Goal: Task Accomplishment & Management: Complete application form

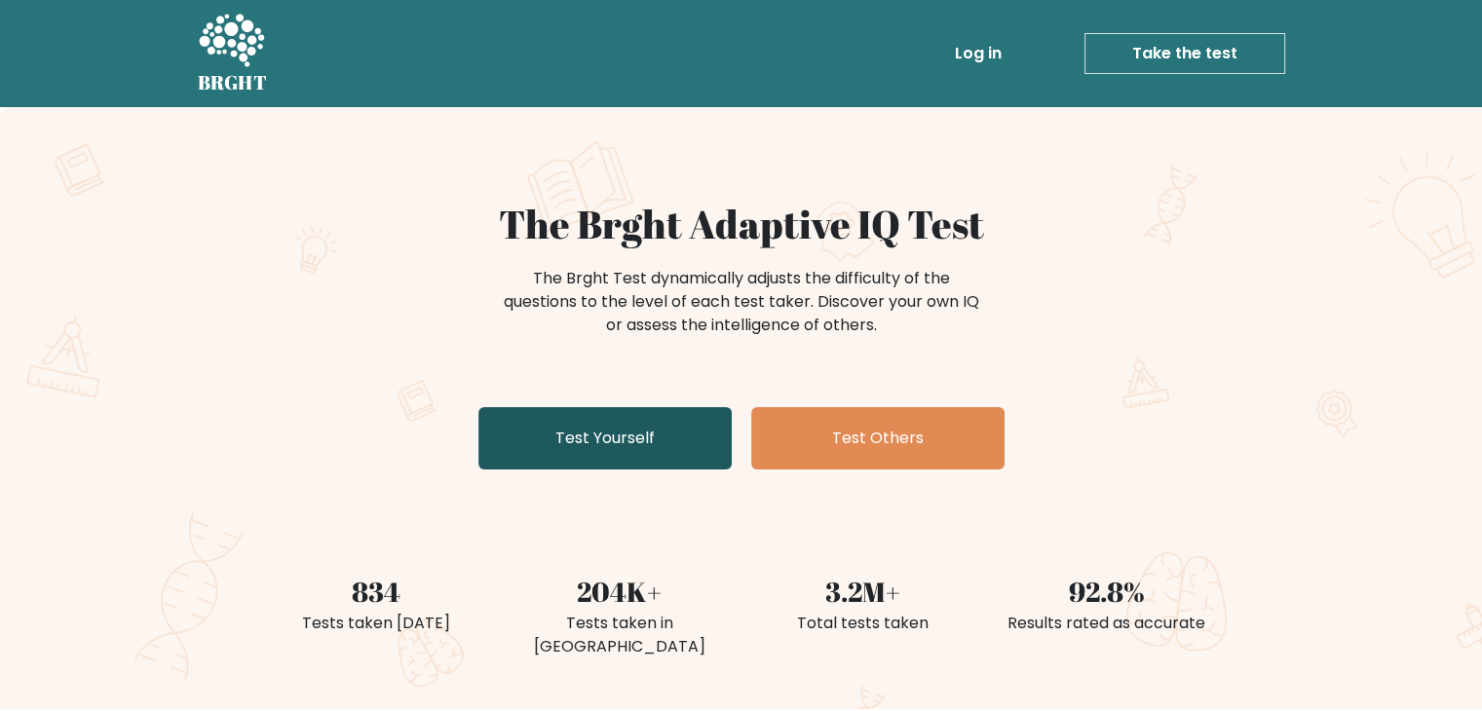
click at [633, 438] on link "Test Yourself" at bounding box center [604, 438] width 253 height 62
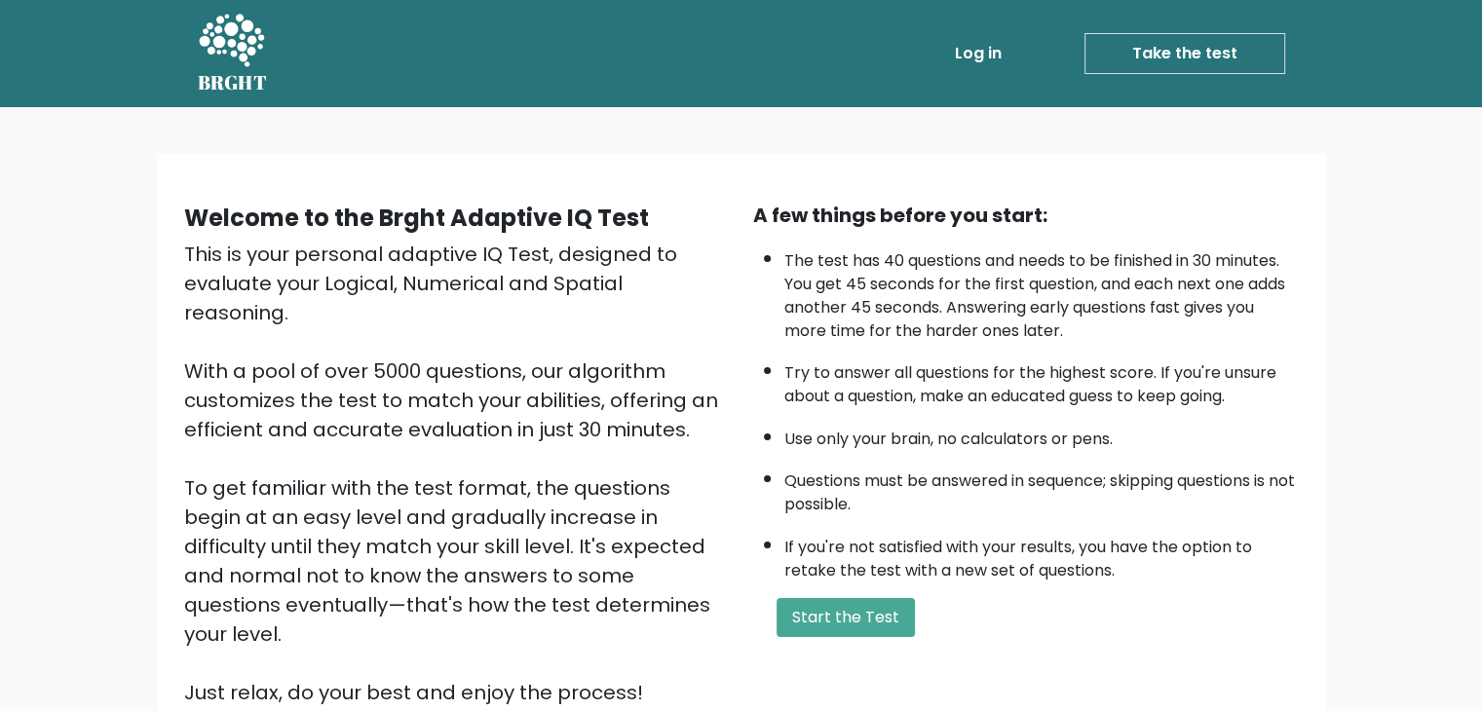
click at [955, 476] on li "Questions must be answered in sequence; skipping questions is not possible." at bounding box center [1041, 488] width 514 height 57
click at [853, 628] on button "Start the Test" at bounding box center [845, 617] width 138 height 39
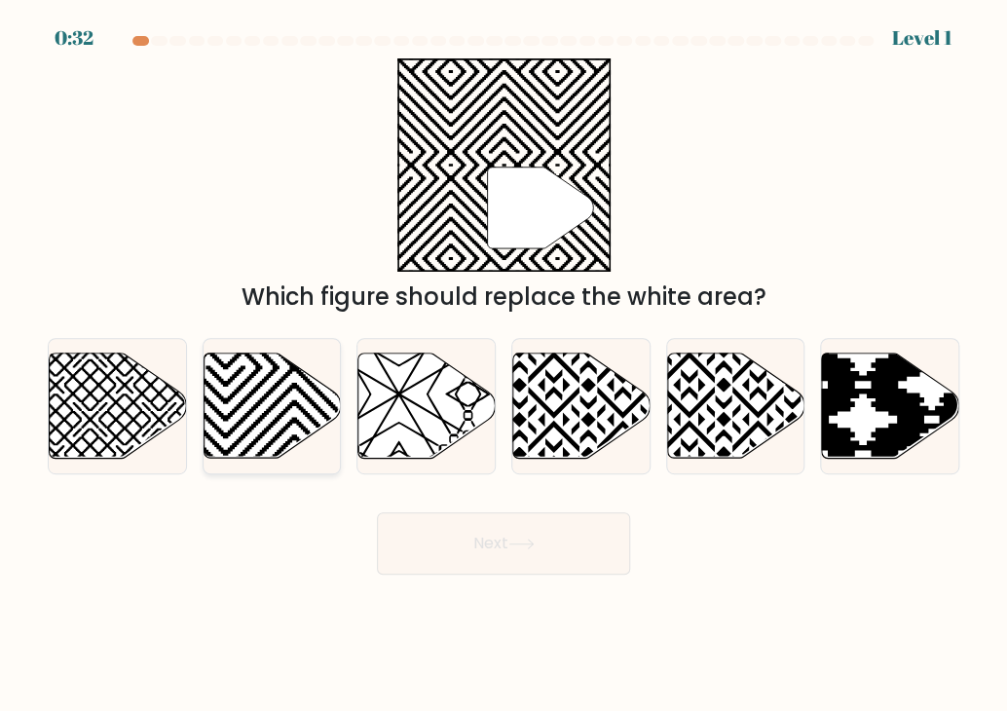
click at [249, 398] on icon at bounding box center [272, 406] width 137 height 105
click at [504, 365] on input "b." at bounding box center [504, 361] width 1 height 10
radio input "true"
click at [511, 539] on button "Next" at bounding box center [503, 543] width 253 height 62
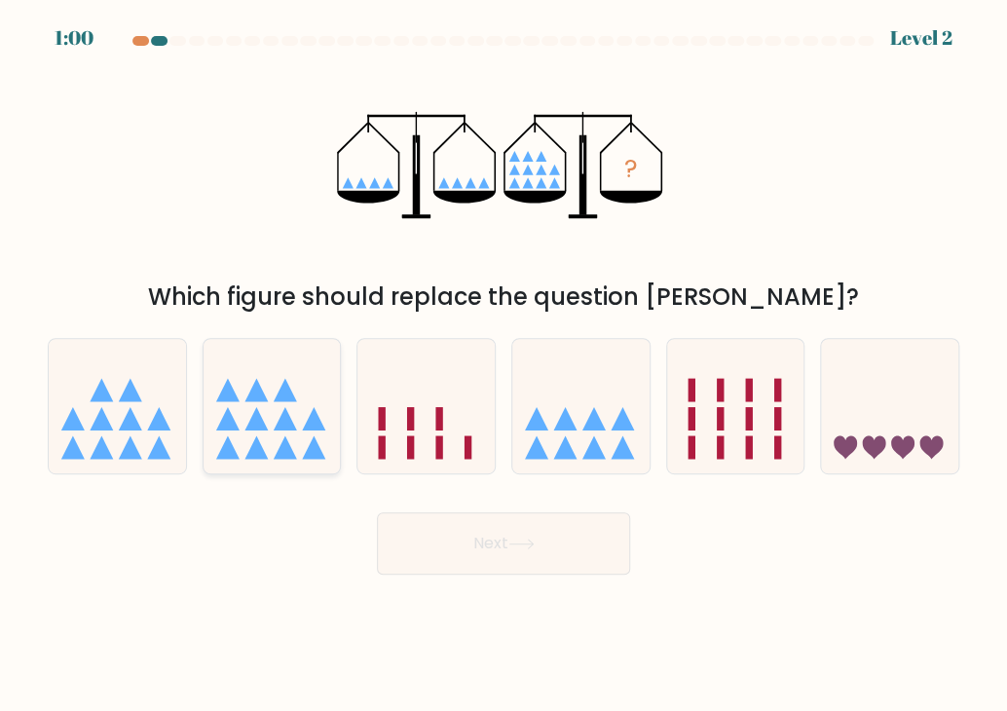
click at [279, 431] on icon at bounding box center [272, 407] width 137 height 114
click at [504, 365] on input "b." at bounding box center [504, 361] width 1 height 10
radio input "true"
click at [487, 544] on button "Next" at bounding box center [503, 543] width 253 height 62
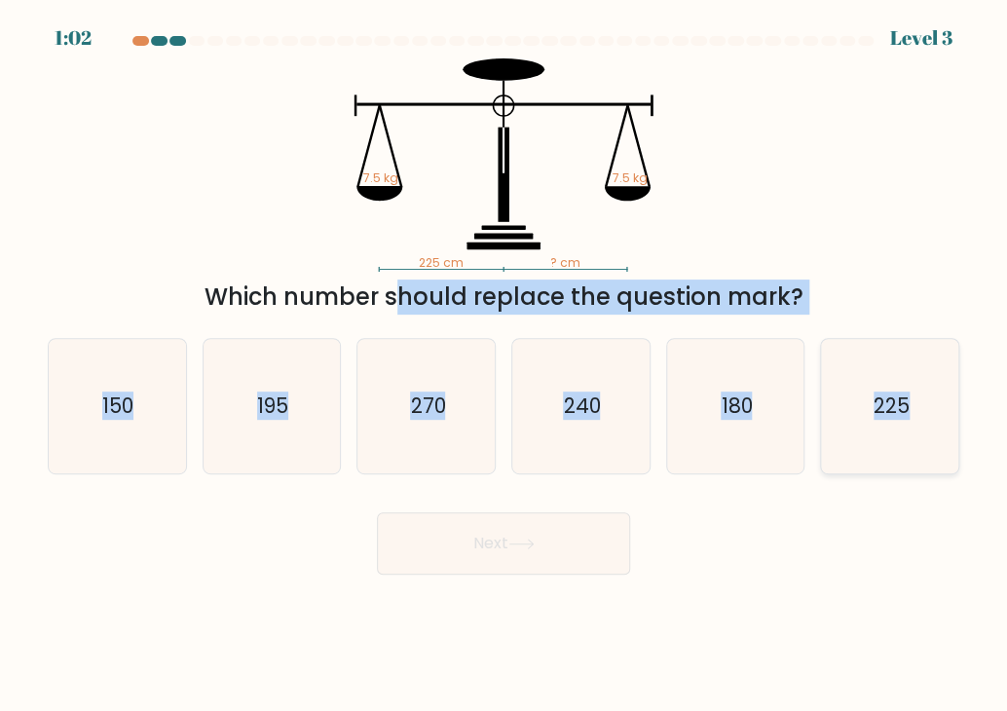
drag, startPoint x: 213, startPoint y: 301, endPoint x: 922, endPoint y: 392, distance: 714.0
click at [746, 392] on form at bounding box center [503, 305] width 1007 height 539
copy form "Which number should replace the question mark? a. 150 b. 195 c. 270 d. 240 e. 1…"
click at [746, 422] on icon "225" at bounding box center [890, 406] width 134 height 134
click at [505, 365] on input "f. 225" at bounding box center [504, 361] width 1 height 10
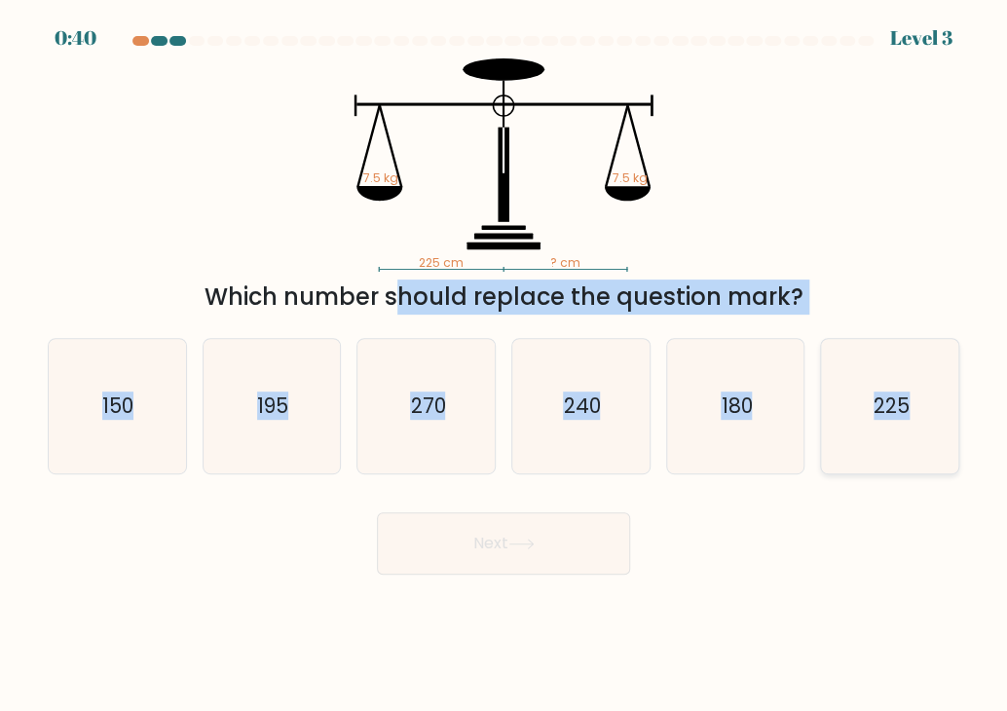
radio input "true"
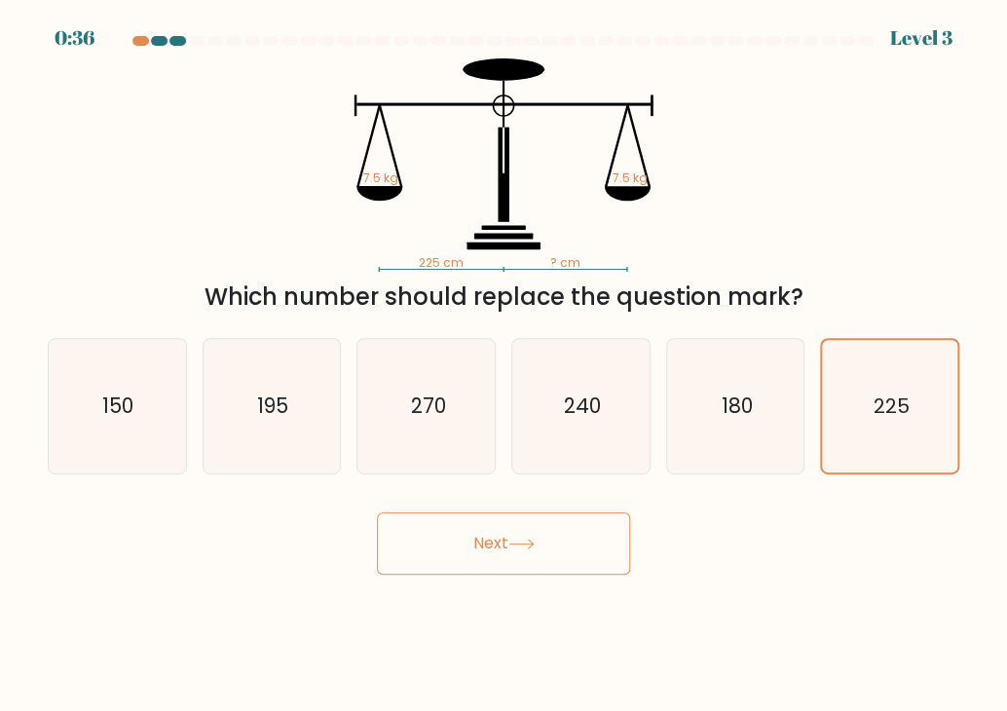
click at [534, 542] on icon at bounding box center [522, 544] width 26 height 11
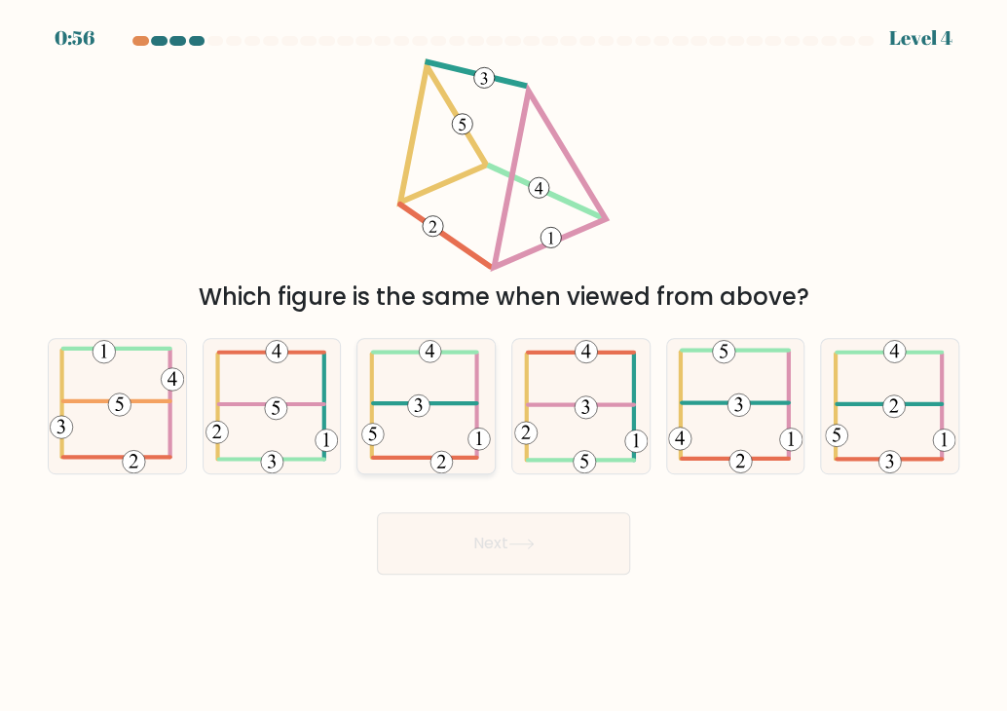
click at [452, 410] on icon at bounding box center [425, 406] width 129 height 134
click at [504, 365] on input "c." at bounding box center [504, 361] width 1 height 10
radio input "true"
click at [557, 558] on button "Next" at bounding box center [503, 543] width 253 height 62
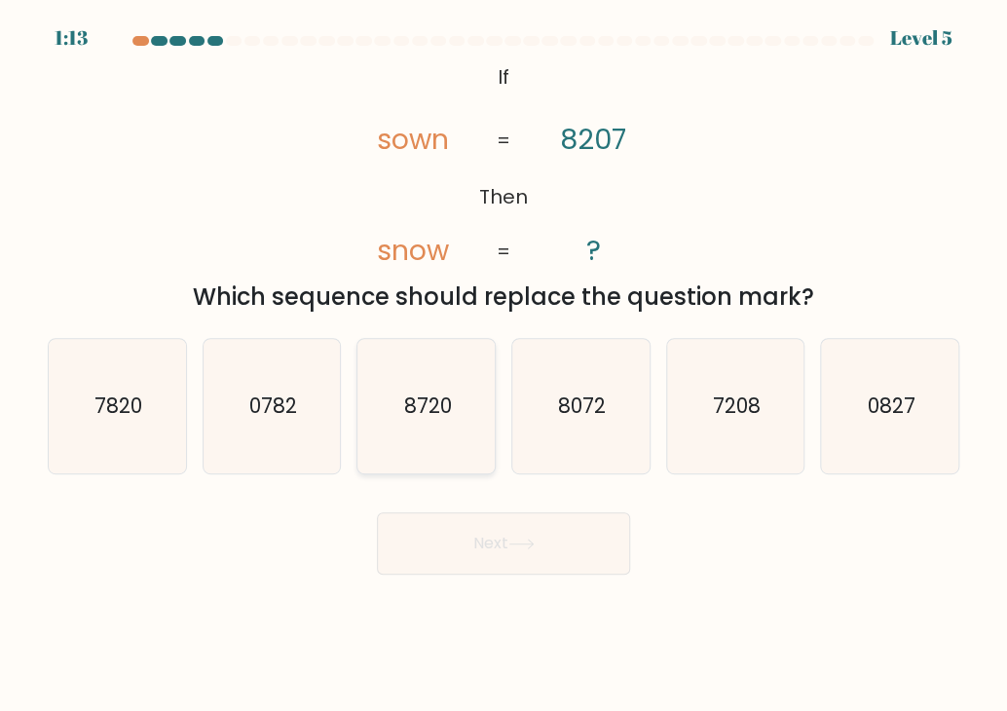
click at [481, 414] on icon "8720" at bounding box center [426, 406] width 134 height 134
click at [504, 365] on input "c. 8720" at bounding box center [504, 361] width 1 height 10
radio input "true"
click at [542, 531] on button "Next" at bounding box center [503, 543] width 253 height 62
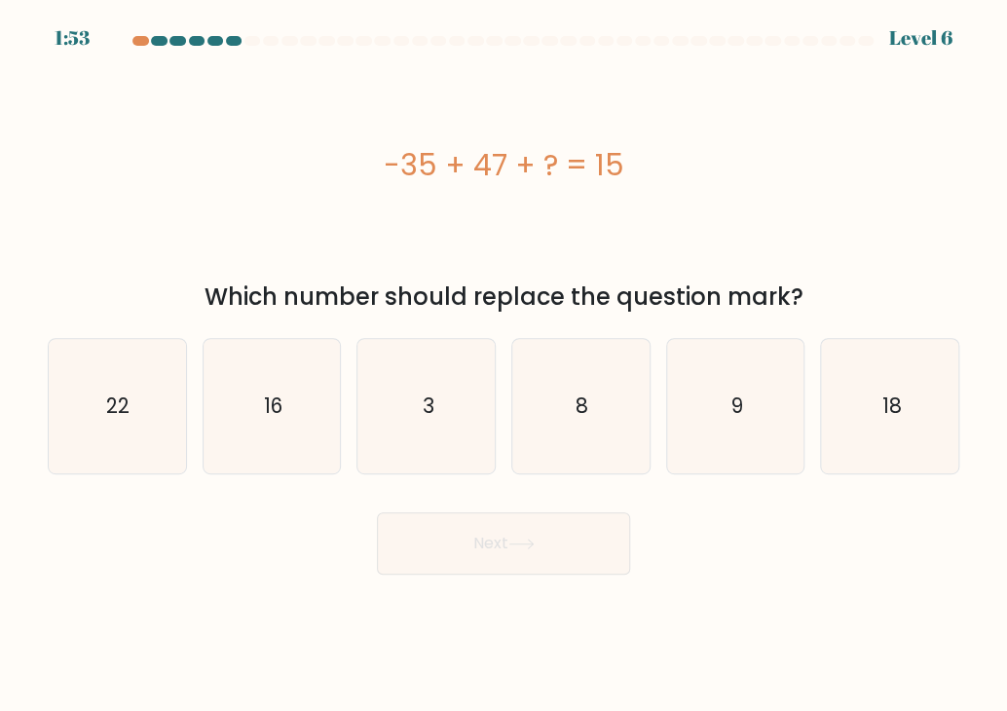
drag, startPoint x: 387, startPoint y: 164, endPoint x: 634, endPoint y: 159, distance: 247.5
click at [634, 159] on div "-35 + 47 + ? = 15" at bounding box center [504, 165] width 912 height 44
copy div "-35 + 47 + ? = 15"
click at [427, 420] on icon "3" at bounding box center [426, 406] width 134 height 134
click at [504, 365] on input "c. 3" at bounding box center [504, 361] width 1 height 10
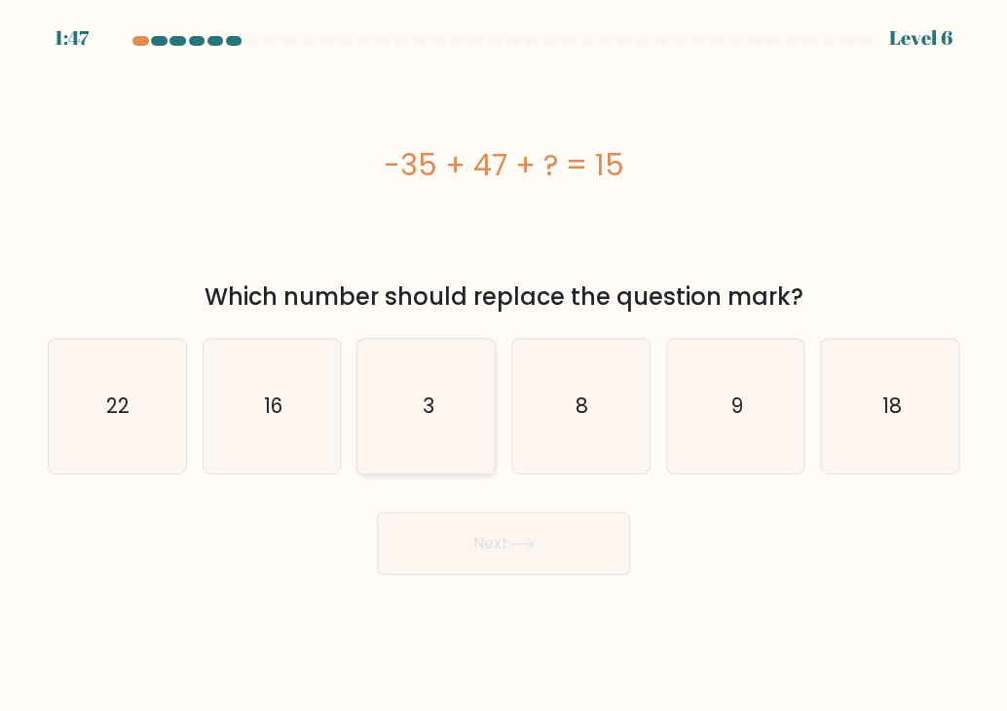
radio input "true"
click at [468, 531] on button "Next" at bounding box center [503, 543] width 253 height 62
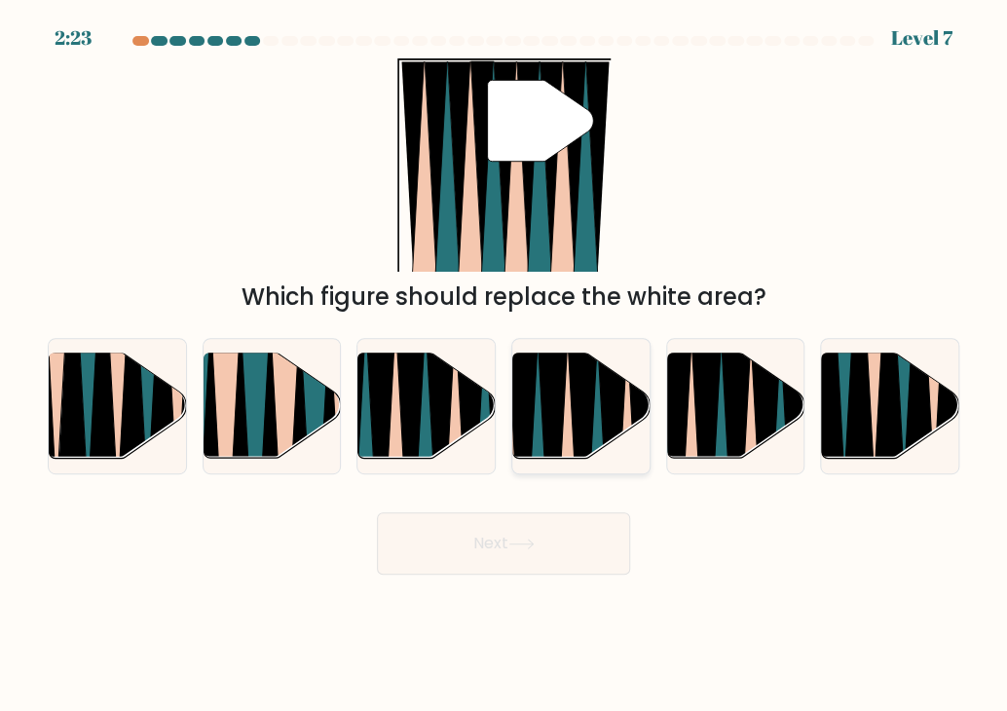
click at [602, 418] on icon at bounding box center [612, 463] width 31 height 275
click at [505, 365] on input "d." at bounding box center [504, 361] width 1 height 10
radio input "true"
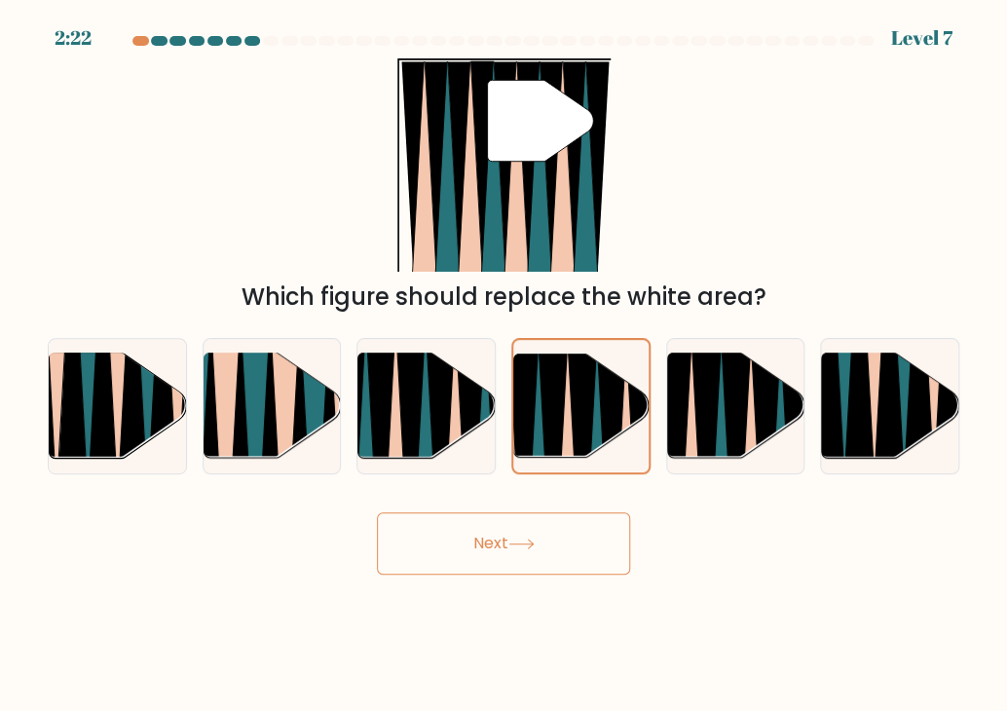
click at [572, 535] on button "Next" at bounding box center [503, 543] width 253 height 62
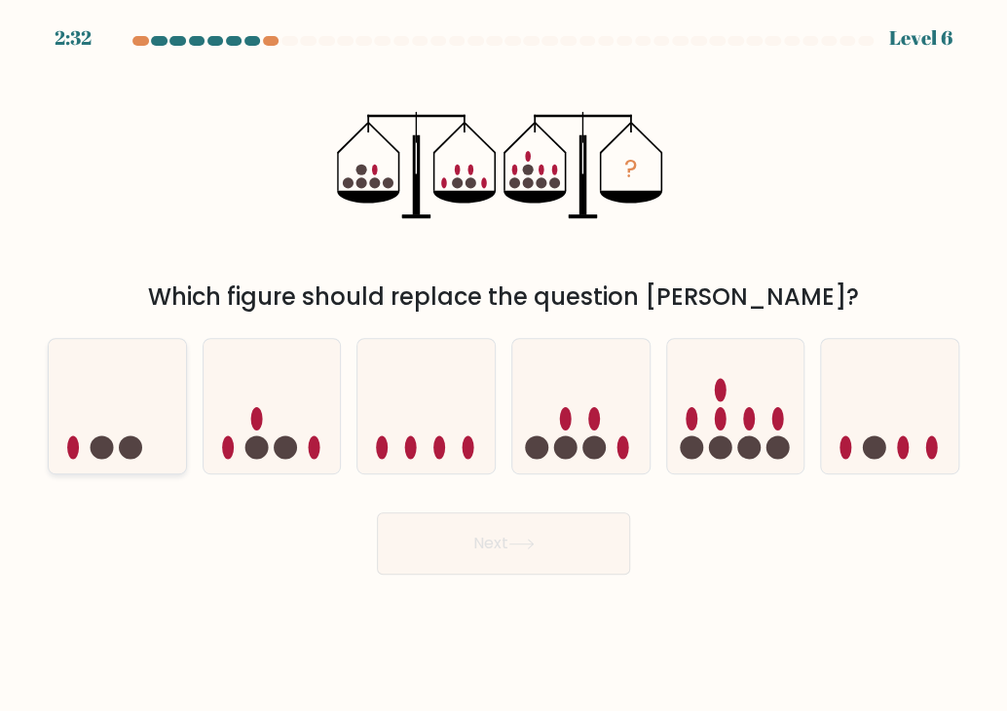
click at [125, 434] on icon at bounding box center [117, 407] width 137 height 114
click at [504, 365] on input "a." at bounding box center [504, 361] width 1 height 10
radio input "true"
click at [265, 453] on circle at bounding box center [256, 447] width 23 height 23
click at [504, 365] on input "b." at bounding box center [504, 361] width 1 height 10
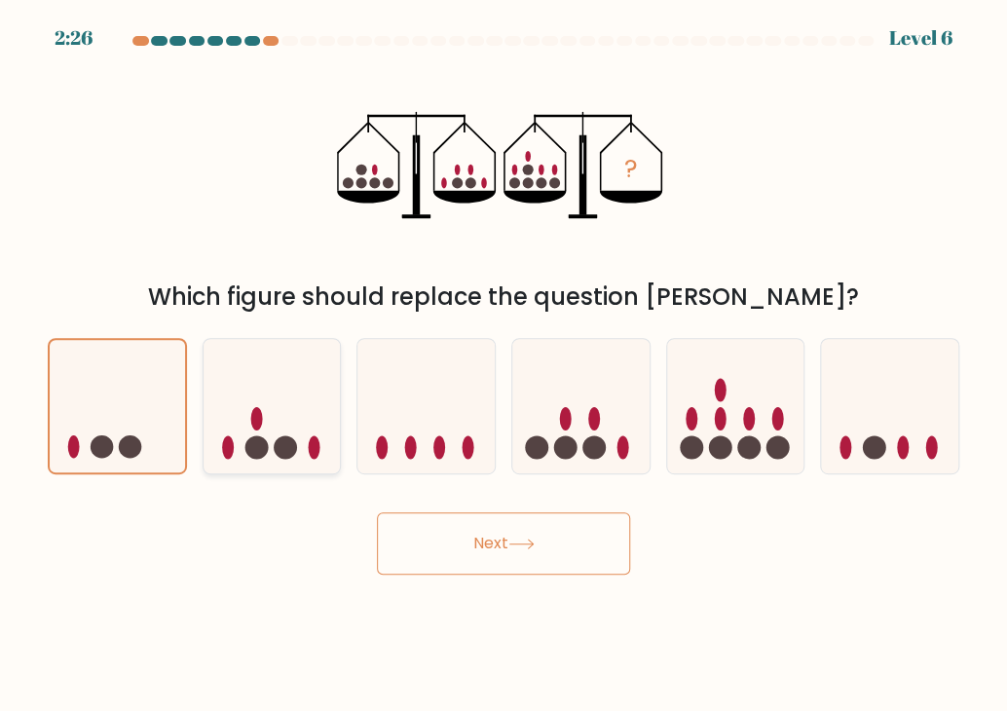
radio input "true"
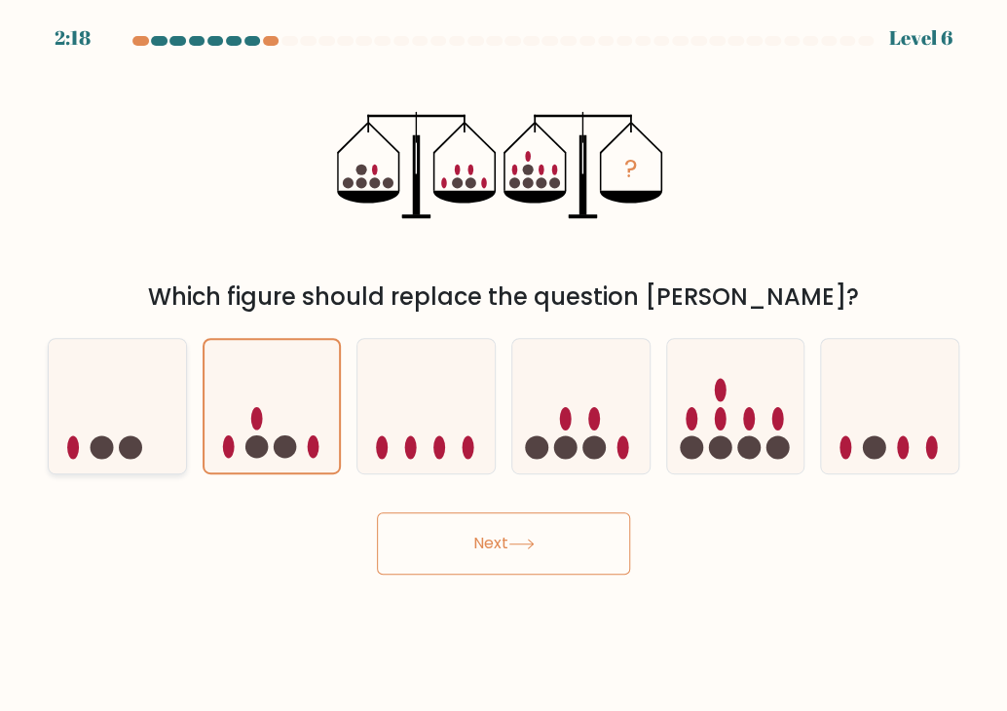
click at [134, 453] on circle at bounding box center [130, 447] width 23 height 23
click at [504, 365] on input "a." at bounding box center [504, 361] width 1 height 10
radio input "true"
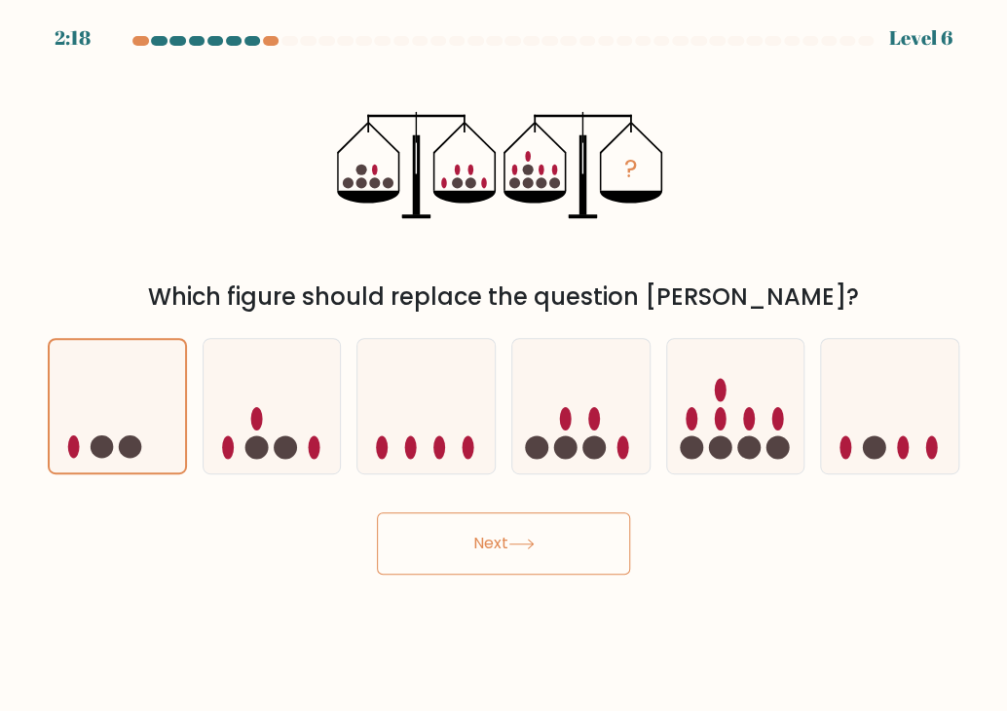
click at [568, 561] on button "Next" at bounding box center [503, 543] width 253 height 62
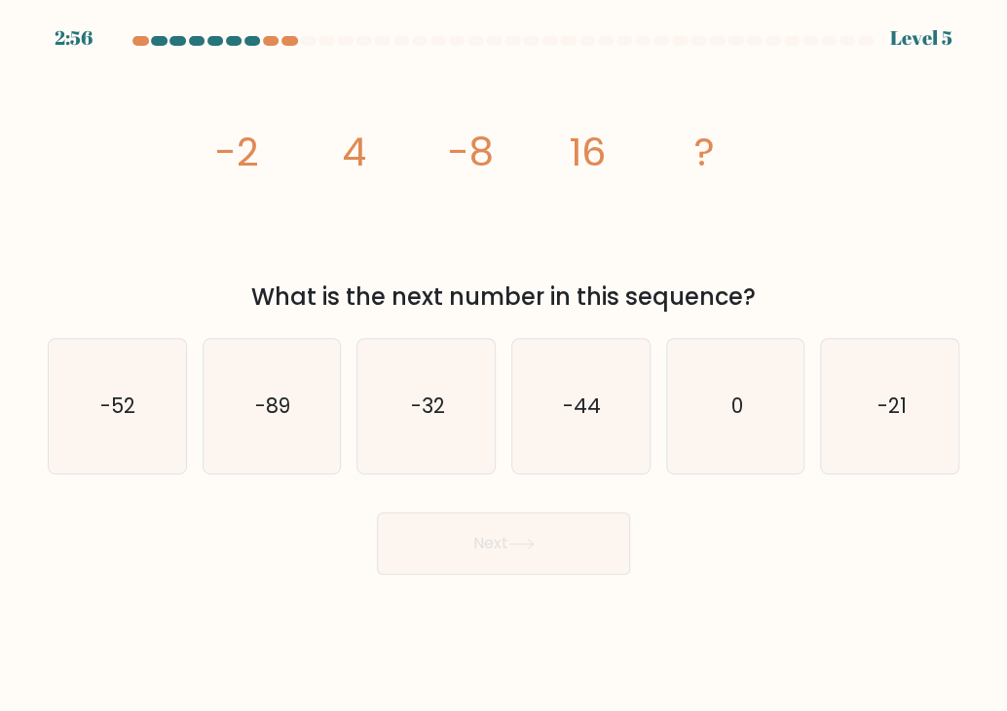
drag, startPoint x: 216, startPoint y: 154, endPoint x: 749, endPoint y: 298, distance: 552.0
click at [746, 290] on div "image/svg+xml -2 4 -8 16 ? What is the next number in this sequence?" at bounding box center [503, 186] width 935 height 256
copy div "-2 4 -8 16 ? What is the next number in this sequence?"
click at [425, 418] on text "-32" at bounding box center [428, 406] width 34 height 28
click at [504, 365] on input "c. -32" at bounding box center [504, 361] width 1 height 10
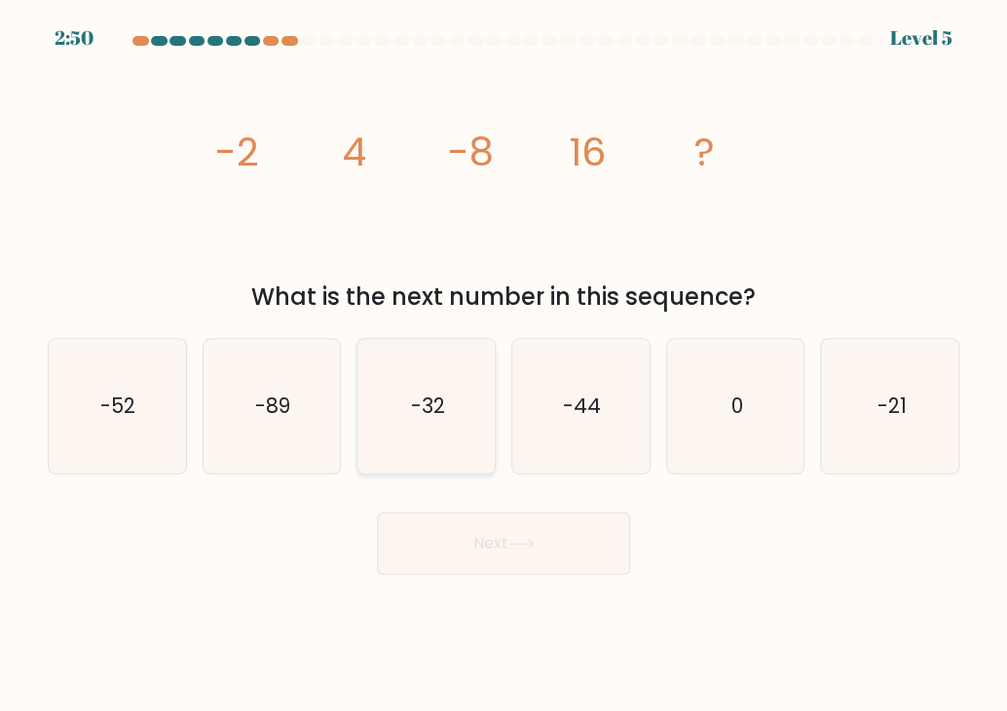
radio input "true"
click at [530, 539] on icon at bounding box center [522, 544] width 26 height 11
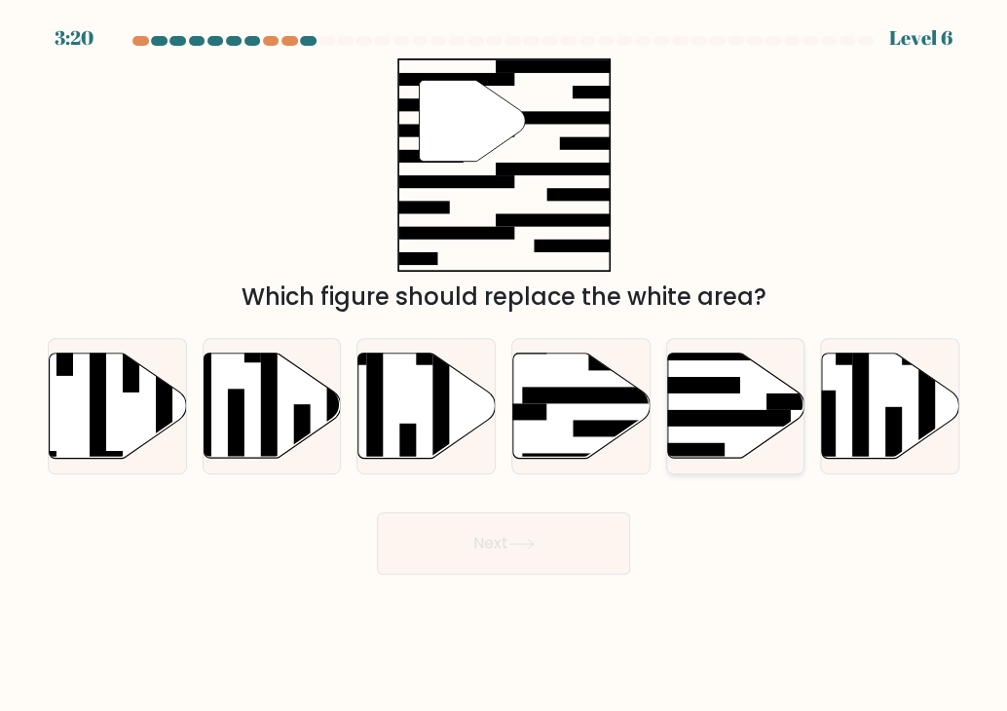
click at [746, 418] on rect at bounding box center [716, 418] width 149 height 17
click at [505, 365] on input "e." at bounding box center [504, 361] width 1 height 10
radio input "true"
click at [570, 552] on button "Next" at bounding box center [503, 543] width 253 height 62
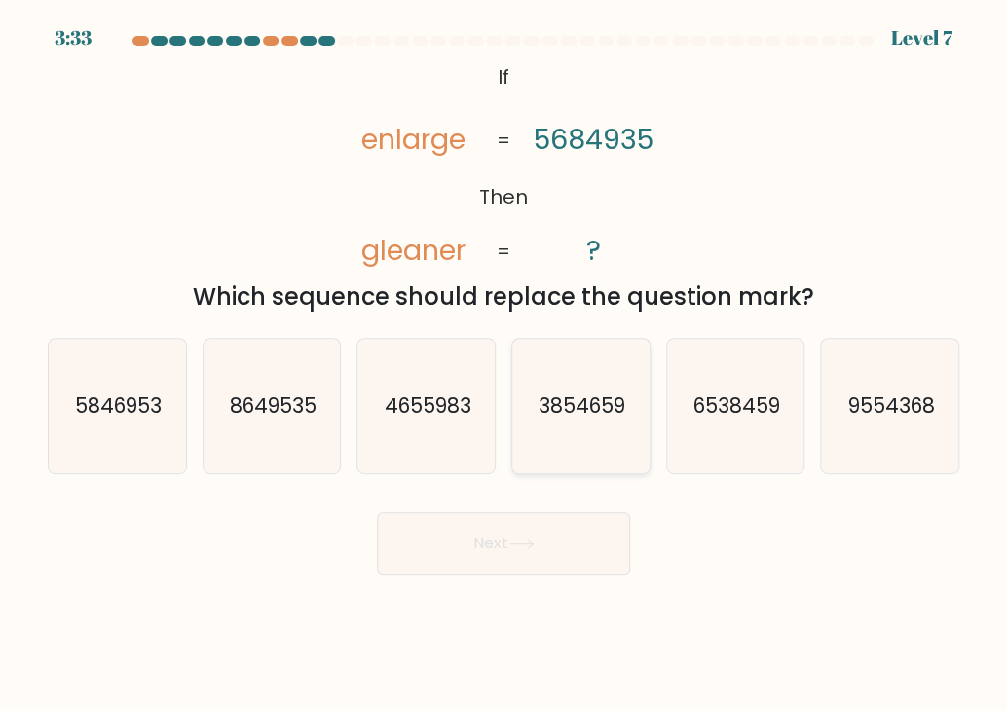
click at [600, 412] on text "3854659" at bounding box center [582, 406] width 87 height 28
click at [505, 365] on input "d. 3854659" at bounding box center [504, 361] width 1 height 10
radio input "true"
click at [530, 523] on button "Next" at bounding box center [503, 543] width 253 height 62
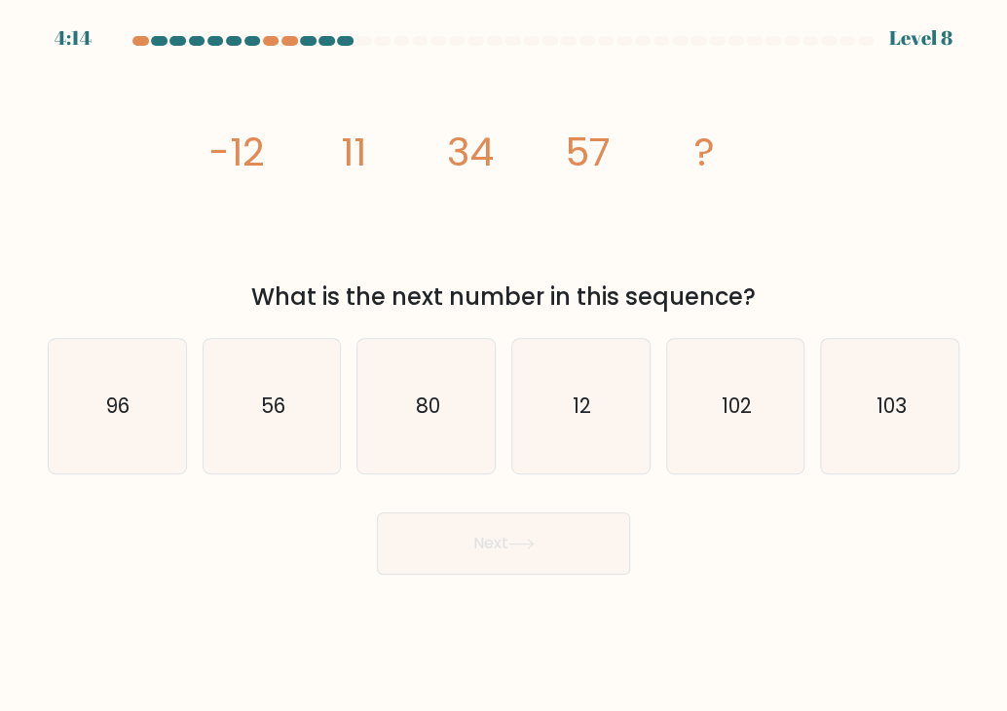
drag, startPoint x: 207, startPoint y: 156, endPoint x: 782, endPoint y: 290, distance: 591.2
click at [746, 290] on div "image/svg+xml -12 11 34 57 ? What is the next number in this sequence?" at bounding box center [503, 186] width 935 height 256
copy div "-12 11 34 57 ? What is the next number in this sequence?"
click at [448, 407] on icon "80" at bounding box center [426, 406] width 134 height 134
click at [504, 365] on input "c. 80" at bounding box center [504, 361] width 1 height 10
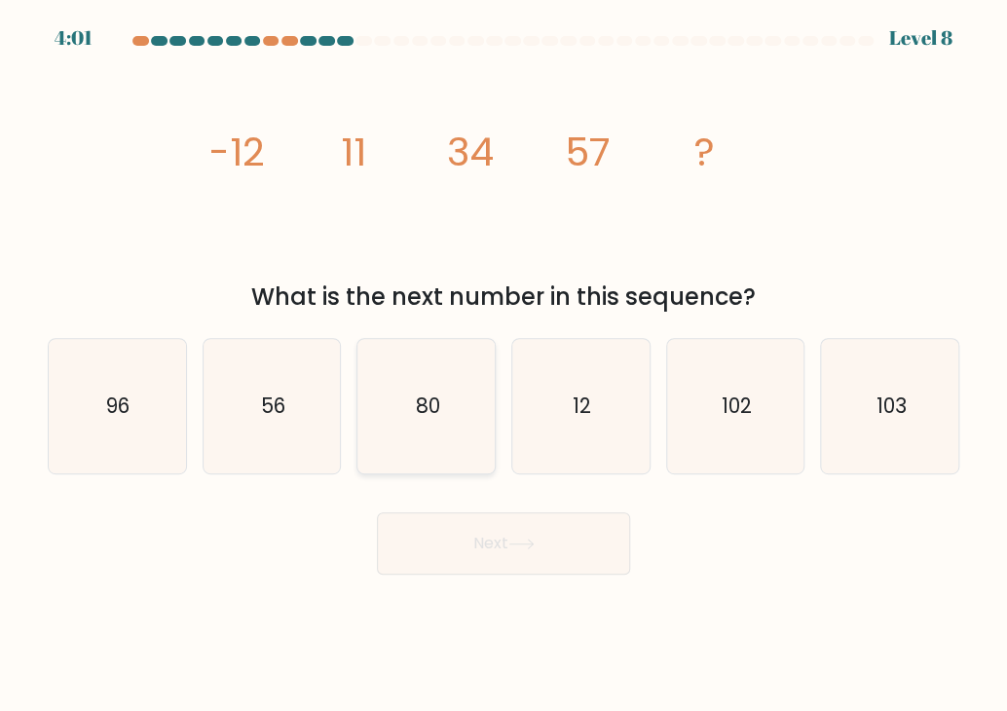
radio input "true"
click at [526, 524] on button "Next" at bounding box center [503, 543] width 253 height 62
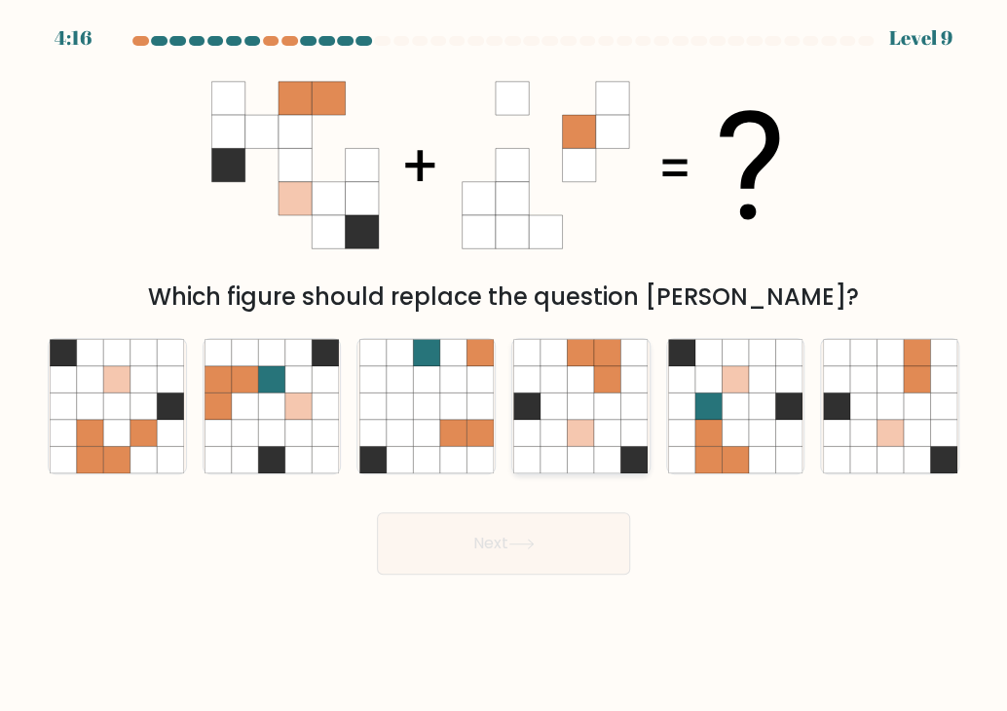
click at [543, 401] on icon at bounding box center [554, 406] width 26 height 26
click at [505, 365] on input "d." at bounding box center [504, 361] width 1 height 10
radio input "true"
click at [545, 558] on button "Next" at bounding box center [503, 543] width 253 height 62
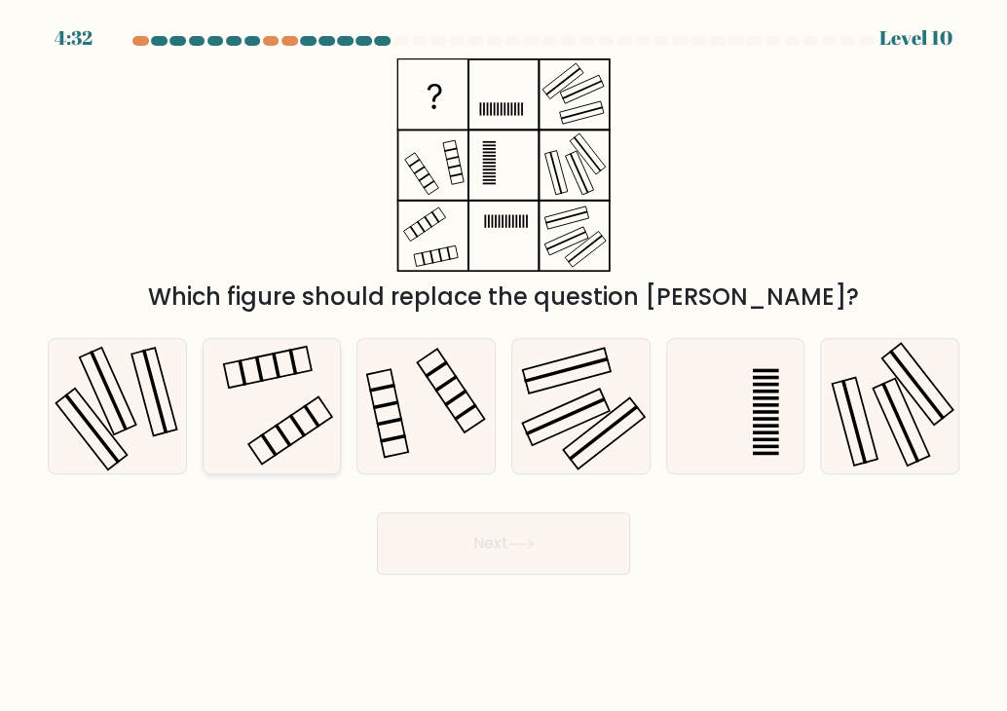
click at [238, 431] on icon at bounding box center [272, 406] width 134 height 134
click at [504, 365] on input "b." at bounding box center [504, 361] width 1 height 10
radio input "true"
click at [506, 545] on button "Next" at bounding box center [503, 543] width 253 height 62
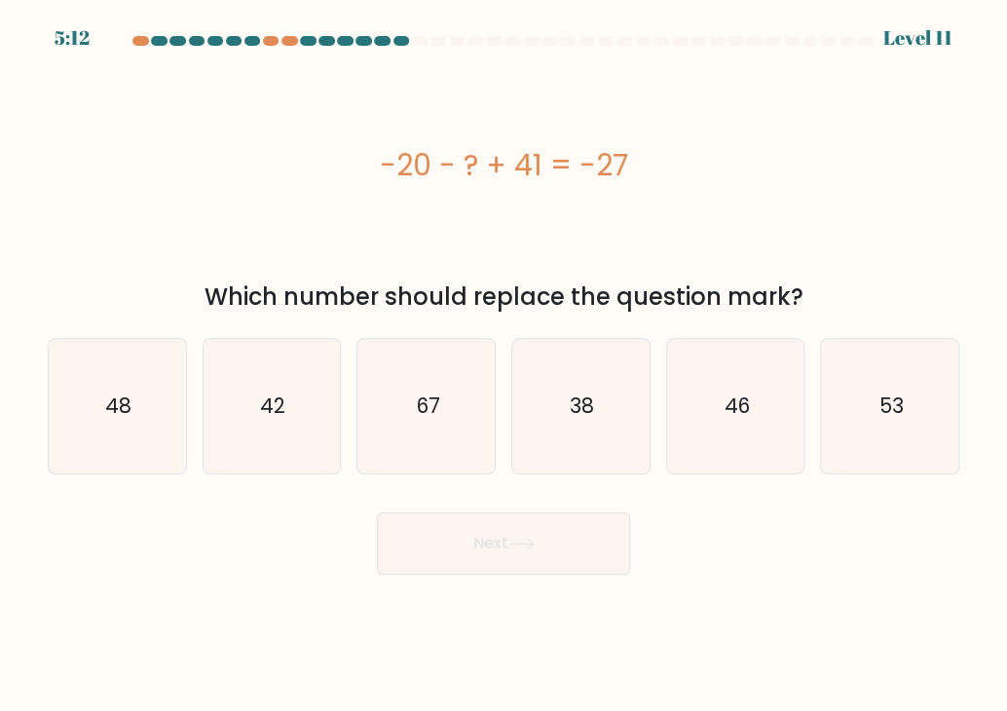
drag, startPoint x: 378, startPoint y: 165, endPoint x: 827, endPoint y: 288, distance: 465.8
click at [746, 288] on div "-20 - ? + 41 = -27 Which number should replace the question mark?" at bounding box center [503, 186] width 935 height 256
copy div "-20 - ? + 41 = -27 Which number should replace the question mark?"
click at [164, 422] on icon "48" at bounding box center [117, 406] width 134 height 134
click at [504, 365] on input "a. 48" at bounding box center [504, 361] width 1 height 10
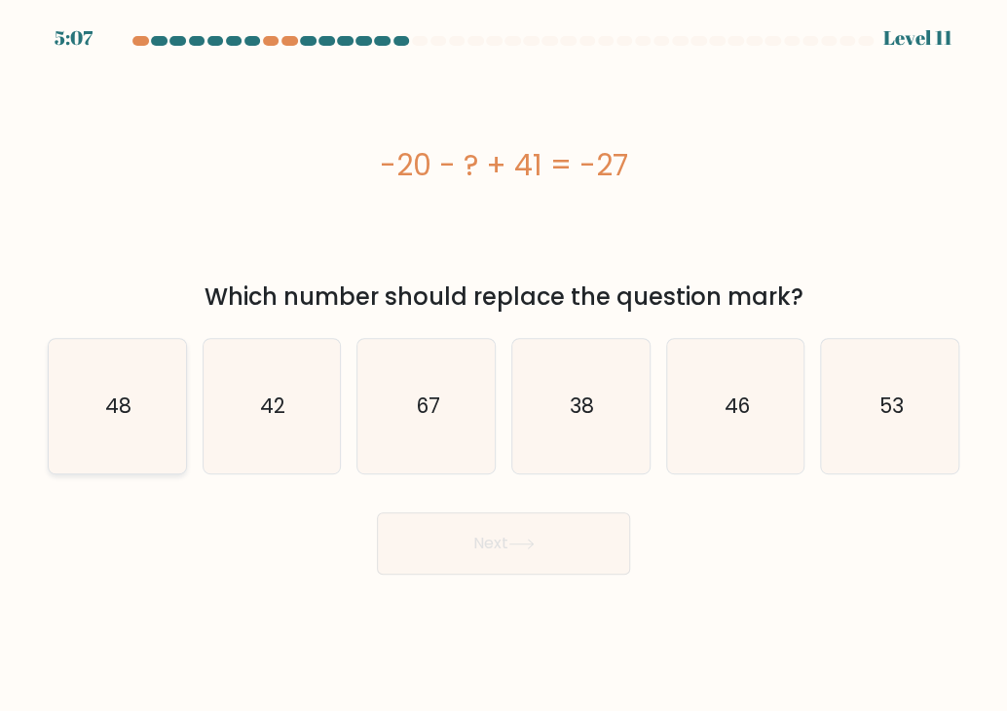
radio input "true"
click at [464, 527] on button "Next" at bounding box center [503, 543] width 253 height 62
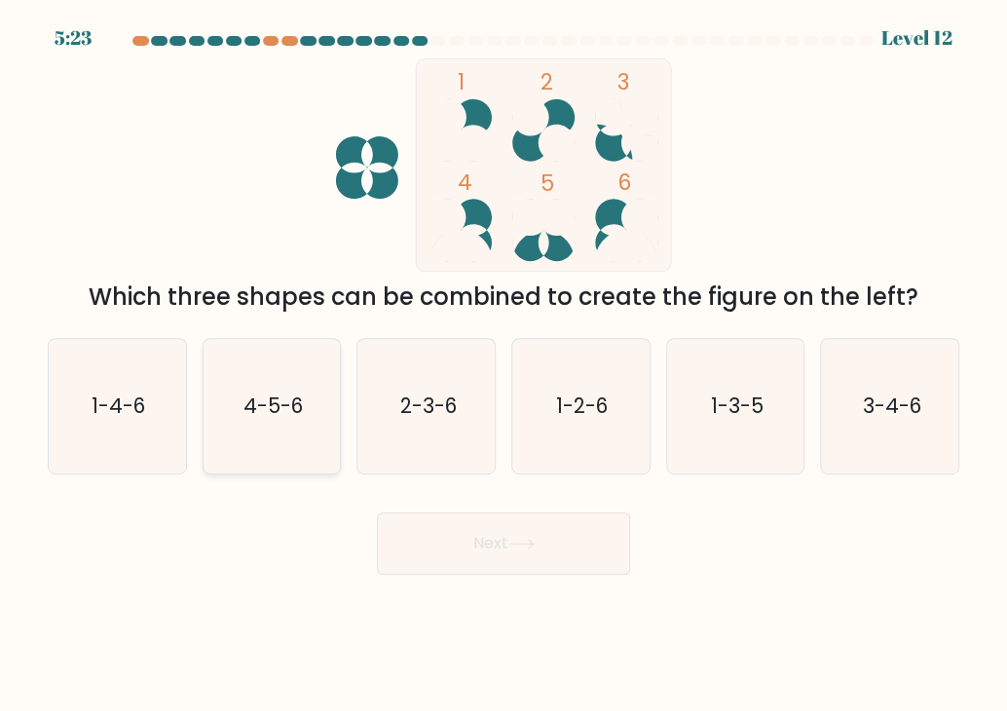
click at [290, 418] on text "4-5-6" at bounding box center [273, 406] width 59 height 28
click at [504, 365] on input "b. 4-5-6" at bounding box center [504, 361] width 1 height 10
radio input "true"
click at [534, 529] on button "Next" at bounding box center [503, 543] width 253 height 62
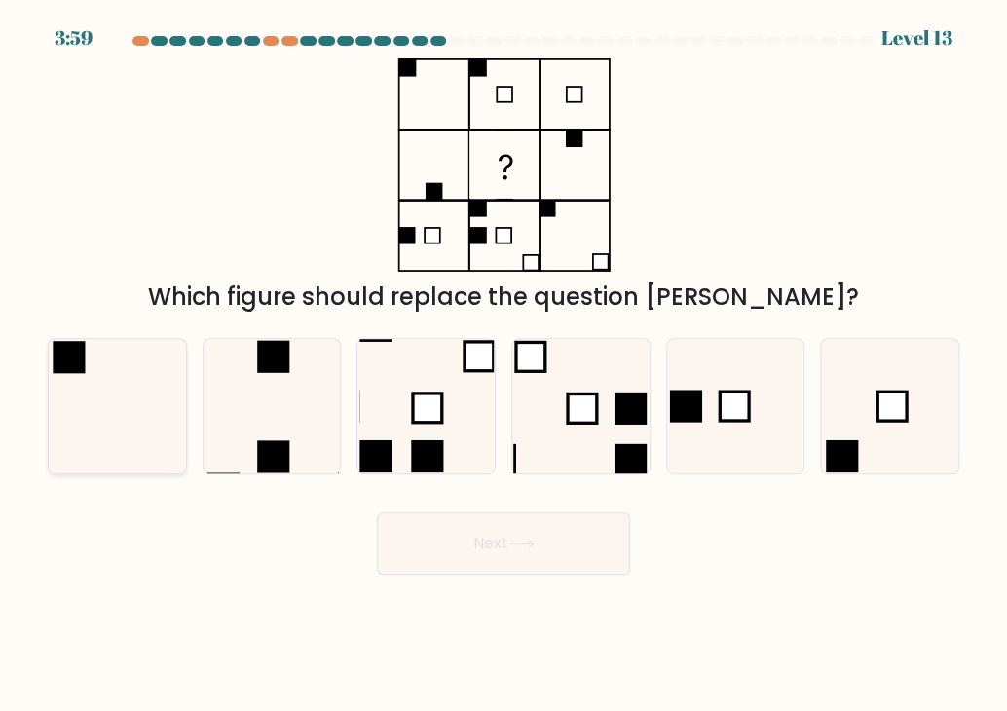
click at [70, 445] on icon at bounding box center [117, 406] width 134 height 134
click at [504, 365] on input "a." at bounding box center [504, 361] width 1 height 10
radio input "true"
click at [238, 422] on icon at bounding box center [272, 406] width 134 height 134
click at [504, 365] on input "b." at bounding box center [504, 361] width 1 height 10
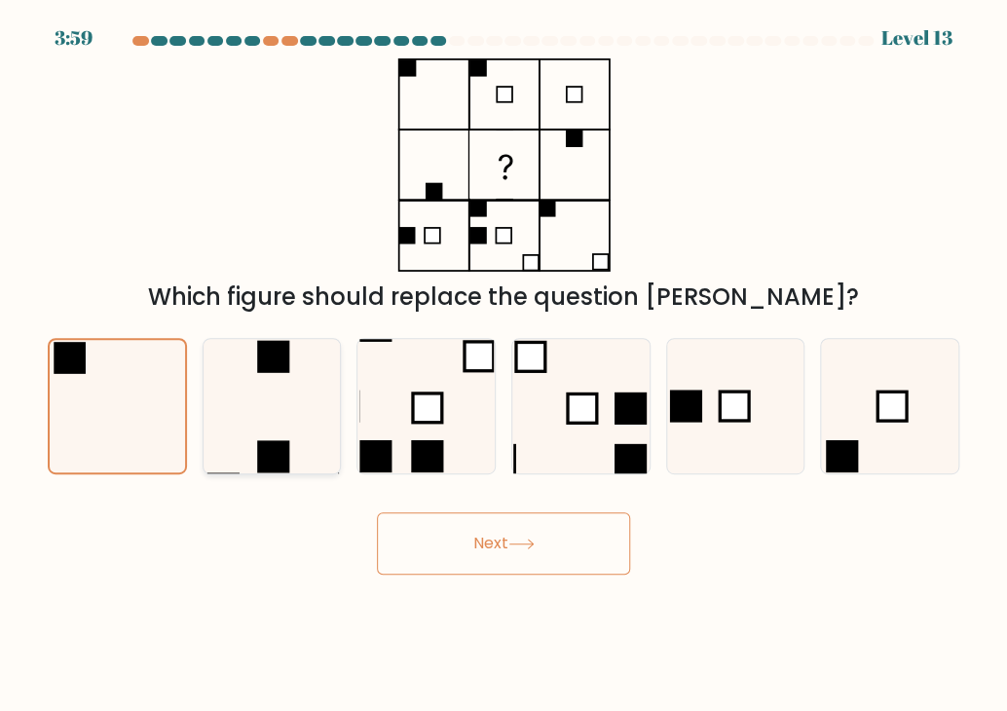
radio input "true"
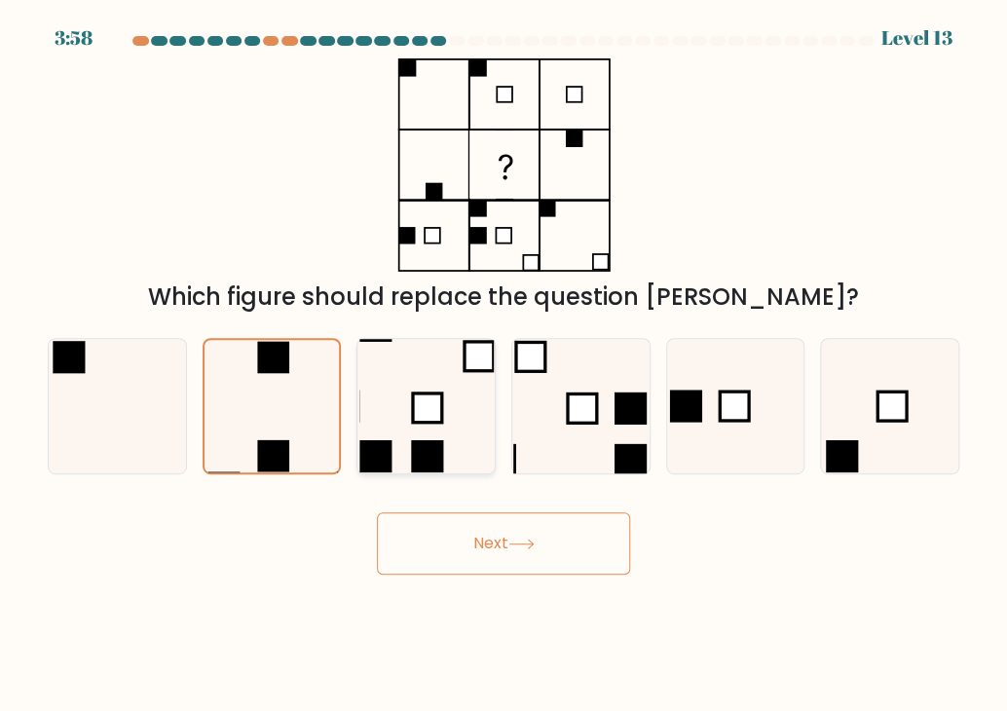
click at [421, 434] on icon at bounding box center [426, 406] width 134 height 134
click at [504, 365] on input "c." at bounding box center [504, 361] width 1 height 10
radio input "true"
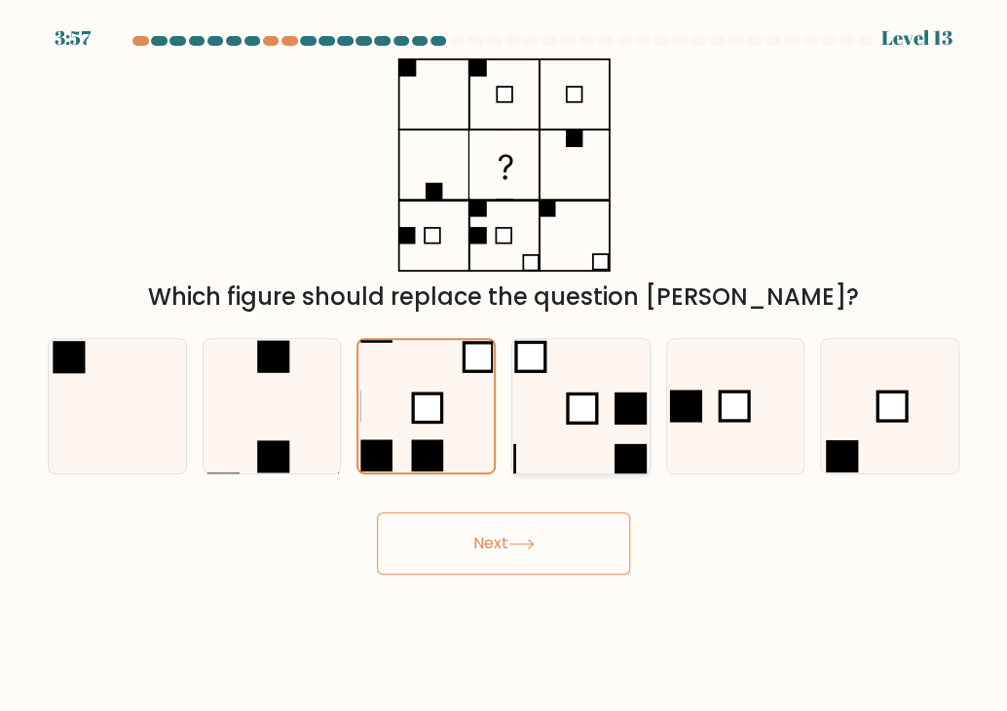
click at [563, 425] on icon at bounding box center [580, 406] width 134 height 134
click at [505, 365] on input "d." at bounding box center [504, 361] width 1 height 10
radio input "true"
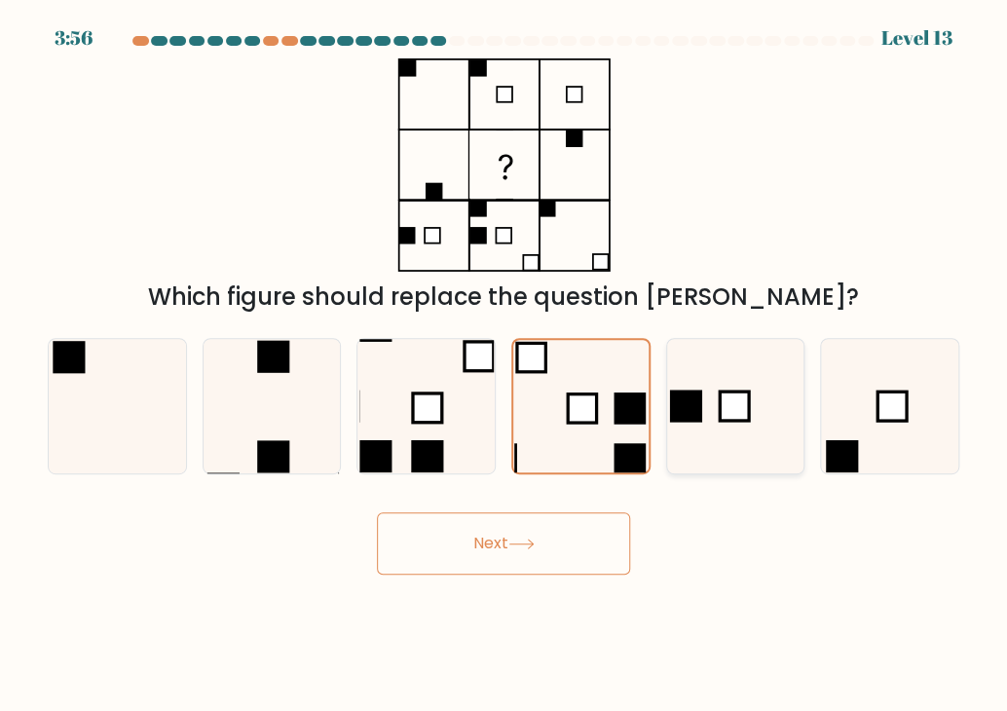
click at [712, 427] on icon at bounding box center [735, 406] width 134 height 134
click at [505, 365] on input "e." at bounding box center [504, 361] width 1 height 10
radio input "true"
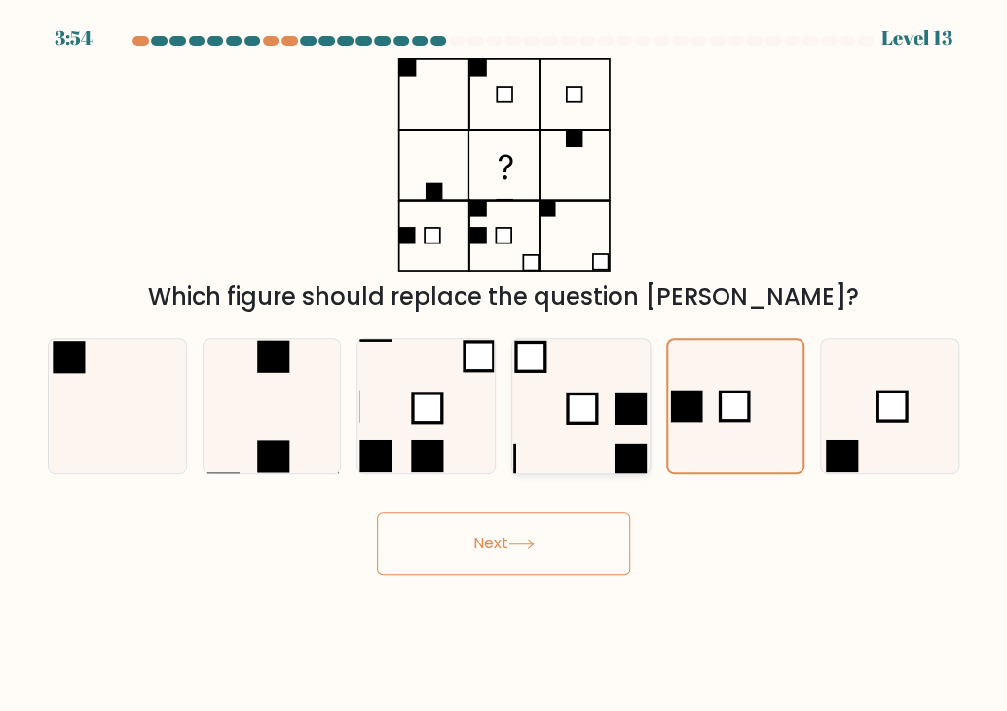
click at [632, 438] on icon at bounding box center [580, 406] width 134 height 134
click at [505, 365] on input "d." at bounding box center [504, 361] width 1 height 10
radio input "true"
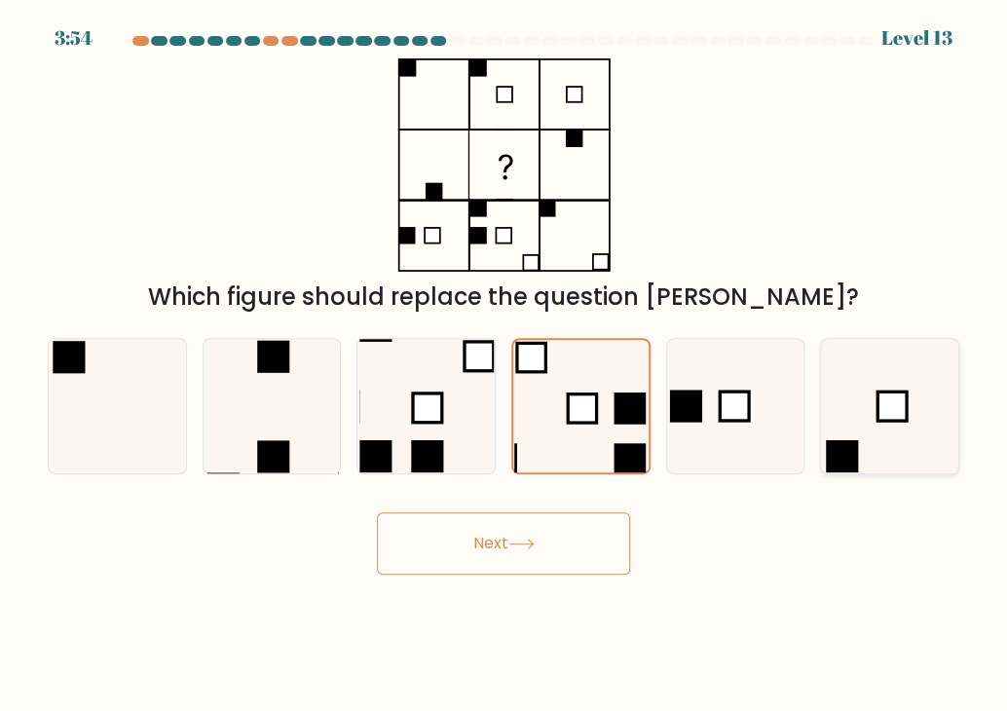
click at [746, 415] on icon at bounding box center [890, 406] width 134 height 134
click at [505, 365] on input "f." at bounding box center [504, 361] width 1 height 10
radio input "true"
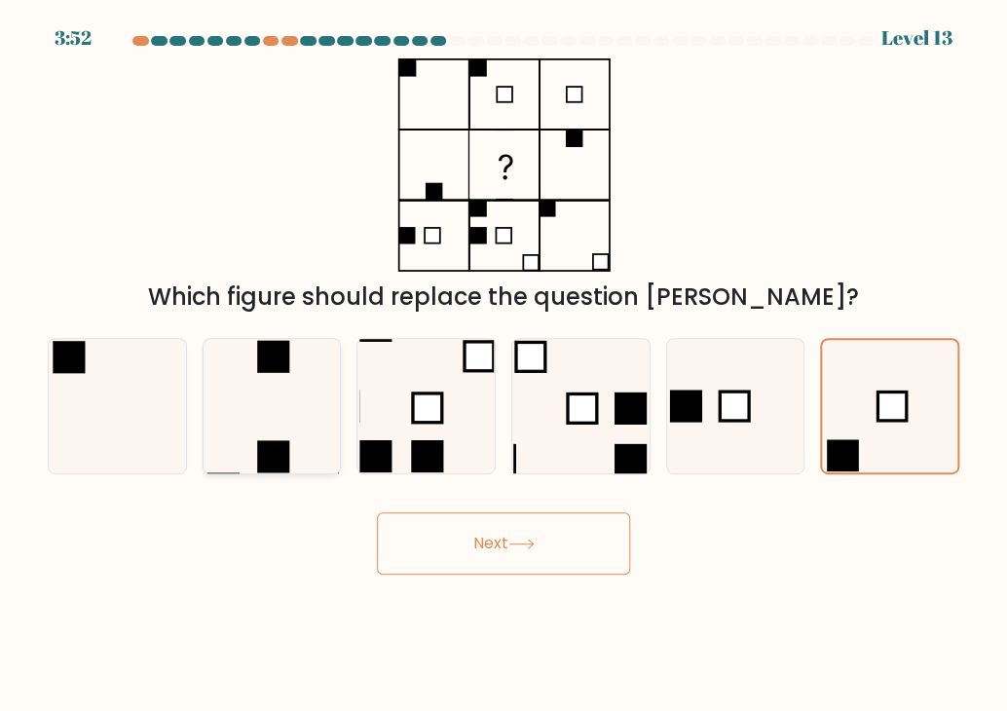
click at [265, 429] on icon at bounding box center [272, 406] width 134 height 134
click at [504, 365] on input "b." at bounding box center [504, 361] width 1 height 10
radio input "true"
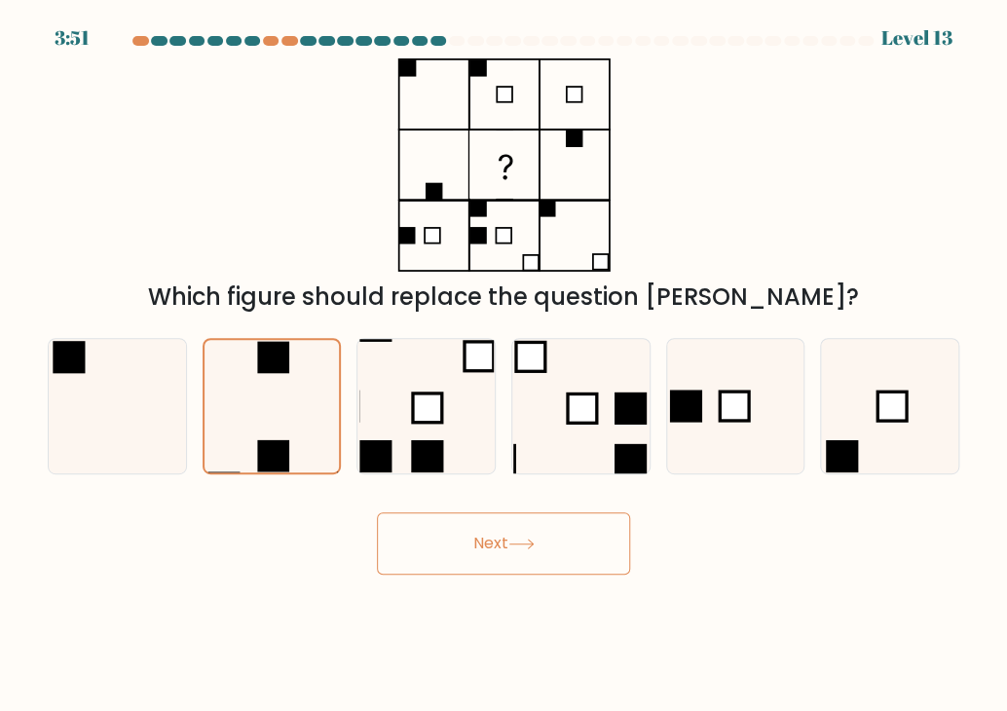
click at [506, 550] on button "Next" at bounding box center [503, 543] width 253 height 62
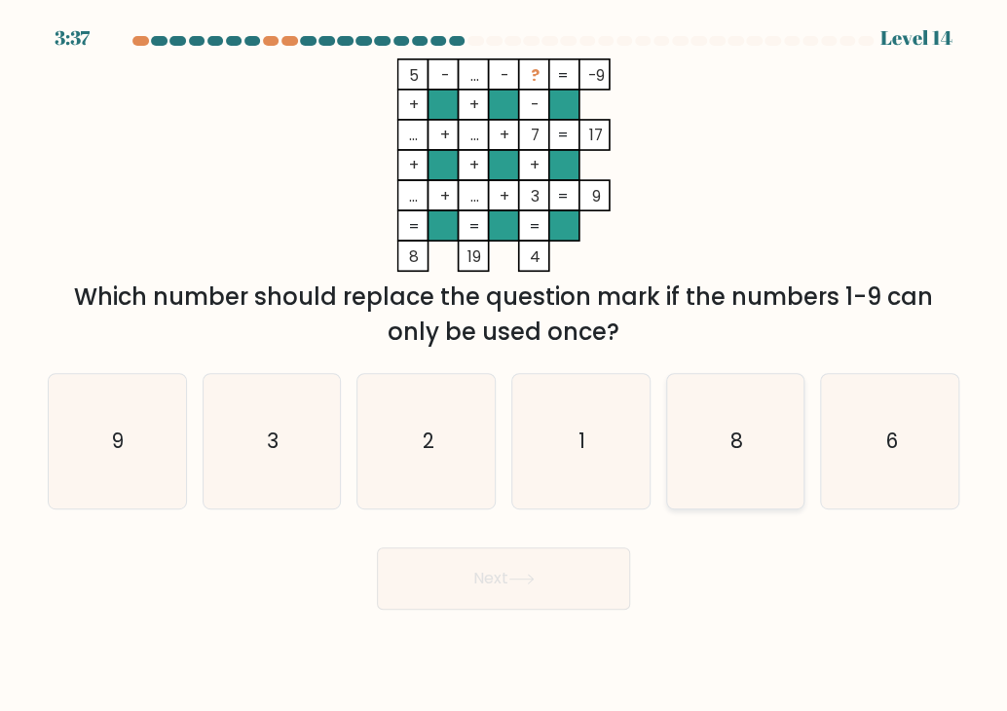
drag, startPoint x: 725, startPoint y: 444, endPoint x: 702, endPoint y: 462, distance: 28.5
click at [725, 444] on icon "8" at bounding box center [735, 441] width 134 height 134
click at [505, 365] on input "e. 8" at bounding box center [504, 361] width 1 height 10
radio input "true"
click at [502, 597] on button "Next" at bounding box center [503, 578] width 253 height 62
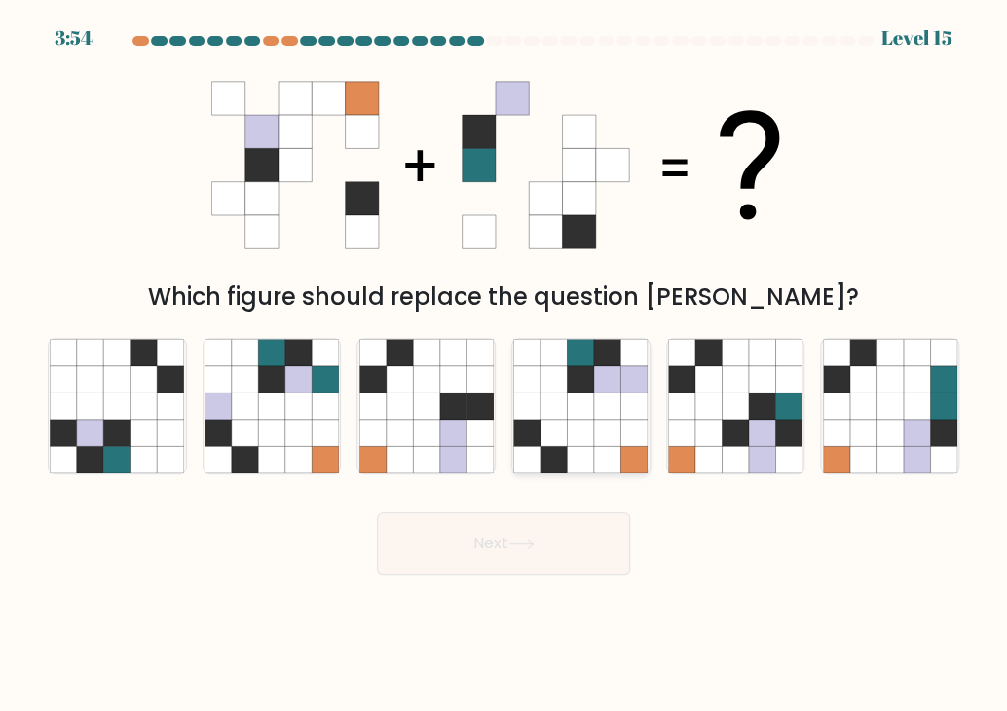
click at [526, 449] on icon at bounding box center [527, 459] width 26 height 26
click at [505, 365] on input "d." at bounding box center [504, 361] width 1 height 10
radio input "true"
click at [458, 547] on button "Next" at bounding box center [503, 543] width 253 height 62
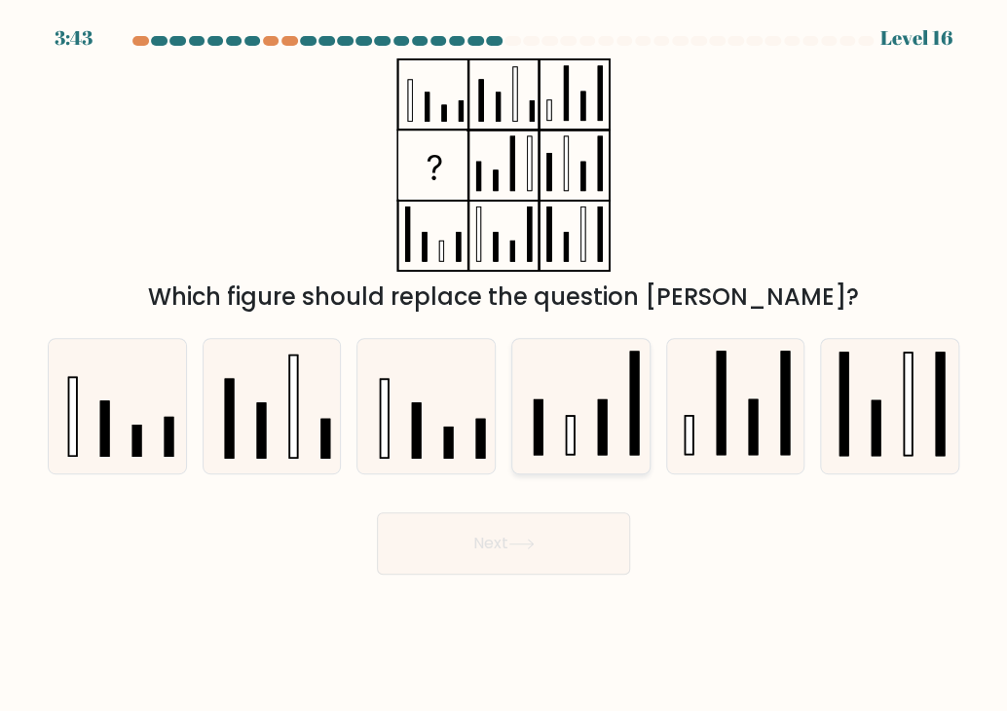
click at [585, 413] on icon at bounding box center [580, 406] width 134 height 134
click at [505, 365] on input "d." at bounding box center [504, 361] width 1 height 10
radio input "true"
click at [541, 547] on button "Next" at bounding box center [503, 543] width 253 height 62
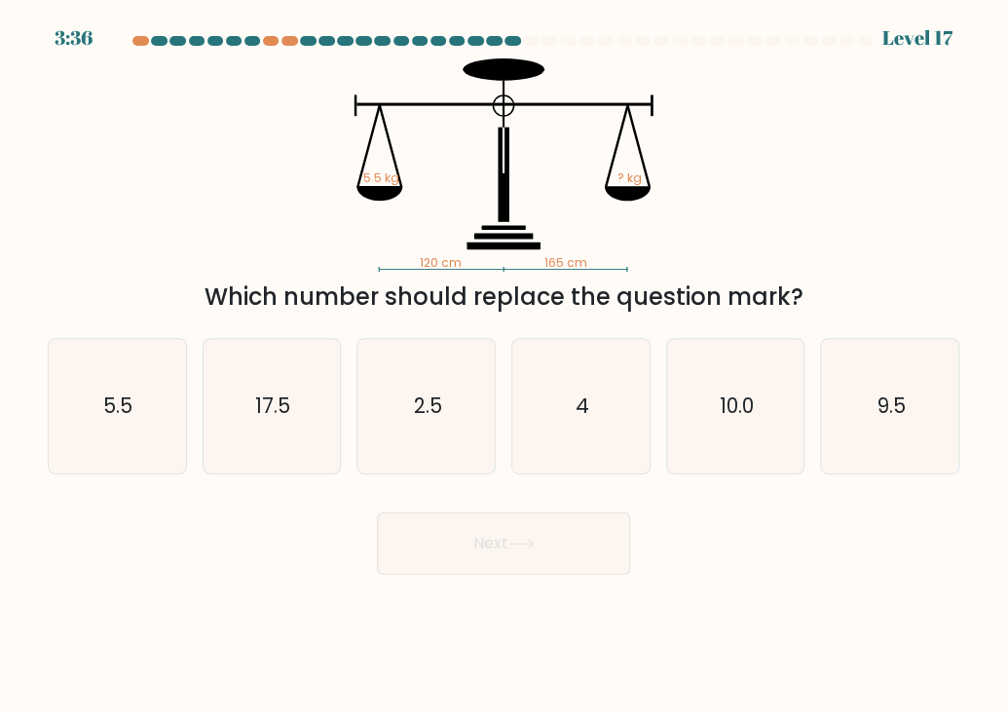
drag, startPoint x: 210, startPoint y: 296, endPoint x: 879, endPoint y: 283, distance: 668.4
click at [746, 283] on div "Which number should replace the question mark?" at bounding box center [503, 297] width 888 height 35
copy div "Which number should replace the question mark?"
drag, startPoint x: 43, startPoint y: 327, endPoint x: 956, endPoint y: 441, distance: 919.9
click at [746, 440] on div "a. 5.5 b. 17.5" at bounding box center [503, 398] width 927 height 152
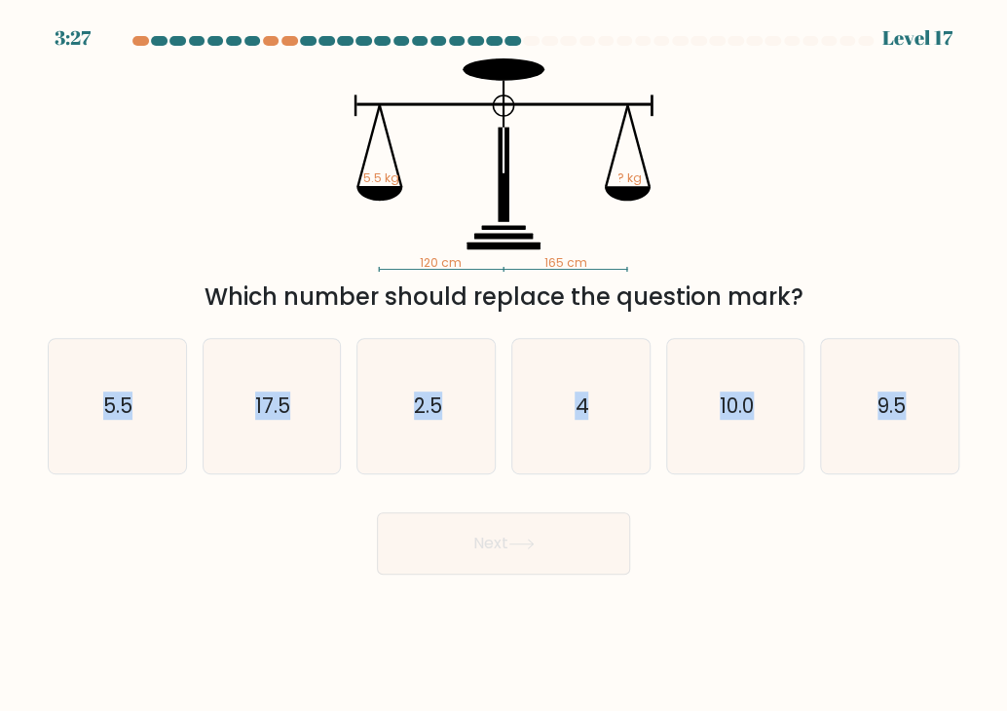
copy div "5.5 b. 17.5 c. 2.5 d. 4 e. 10.0 f. 9.5"
click at [551, 412] on icon "4" at bounding box center [580, 406] width 134 height 134
click at [505, 365] on input "d. 4" at bounding box center [504, 361] width 1 height 10
radio input "true"
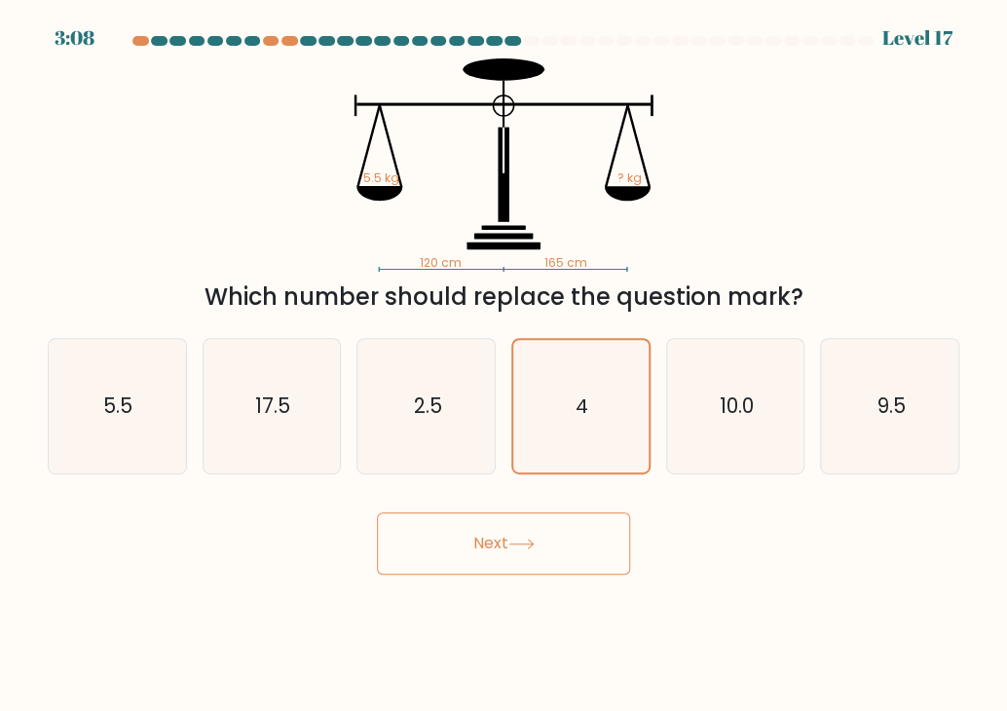
click at [560, 559] on button "Next" at bounding box center [503, 543] width 253 height 62
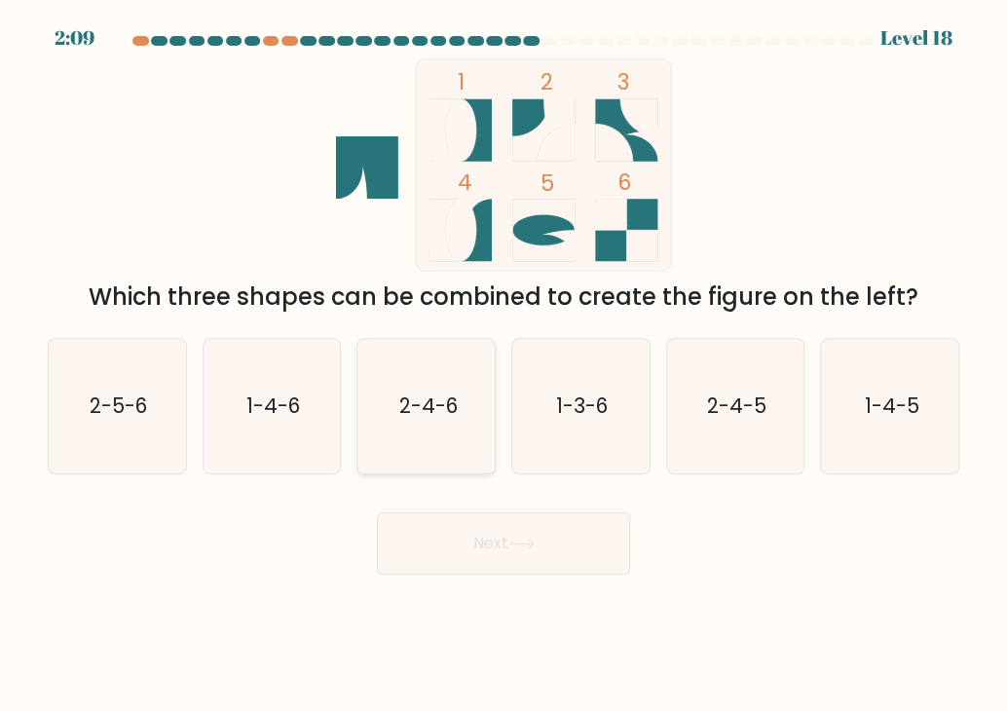
click at [453, 411] on text "2-4-6" at bounding box center [427, 406] width 58 height 28
click at [504, 365] on input "c. 2-4-6" at bounding box center [504, 361] width 1 height 10
radio input "true"
click at [509, 525] on button "Next" at bounding box center [503, 543] width 253 height 62
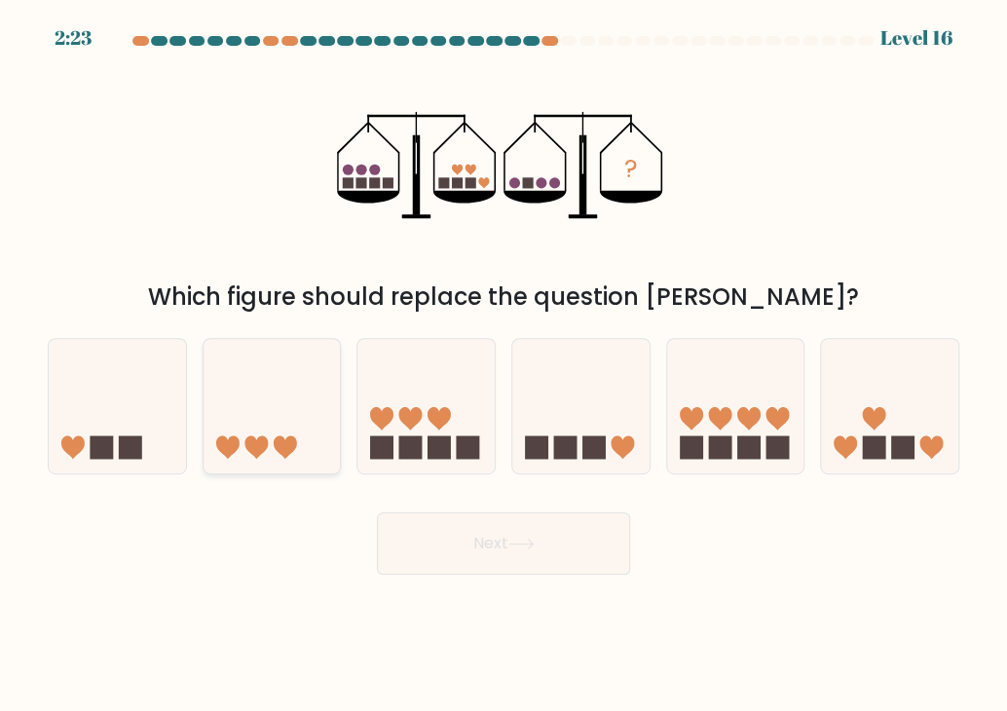
click at [245, 437] on icon at bounding box center [272, 407] width 137 height 114
click at [504, 365] on input "b." at bounding box center [504, 361] width 1 height 10
radio input "true"
click at [548, 561] on button "Next" at bounding box center [503, 543] width 253 height 62
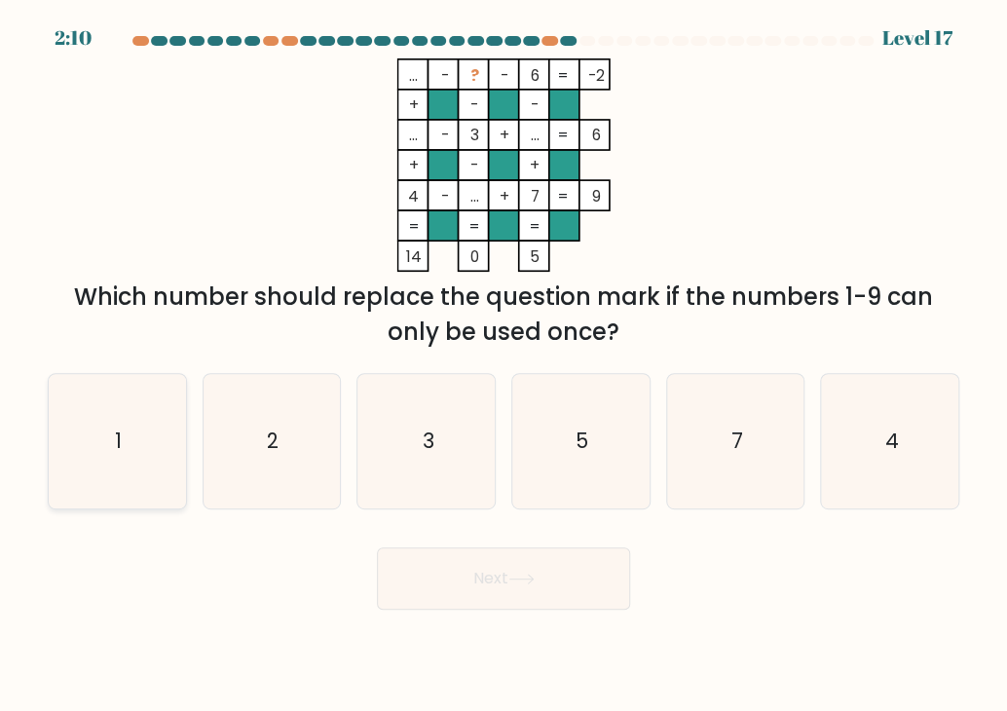
click at [155, 453] on icon "1" at bounding box center [117, 441] width 134 height 134
click at [504, 365] on input "a. 1" at bounding box center [504, 361] width 1 height 10
radio input "true"
click at [549, 605] on button "Next" at bounding box center [503, 578] width 253 height 62
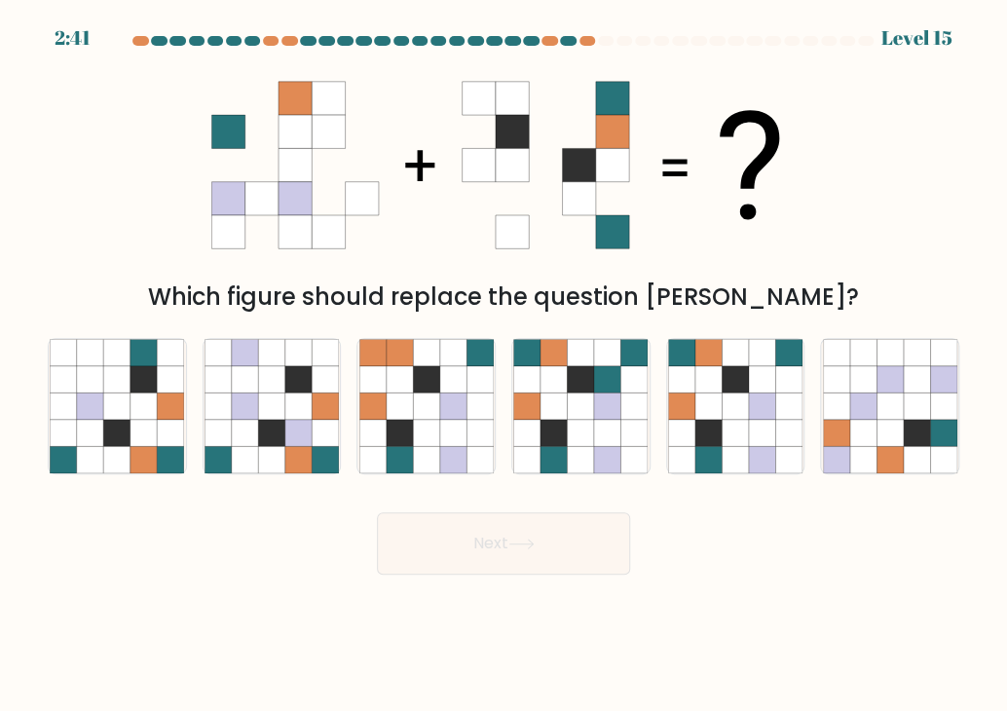
click at [684, 602] on body "2:41 Level 15" at bounding box center [503, 355] width 1007 height 711
click at [729, 471] on icon at bounding box center [735, 459] width 26 height 26
click at [505, 365] on input "e." at bounding box center [504, 361] width 1 height 10
radio input "true"
click at [495, 558] on button "Next" at bounding box center [503, 543] width 253 height 62
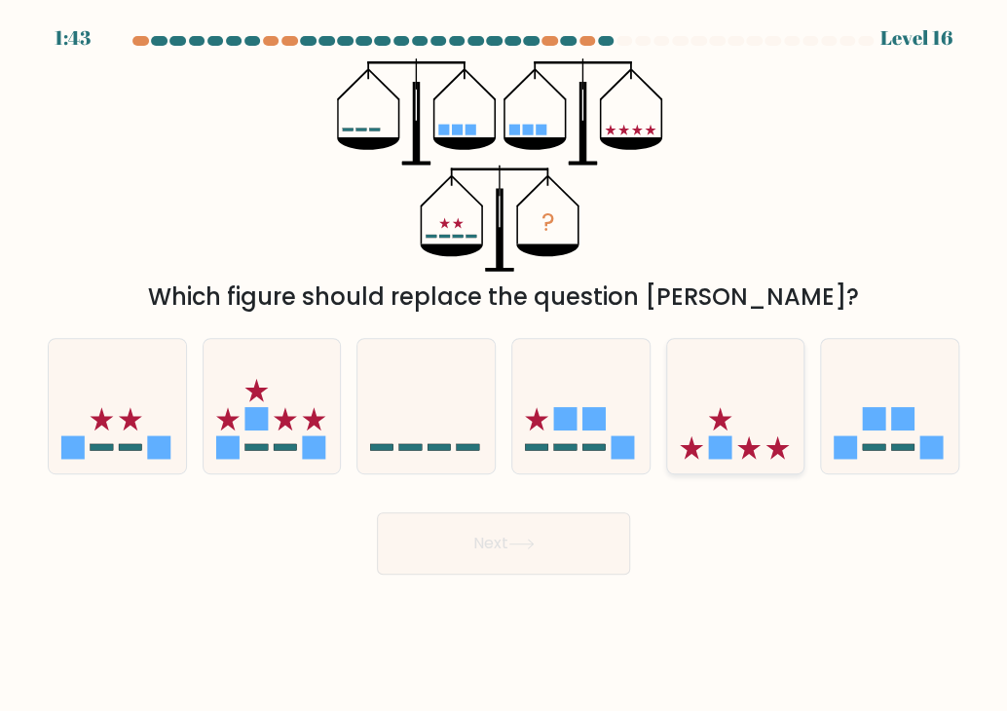
click at [746, 431] on icon at bounding box center [735, 407] width 137 height 114
click at [505, 365] on input "e." at bounding box center [504, 361] width 1 height 10
radio input "true"
click at [475, 543] on button "Next" at bounding box center [503, 543] width 253 height 62
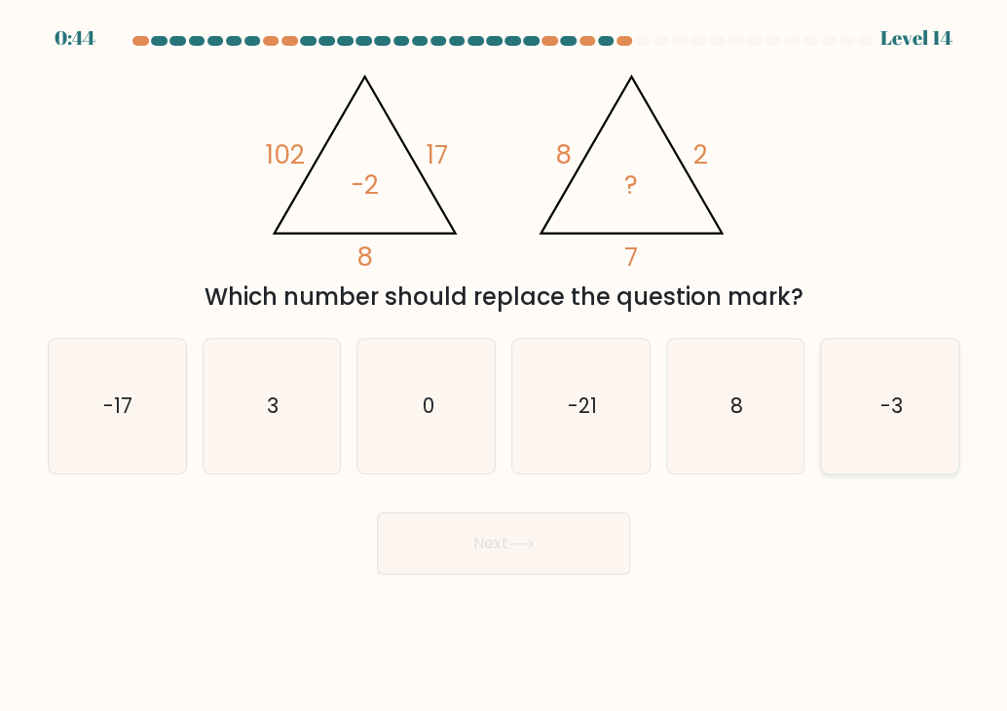
click at [746, 406] on icon "-3" at bounding box center [890, 406] width 134 height 134
click at [505, 365] on input "f. -3" at bounding box center [504, 361] width 1 height 10
radio input "true"
click at [565, 554] on button "Next" at bounding box center [503, 543] width 253 height 62
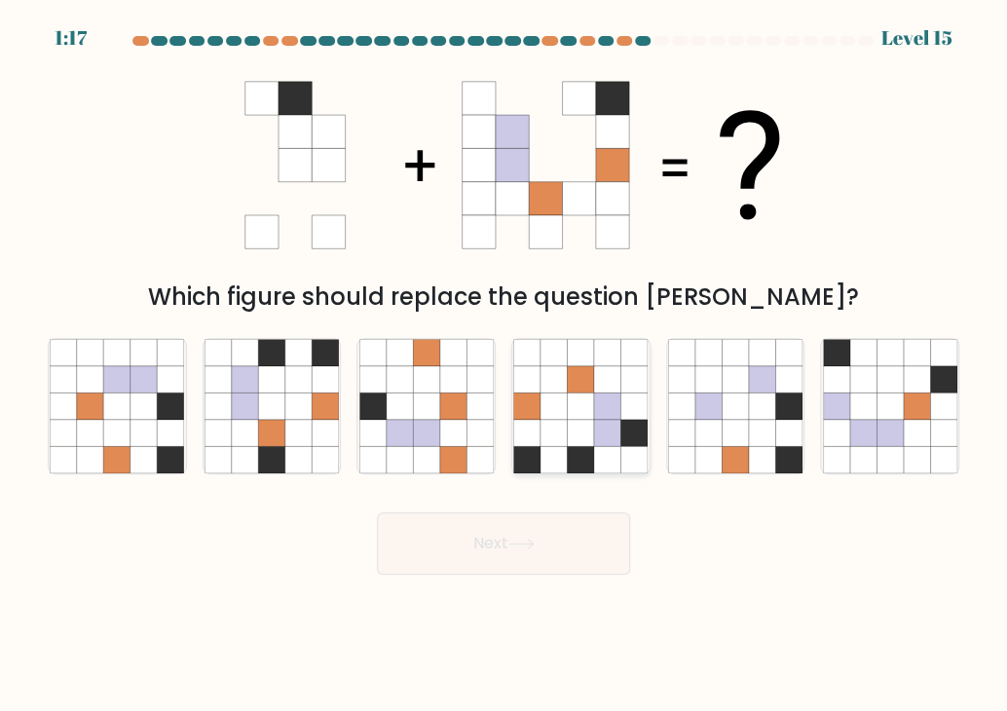
click at [590, 425] on icon at bounding box center [581, 433] width 26 height 26
click at [505, 365] on input "d." at bounding box center [504, 361] width 1 height 10
radio input "true"
click at [746, 424] on icon at bounding box center [762, 433] width 26 height 26
click at [505, 365] on input "e." at bounding box center [504, 361] width 1 height 10
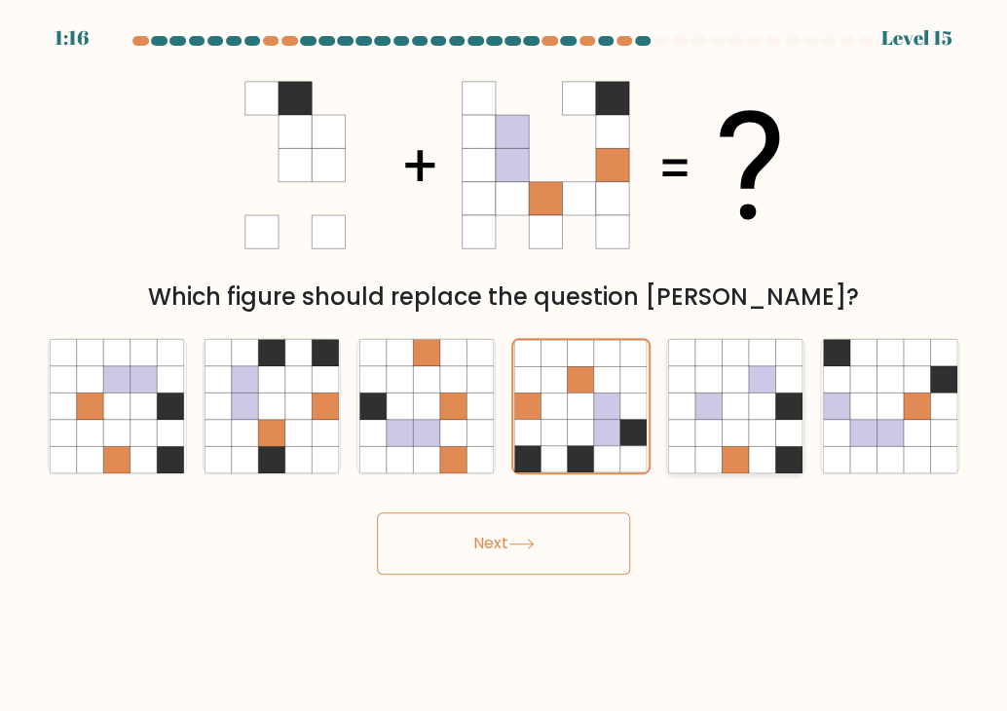
radio input "true"
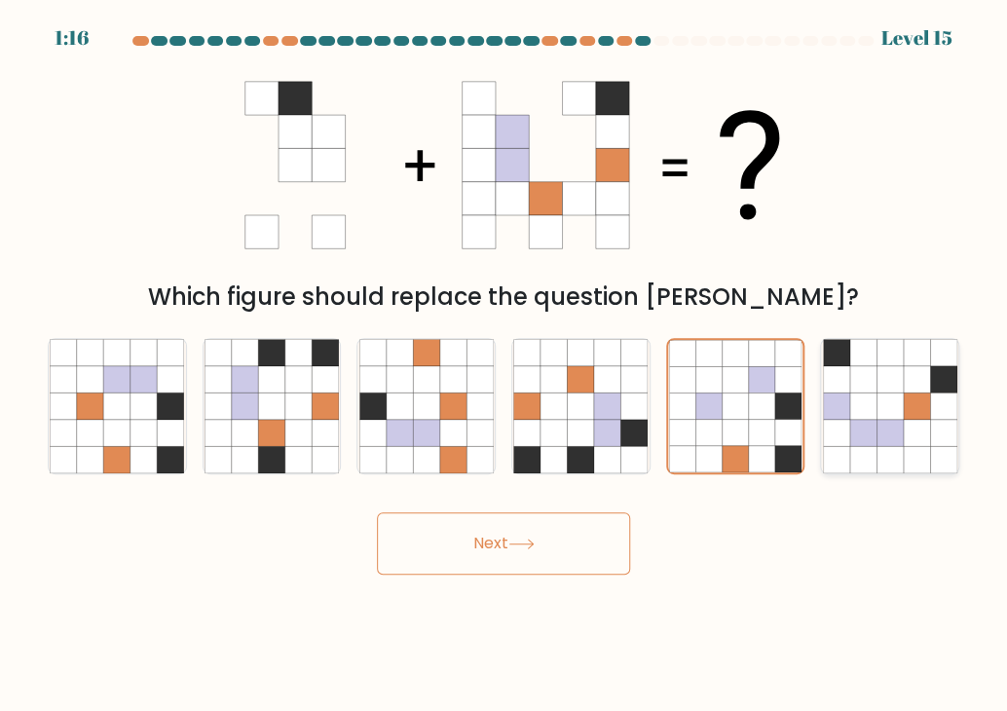
click at [746, 423] on icon at bounding box center [916, 433] width 26 height 26
click at [505, 365] on input "f." at bounding box center [504, 361] width 1 height 10
radio input "true"
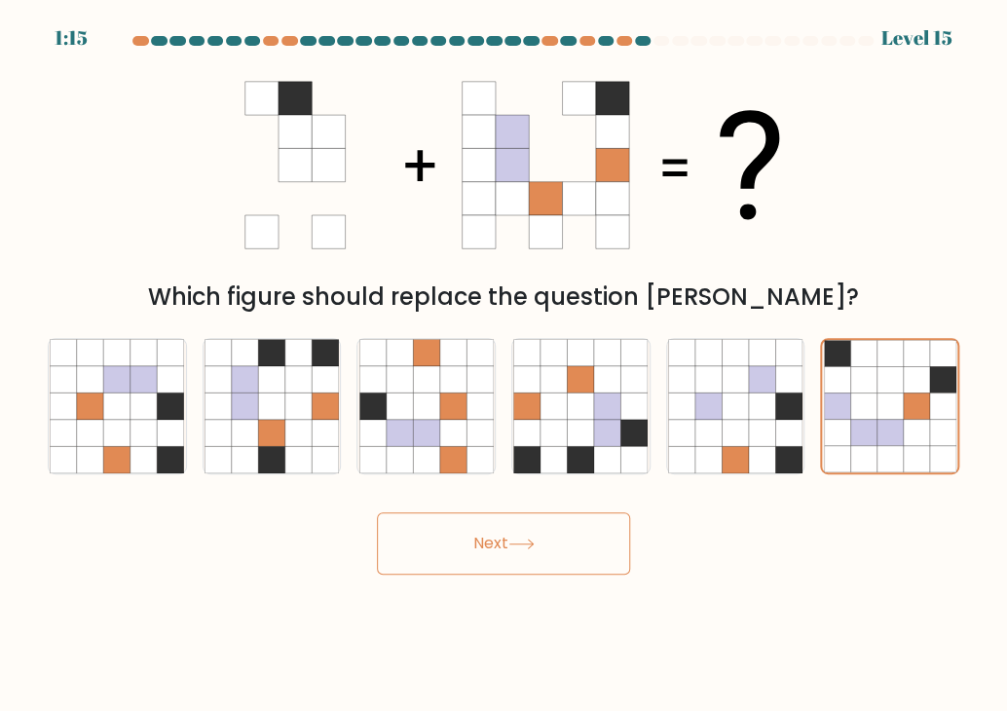
click at [746, 515] on div "Next" at bounding box center [503, 536] width 935 height 77
click at [70, 363] on icon at bounding box center [64, 352] width 26 height 26
click at [504, 363] on input "a." at bounding box center [504, 361] width 1 height 10
radio input "true"
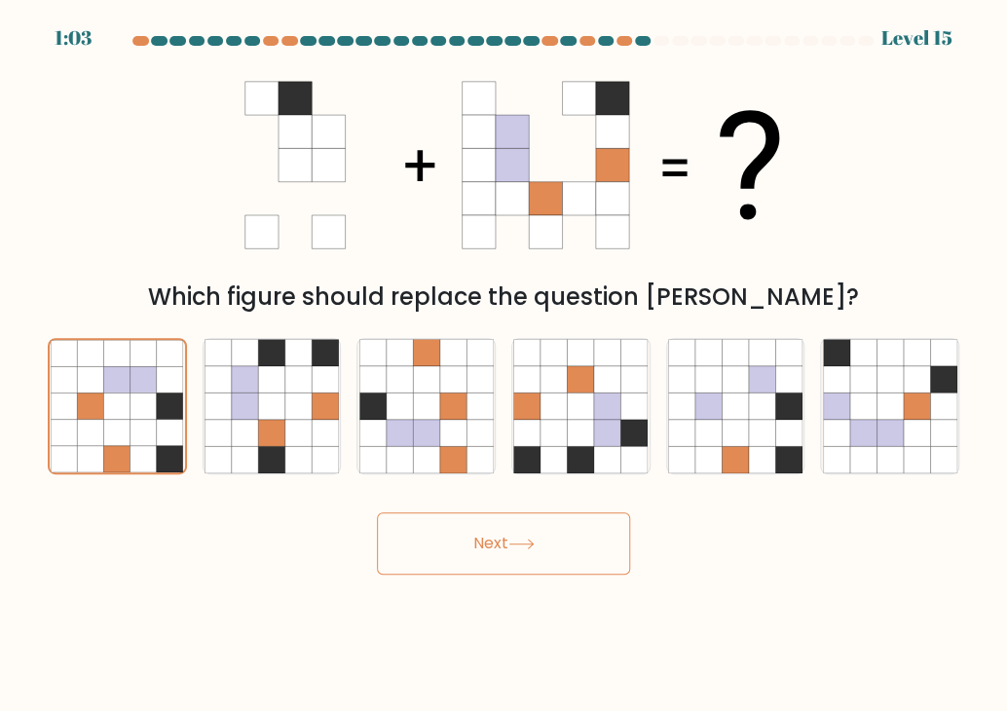
click at [483, 531] on button "Next" at bounding box center [503, 543] width 253 height 62
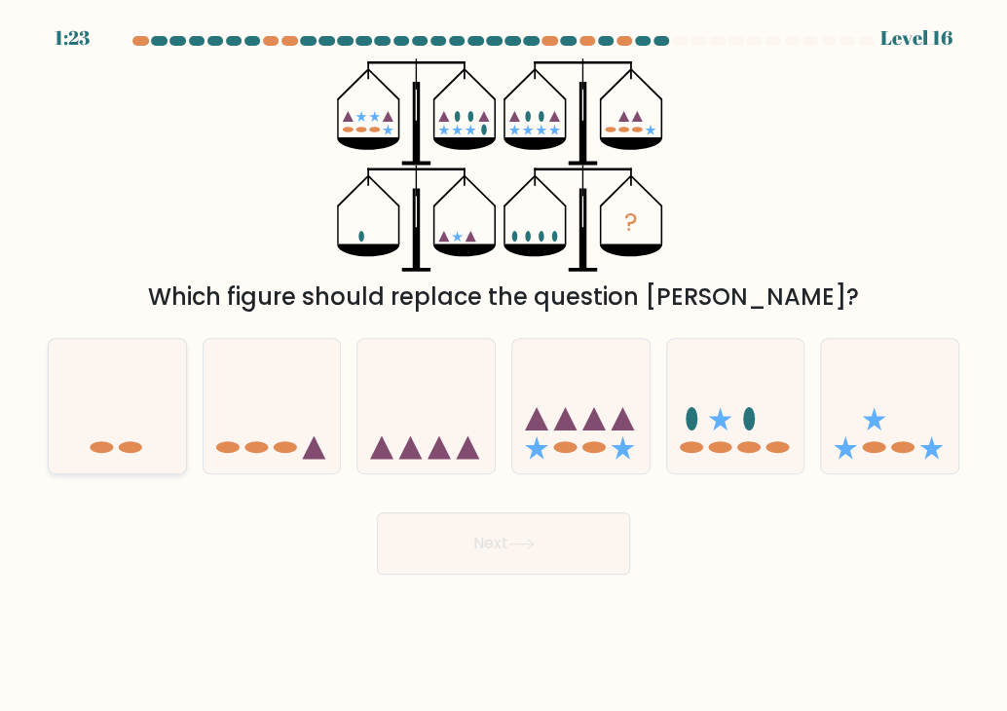
click at [113, 415] on icon at bounding box center [117, 407] width 137 height 114
click at [504, 365] on input "a." at bounding box center [504, 361] width 1 height 10
radio input "true"
click at [590, 555] on button "Next" at bounding box center [503, 543] width 253 height 62
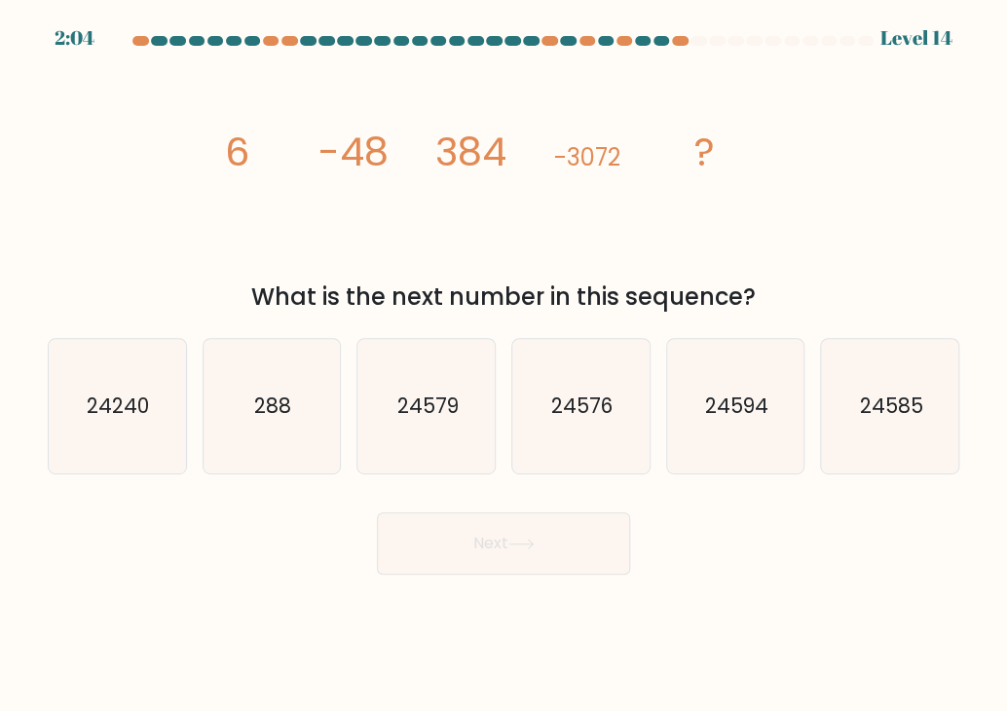
drag, startPoint x: 225, startPoint y: 152, endPoint x: 829, endPoint y: 305, distance: 623.0
click at [746, 305] on div "image/svg+xml 6 -48 384 -3072 ? What is the next number in this sequence?" at bounding box center [503, 186] width 935 height 256
copy div "6 -48 384 -3072 ? What is the next number in this sequence?"
click at [592, 424] on icon "24576" at bounding box center [580, 406] width 134 height 134
click at [505, 365] on input "d. 24576" at bounding box center [504, 361] width 1 height 10
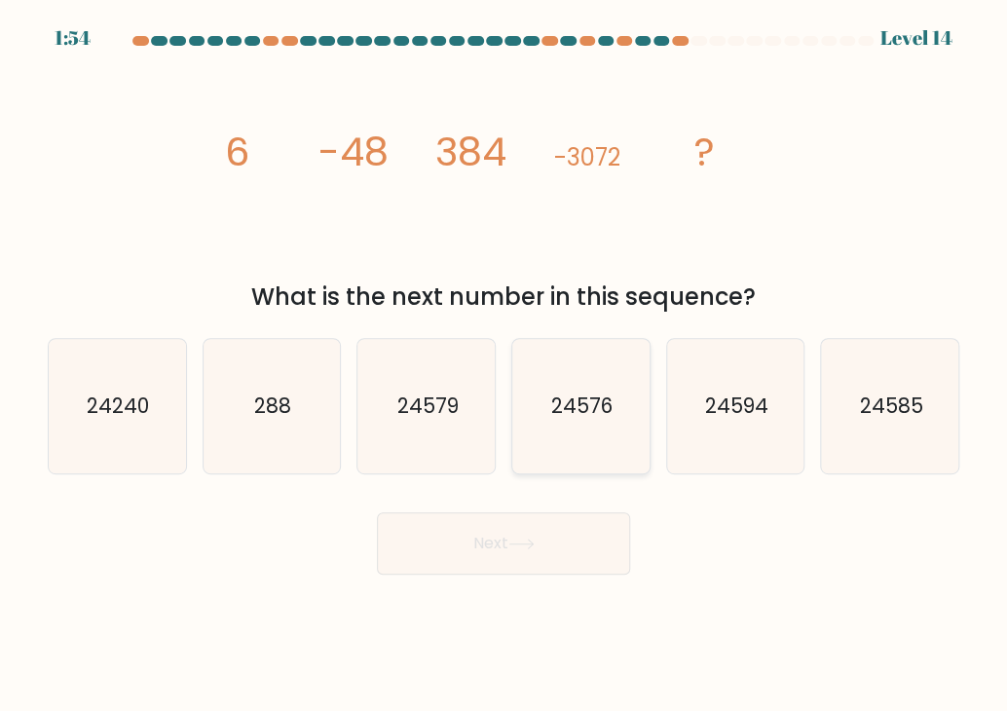
radio input "true"
click at [558, 539] on button "Next" at bounding box center [503, 543] width 253 height 62
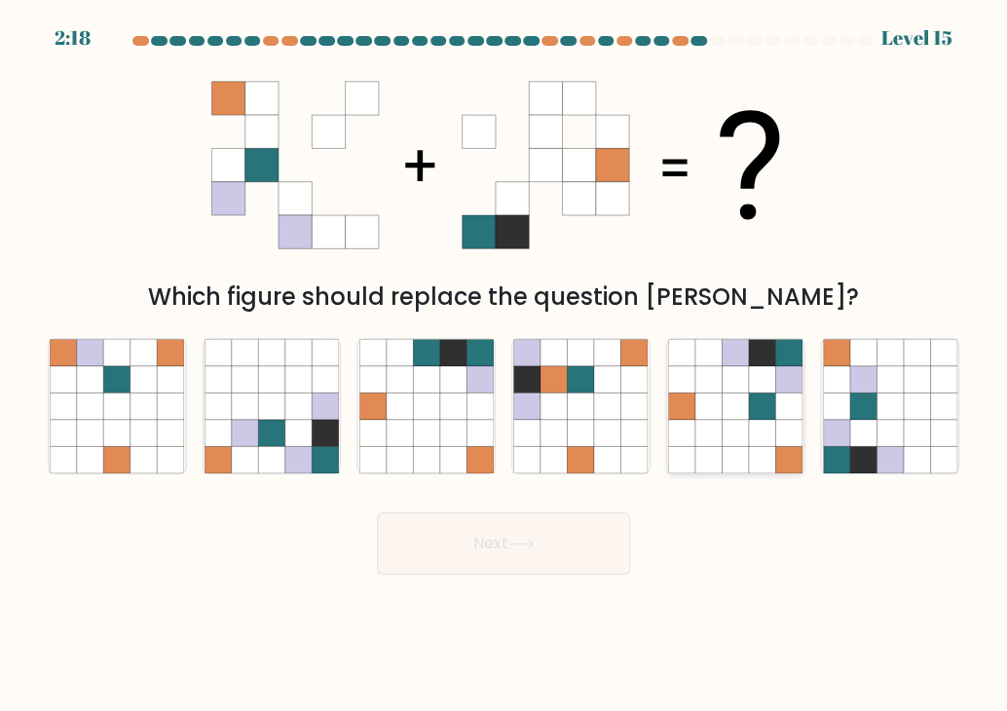
click at [746, 426] on icon at bounding box center [762, 433] width 26 height 26
click at [505, 365] on input "e." at bounding box center [504, 361] width 1 height 10
radio input "true"
click at [491, 547] on button "Next" at bounding box center [503, 543] width 253 height 62
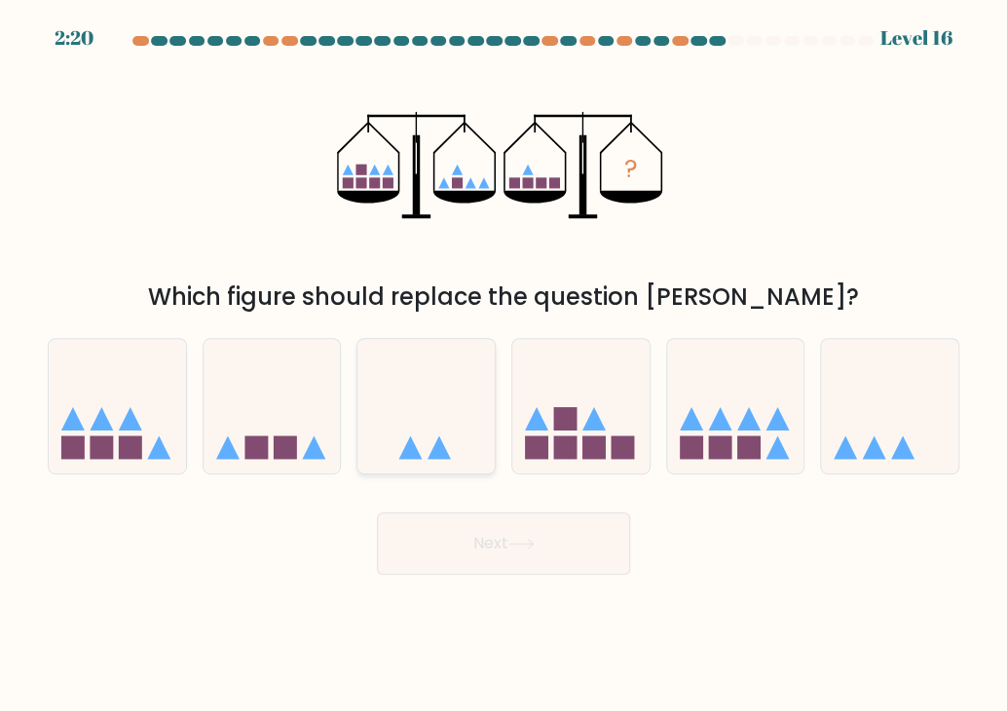
click at [361, 456] on icon at bounding box center [426, 407] width 137 height 114
click at [504, 365] on input "c." at bounding box center [504, 361] width 1 height 10
radio input "true"
click at [592, 544] on button "Next" at bounding box center [503, 543] width 253 height 62
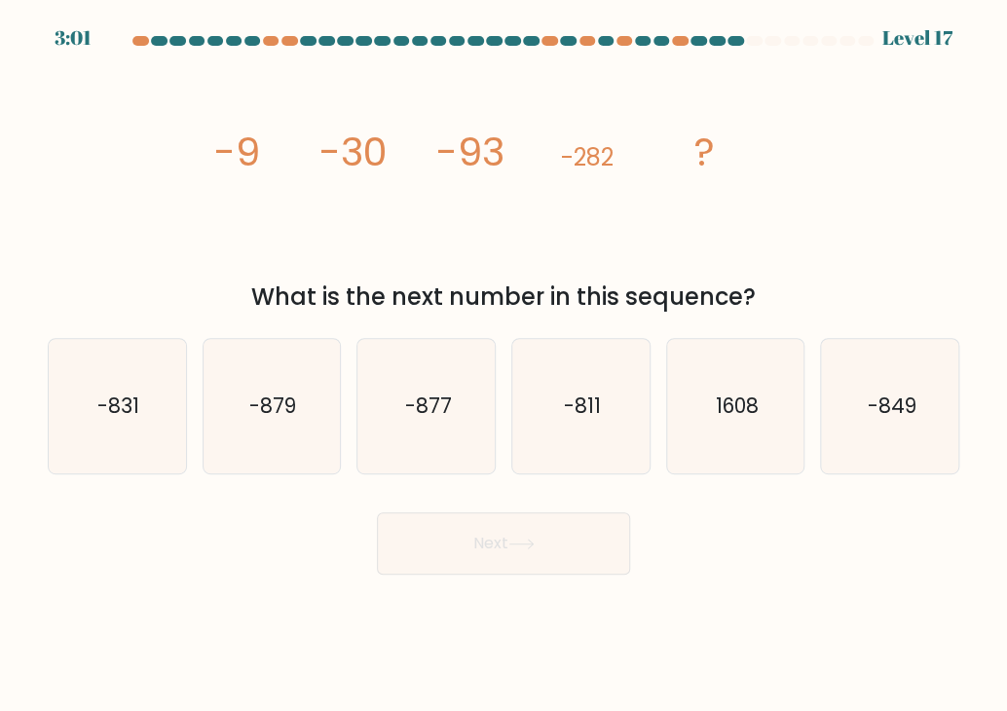
drag, startPoint x: 218, startPoint y: 145, endPoint x: 767, endPoint y: 293, distance: 568.1
click at [746, 293] on div "image/svg+xml -9 -30 -93 -282 ? What is the next number in this sequence?" at bounding box center [503, 186] width 935 height 256
copy div "-9 -30 -93 -282 ? What is the next number in this sequence?"
click at [261, 143] on icon "image/svg+xml -9 -30 -93 -282 ?" at bounding box center [503, 164] width 585 height 213
drag, startPoint x: 213, startPoint y: 153, endPoint x: 923, endPoint y: 283, distance: 721.1
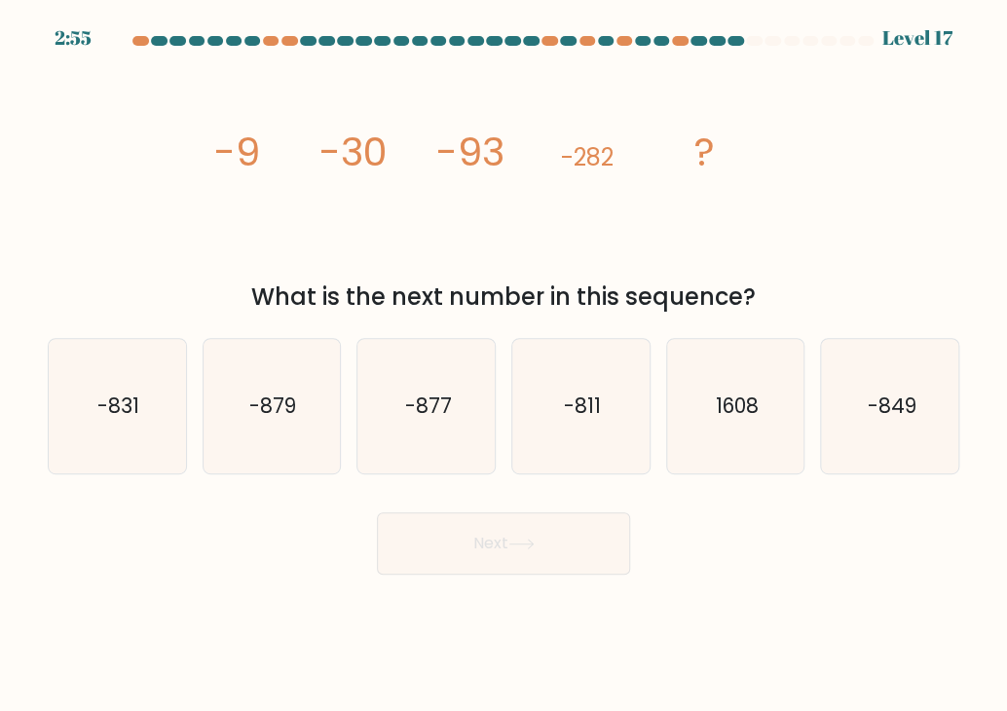
click at [746, 283] on div "image/svg+xml -9 -30 -93 -282 ? What is the next number in this sequence?" at bounding box center [503, 186] width 935 height 256
copy div "-9 -30 -93 -282 ? What is the next number in this sequence?"
click at [746, 426] on icon "-849" at bounding box center [890, 406] width 134 height 134
click at [505, 365] on input "f. -849" at bounding box center [504, 361] width 1 height 10
radio input "true"
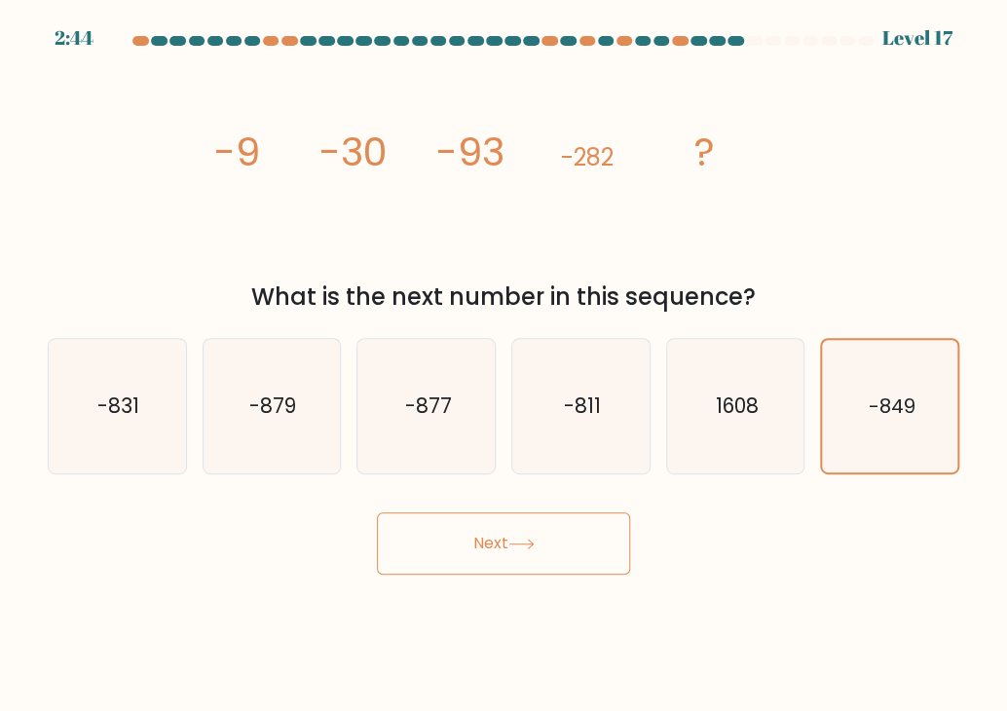
click at [586, 543] on button "Next" at bounding box center [503, 543] width 253 height 62
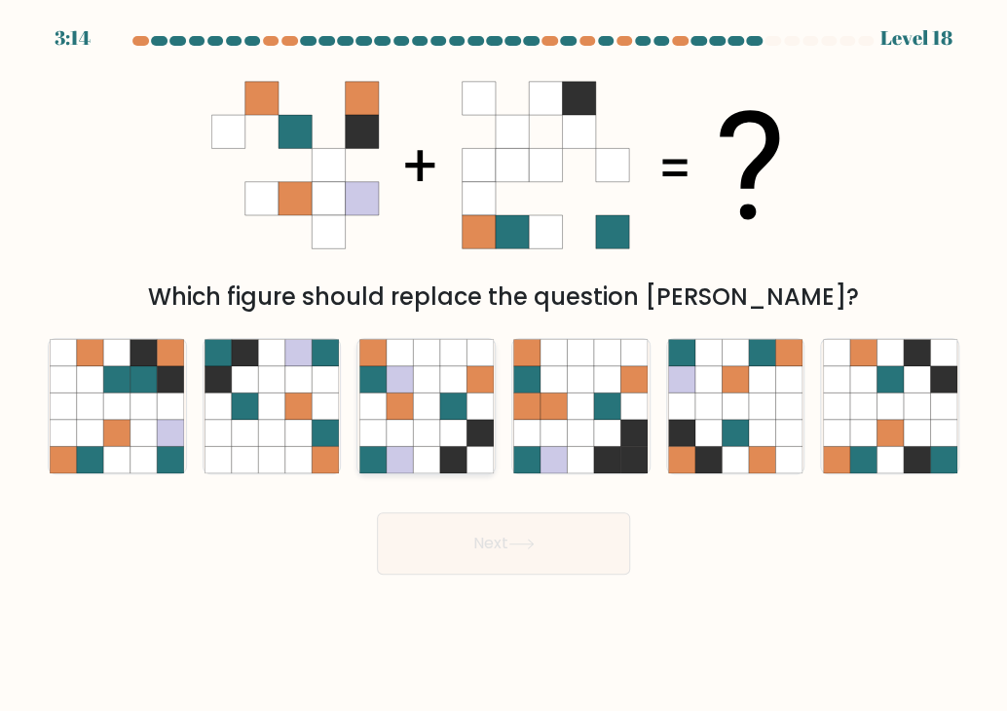
click at [432, 397] on icon at bounding box center [426, 406] width 26 height 26
click at [504, 365] on input "c." at bounding box center [504, 361] width 1 height 10
radio input "true"
click at [541, 544] on button "Next" at bounding box center [503, 543] width 253 height 62
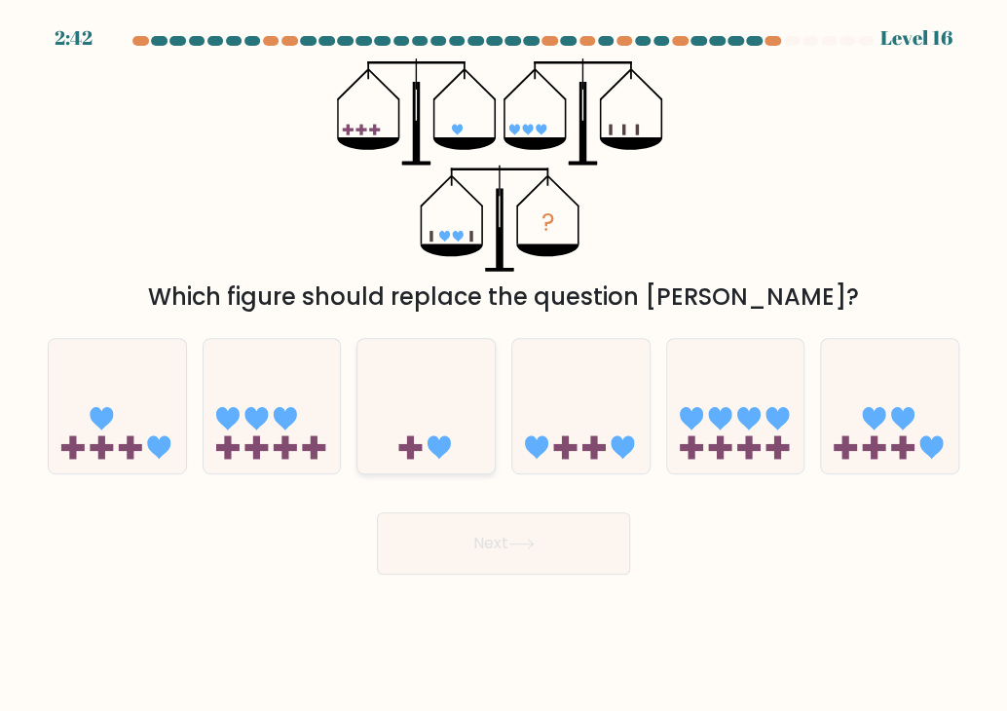
click at [409, 449] on rect at bounding box center [410, 447] width 23 height 7
click at [504, 365] on input "c." at bounding box center [504, 361] width 1 height 10
radio input "true"
click at [577, 537] on button "Next" at bounding box center [503, 543] width 253 height 62
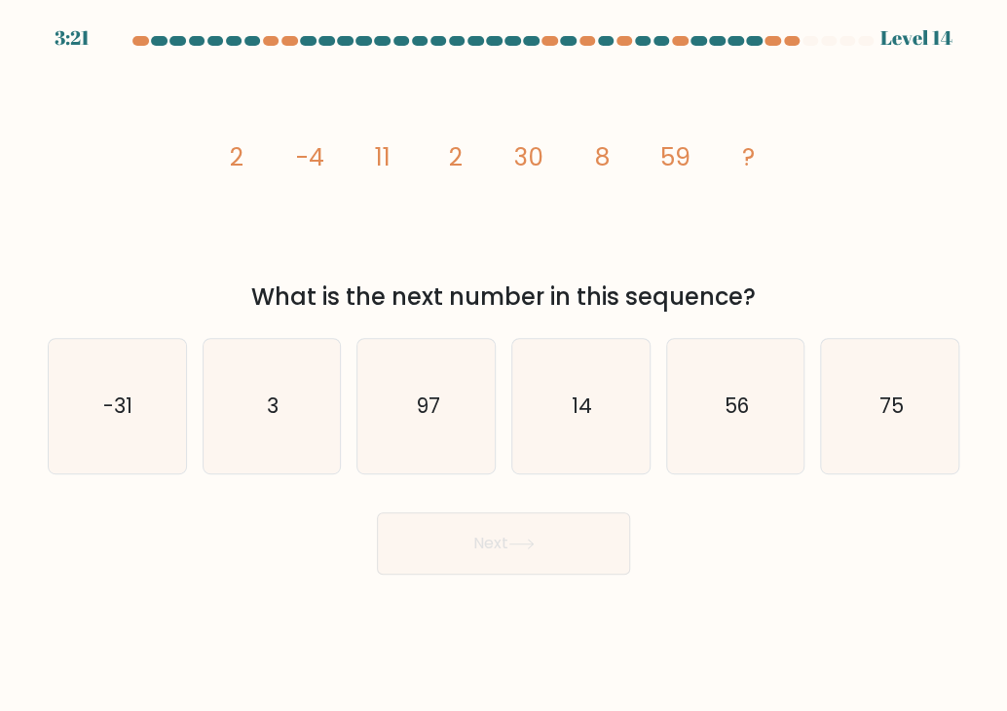
drag, startPoint x: 222, startPoint y: 155, endPoint x: 784, endPoint y: 282, distance: 576.2
click at [746, 282] on div "image/svg+xml 2 -4 11 2 30 8 59 ? What is the next number in this sequence?" at bounding box center [503, 186] width 935 height 256
click at [269, 301] on div "What is the next number in this sequence?" at bounding box center [503, 297] width 888 height 35
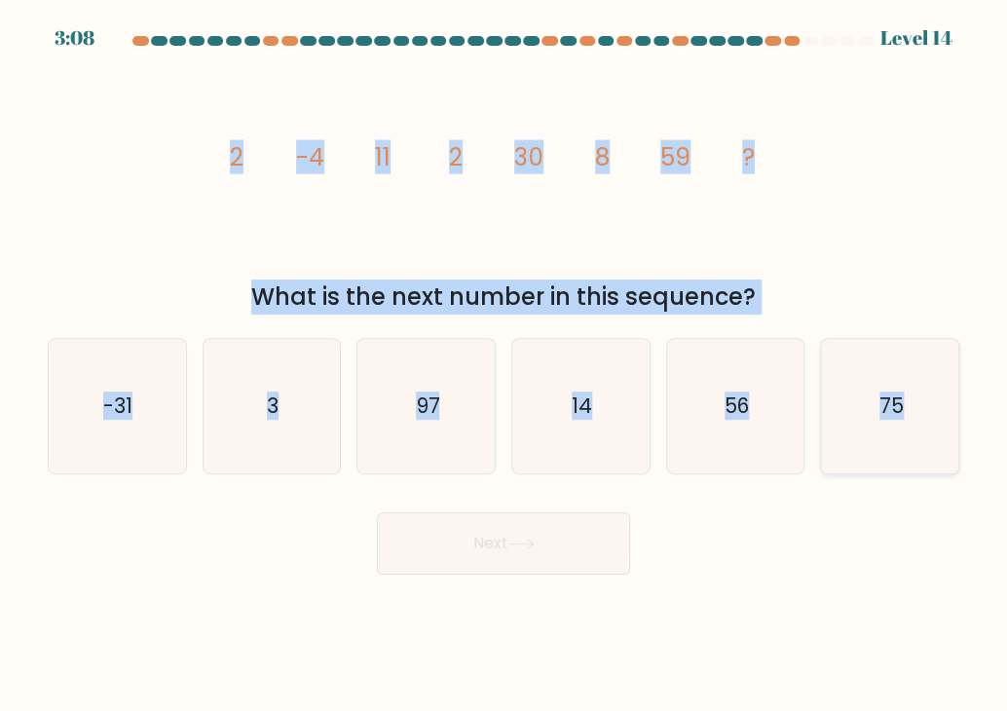
drag, startPoint x: 226, startPoint y: 160, endPoint x: 943, endPoint y: 431, distance: 766.4
click at [746, 431] on form at bounding box center [503, 305] width 1007 height 539
click at [585, 413] on text "14" at bounding box center [582, 406] width 20 height 28
click at [505, 365] on input "d. 14" at bounding box center [504, 361] width 1 height 10
radio input "true"
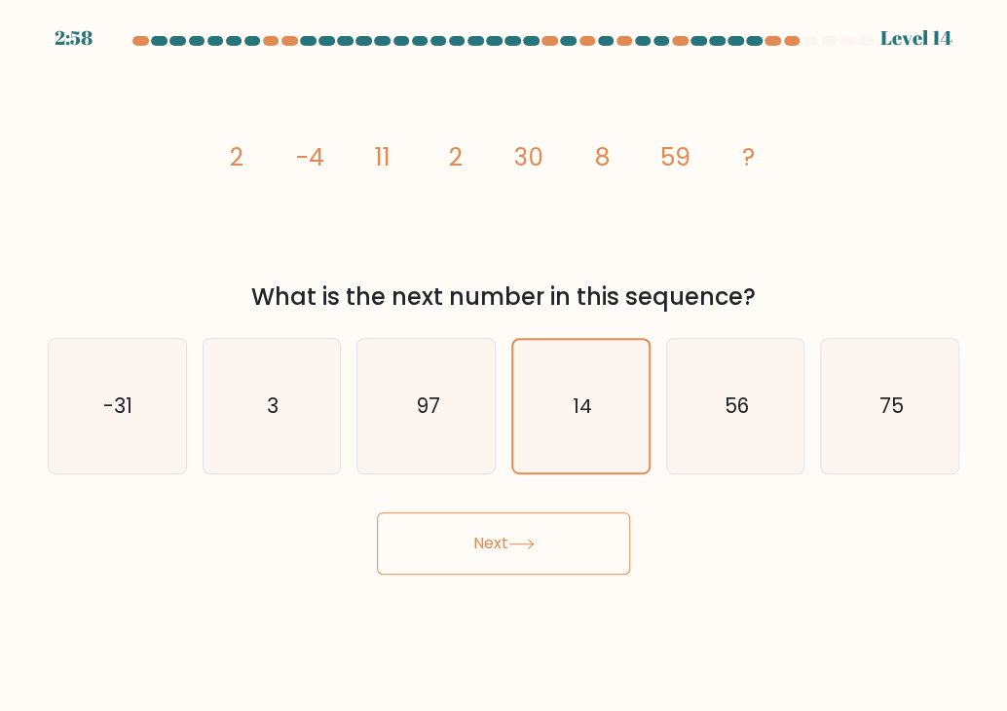
click at [564, 524] on button "Next" at bounding box center [503, 543] width 253 height 62
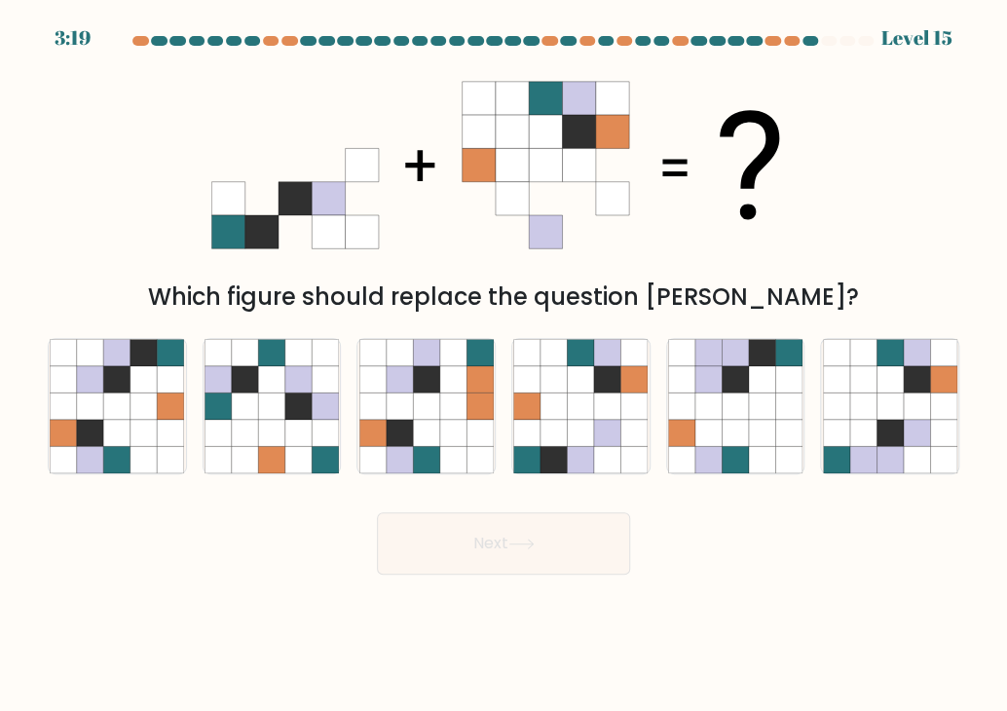
click at [293, 215] on g at bounding box center [294, 165] width 167 height 167
click at [106, 392] on icon at bounding box center [117, 379] width 26 height 26
click at [504, 365] on input "a." at bounding box center [504, 361] width 1 height 10
radio input "true"
click at [510, 557] on button "Next" at bounding box center [503, 543] width 253 height 62
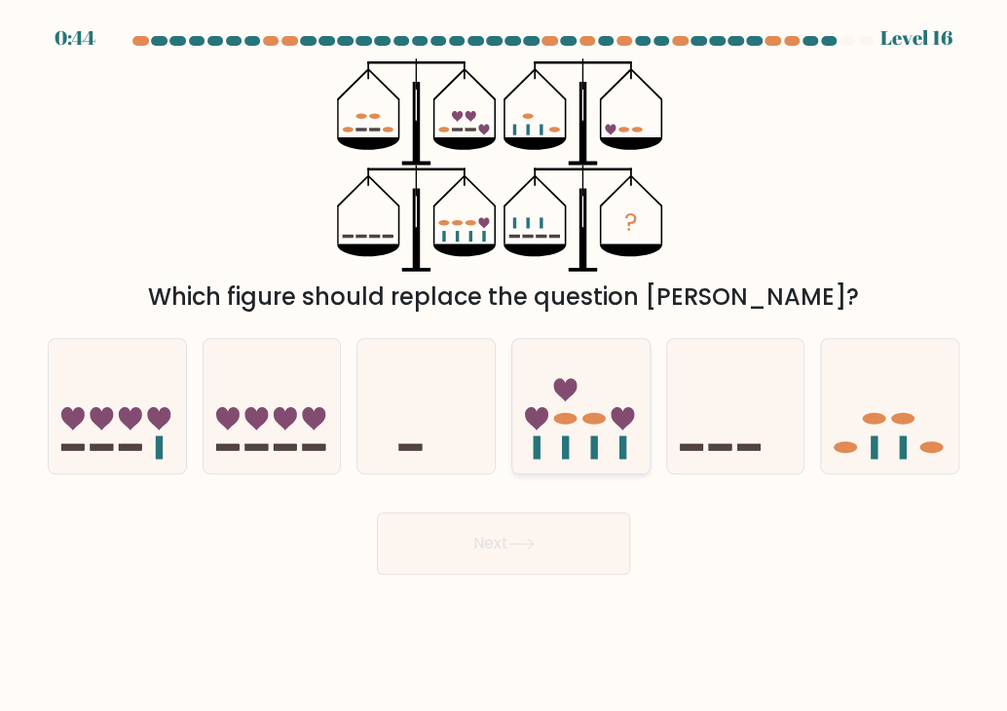
click at [592, 403] on icon at bounding box center [580, 407] width 137 height 114
click at [505, 365] on input "d." at bounding box center [504, 361] width 1 height 10
radio input "true"
click at [542, 509] on div "Next" at bounding box center [503, 536] width 935 height 77
click at [557, 526] on button "Next" at bounding box center [503, 543] width 253 height 62
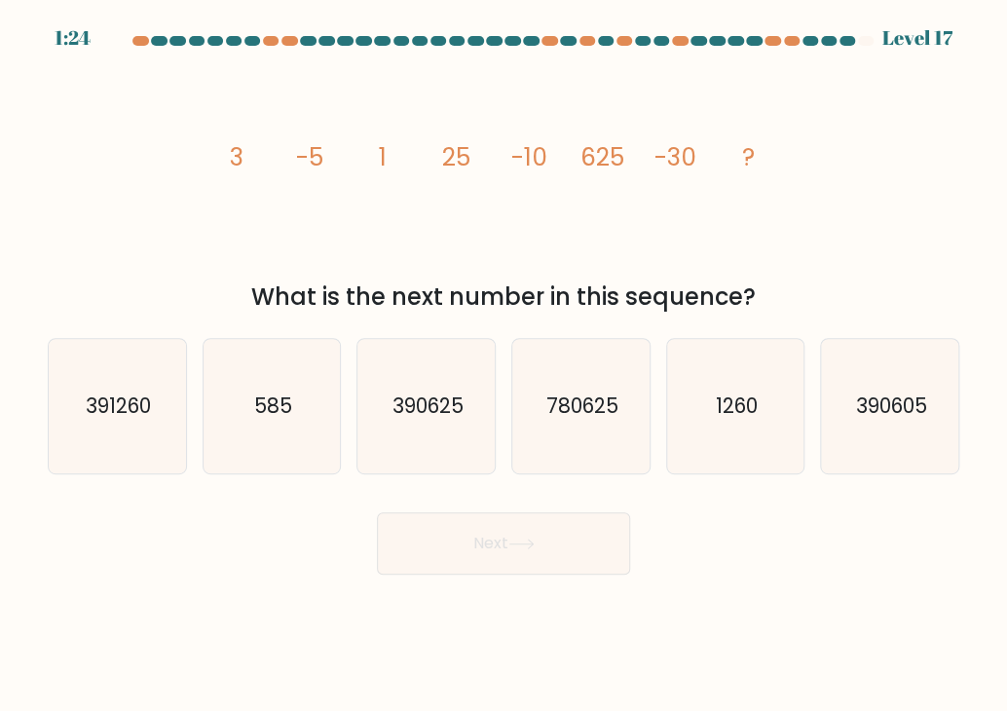
drag, startPoint x: 222, startPoint y: 145, endPoint x: 850, endPoint y: 289, distance: 644.7
click at [746, 289] on div "image/svg+xml 3 -5 1 25 -10 625 -30 ? What is the next number in this sequence?" at bounding box center [503, 186] width 935 height 256
click at [237, 285] on div "What is the next number in this sequence?" at bounding box center [503, 297] width 888 height 35
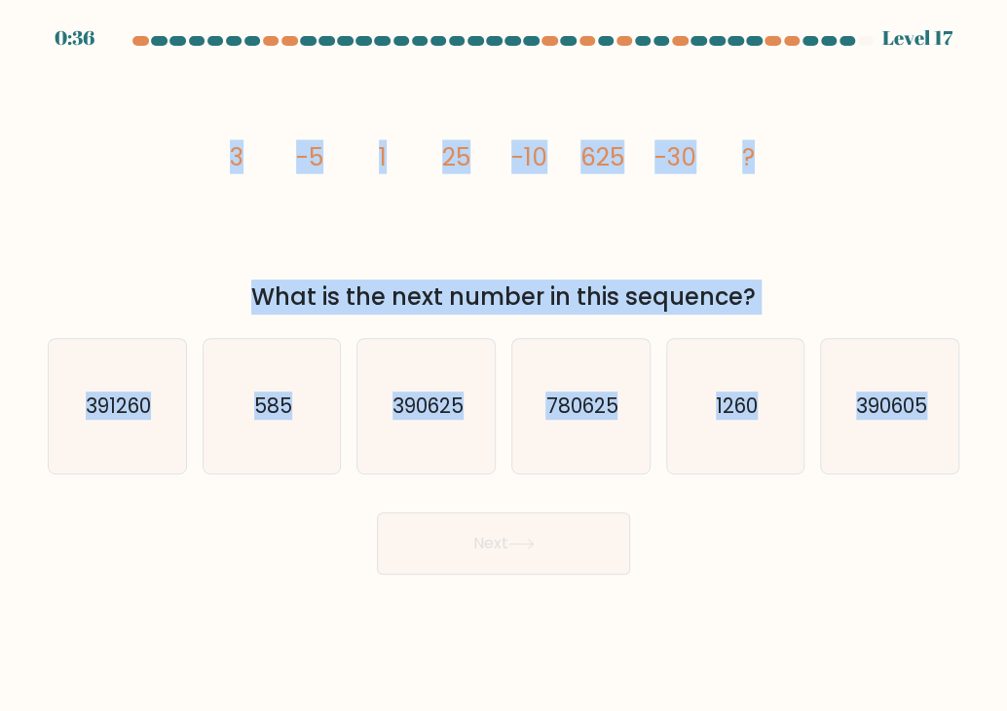
drag, startPoint x: 228, startPoint y: 152, endPoint x: 1005, endPoint y: 444, distance: 830.5
click at [746, 444] on form at bounding box center [503, 305] width 1007 height 539
click at [442, 414] on text "390625" at bounding box center [428, 406] width 71 height 28
click at [504, 365] on input "c. 390625" at bounding box center [504, 361] width 1 height 10
radio input "true"
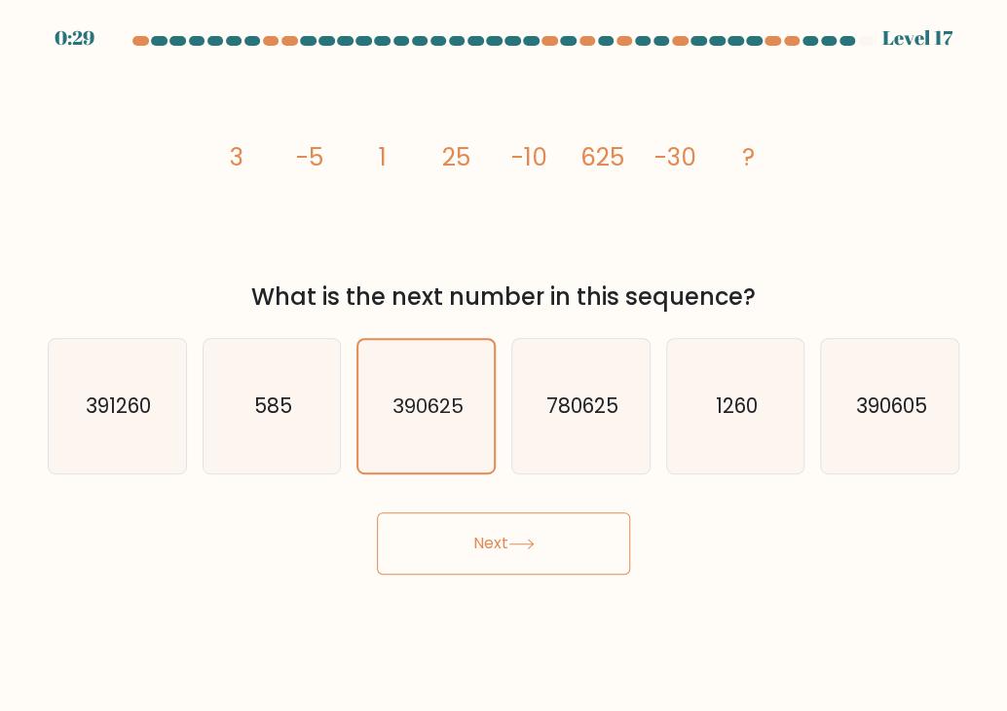
click at [489, 542] on button "Next" at bounding box center [503, 543] width 253 height 62
click at [746, 547] on div "Next" at bounding box center [503, 536] width 935 height 77
click at [563, 534] on button "Next" at bounding box center [503, 543] width 253 height 62
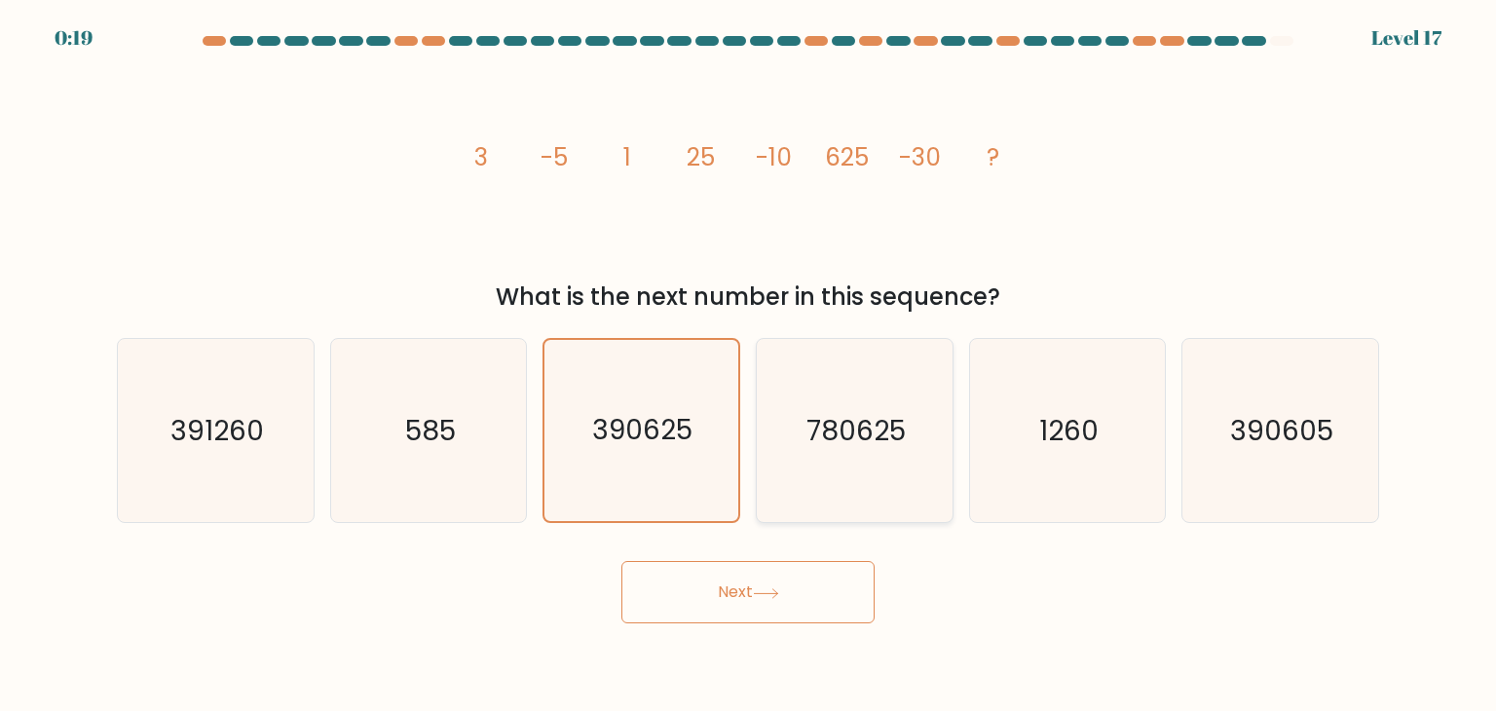
click at [746, 439] on text "780625" at bounding box center [856, 430] width 99 height 39
click at [746, 365] on input "d. 780625" at bounding box center [748, 361] width 1 height 10
radio input "true"
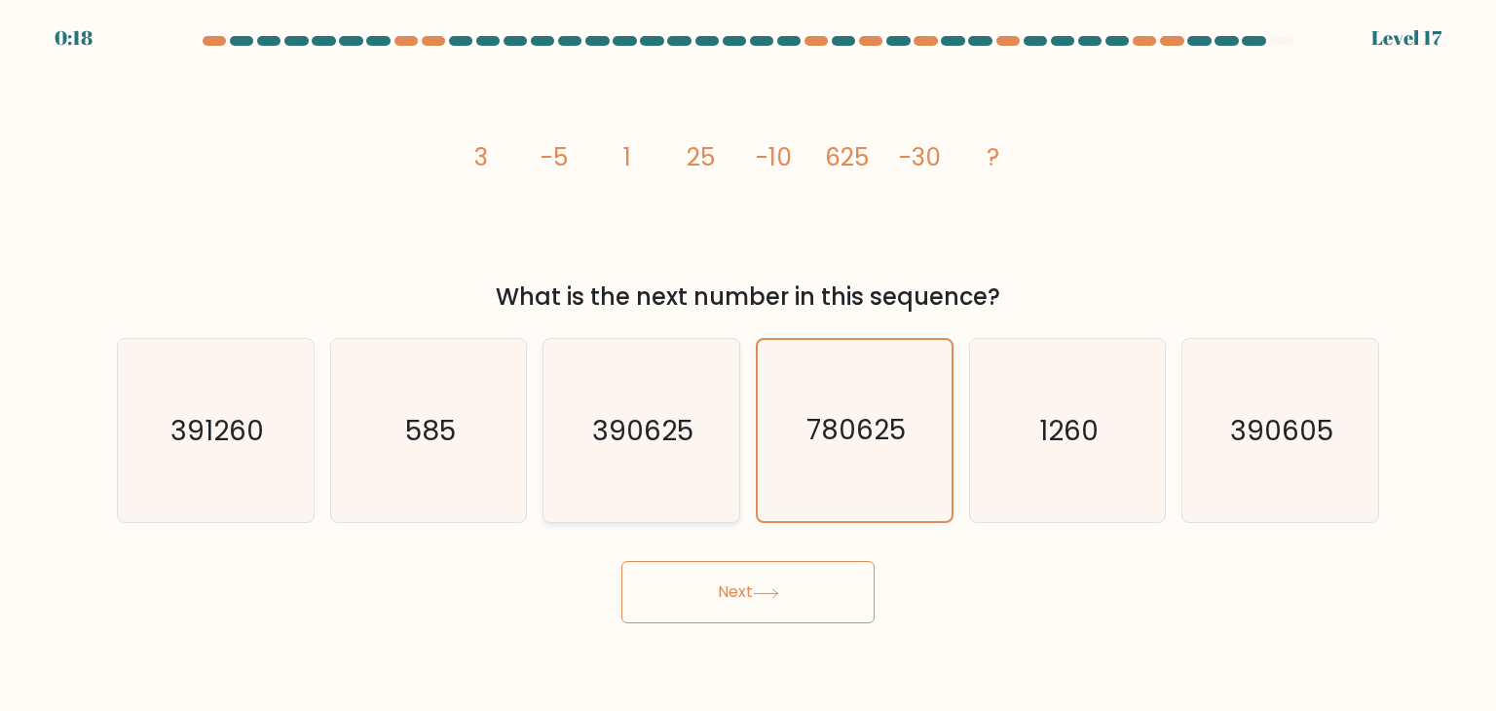
click at [722, 447] on icon "390625" at bounding box center [640, 430] width 183 height 183
click at [746, 365] on input "c. 390625" at bounding box center [748, 361] width 1 height 10
radio input "true"
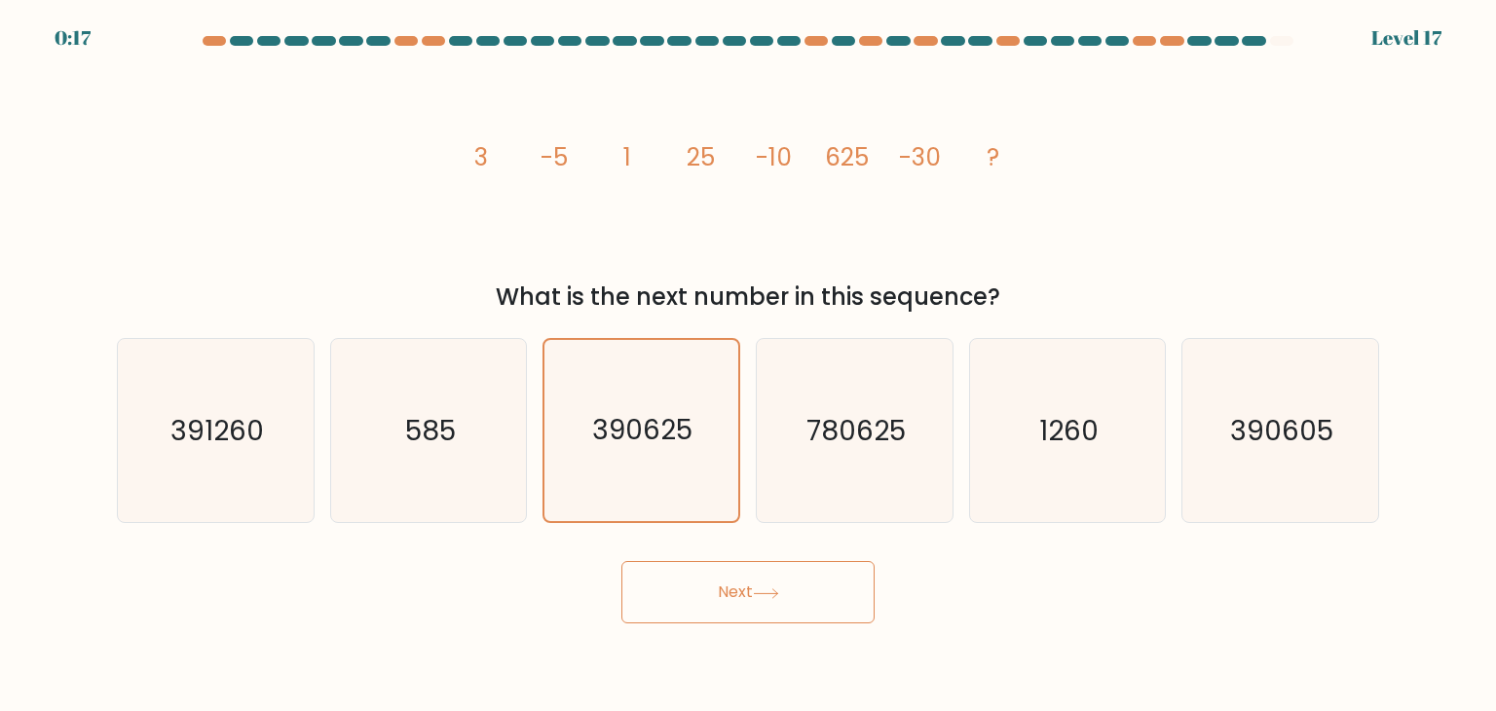
click at [743, 578] on button "Next" at bounding box center [748, 592] width 253 height 62
click at [746, 591] on button "Next" at bounding box center [748, 592] width 253 height 62
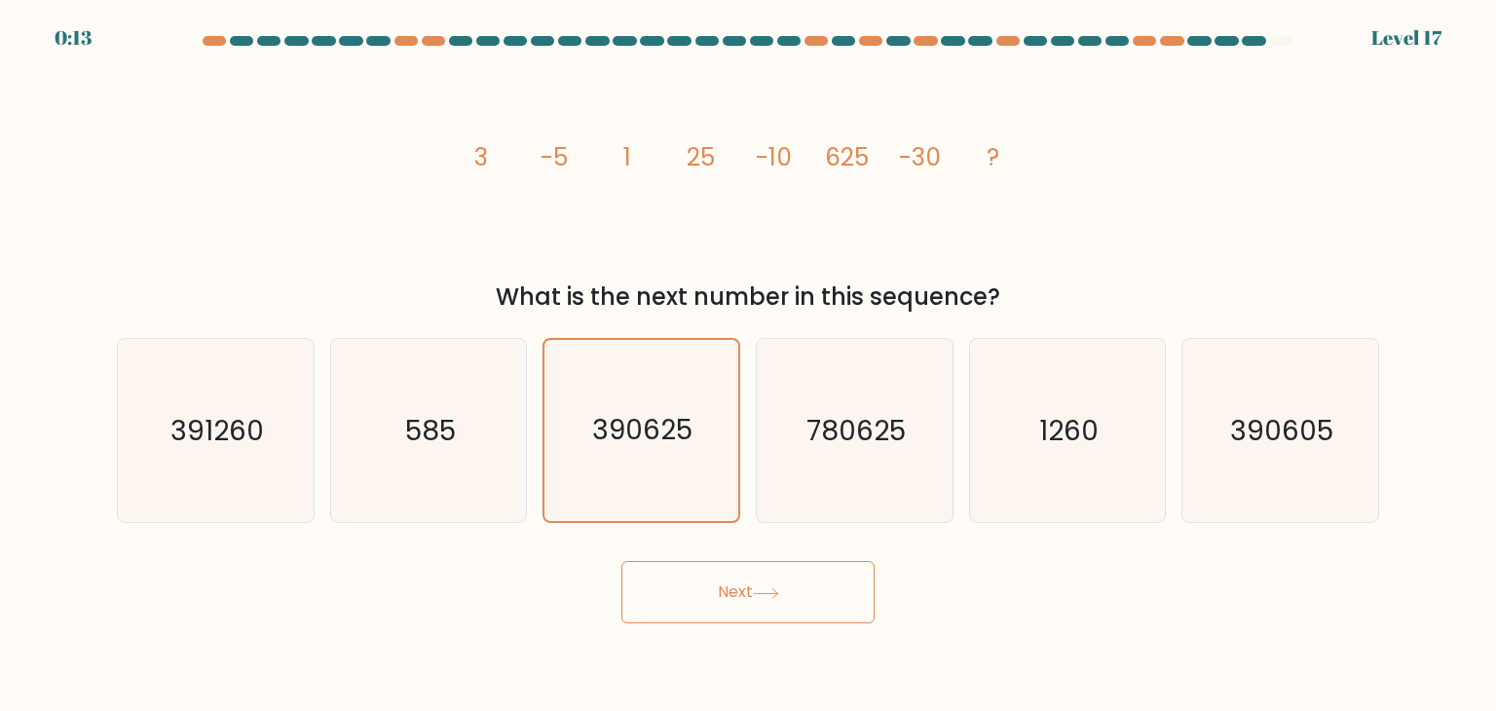
click at [746, 591] on button "Next" at bounding box center [748, 592] width 253 height 62
click at [746, 210] on icon "image/svg+xml 3 -5 1 25 -10 625 -30 ?" at bounding box center [748, 164] width 585 height 213
click at [746, 461] on icon "780625" at bounding box center [854, 430] width 183 height 183
click at [746, 365] on input "d. 780625" at bounding box center [748, 361] width 1 height 10
radio input "true"
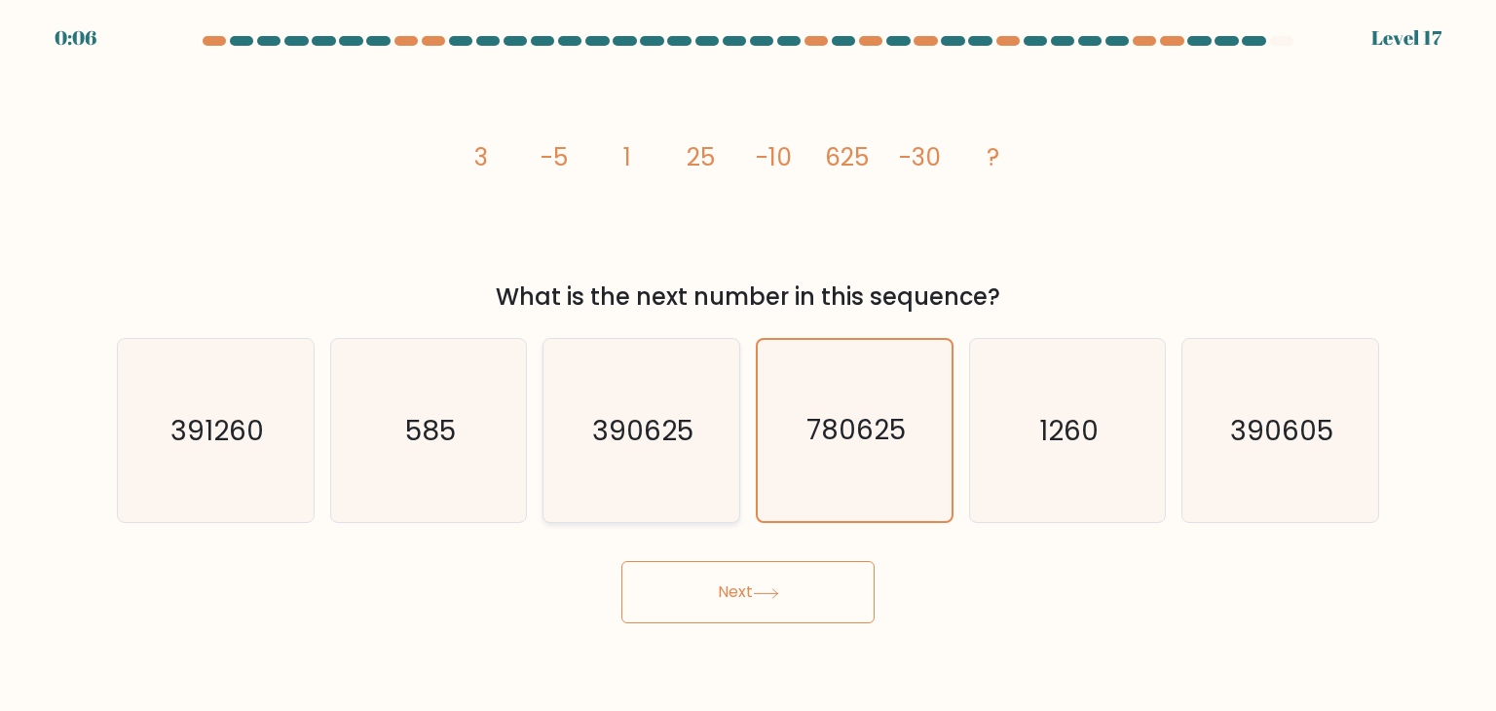
click at [639, 464] on icon "390625" at bounding box center [640, 430] width 183 height 183
click at [746, 365] on input "c. 390625" at bounding box center [748, 361] width 1 height 10
radio input "true"
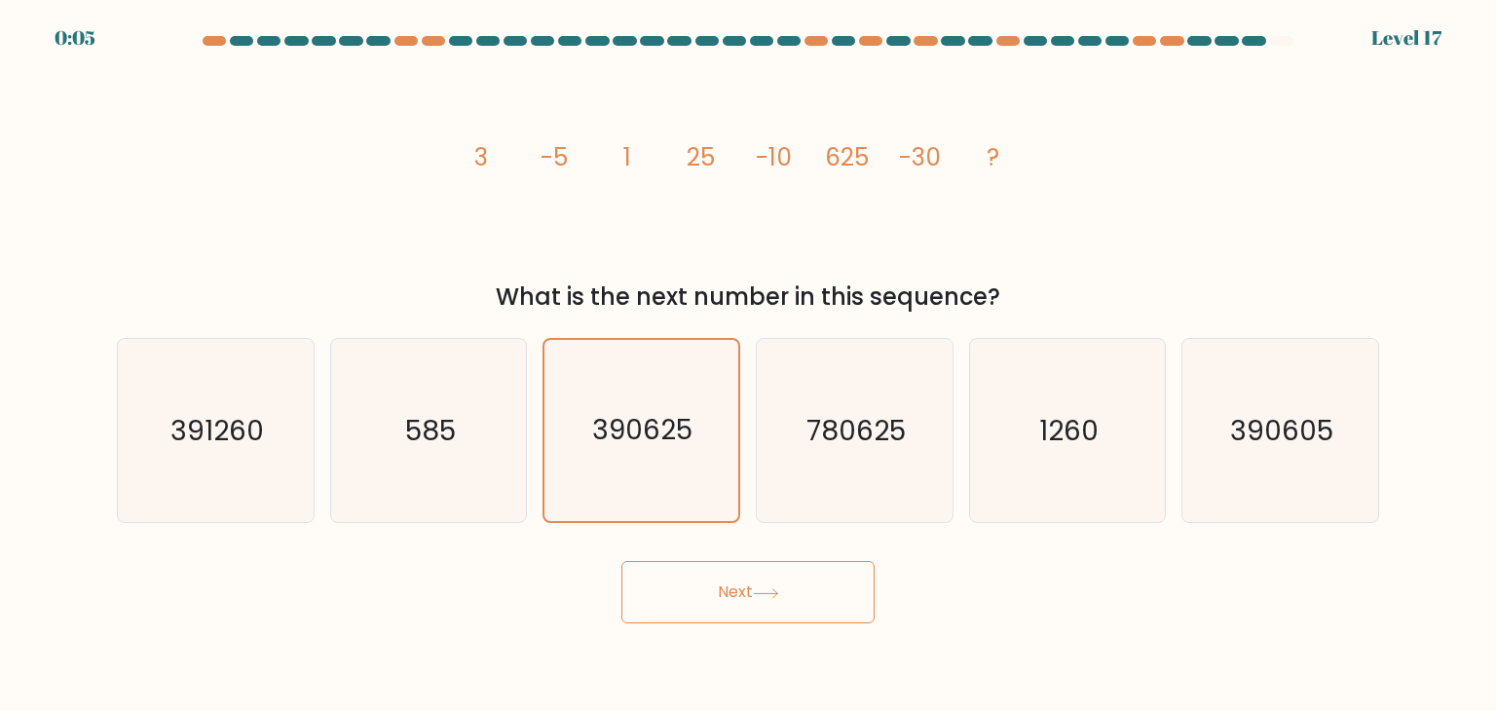
click at [705, 570] on button "Next" at bounding box center [748, 592] width 253 height 62
click at [705, 595] on button "Next" at bounding box center [748, 592] width 253 height 62
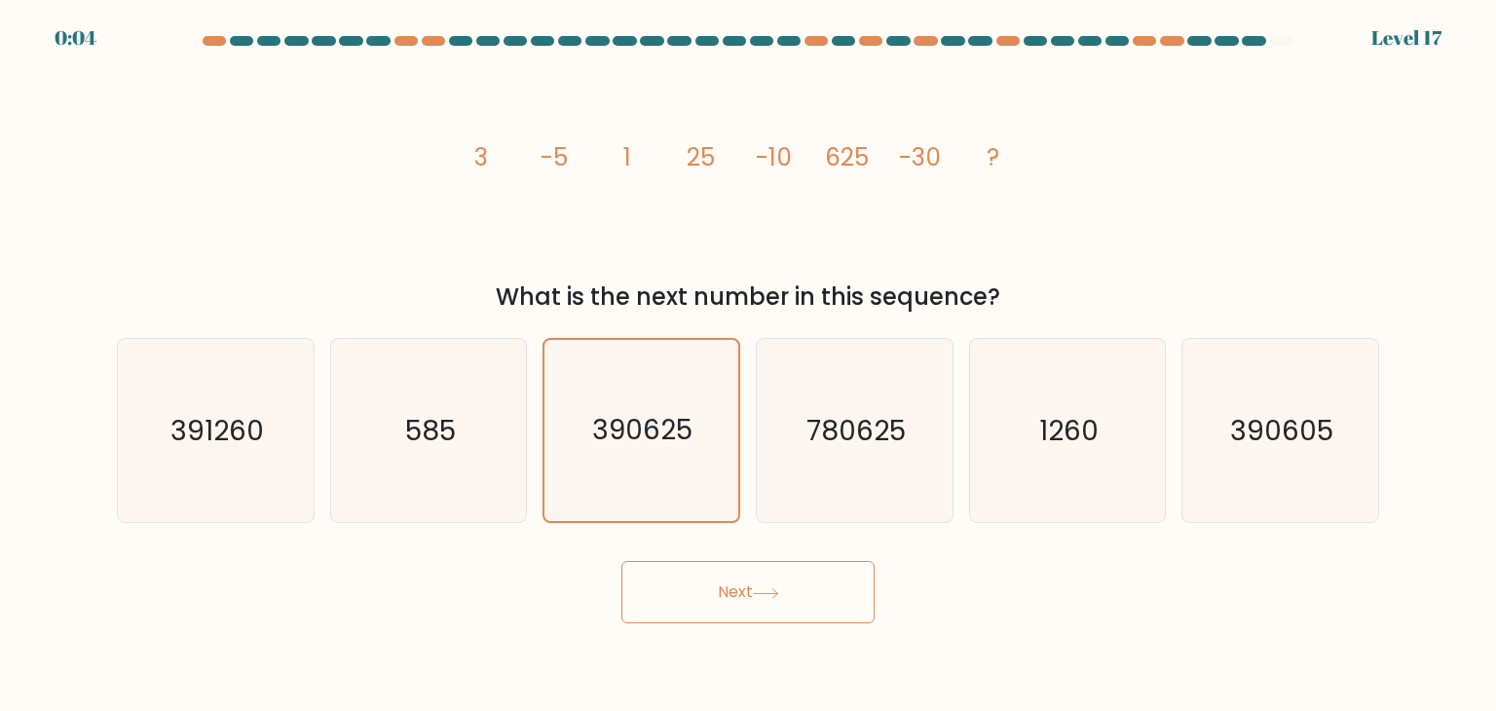
click at [705, 595] on button "Next" at bounding box center [748, 592] width 253 height 62
click at [508, 432] on icon "585" at bounding box center [428, 430] width 183 height 183
click at [746, 365] on input "b. 585" at bounding box center [748, 361] width 1 height 10
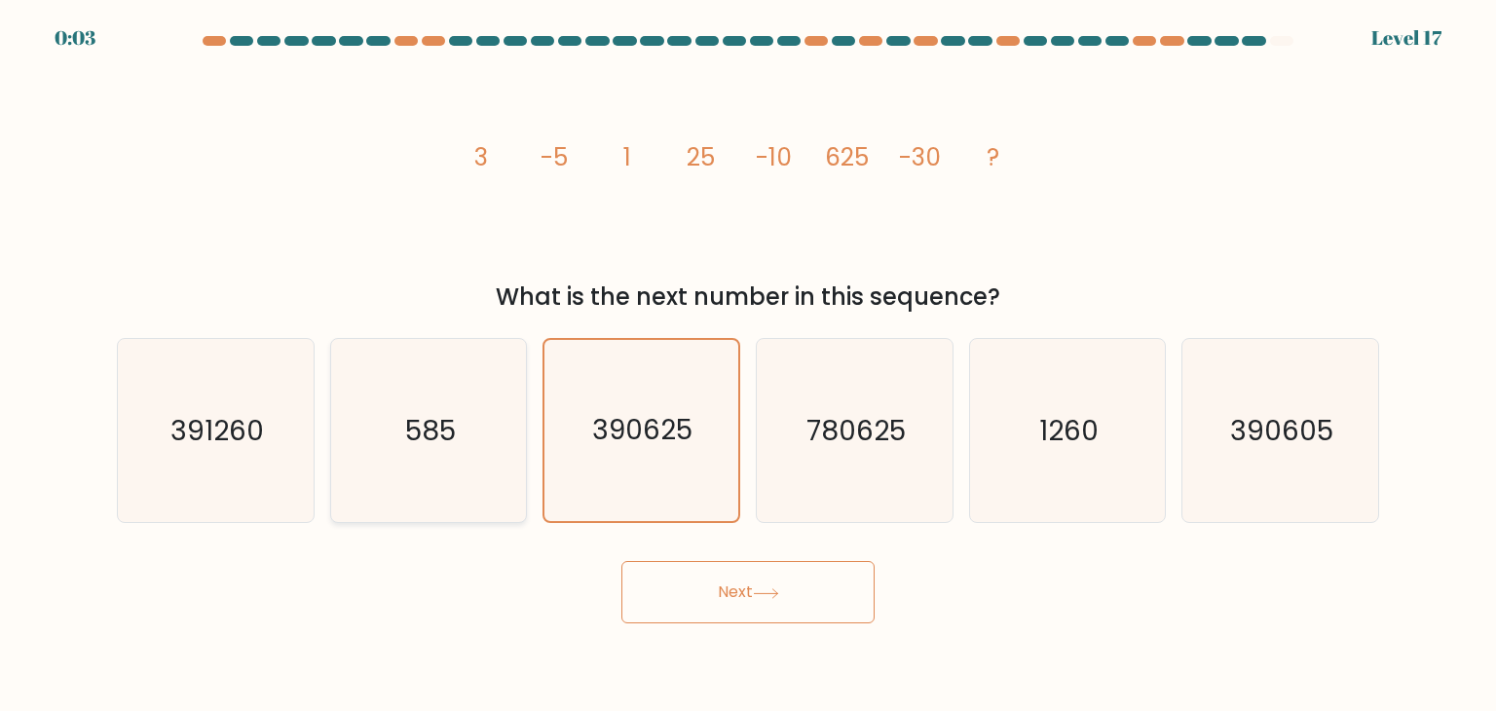
radio input "true"
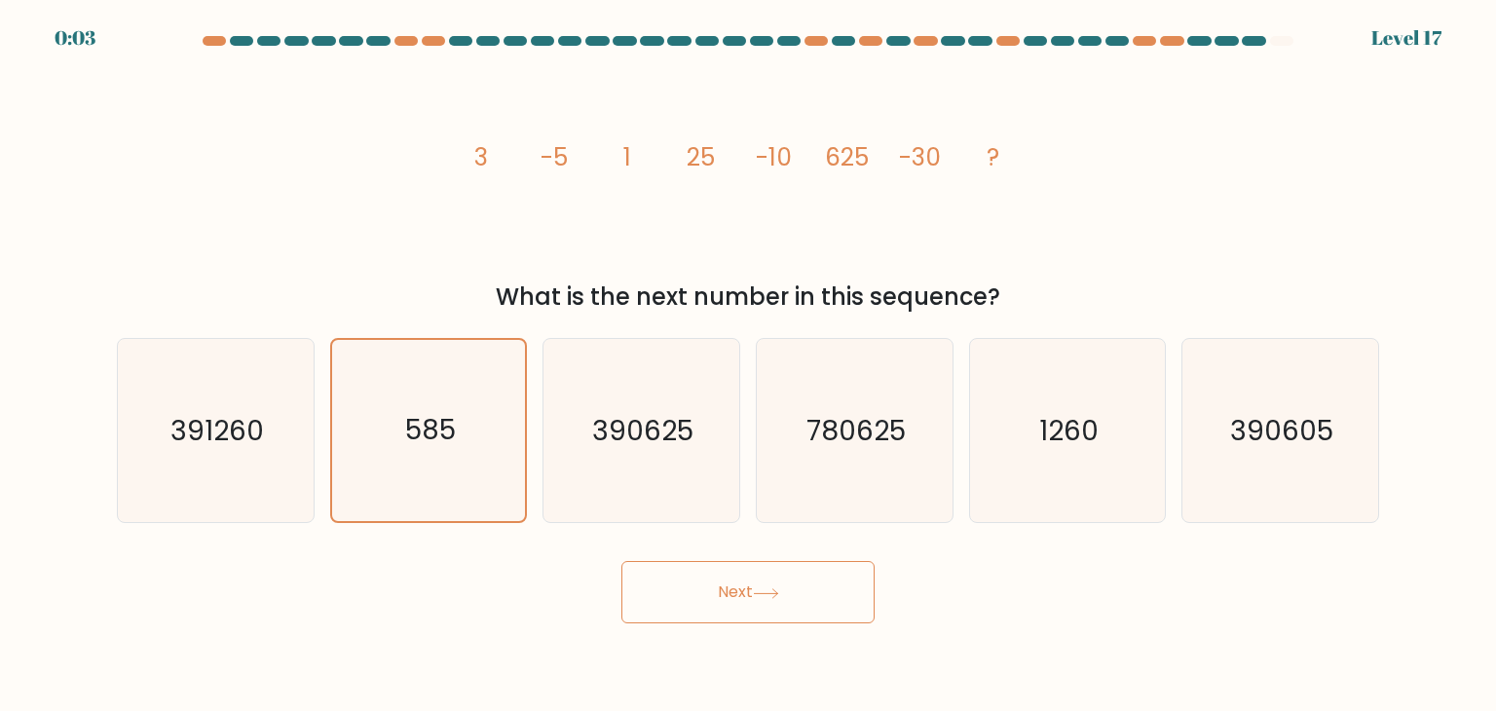
click at [708, 582] on button "Next" at bounding box center [748, 592] width 253 height 62
click at [632, 426] on text "390625" at bounding box center [643, 430] width 101 height 39
click at [746, 365] on input "c. 390625" at bounding box center [748, 361] width 1 height 10
radio input "true"
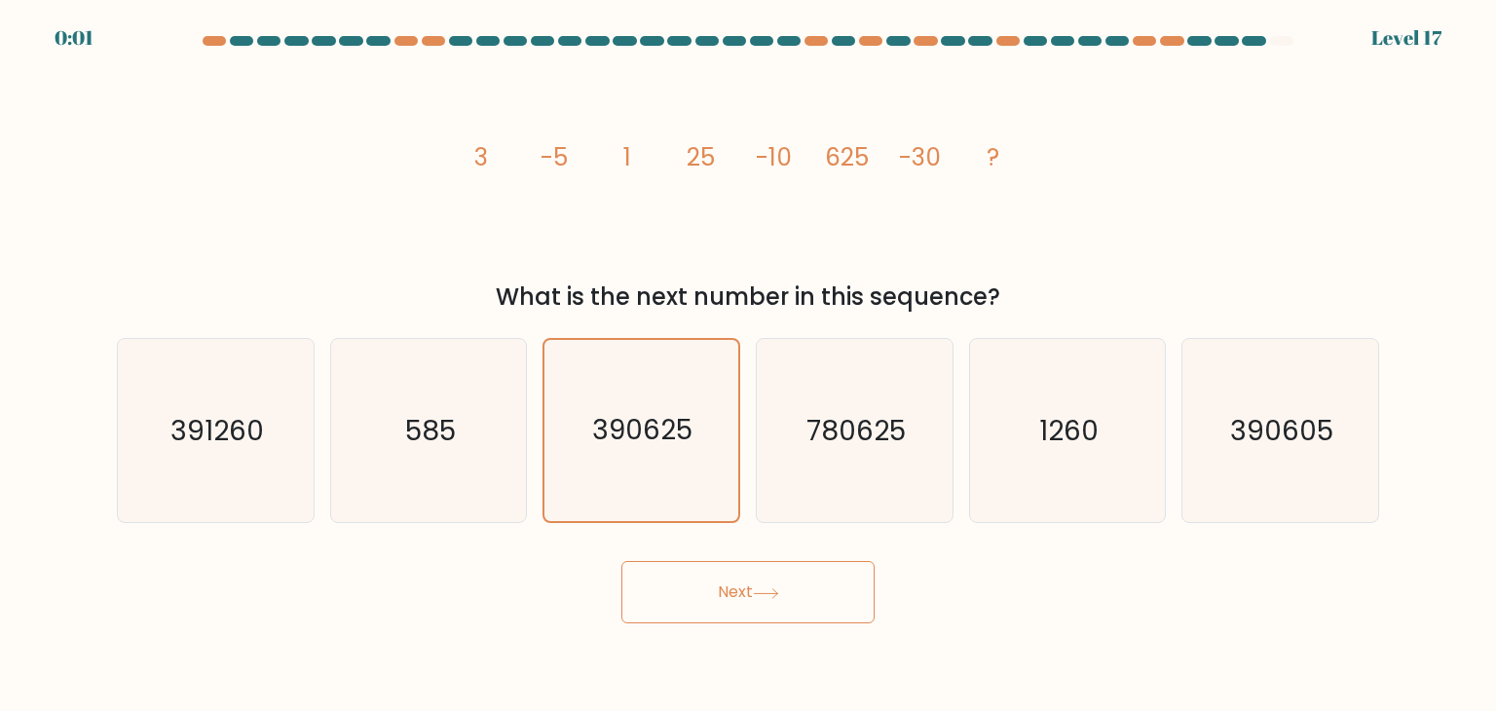
click at [719, 588] on button "Next" at bounding box center [748, 592] width 253 height 62
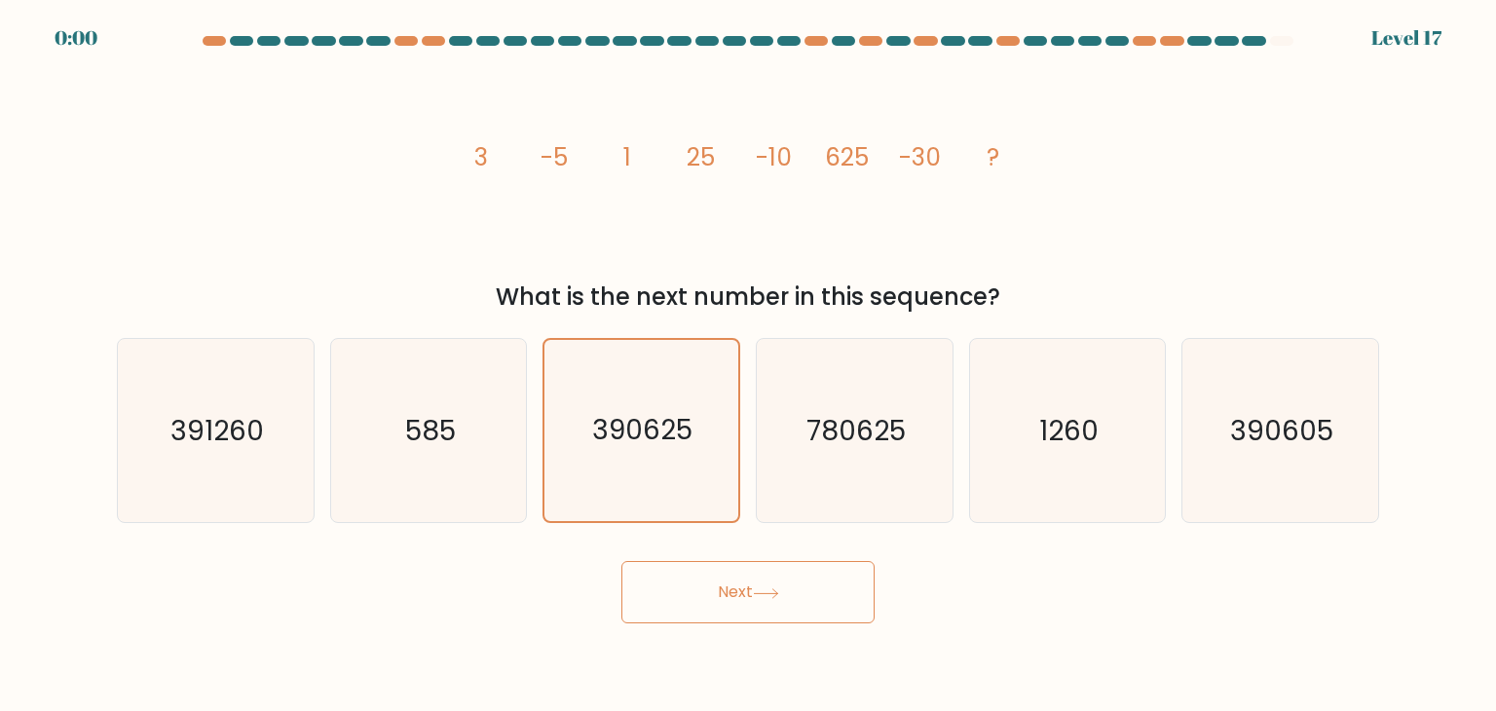
click at [719, 588] on button "Next" at bounding box center [748, 592] width 253 height 62
click at [687, 461] on icon "390625" at bounding box center [640, 430] width 181 height 181
click at [746, 365] on input "c. 390625" at bounding box center [748, 361] width 1 height 10
click at [746, 560] on div "Next" at bounding box center [748, 585] width 1286 height 77
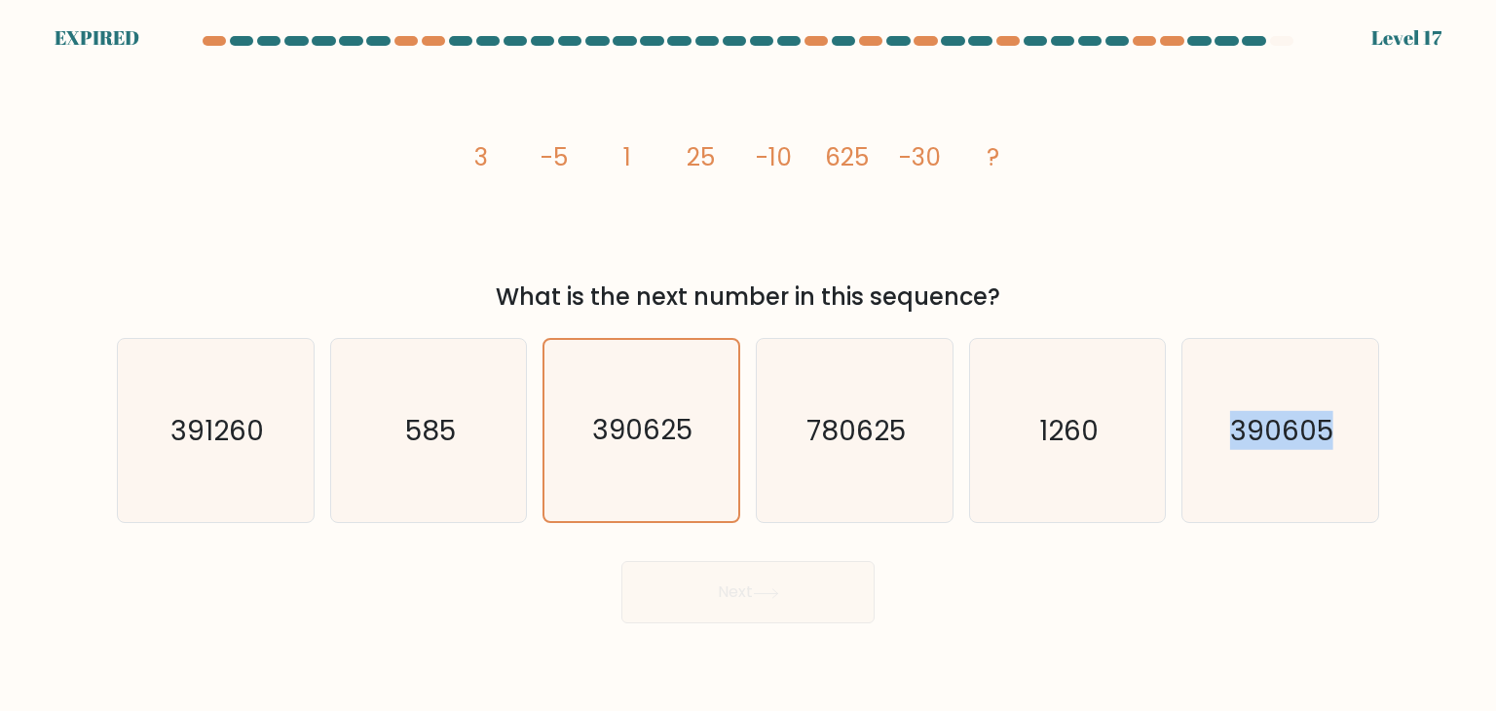
click at [746, 560] on div "Next" at bounding box center [748, 585] width 1286 height 77
click at [746, 618] on div "Next" at bounding box center [748, 585] width 1286 height 77
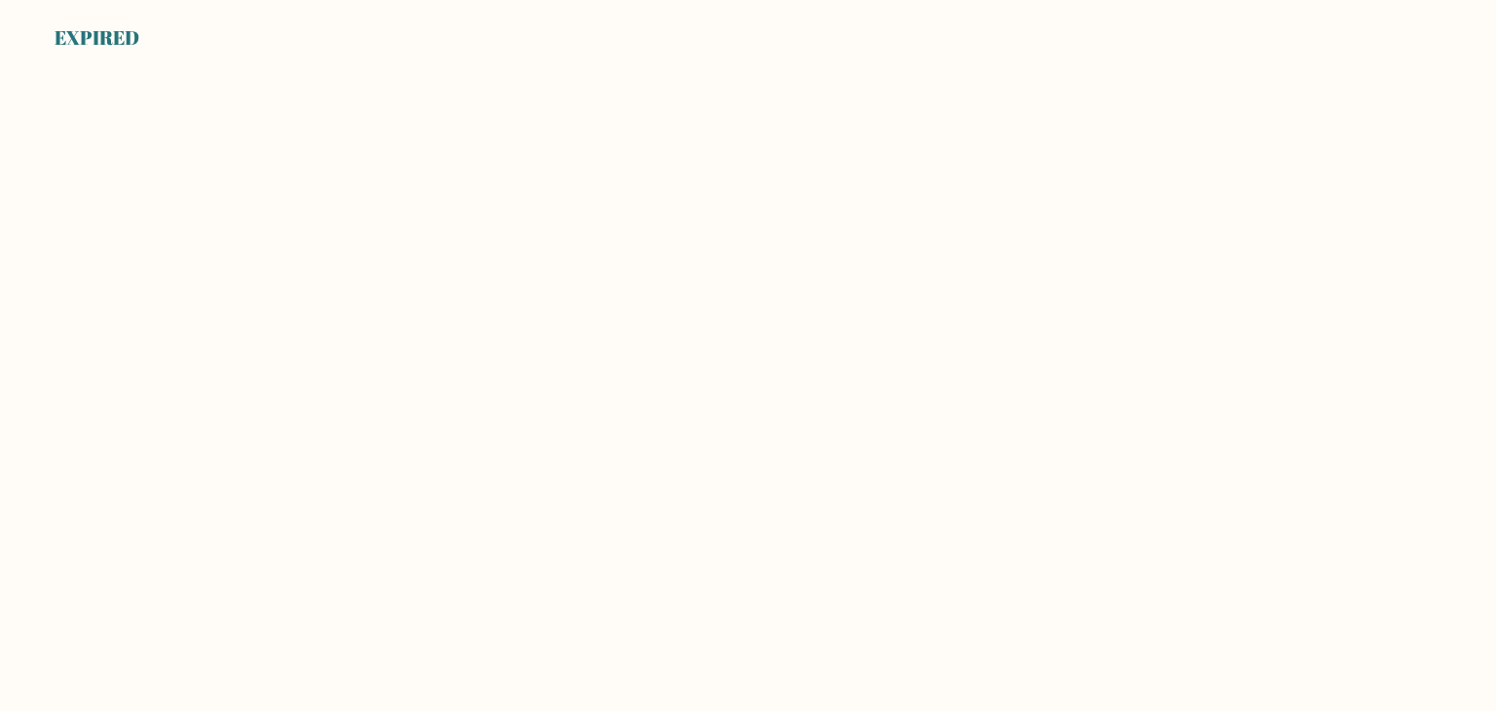
click at [768, 621] on body "EXPIRED" at bounding box center [748, 355] width 1496 height 711
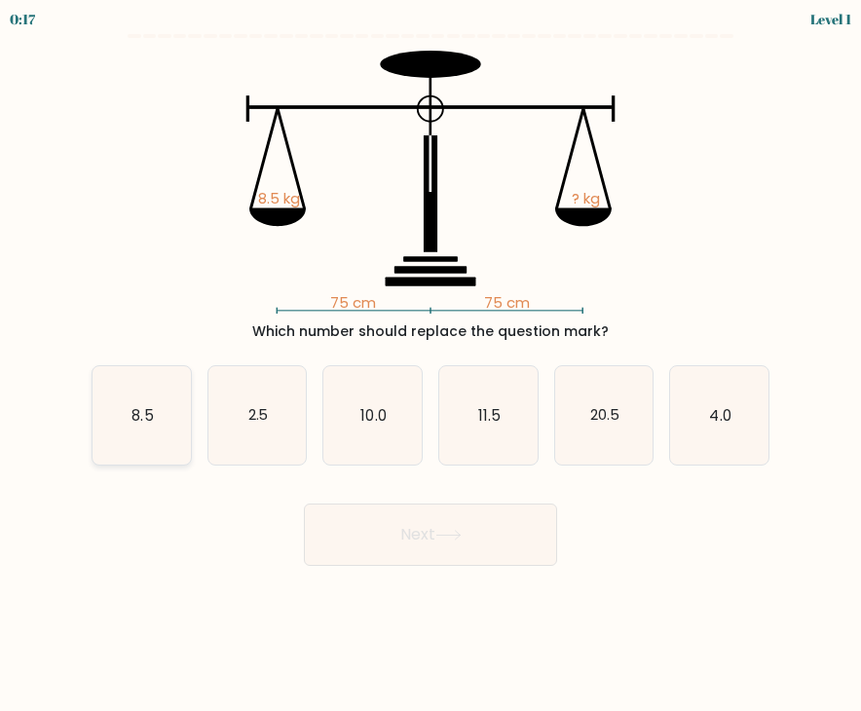
click at [157, 427] on icon "8.5" at bounding box center [142, 415] width 98 height 98
click at [431, 365] on input "a. 8.5" at bounding box center [431, 361] width 1 height 10
radio input "true"
click at [392, 524] on button "Next" at bounding box center [430, 535] width 253 height 62
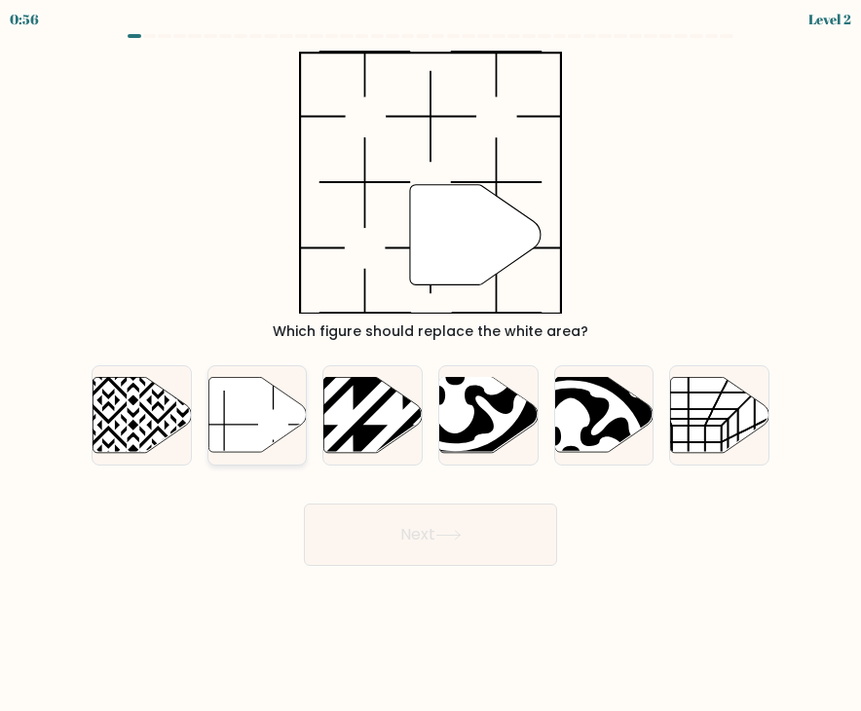
click at [270, 424] on icon at bounding box center [257, 414] width 98 height 75
click at [431, 365] on input "b." at bounding box center [431, 361] width 1 height 10
radio input "true"
click at [398, 543] on button "Next" at bounding box center [430, 535] width 253 height 62
click at [730, 576] on body "0:52 Level 2" at bounding box center [430, 355] width 861 height 711
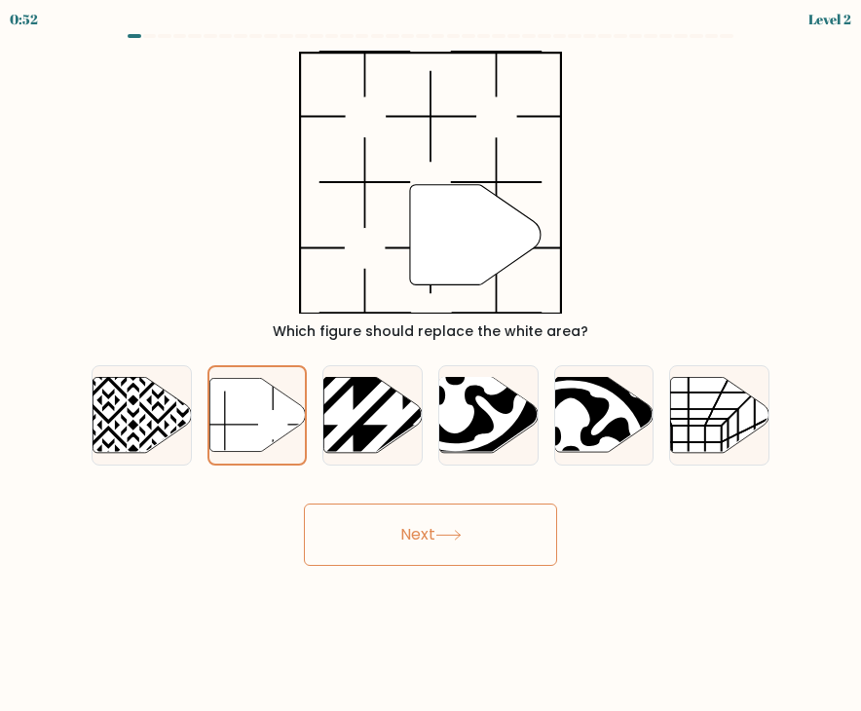
click at [499, 543] on button "Next" at bounding box center [430, 535] width 253 height 62
click at [433, 533] on button "Next" at bounding box center [430, 535] width 253 height 62
click at [442, 546] on button "Next" at bounding box center [430, 535] width 253 height 62
click at [450, 515] on button "Next" at bounding box center [430, 535] width 253 height 62
click at [516, 523] on button "Next" at bounding box center [430, 535] width 253 height 62
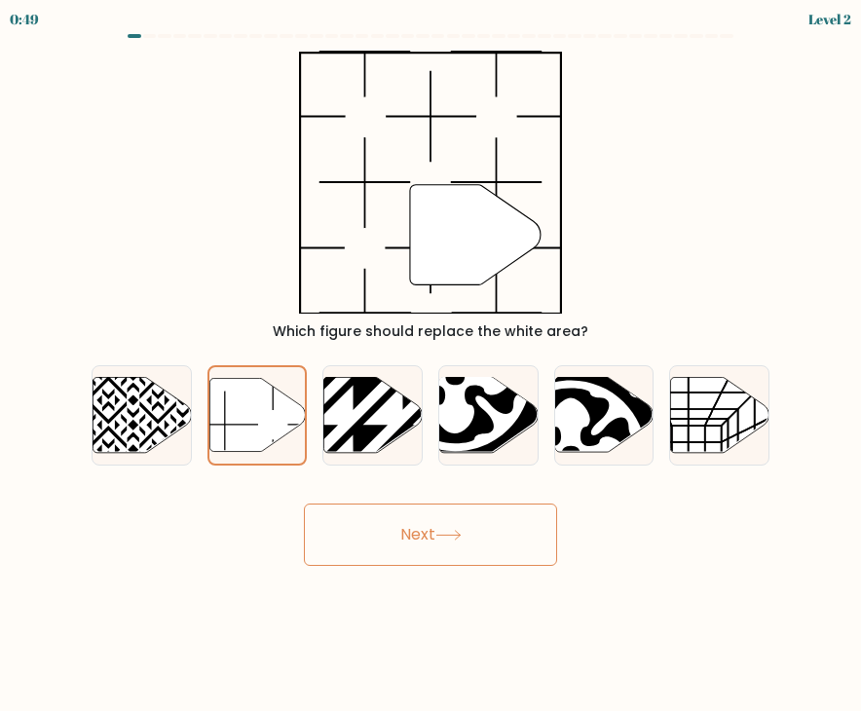
click at [510, 532] on button "Next" at bounding box center [430, 535] width 253 height 62
click at [507, 539] on button "Next" at bounding box center [430, 535] width 253 height 62
click at [506, 540] on button "Next" at bounding box center [430, 535] width 253 height 62
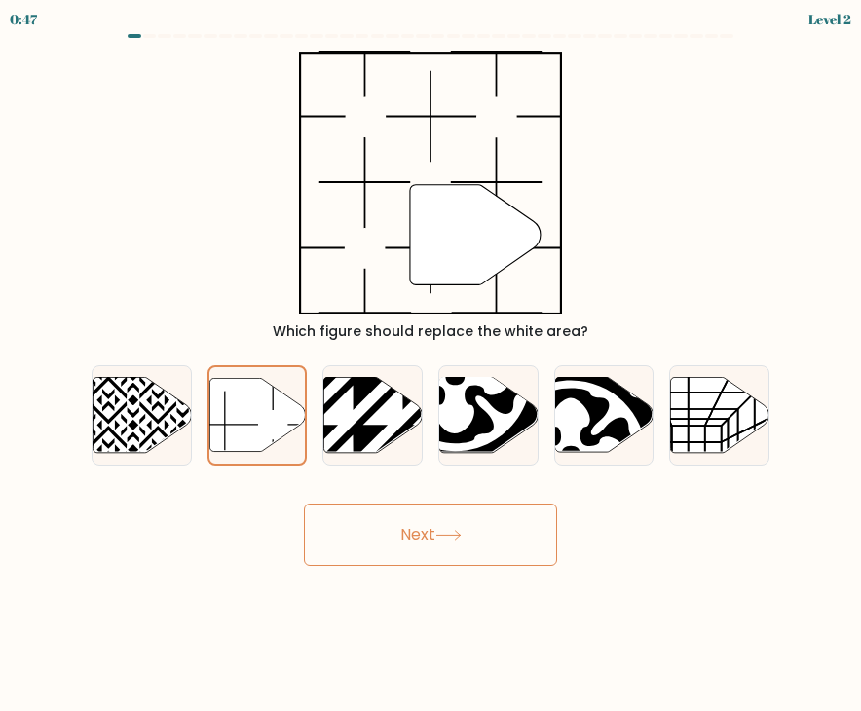
click at [506, 540] on button "Next" at bounding box center [430, 535] width 253 height 62
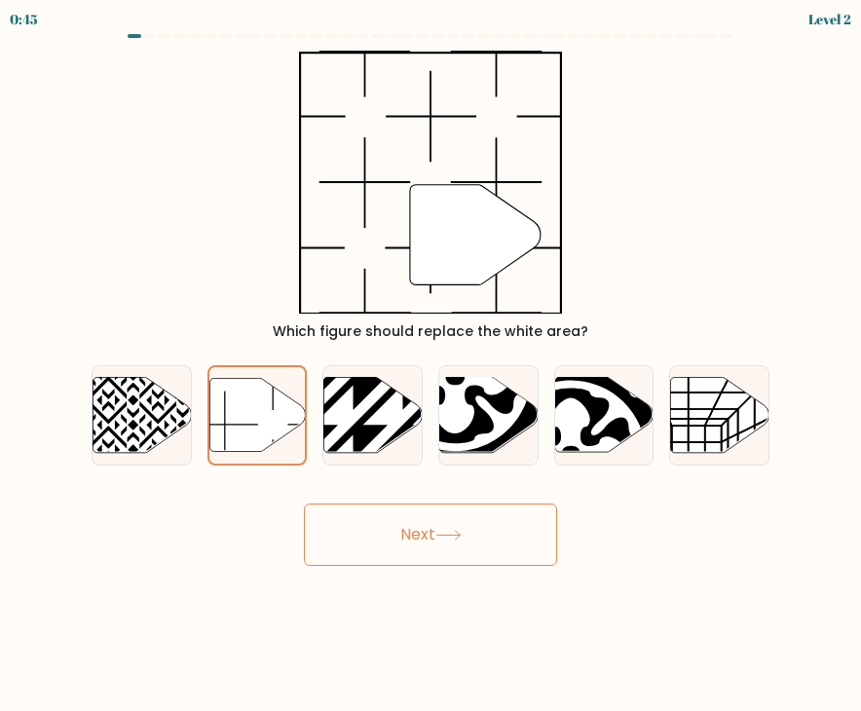
click at [506, 540] on button "Next" at bounding box center [430, 535] width 253 height 62
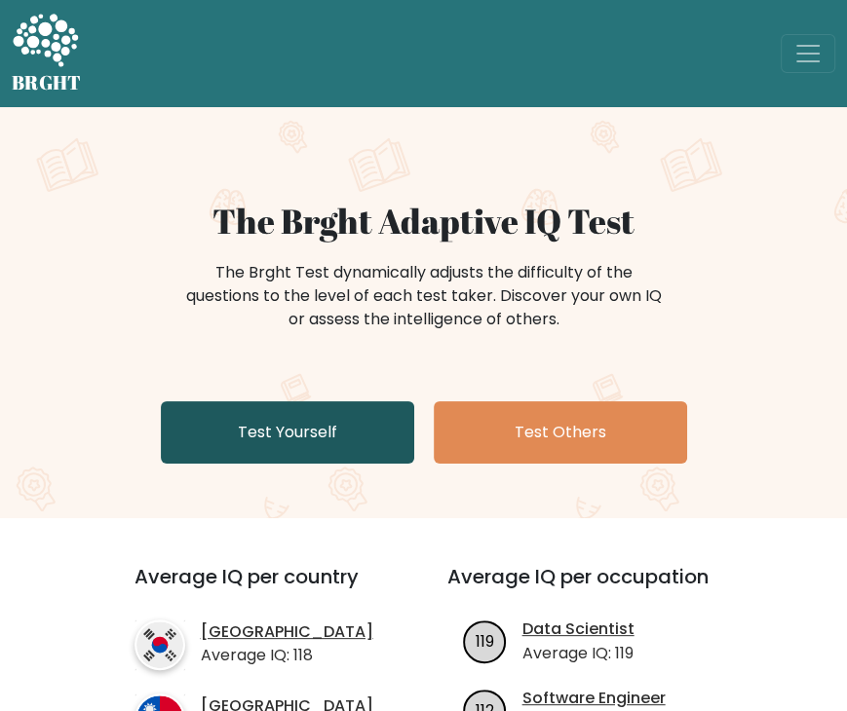
click at [316, 434] on link "Test Yourself" at bounding box center [287, 432] width 253 height 62
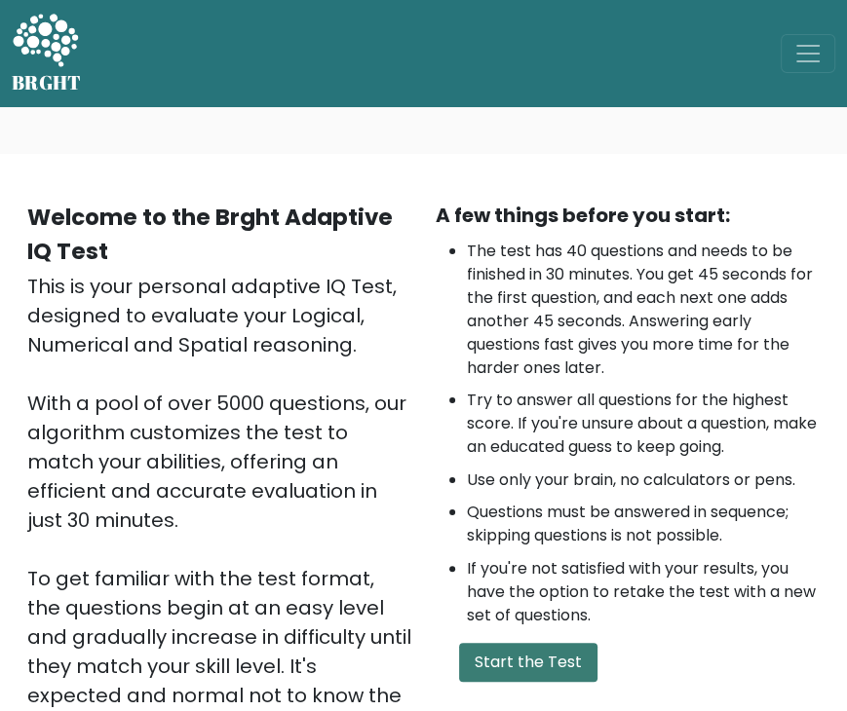
click at [522, 658] on button "Start the Test" at bounding box center [528, 662] width 138 height 39
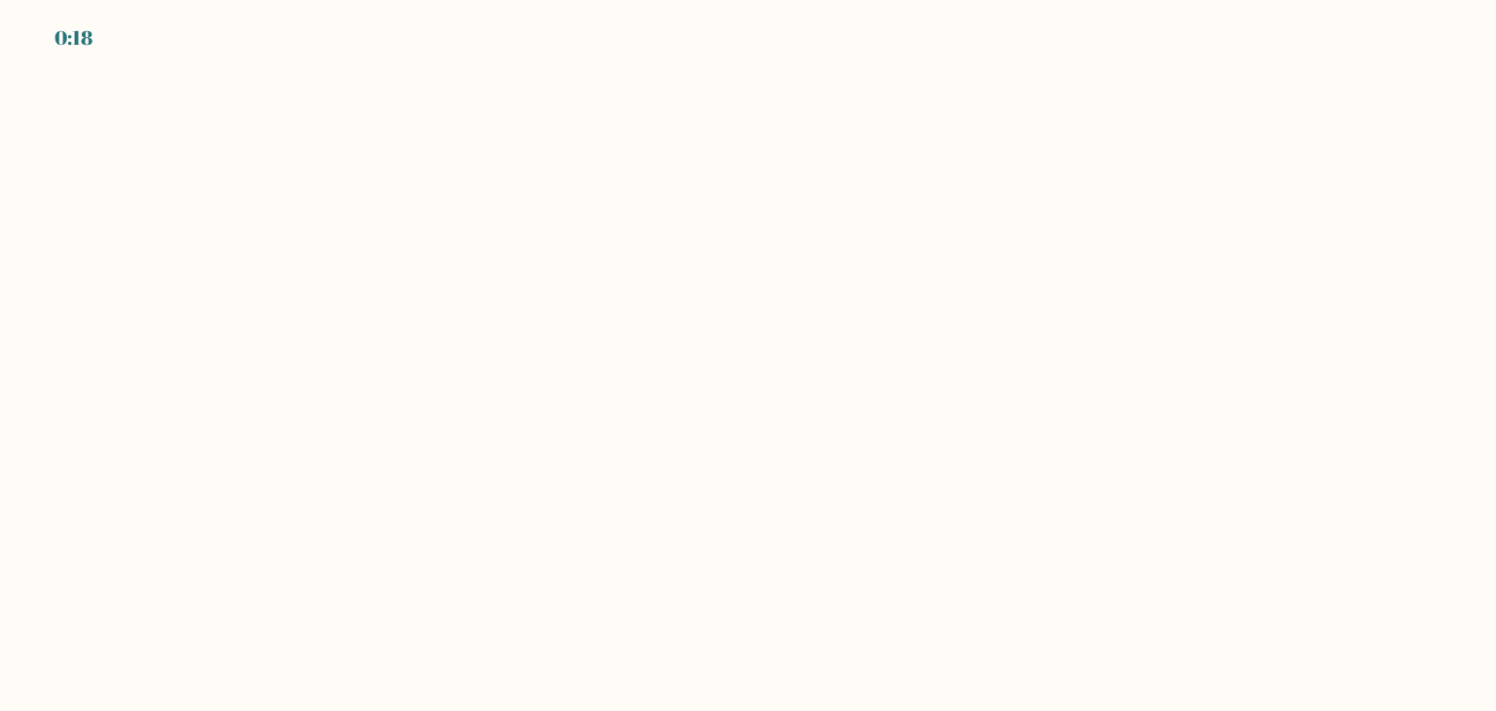
drag, startPoint x: 69, startPoint y: 34, endPoint x: 294, endPoint y: 54, distance: 225.9
click at [286, 50] on div "0:18" at bounding box center [748, 26] width 1496 height 53
click at [857, 314] on body "0:17" at bounding box center [748, 355] width 1496 height 711
drag, startPoint x: 687, startPoint y: 316, endPoint x: 1109, endPoint y: 508, distance: 463.4
click at [860, 530] on body "0:15" at bounding box center [748, 355] width 1496 height 711
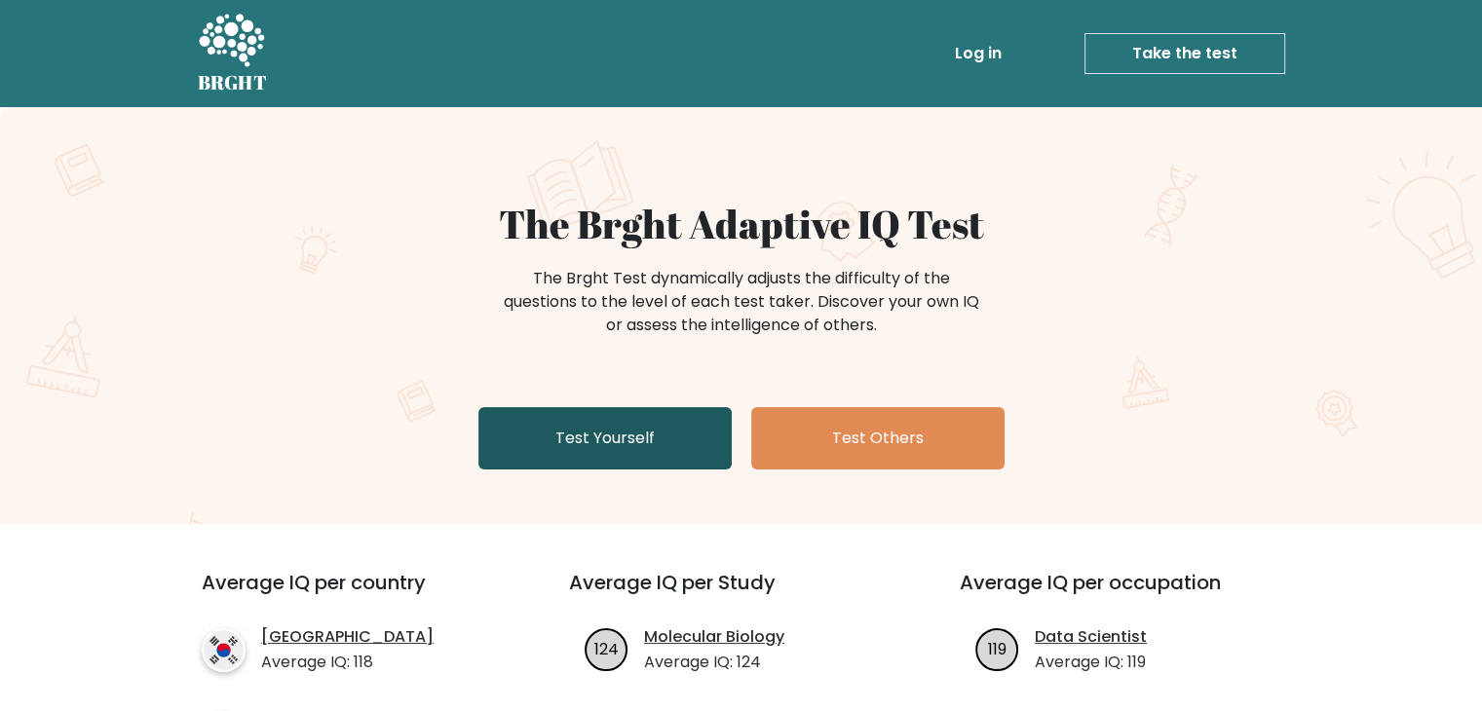
click at [659, 448] on link "Test Yourself" at bounding box center [604, 438] width 253 height 62
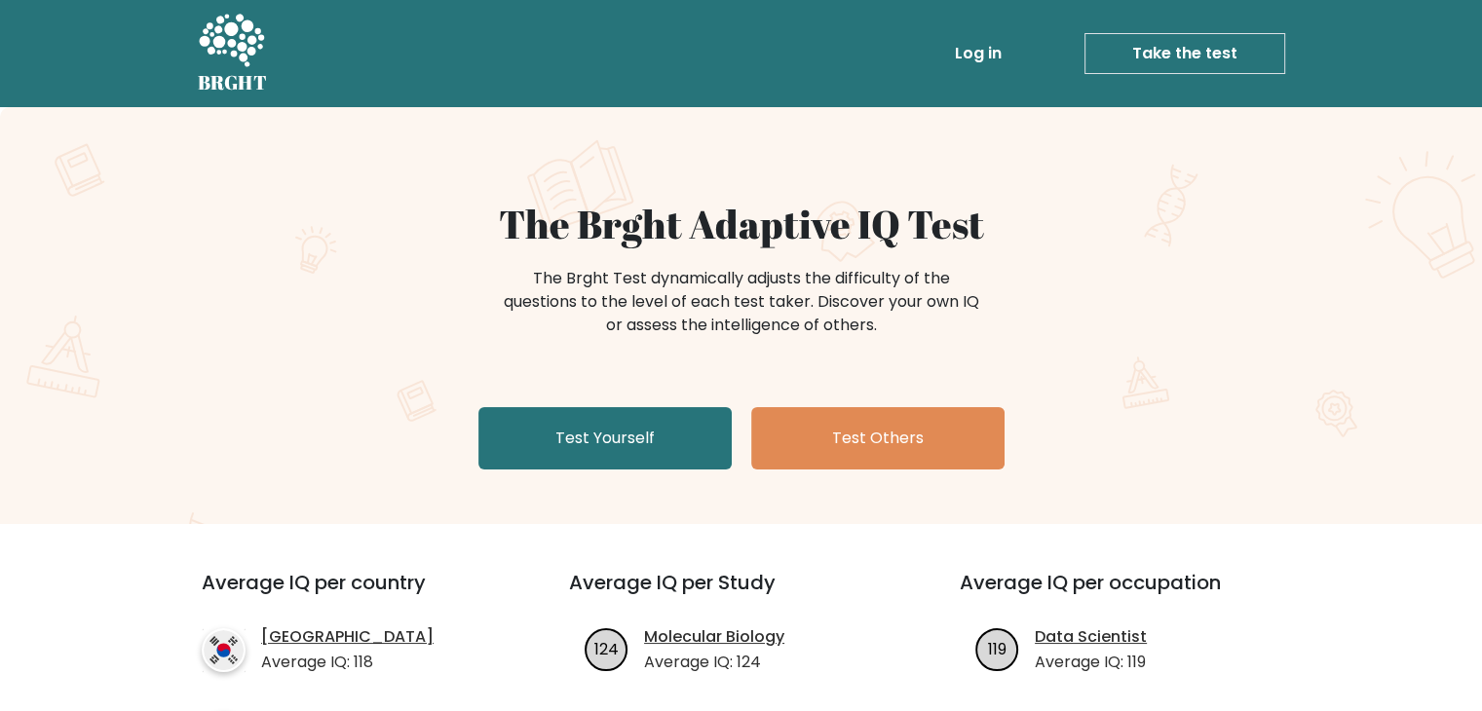
click at [104, 340] on div "The Brght Adaptive IQ Test The Brght Test dynamically adjusts the difficulty of…" at bounding box center [741, 315] width 1482 height 417
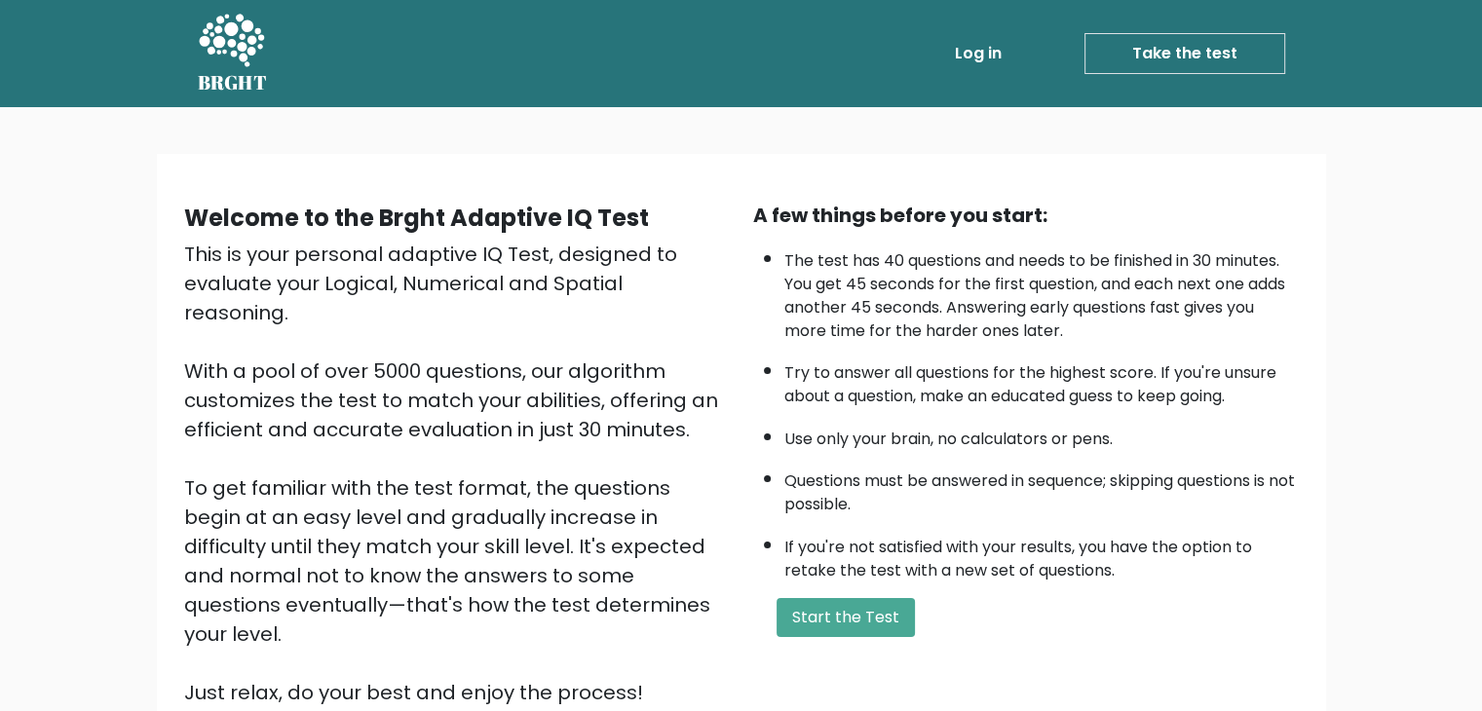
click at [865, 634] on div "A few things before you start: The test has 40 questions and needs to be finish…" at bounding box center [1025, 454] width 569 height 507
click at [863, 629] on button "Start the Test" at bounding box center [845, 617] width 138 height 39
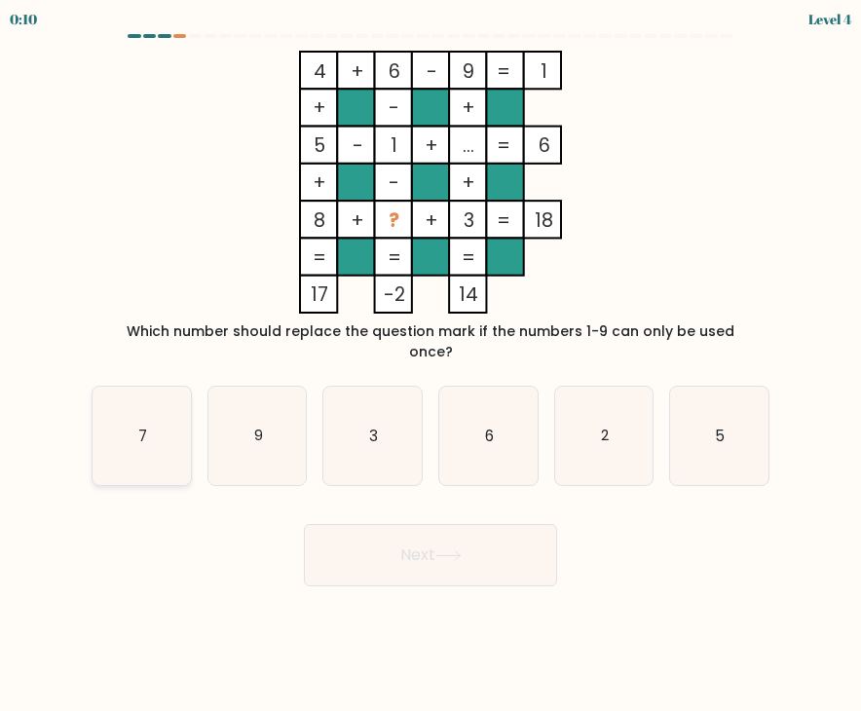
drag, startPoint x: 111, startPoint y: 410, endPoint x: 123, endPoint y: 411, distance: 11.7
click at [111, 410] on icon "7" at bounding box center [142, 436] width 98 height 98
click at [431, 365] on input "a. 7" at bounding box center [431, 361] width 1 height 10
radio input "true"
click at [450, 550] on icon at bounding box center [448, 555] width 26 height 11
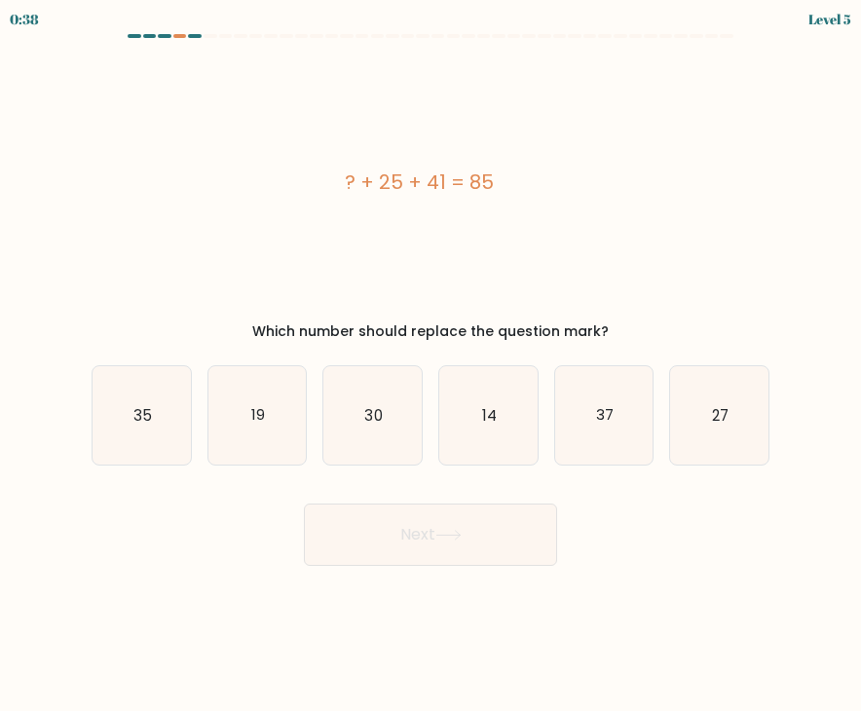
drag, startPoint x: 340, startPoint y: 182, endPoint x: 544, endPoint y: 184, distance: 203.6
click at [544, 184] on div "? + 25 + 41 = 85" at bounding box center [419, 182] width 655 height 29
copy div "? + 25 + 41 = 85"
click at [269, 427] on icon "19" at bounding box center [257, 415] width 98 height 98
click at [431, 365] on input "b. 19" at bounding box center [431, 361] width 1 height 10
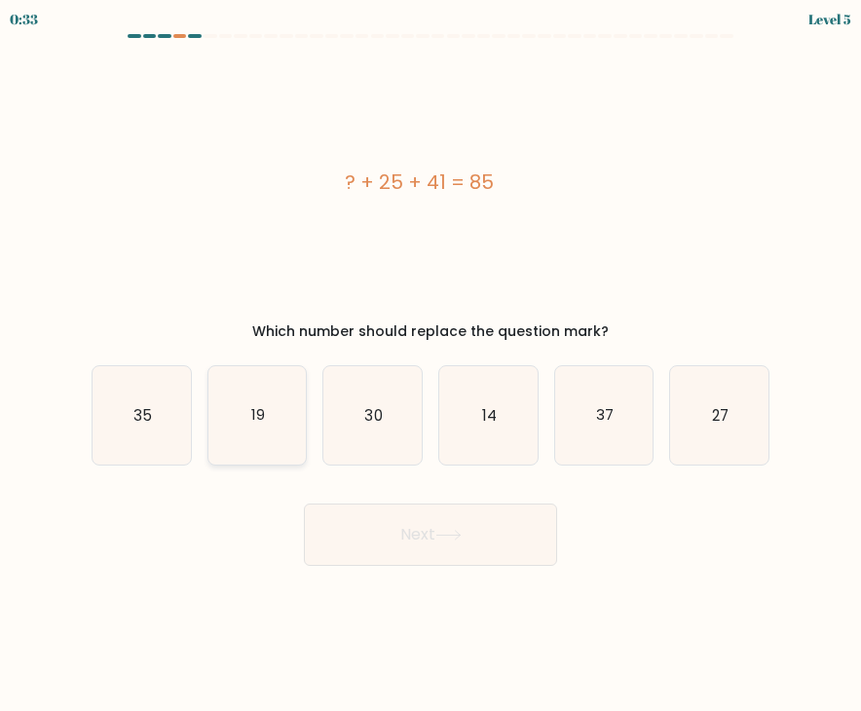
radio input "true"
click at [516, 536] on button "Next" at bounding box center [430, 535] width 253 height 62
drag, startPoint x: 370, startPoint y: 176, endPoint x: 474, endPoint y: 180, distance: 104.3
click at [474, 180] on div "8 * ? = 112" at bounding box center [419, 182] width 655 height 29
copy div "8 * ? = 112"
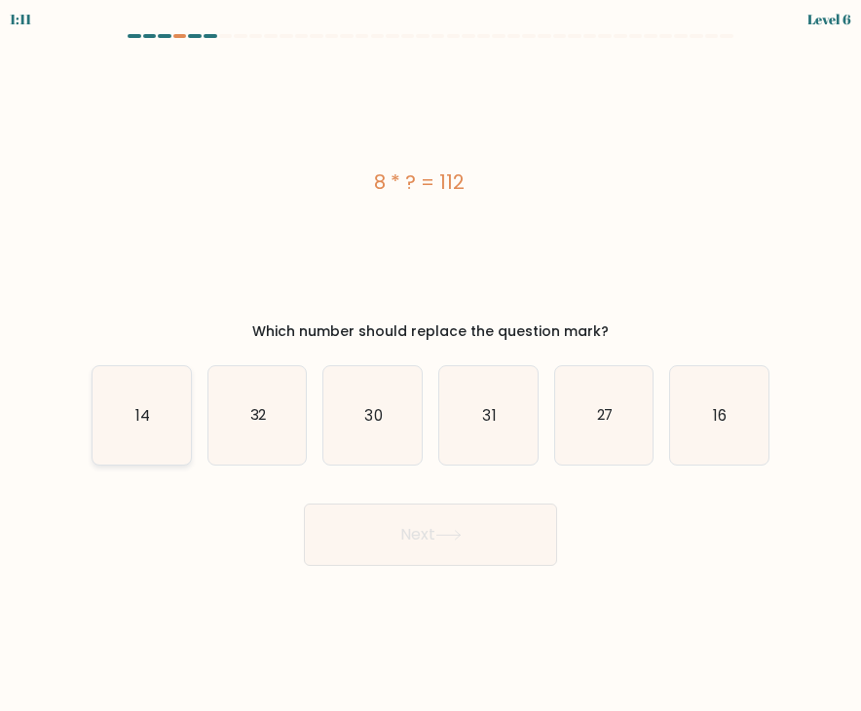
click at [136, 414] on text "14" at bounding box center [142, 414] width 15 height 20
click at [431, 365] on input "a. 14" at bounding box center [431, 361] width 1 height 10
radio input "true"
click at [364, 504] on button "Next" at bounding box center [430, 535] width 253 height 62
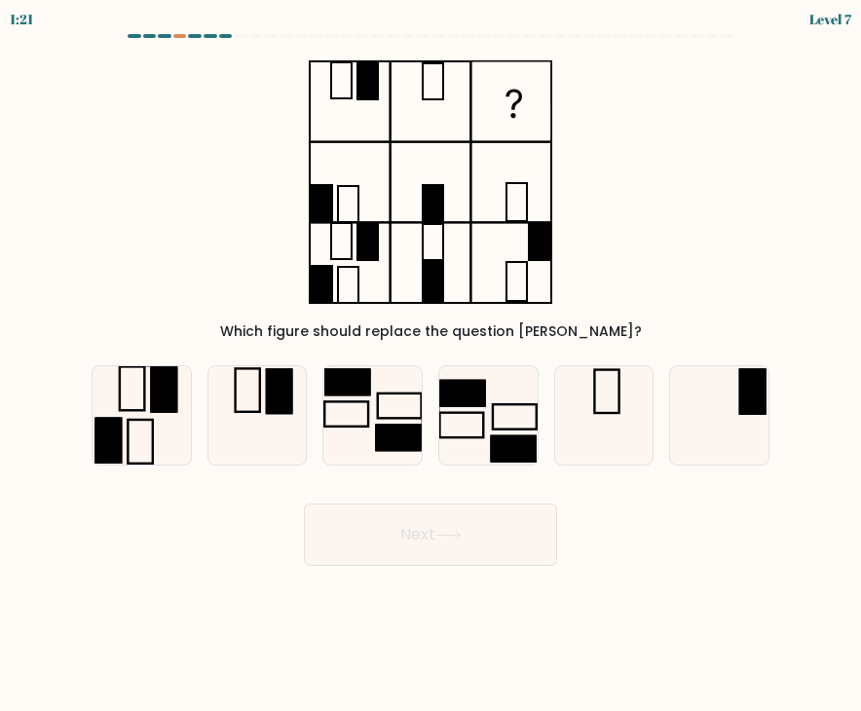
click at [787, 381] on form at bounding box center [430, 300] width 861 height 532
click at [739, 406] on rect at bounding box center [752, 391] width 27 height 46
click at [432, 365] on input "f." at bounding box center [431, 361] width 1 height 10
radio input "true"
click at [485, 516] on button "Next" at bounding box center [430, 535] width 253 height 62
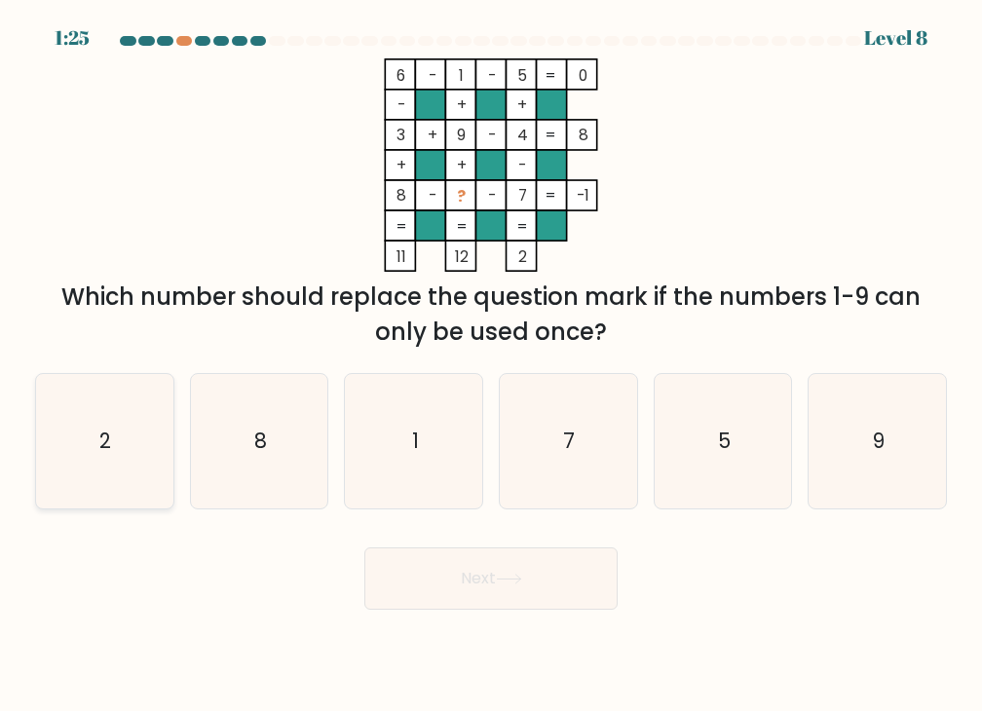
click at [121, 455] on icon "2" at bounding box center [104, 441] width 134 height 134
click at [491, 365] on input "a. 2" at bounding box center [491, 361] width 1 height 10
radio input "true"
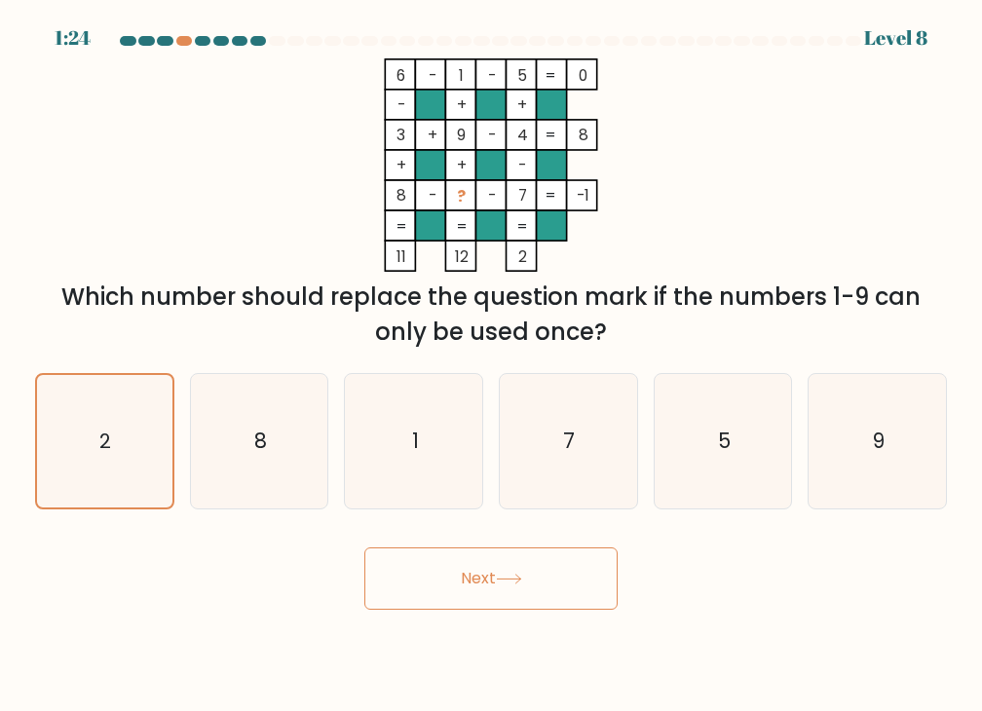
click at [471, 589] on button "Next" at bounding box center [490, 578] width 253 height 62
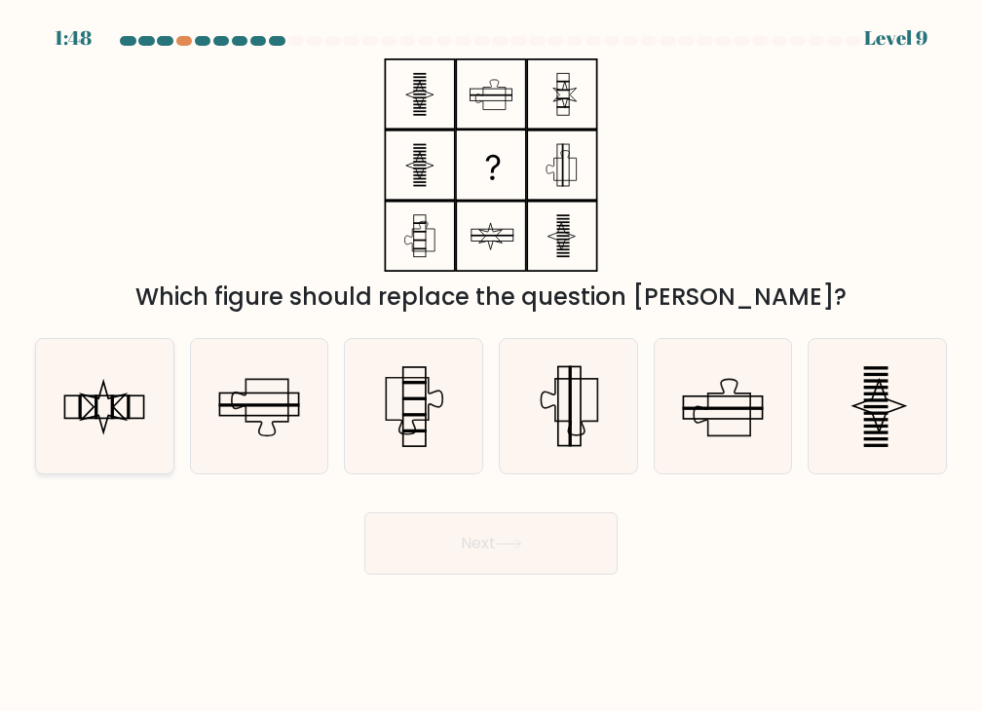
click at [122, 419] on icon at bounding box center [104, 407] width 44 height 51
click at [491, 365] on input "a." at bounding box center [491, 361] width 1 height 10
radio input "true"
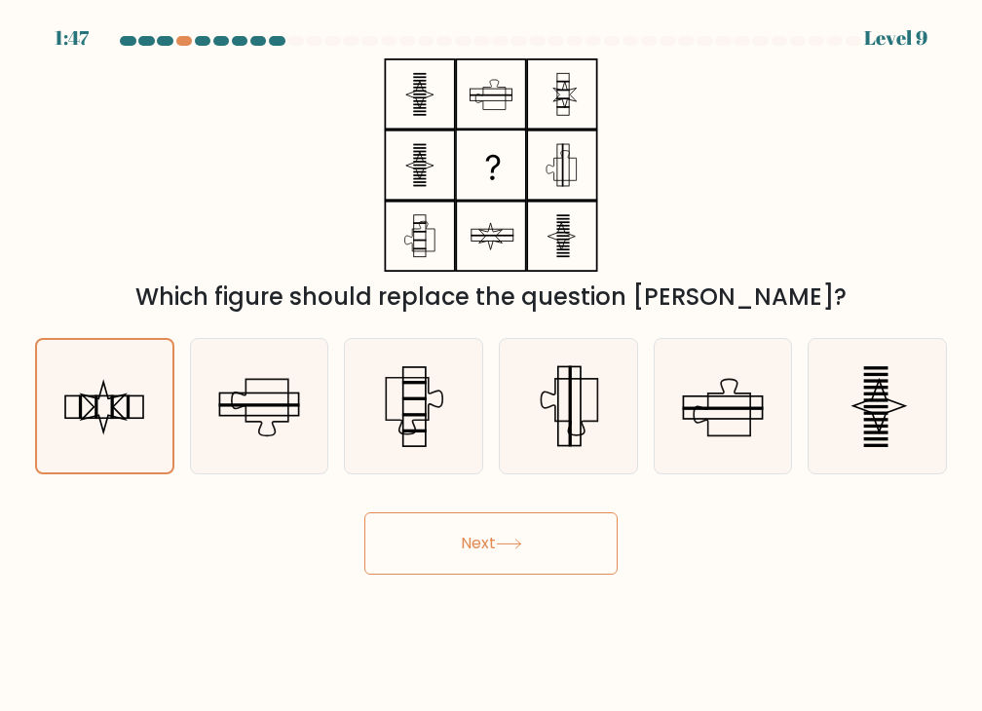
click at [471, 538] on button "Next" at bounding box center [490, 543] width 253 height 62
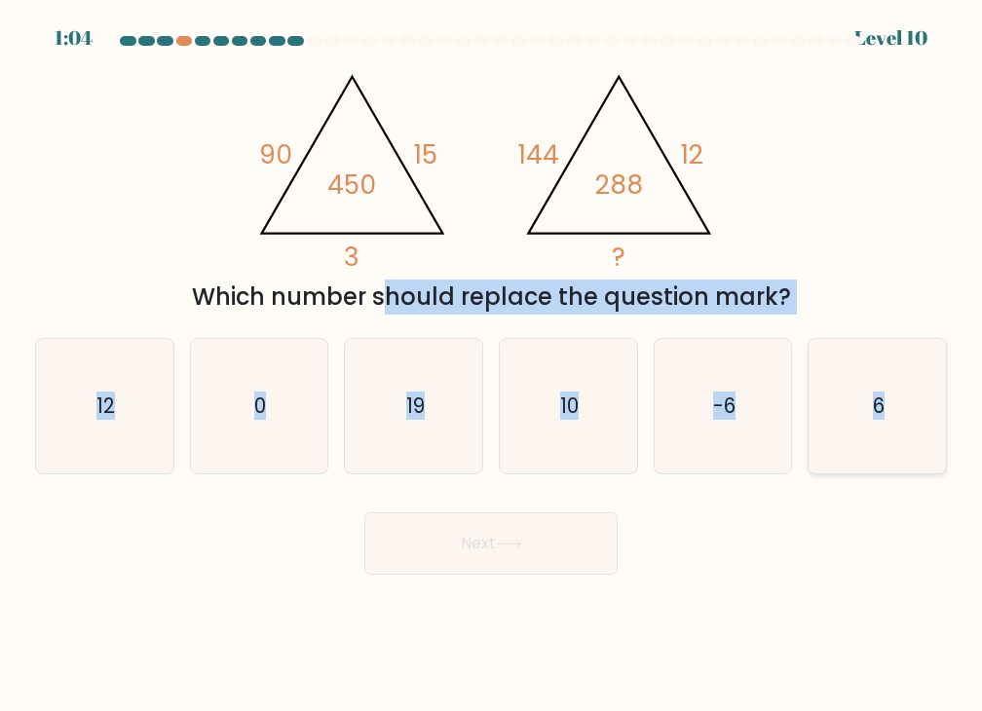
drag, startPoint x: 201, startPoint y: 297, endPoint x: 934, endPoint y: 384, distance: 738.7
click at [934, 384] on form at bounding box center [491, 305] width 982 height 539
copy form "Which number should replace the question mark? a. 12 b. 0 c. 19 d. 10 e. -6 f. 6"
click at [846, 402] on icon "6" at bounding box center [878, 406] width 134 height 134
click at [492, 365] on input "f. 6" at bounding box center [491, 361] width 1 height 10
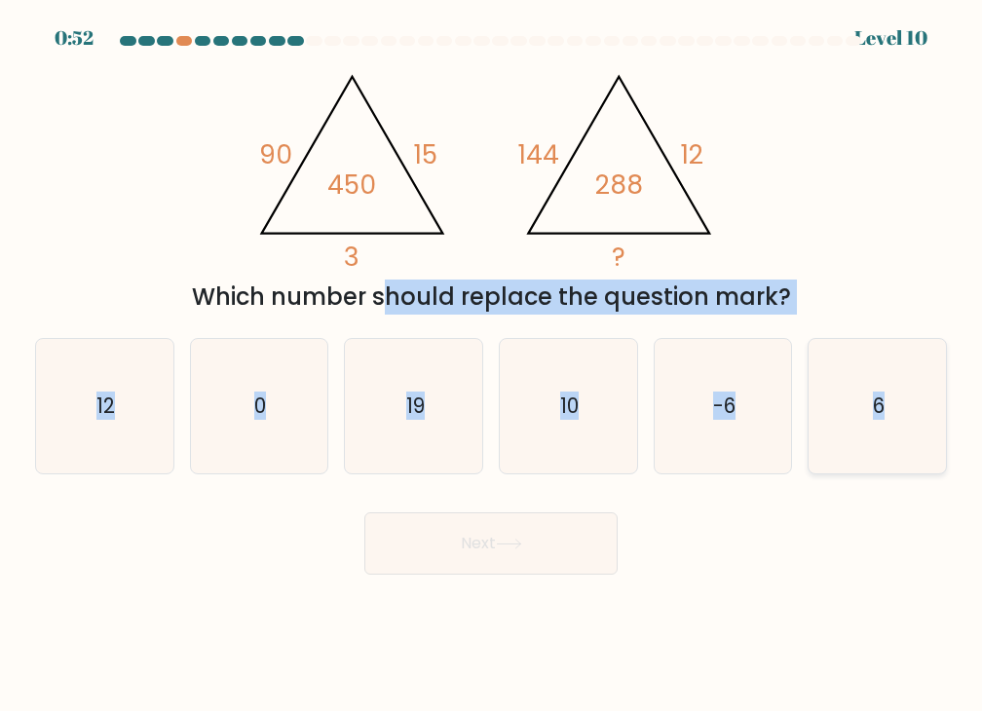
radio input "true"
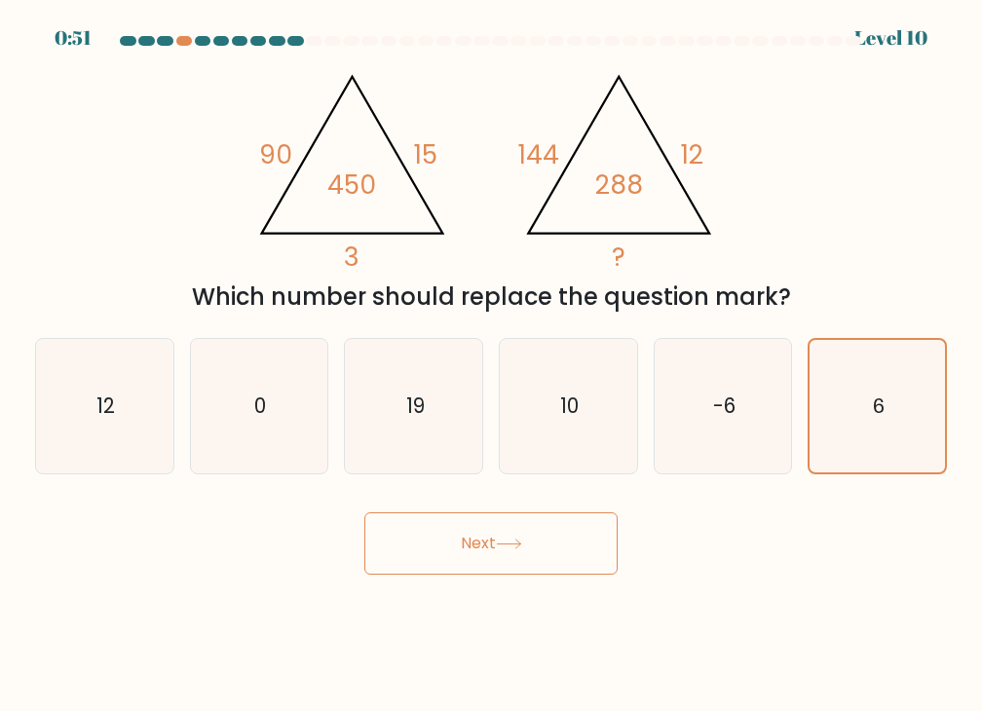
click at [807, 518] on div "Next" at bounding box center [490, 536] width 935 height 77
click at [587, 526] on button "Next" at bounding box center [490, 543] width 253 height 62
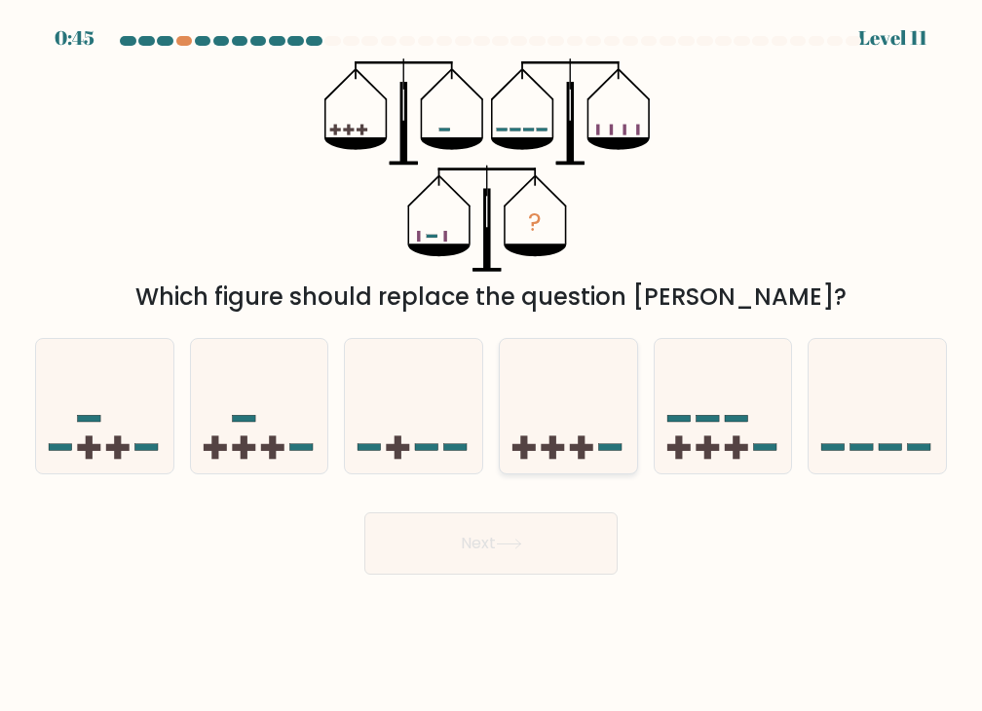
click at [610, 437] on icon at bounding box center [568, 407] width 137 height 114
click at [492, 365] on input "d." at bounding box center [491, 361] width 1 height 10
radio input "true"
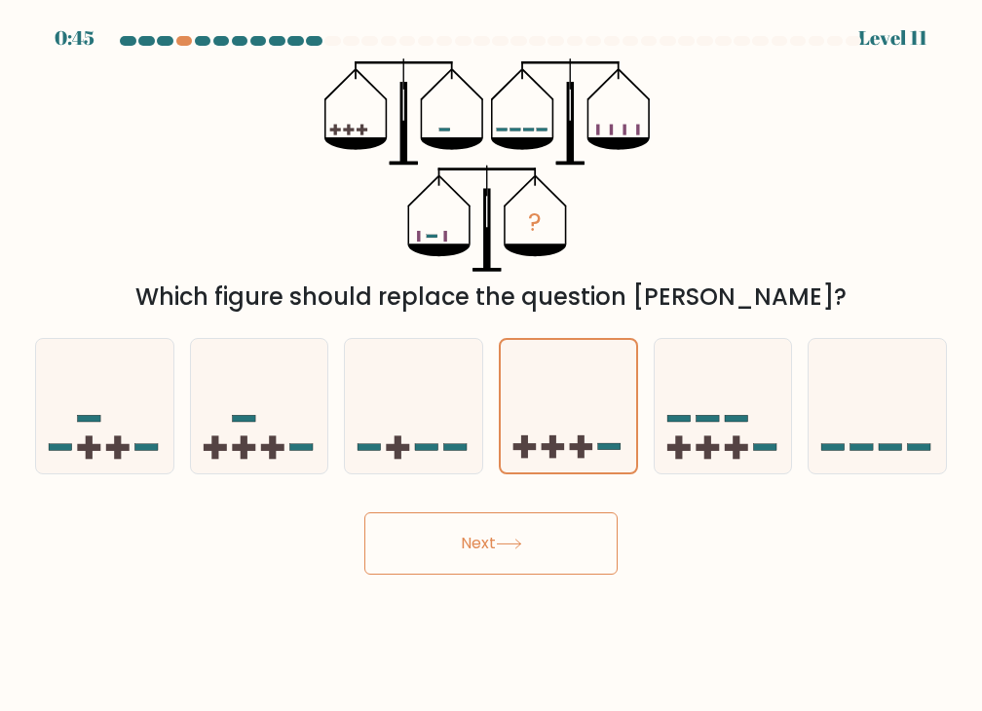
click at [595, 542] on button "Next" at bounding box center [490, 543] width 253 height 62
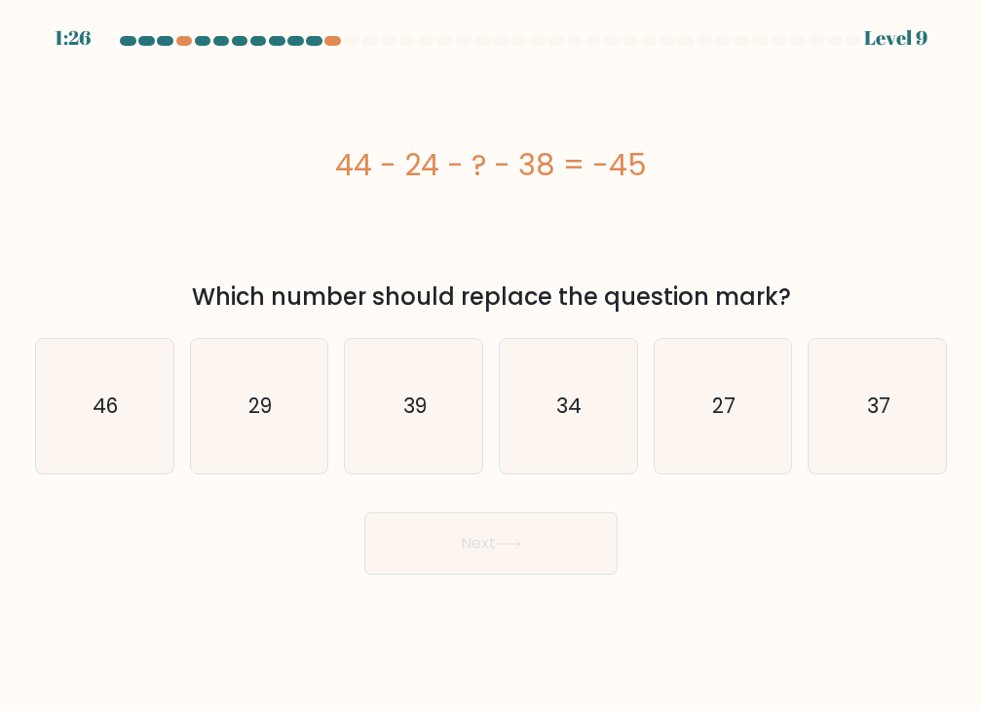
drag, startPoint x: 346, startPoint y: 169, endPoint x: 706, endPoint y: 144, distance: 361.3
click at [706, 144] on div "44 - 24 - ? - 38 = -45" at bounding box center [491, 165] width 912 height 44
copy div "44 - 24 - ? - 38 = -45"
click at [857, 414] on icon "37" at bounding box center [878, 406] width 134 height 134
click at [492, 365] on input "f. 37" at bounding box center [491, 361] width 1 height 10
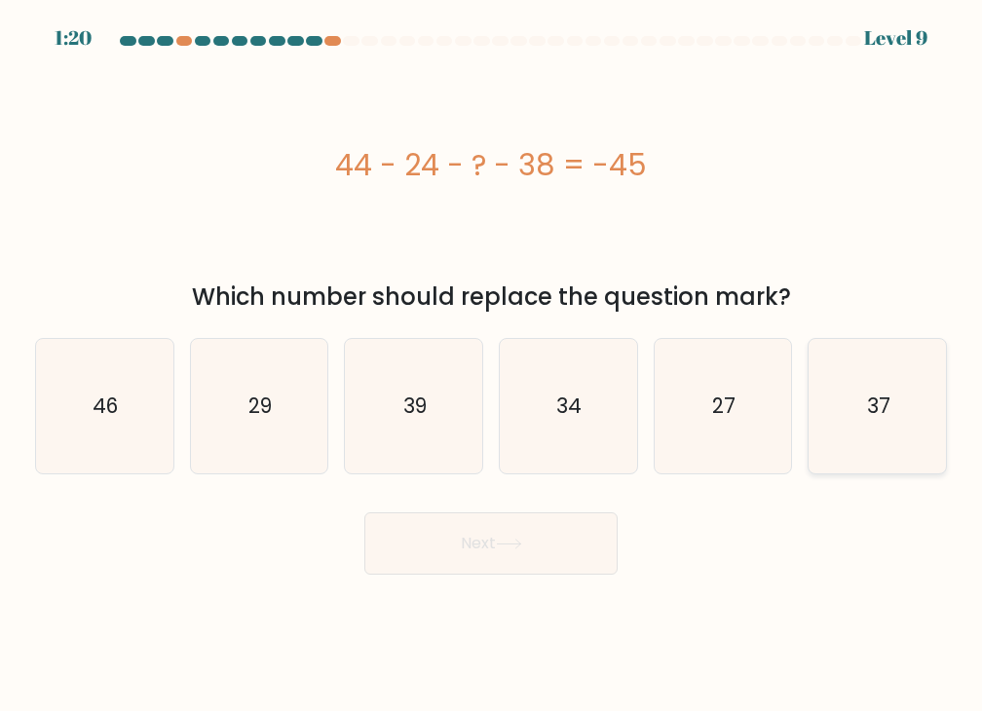
radio input "true"
click at [517, 550] on button "Next" at bounding box center [490, 543] width 253 height 62
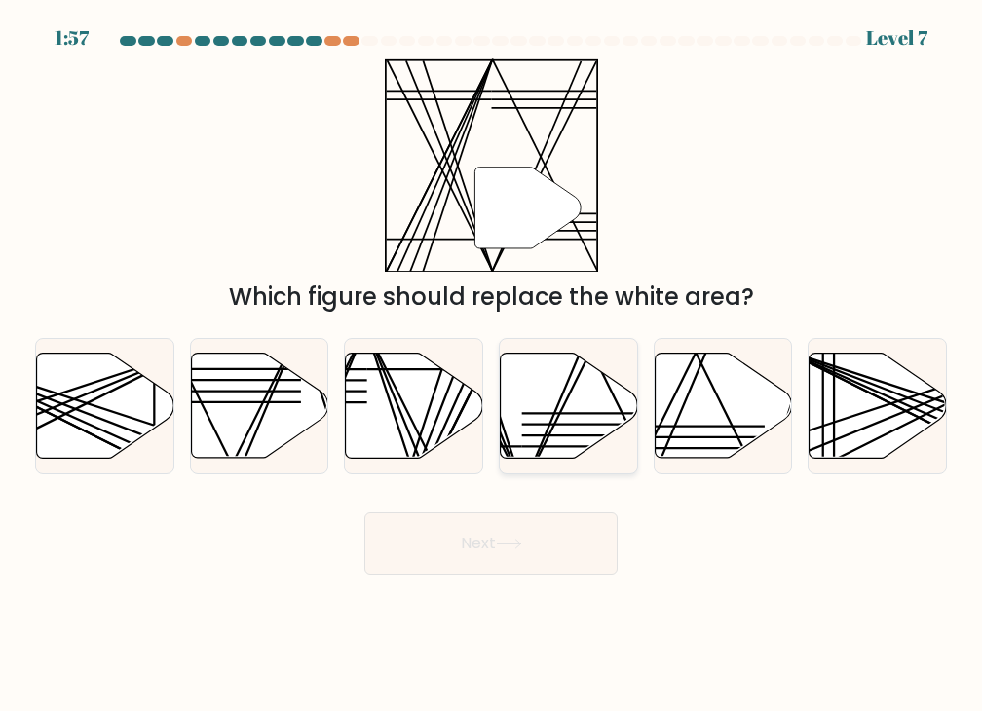
click at [549, 446] on line at bounding box center [589, 446] width 135 height 0
click at [492, 365] on input "d." at bounding box center [491, 361] width 1 height 10
radio input "true"
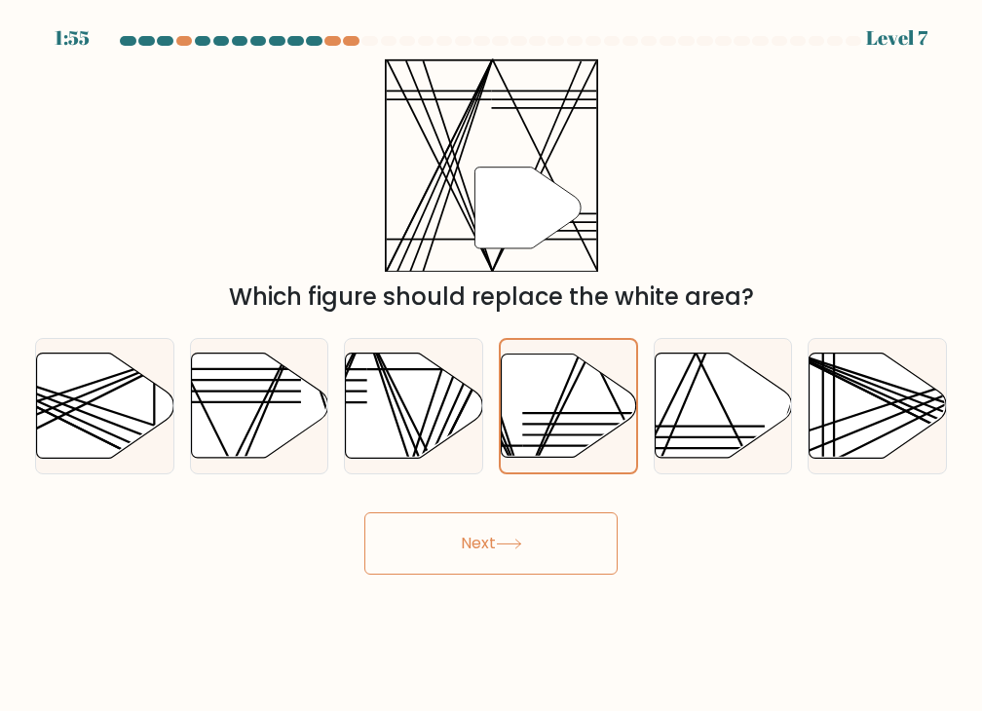
click at [588, 543] on button "Next" at bounding box center [490, 543] width 253 height 62
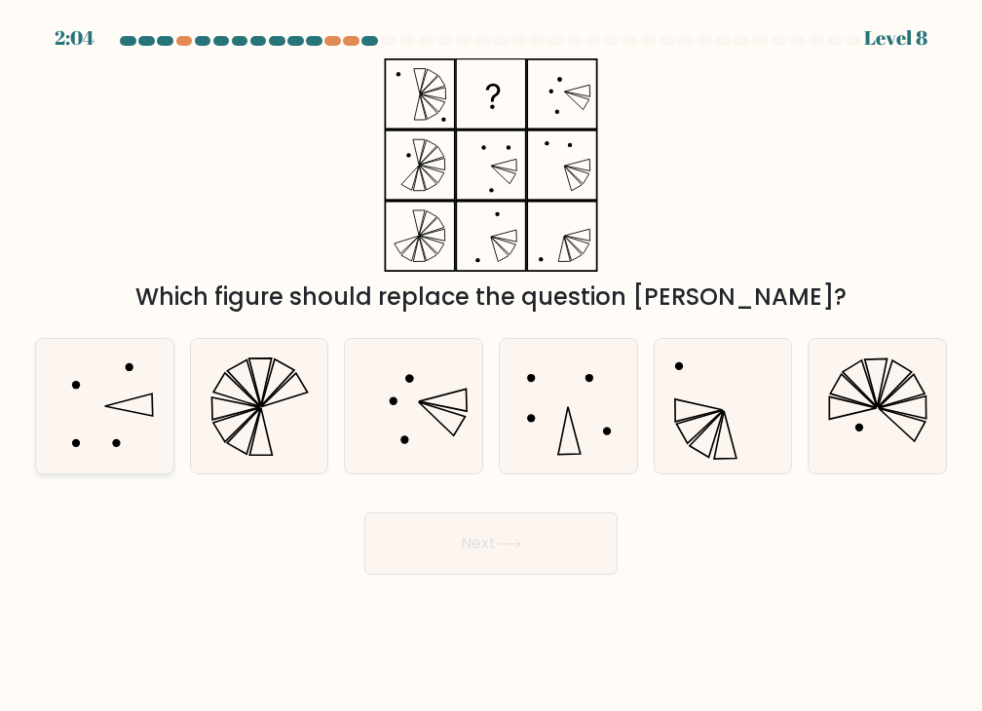
click at [123, 428] on icon at bounding box center [104, 406] width 134 height 134
click at [491, 365] on input "a." at bounding box center [491, 361] width 1 height 10
radio input "true"
click at [456, 533] on button "Next" at bounding box center [490, 543] width 253 height 62
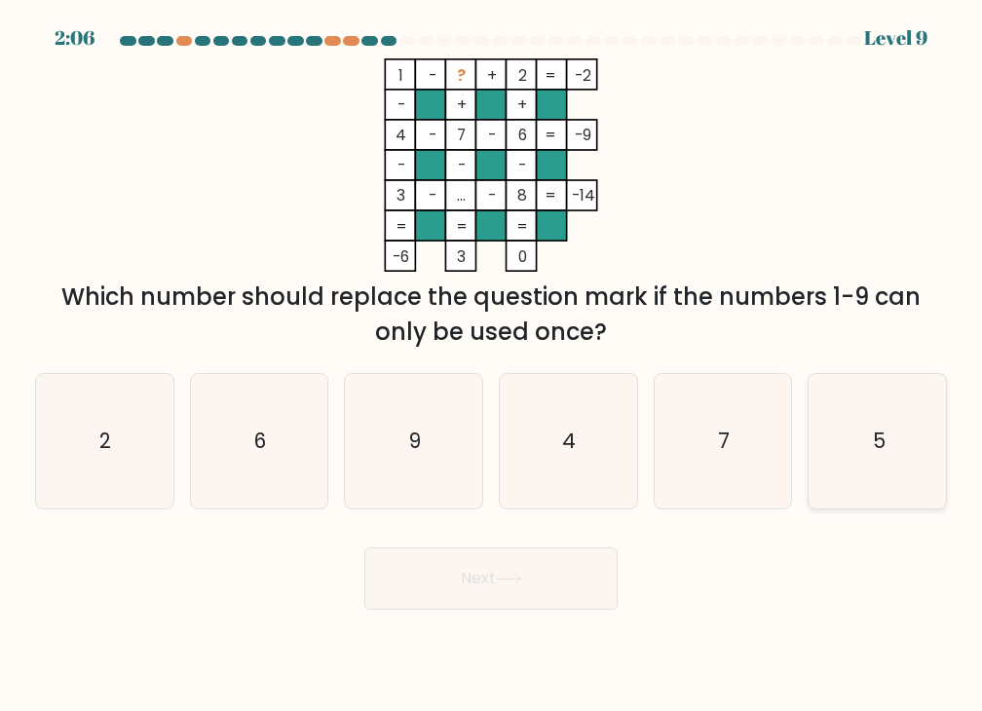
click at [898, 441] on icon "5" at bounding box center [878, 441] width 134 height 134
click at [492, 365] on input "f. 5" at bounding box center [491, 361] width 1 height 10
radio input "true"
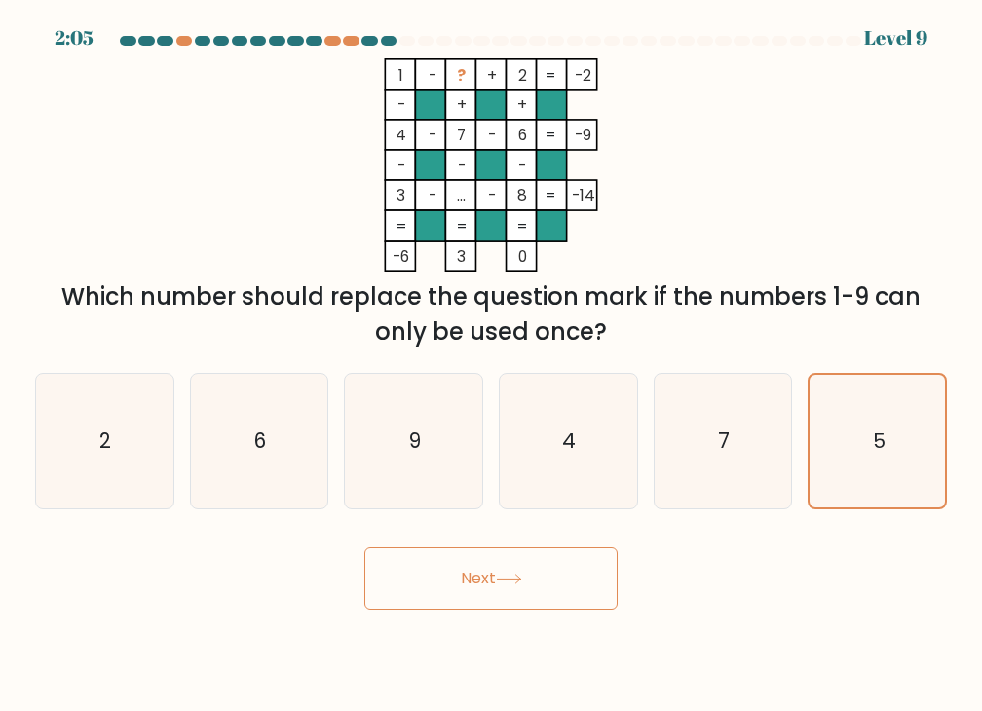
click at [543, 575] on button "Next" at bounding box center [490, 578] width 253 height 62
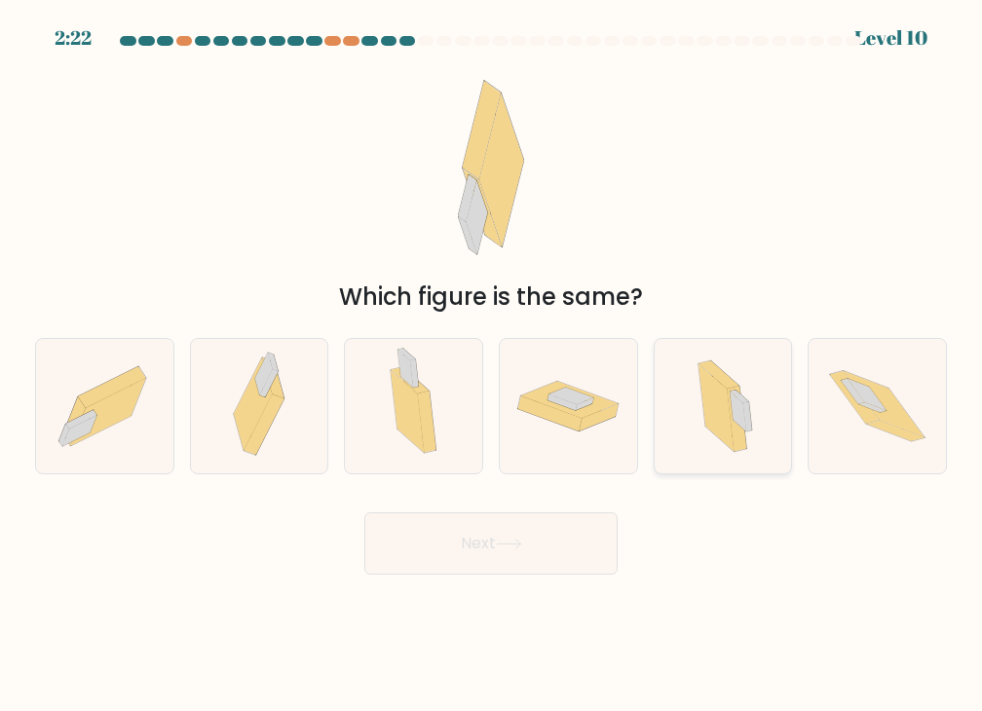
click at [724, 403] on icon at bounding box center [715, 407] width 35 height 87
click at [492, 365] on input "e." at bounding box center [491, 361] width 1 height 10
radio input "true"
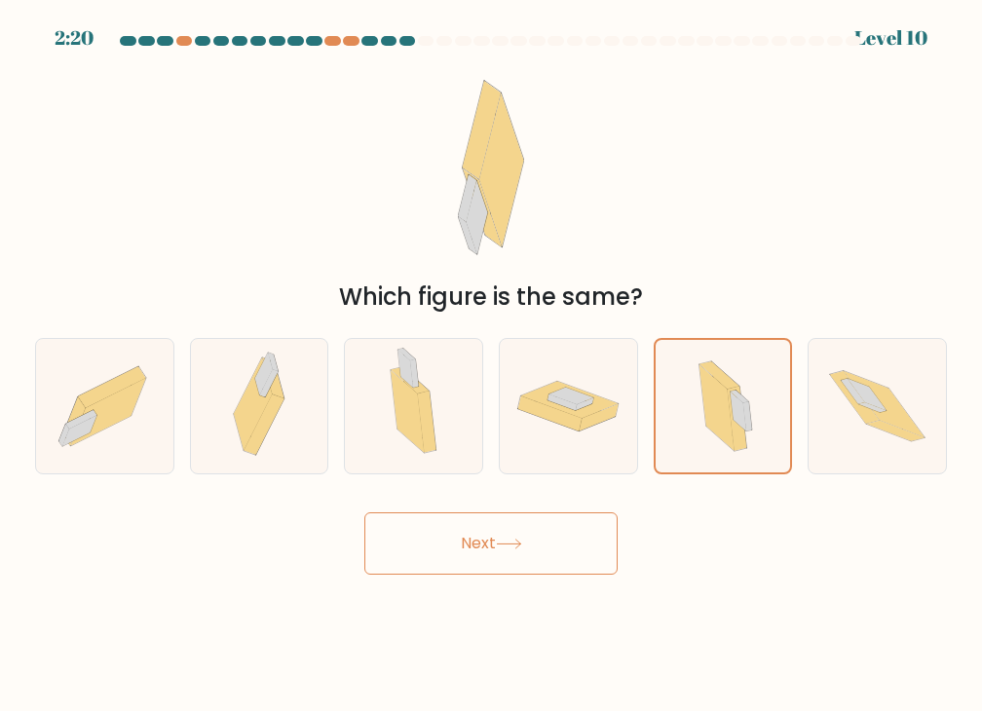
click at [574, 567] on button "Next" at bounding box center [490, 543] width 253 height 62
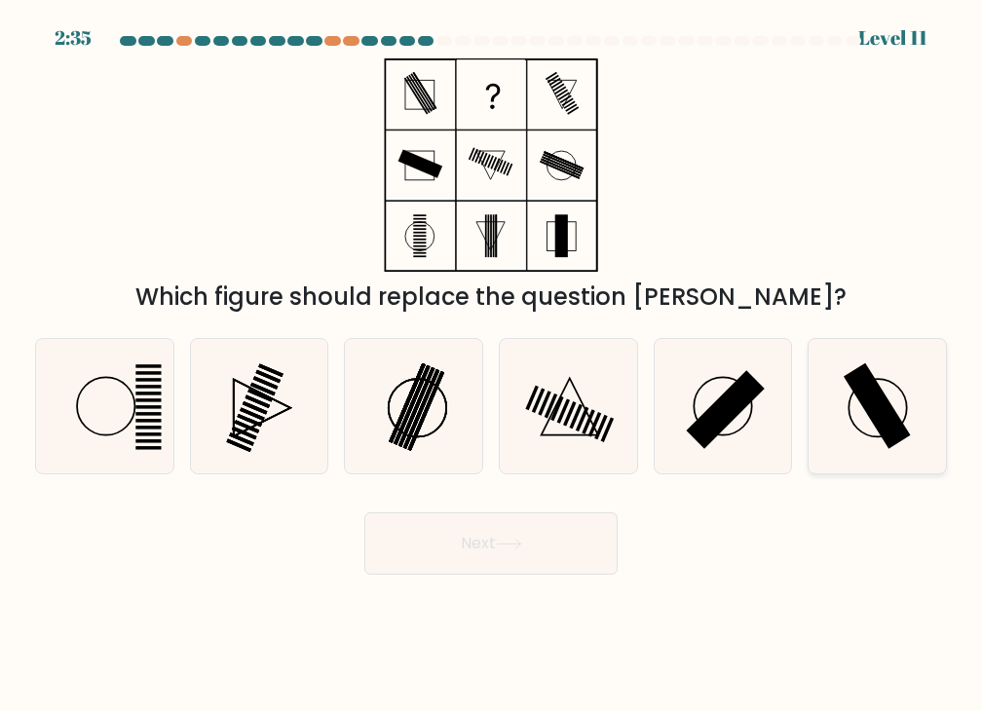
click at [881, 418] on rect at bounding box center [877, 406] width 67 height 86
click at [492, 365] on input "f." at bounding box center [491, 361] width 1 height 10
radio input "true"
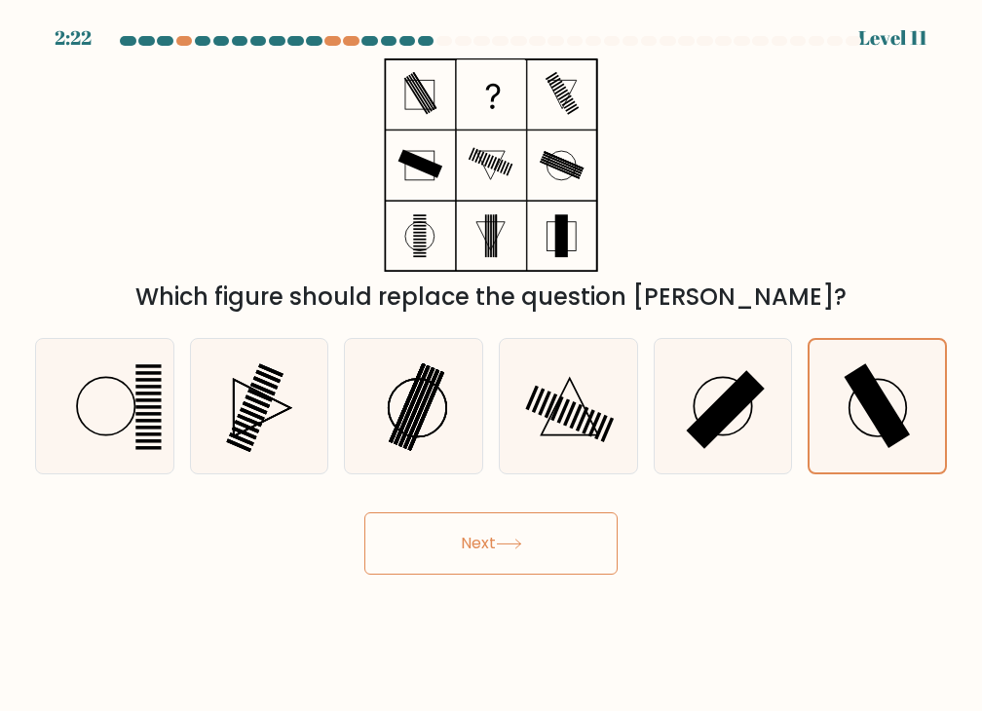
click at [547, 571] on button "Next" at bounding box center [490, 543] width 253 height 62
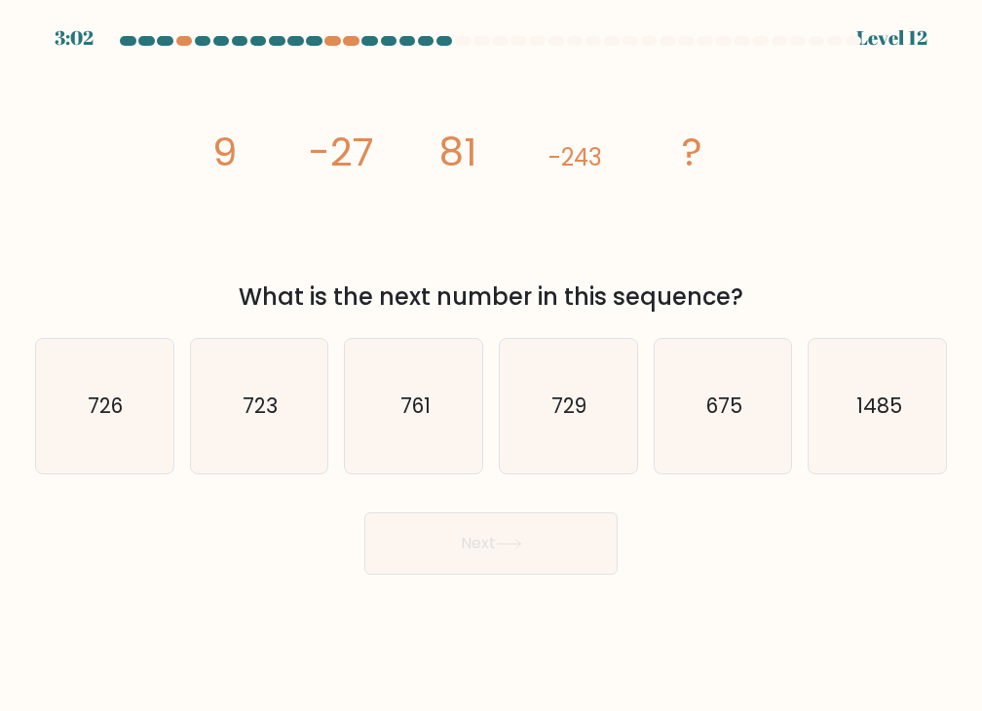
drag, startPoint x: 213, startPoint y: 153, endPoint x: 812, endPoint y: 283, distance: 613.2
click at [812, 283] on div "image/svg+xml 9 -27 81 -243 ? What is the next number in this sequence?" at bounding box center [490, 186] width 935 height 256
copy div "9 -27 81 -243 ? What is the next number in this sequence?"
click at [559, 392] on text "729" at bounding box center [569, 406] width 35 height 28
click at [492, 365] on input "d. 729" at bounding box center [491, 361] width 1 height 10
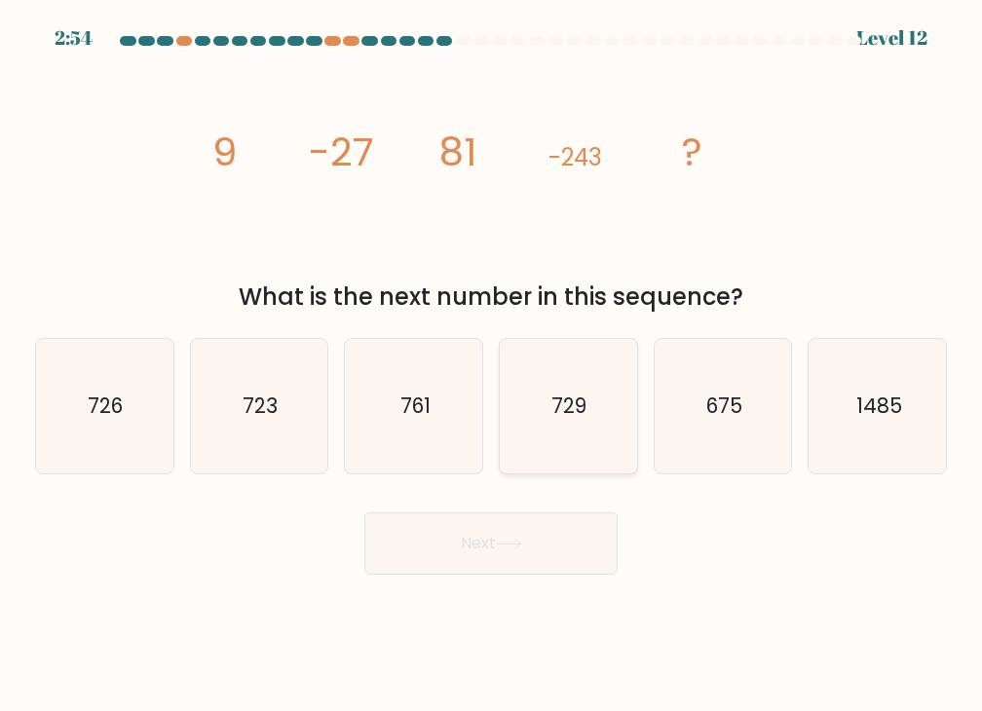
radio input "true"
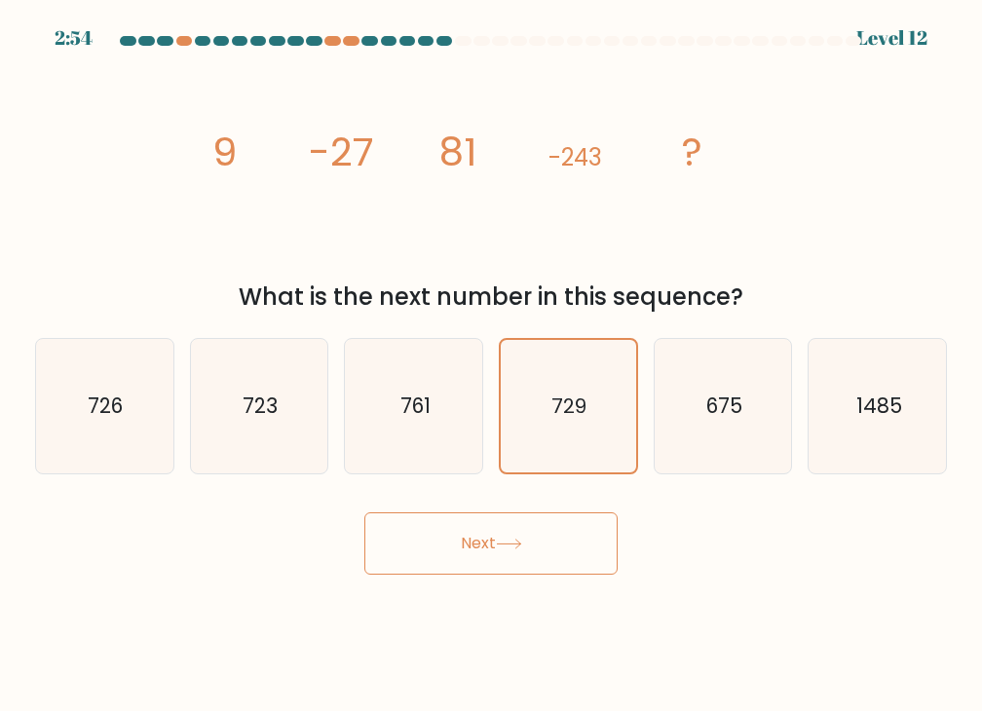
click at [499, 514] on button "Next" at bounding box center [490, 543] width 253 height 62
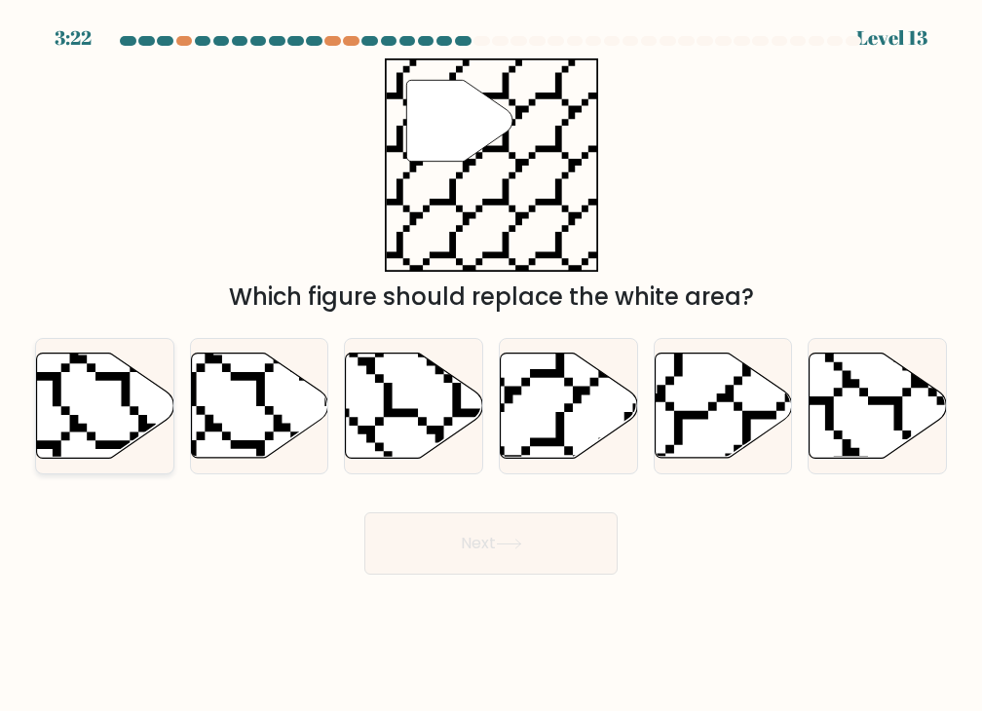
click at [113, 406] on icon at bounding box center [105, 406] width 137 height 105
click at [491, 365] on input "a." at bounding box center [491, 361] width 1 height 10
radio input "true"
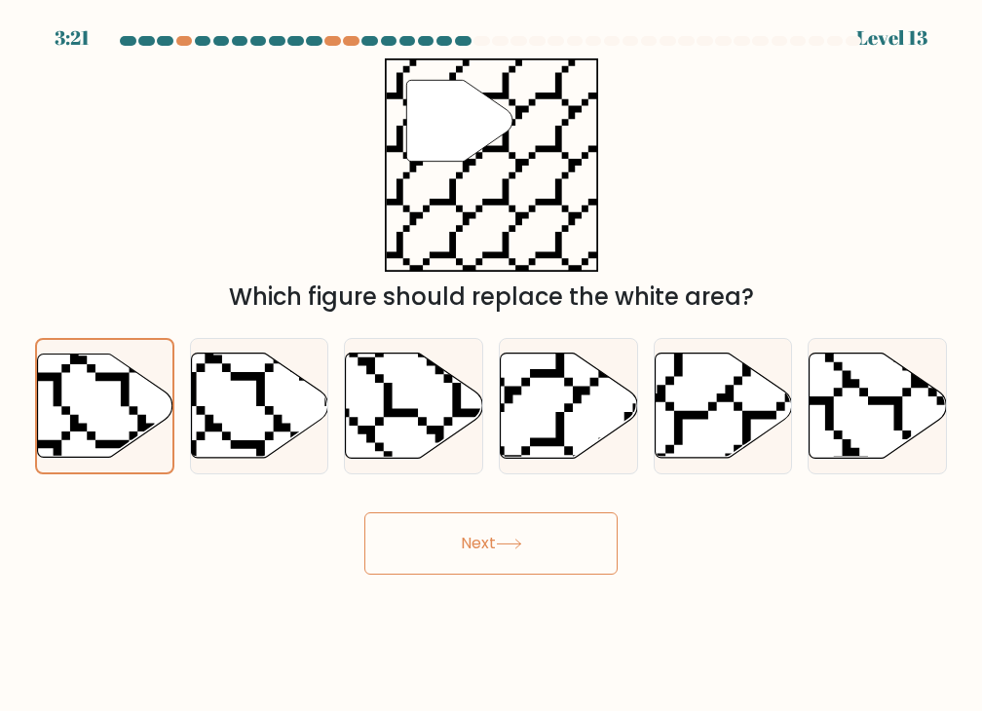
click at [547, 540] on button "Next" at bounding box center [490, 543] width 253 height 62
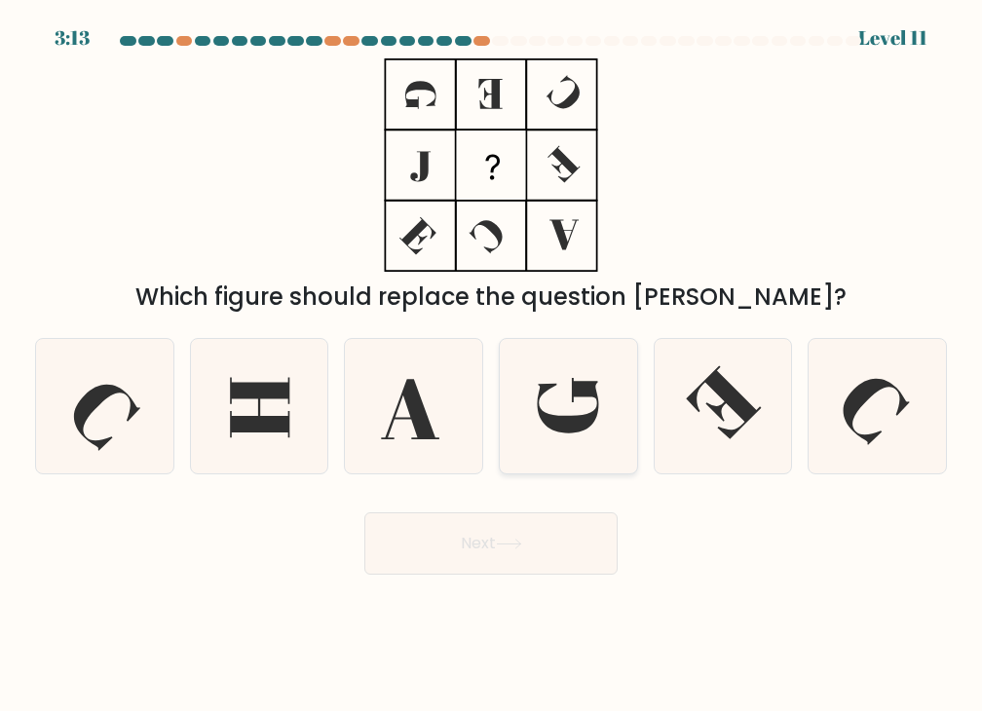
click at [612, 391] on icon at bounding box center [568, 406] width 134 height 134
click at [492, 365] on input "d." at bounding box center [491, 361] width 1 height 10
radio input "true"
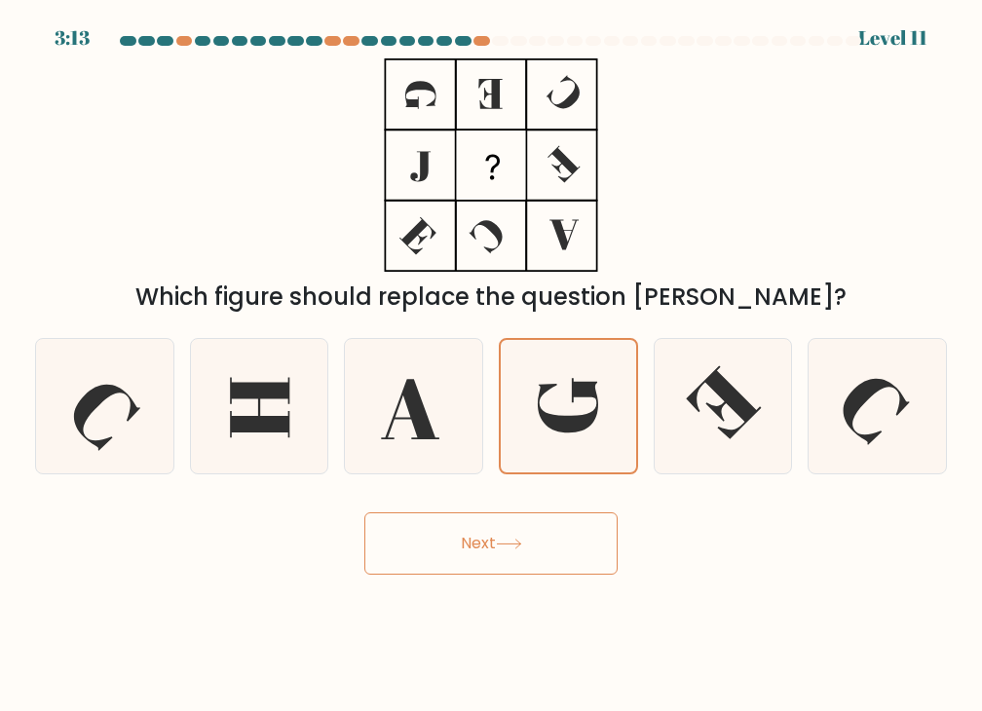
click at [542, 541] on button "Next" at bounding box center [490, 543] width 253 height 62
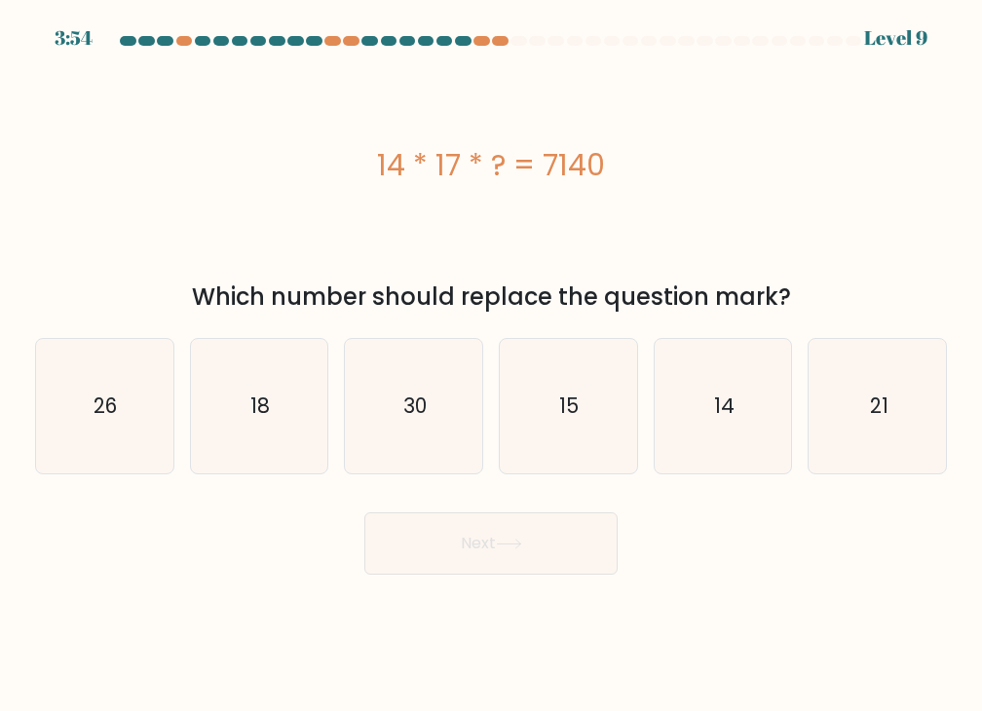
drag, startPoint x: 377, startPoint y: 158, endPoint x: 658, endPoint y: 165, distance: 280.6
click at [658, 165] on div "14 * 17 * ? = 7140" at bounding box center [491, 165] width 912 height 44
copy div "14 * 17 * ? = 7140"
click at [388, 416] on icon "30" at bounding box center [414, 406] width 134 height 134
click at [491, 365] on input "c. 30" at bounding box center [491, 361] width 1 height 10
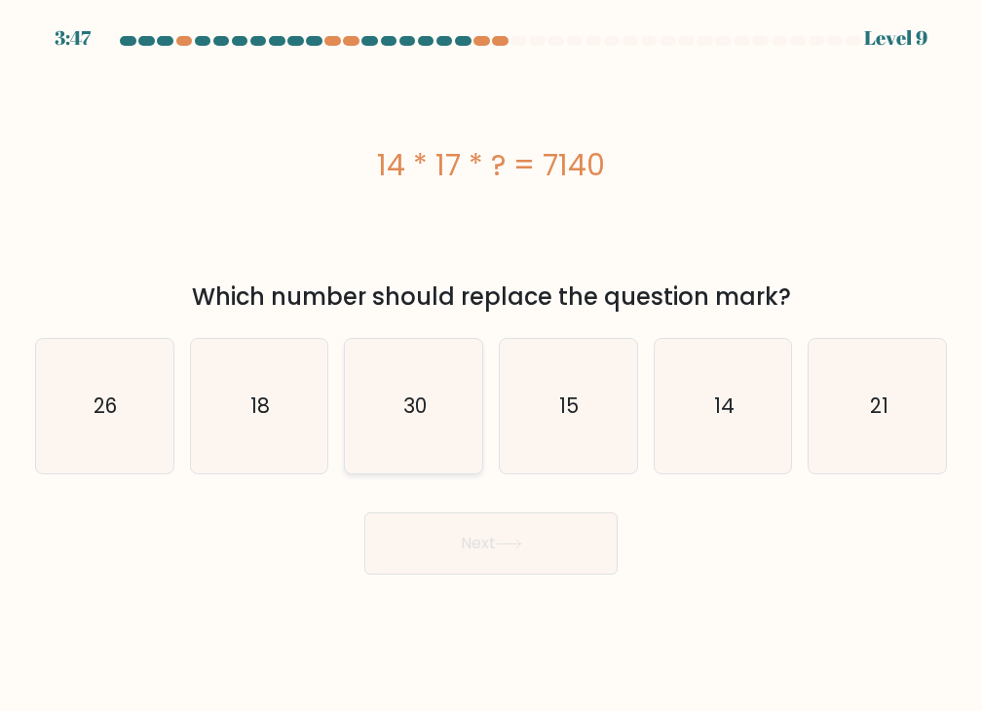
radio input "true"
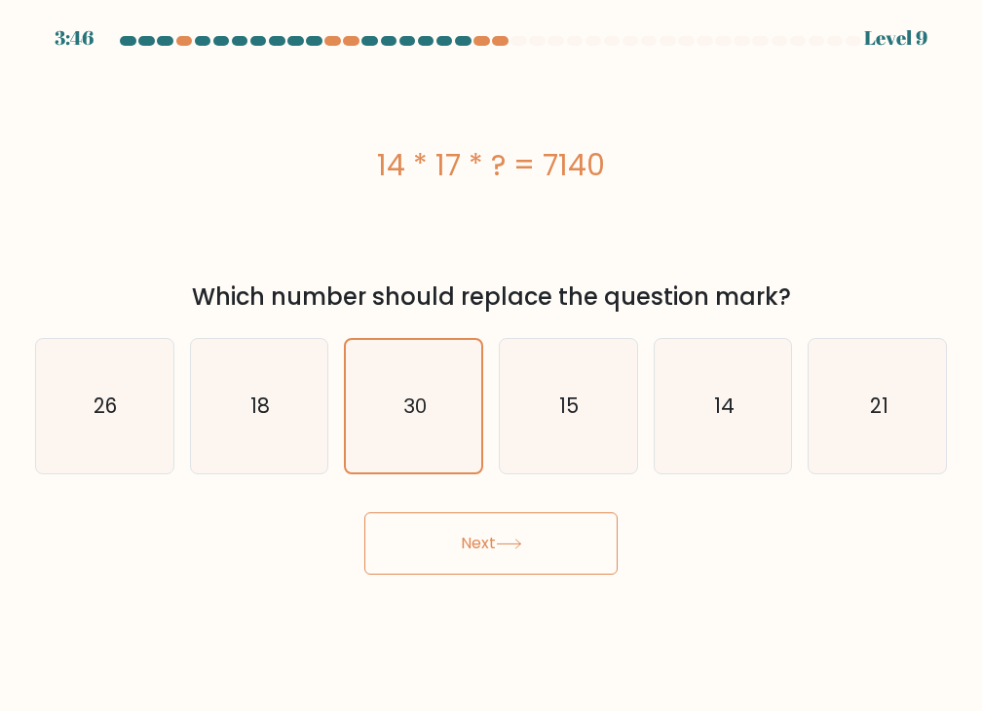
click at [567, 530] on button "Next" at bounding box center [490, 543] width 253 height 62
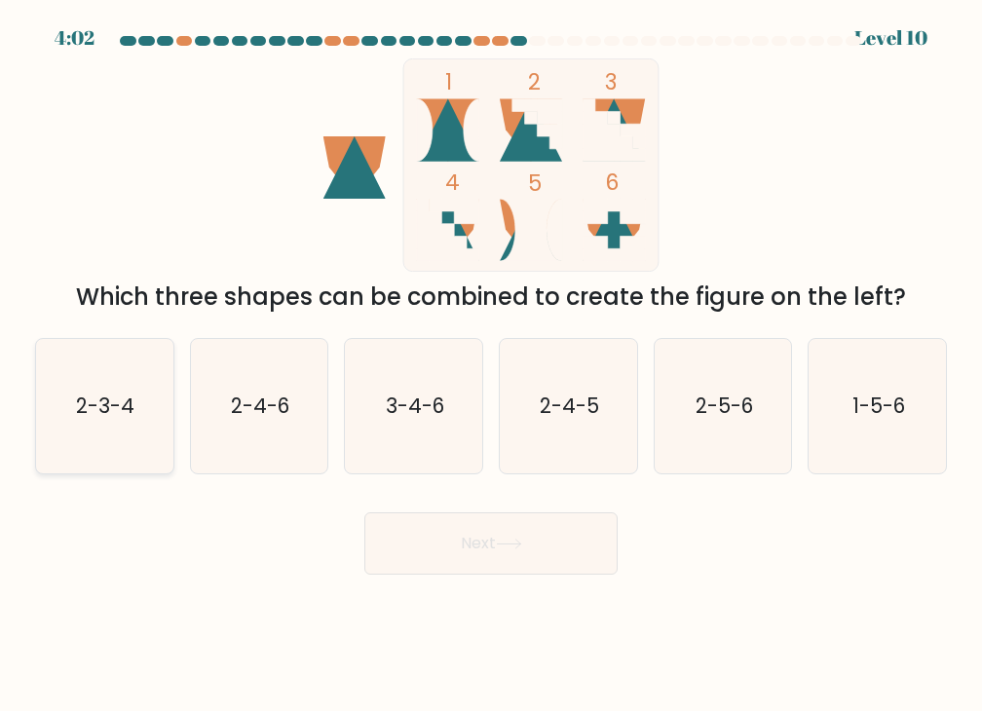
click at [110, 416] on text "2-3-4" at bounding box center [106, 406] width 58 height 28
click at [491, 365] on input "a. 2-3-4" at bounding box center [491, 361] width 1 height 10
radio input "true"
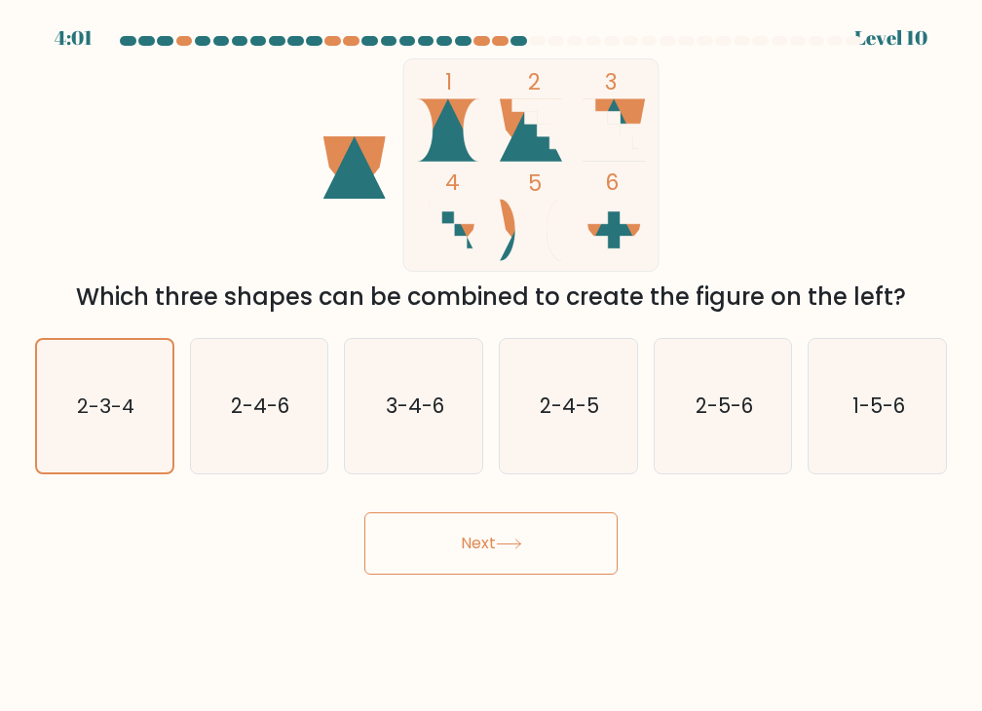
click at [568, 550] on button "Next" at bounding box center [490, 543] width 253 height 62
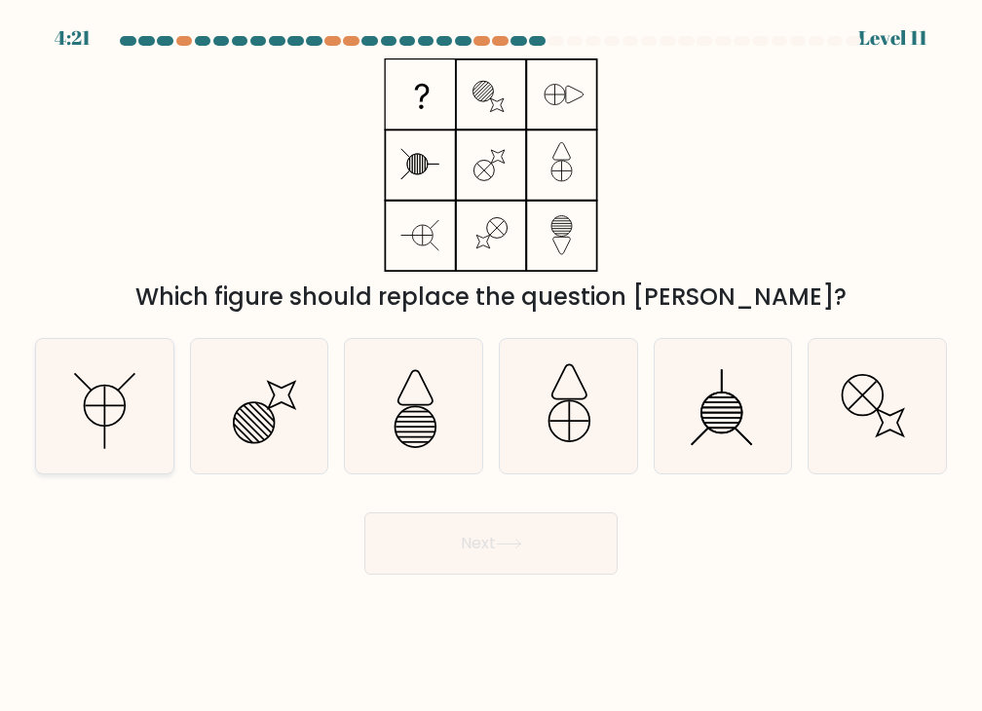
click at [124, 404] on icon at bounding box center [104, 406] width 134 height 134
click at [491, 365] on input "a." at bounding box center [491, 361] width 1 height 10
radio input "true"
click at [463, 546] on button "Next" at bounding box center [490, 543] width 253 height 62
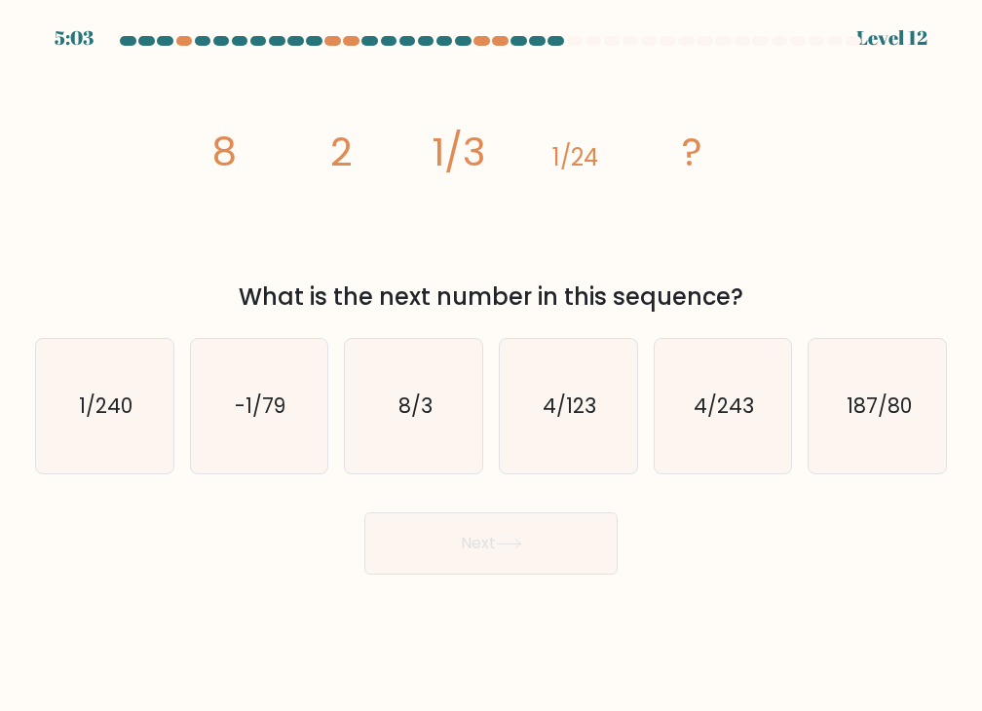
drag, startPoint x: 212, startPoint y: 163, endPoint x: 795, endPoint y: 307, distance: 600.1
click at [795, 307] on div "image/svg+xml 8 2 1/3 1/24 ? What is the next number in this sequence?" at bounding box center [490, 186] width 935 height 256
copy div "8 2 1/3 1/24 ? What is the next number in this sequence?"
click at [312, 305] on div "What is the next number in this sequence?" at bounding box center [491, 297] width 888 height 35
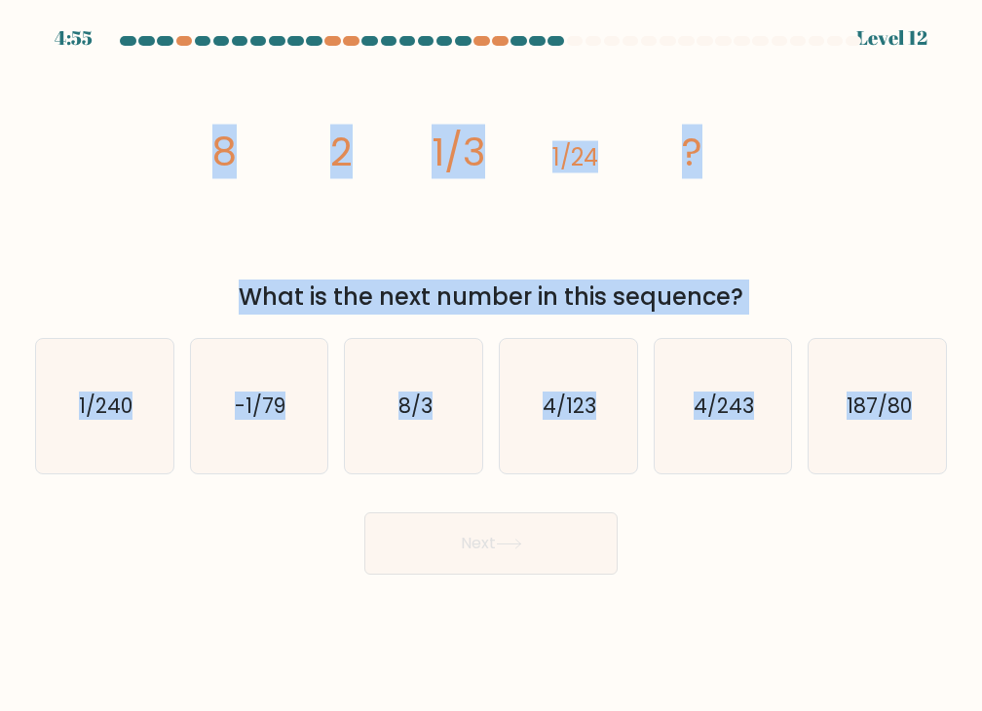
drag, startPoint x: 213, startPoint y: 160, endPoint x: 981, endPoint y: 457, distance: 823.1
click at [981, 457] on form at bounding box center [491, 305] width 982 height 539
copy form "8 2 1/3 1/24 ? What is the next number in this sequence? a. 1/240 b. -1/79 c. 8…"
click at [112, 408] on text "1/240" at bounding box center [106, 406] width 54 height 28
click at [491, 365] on input "a. 1/240" at bounding box center [491, 361] width 1 height 10
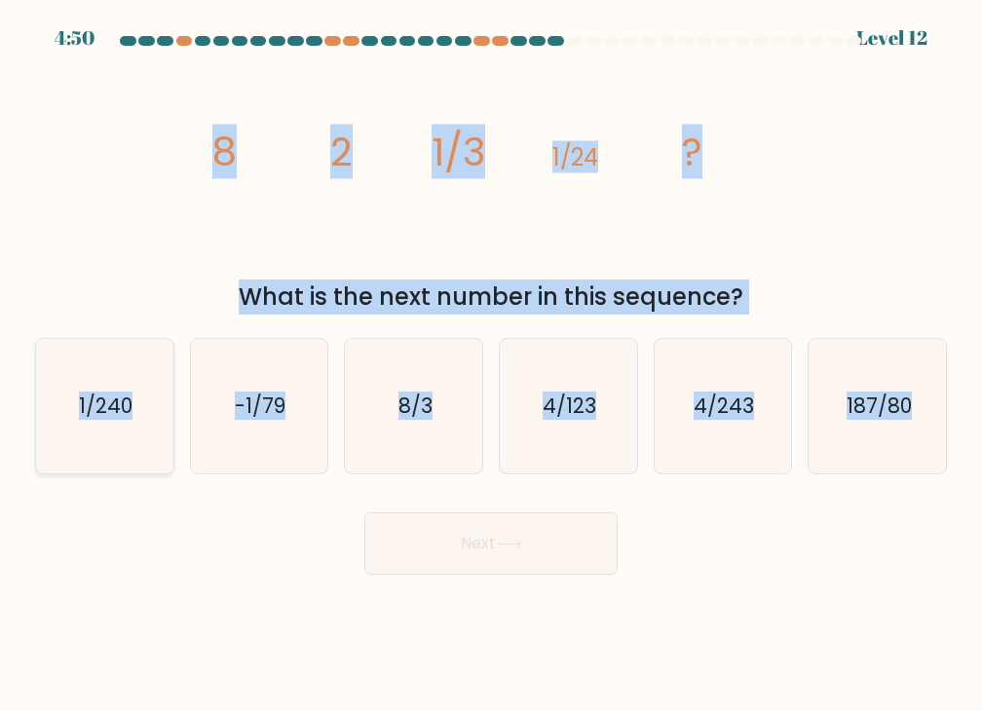
radio input "true"
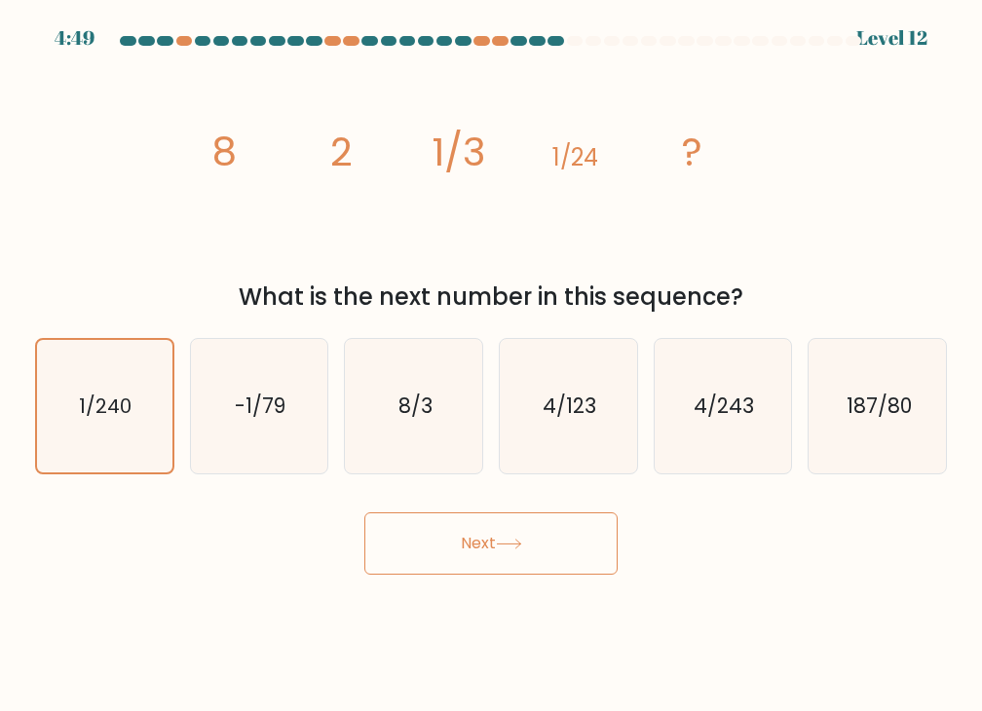
click at [500, 548] on icon at bounding box center [509, 544] width 26 height 11
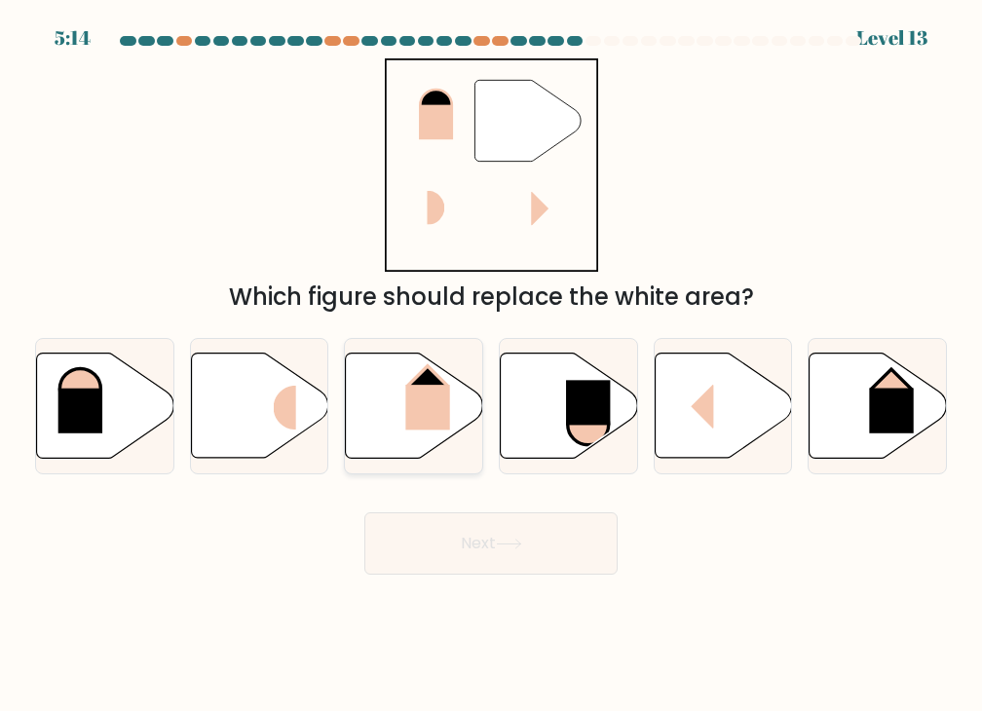
click at [425, 410] on rect at bounding box center [428, 407] width 44 height 45
click at [491, 365] on input "c." at bounding box center [491, 361] width 1 height 10
radio input "true"
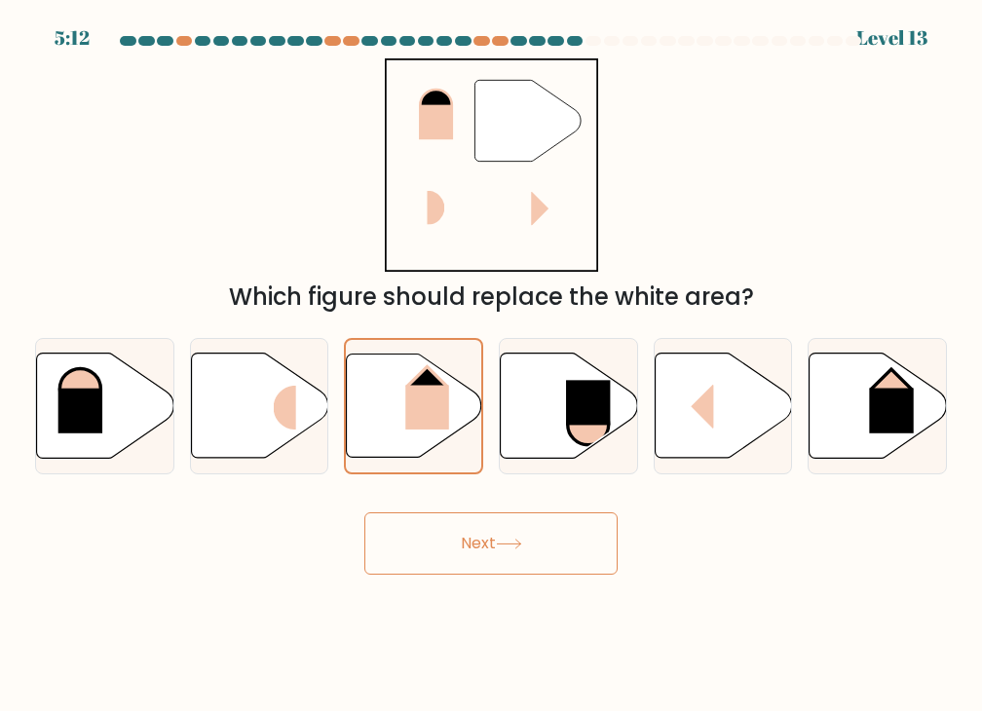
click at [584, 570] on button "Next" at bounding box center [490, 543] width 253 height 62
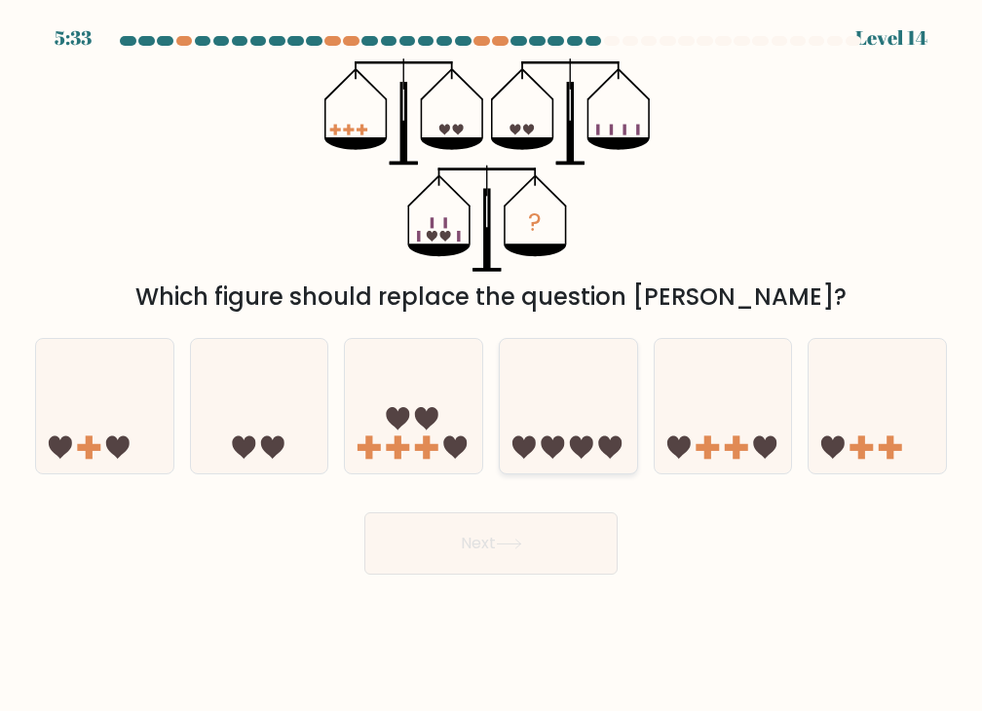
click at [576, 423] on icon at bounding box center [568, 407] width 137 height 114
click at [492, 365] on input "d." at bounding box center [491, 361] width 1 height 10
radio input "true"
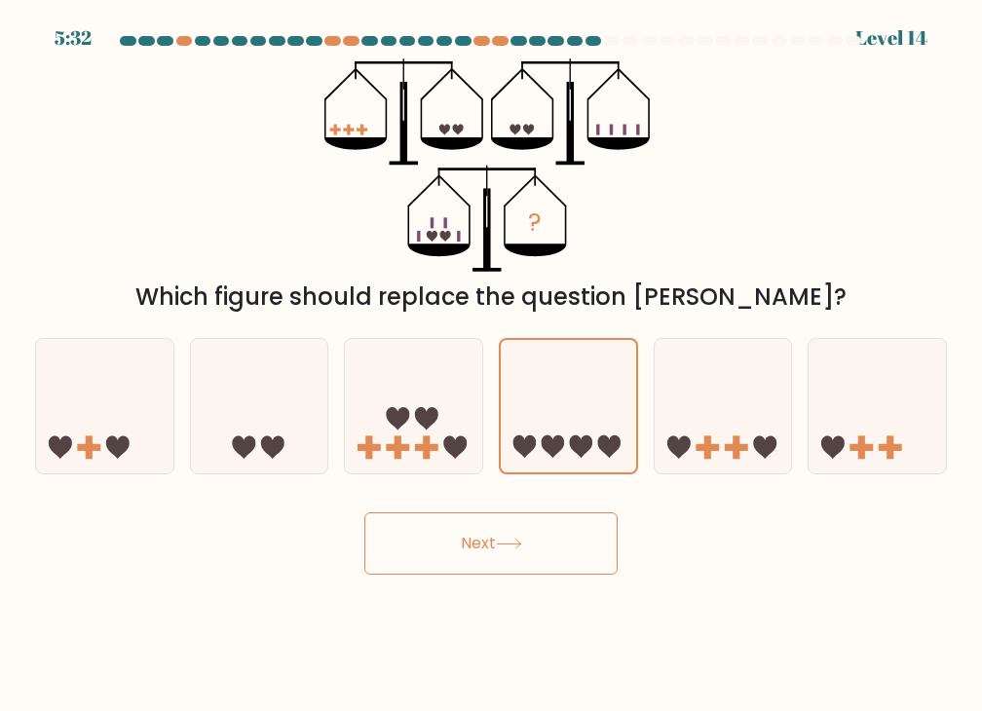
click at [496, 570] on button "Next" at bounding box center [490, 543] width 253 height 62
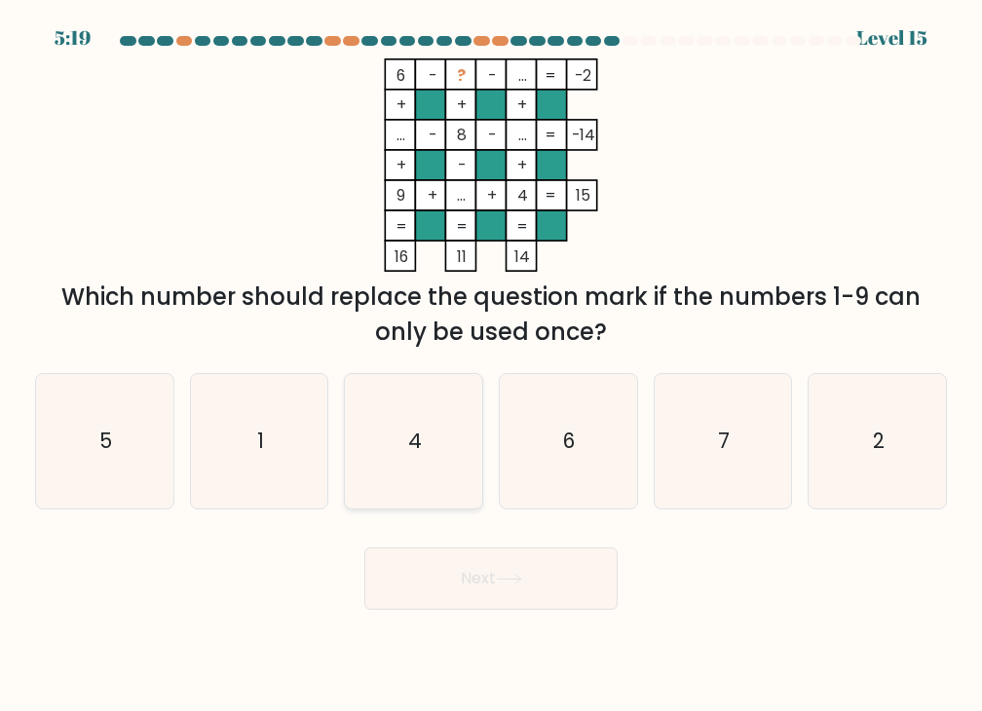
drag, startPoint x: 110, startPoint y: 445, endPoint x: 408, endPoint y: 497, distance: 302.5
click at [110, 445] on text "5" at bounding box center [105, 441] width 13 height 28
click at [491, 365] on input "a. 5" at bounding box center [491, 361] width 1 height 10
radio input "true"
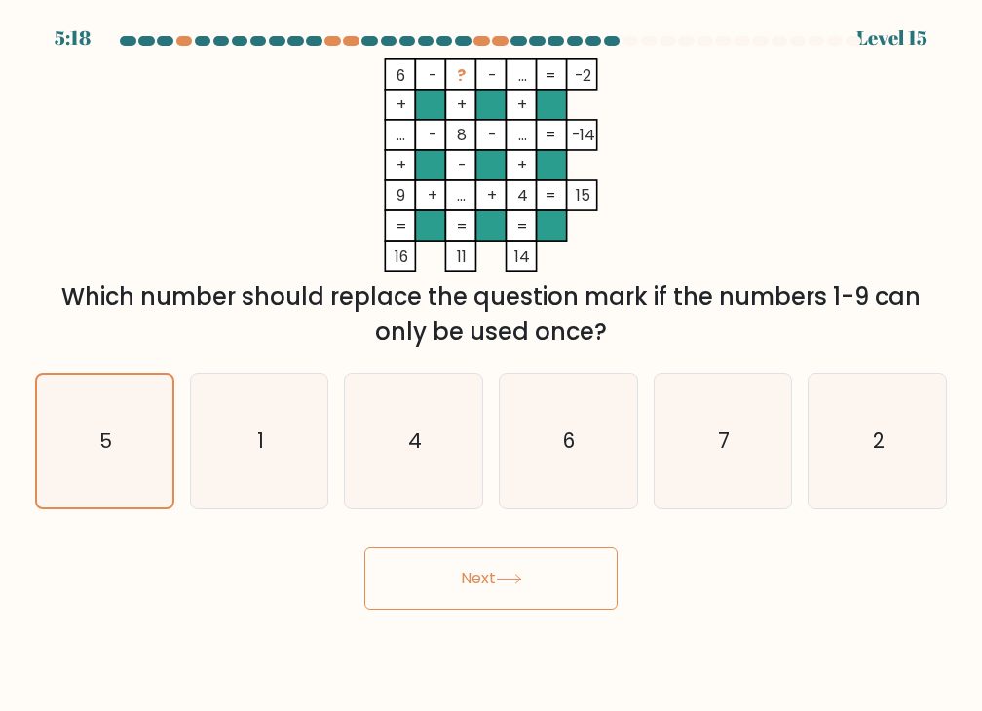
click at [553, 572] on button "Next" at bounding box center [490, 578] width 253 height 62
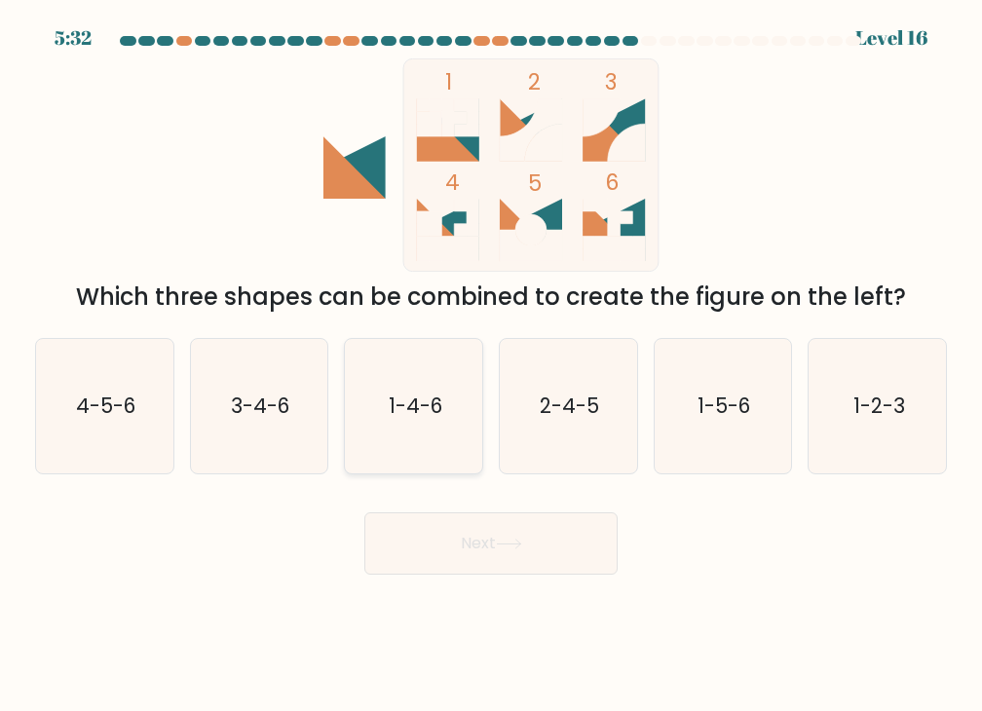
click at [425, 414] on text "1-4-6" at bounding box center [416, 406] width 54 height 28
click at [491, 365] on input "c. 1-4-6" at bounding box center [491, 361] width 1 height 10
radio input "true"
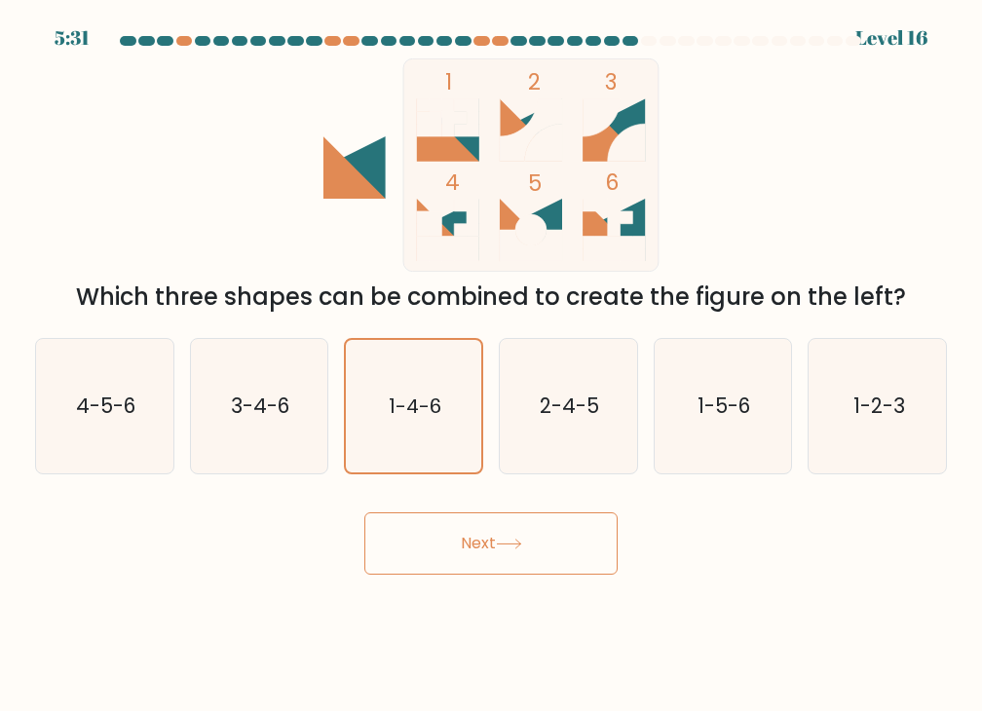
click at [527, 531] on button "Next" at bounding box center [490, 543] width 253 height 62
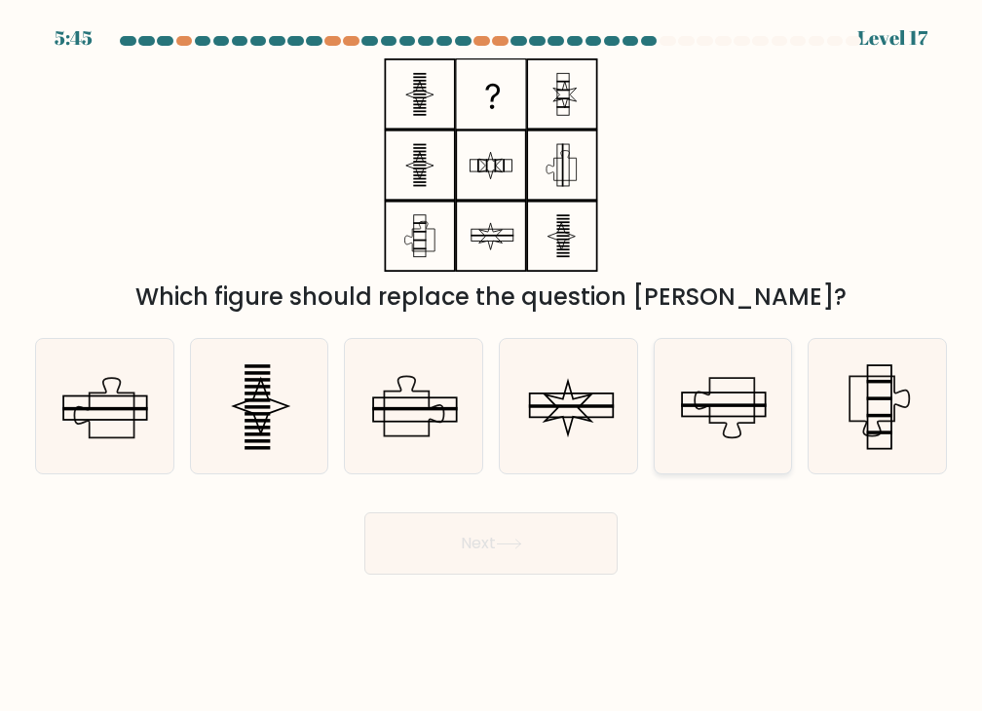
click at [700, 436] on icon at bounding box center [723, 406] width 134 height 134
click at [492, 365] on input "e." at bounding box center [491, 361] width 1 height 10
radio input "true"
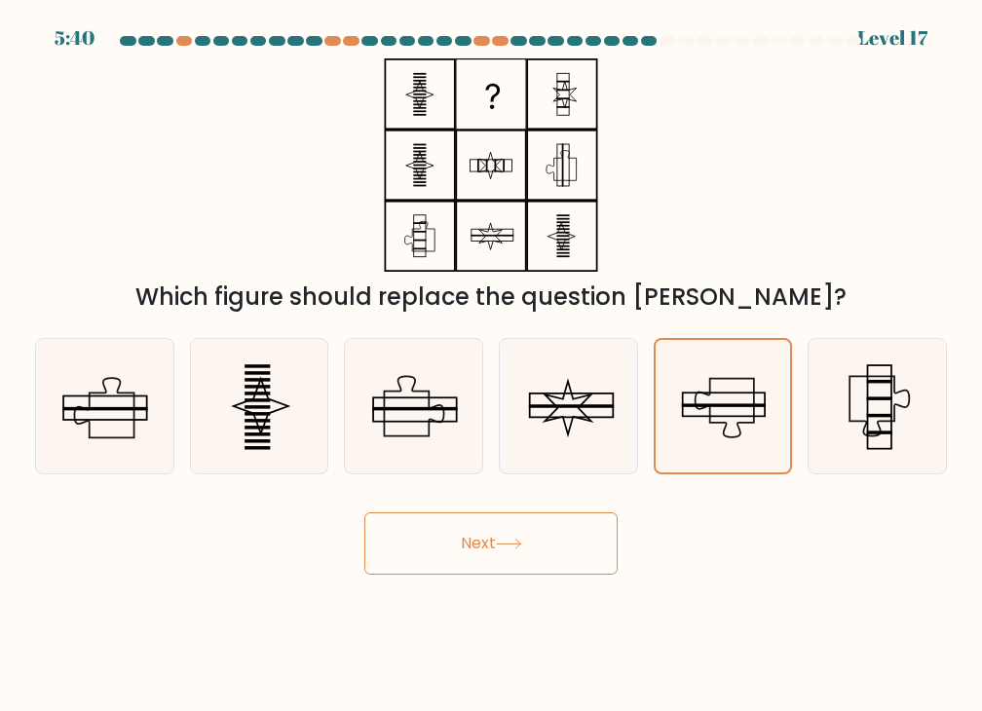
click at [570, 543] on button "Next" at bounding box center [490, 543] width 253 height 62
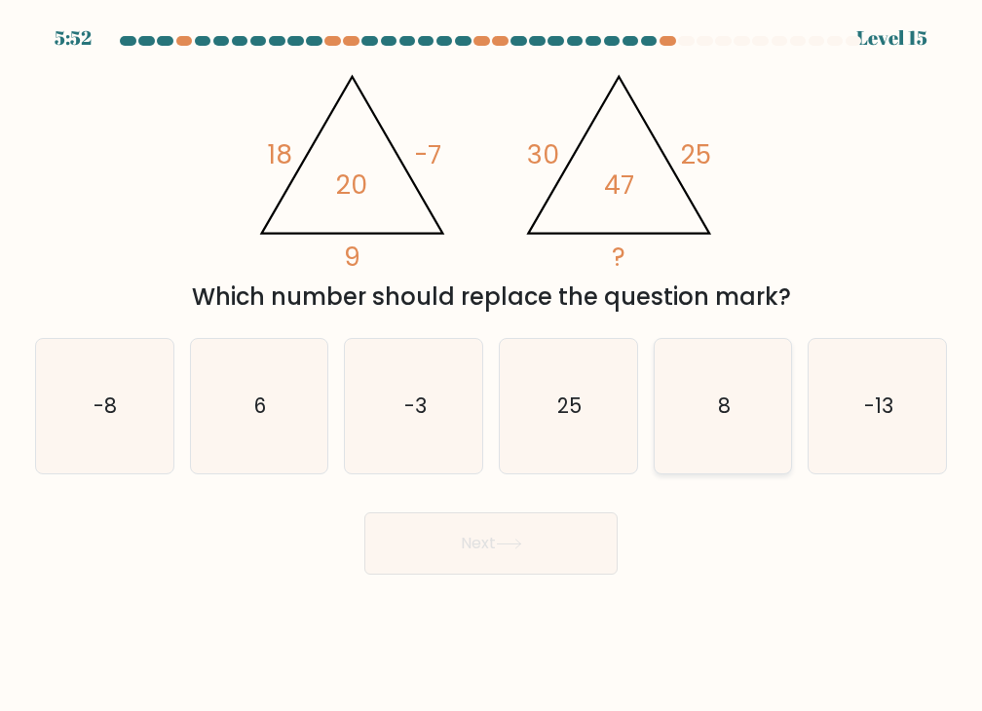
click at [736, 415] on icon "8" at bounding box center [723, 406] width 134 height 134
click at [492, 365] on input "e. 8" at bounding box center [491, 361] width 1 height 10
radio input "true"
click at [562, 554] on button "Next" at bounding box center [490, 543] width 253 height 62
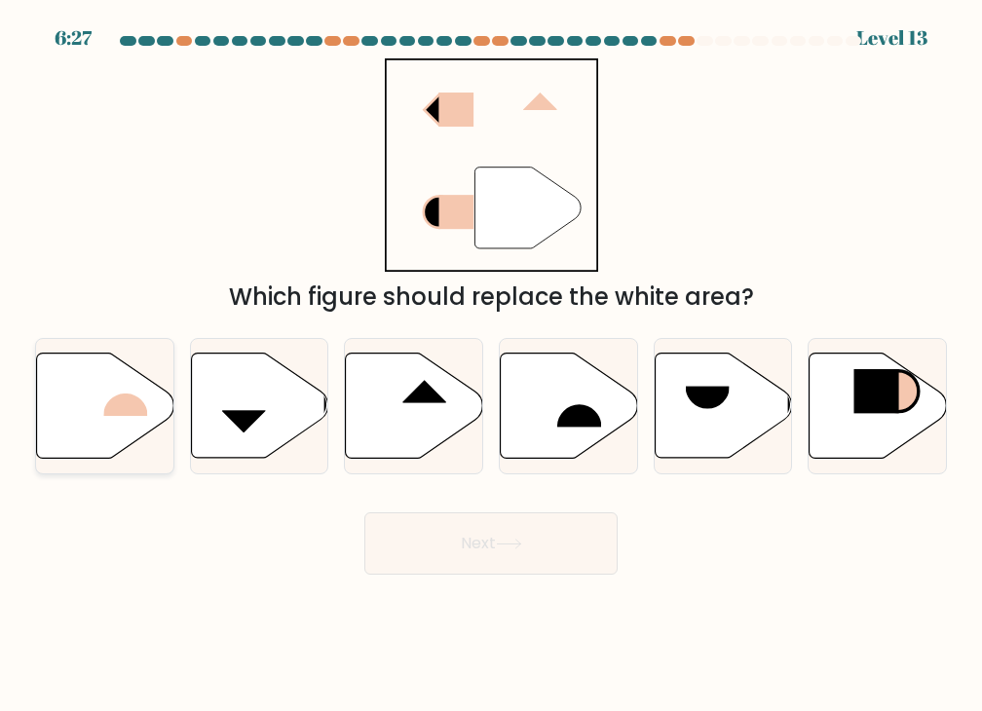
click at [90, 422] on icon at bounding box center [105, 406] width 137 height 105
click at [491, 365] on input "a." at bounding box center [491, 361] width 1 height 10
radio input "true"
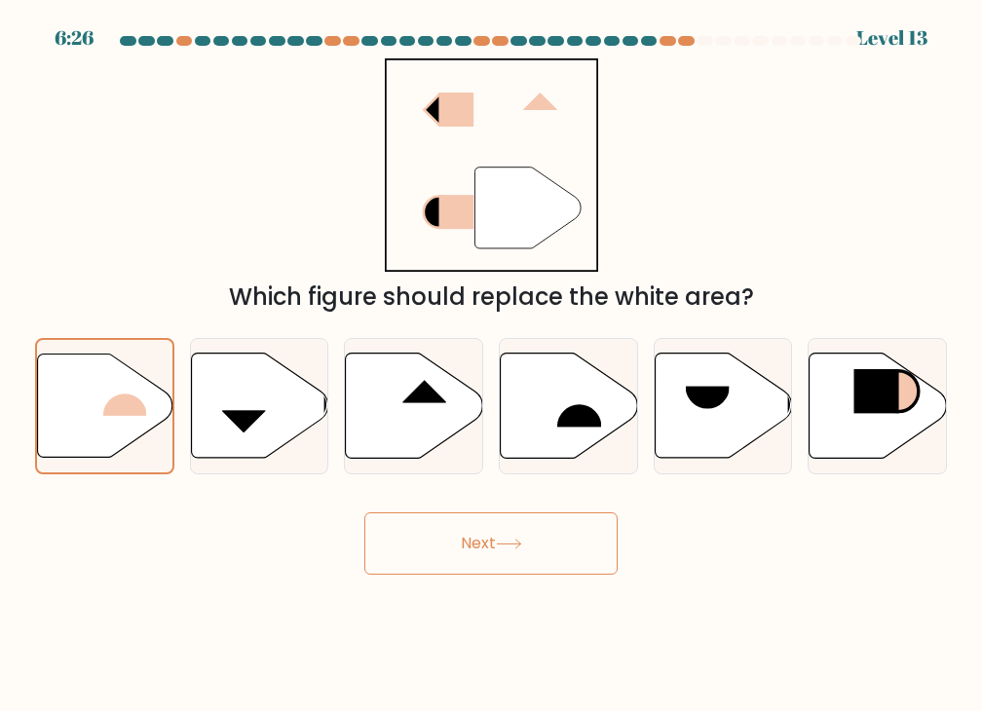
click at [586, 539] on button "Next" at bounding box center [490, 543] width 253 height 62
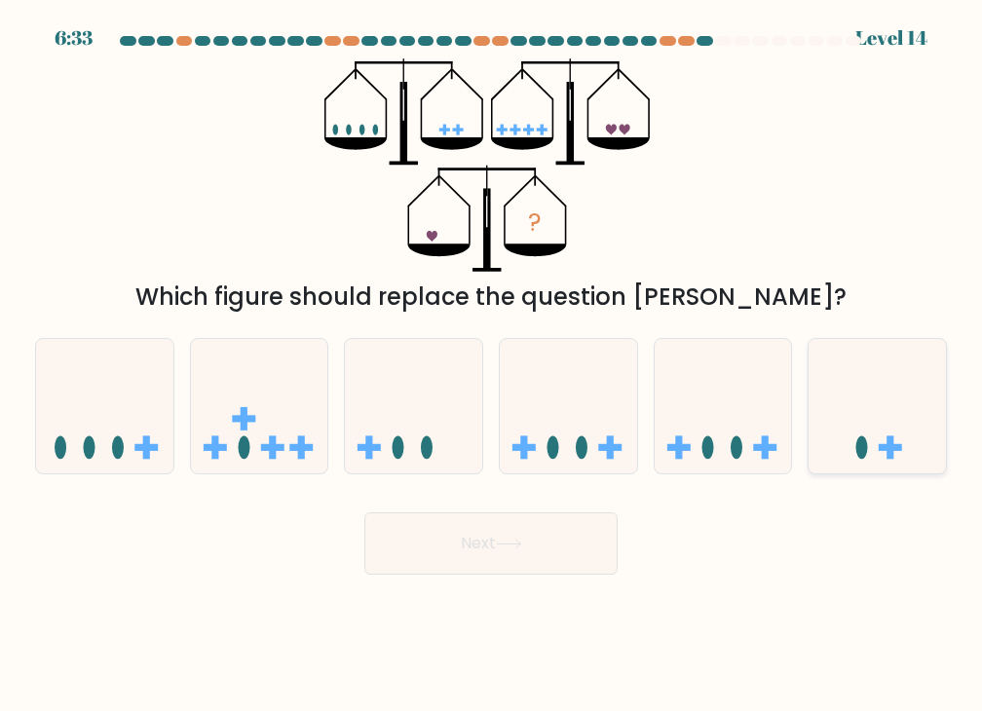
click at [885, 455] on icon at bounding box center [877, 407] width 137 height 114
click at [492, 365] on input "f." at bounding box center [491, 361] width 1 height 10
radio input "true"
click at [585, 546] on button "Next" at bounding box center [490, 543] width 253 height 62
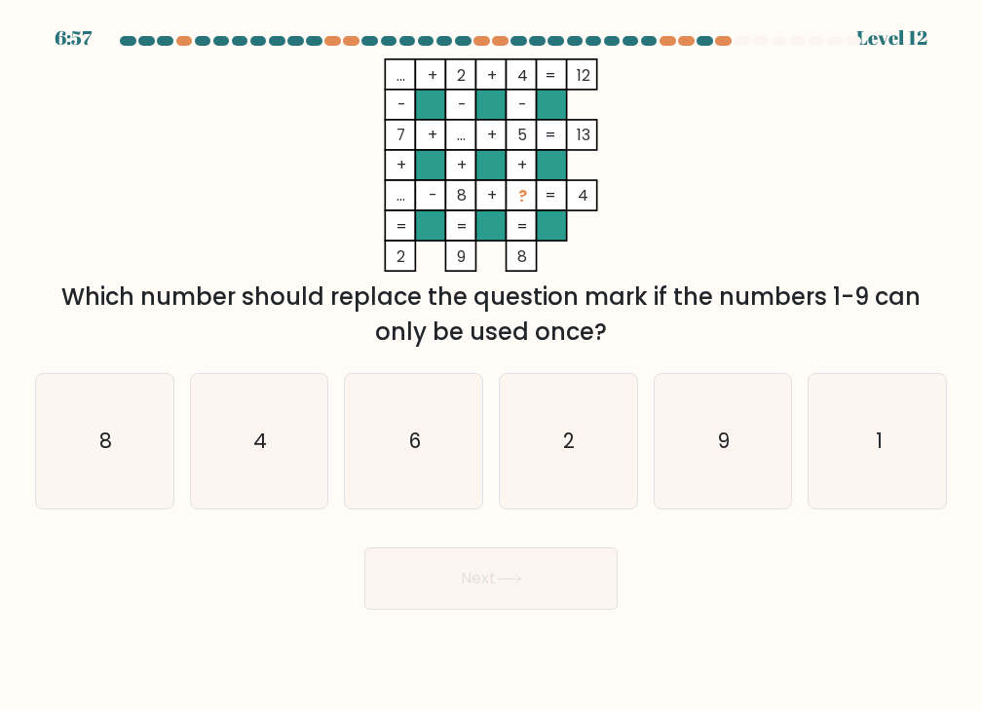
drag, startPoint x: 718, startPoint y: 445, endPoint x: 678, endPoint y: 526, distance: 90.2
click at [718, 445] on text "9" at bounding box center [724, 441] width 12 height 28
click at [492, 365] on input "e. 9" at bounding box center [491, 361] width 1 height 10
radio input "true"
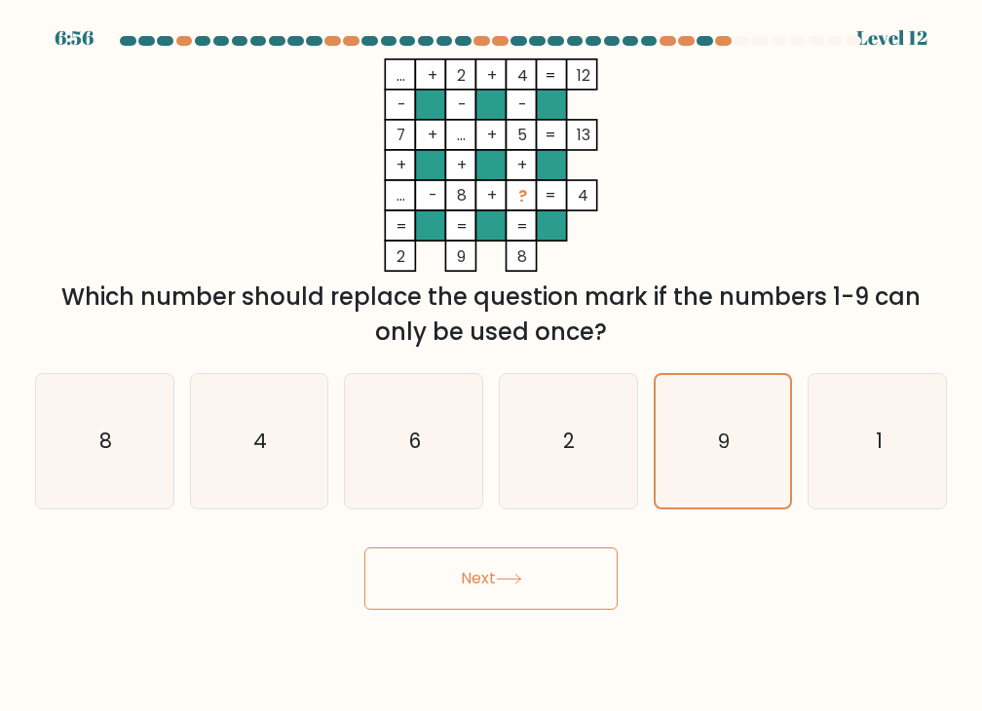
click at [581, 585] on button "Next" at bounding box center [490, 578] width 253 height 62
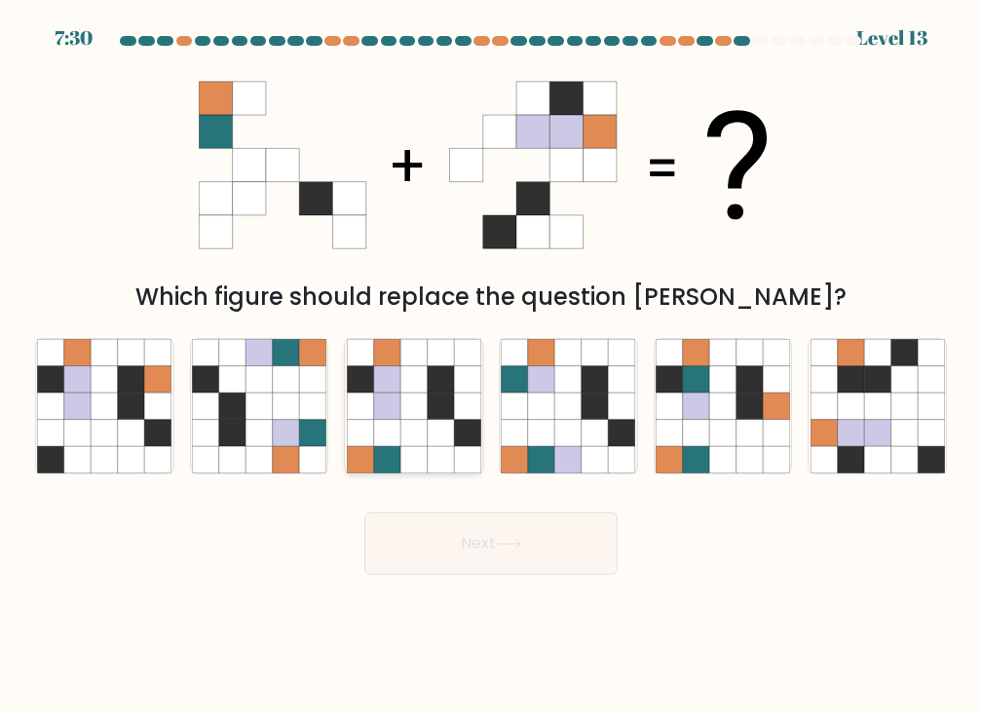
click at [469, 417] on icon at bounding box center [467, 406] width 26 height 26
click at [491, 365] on input "c." at bounding box center [491, 361] width 1 height 10
radio input "true"
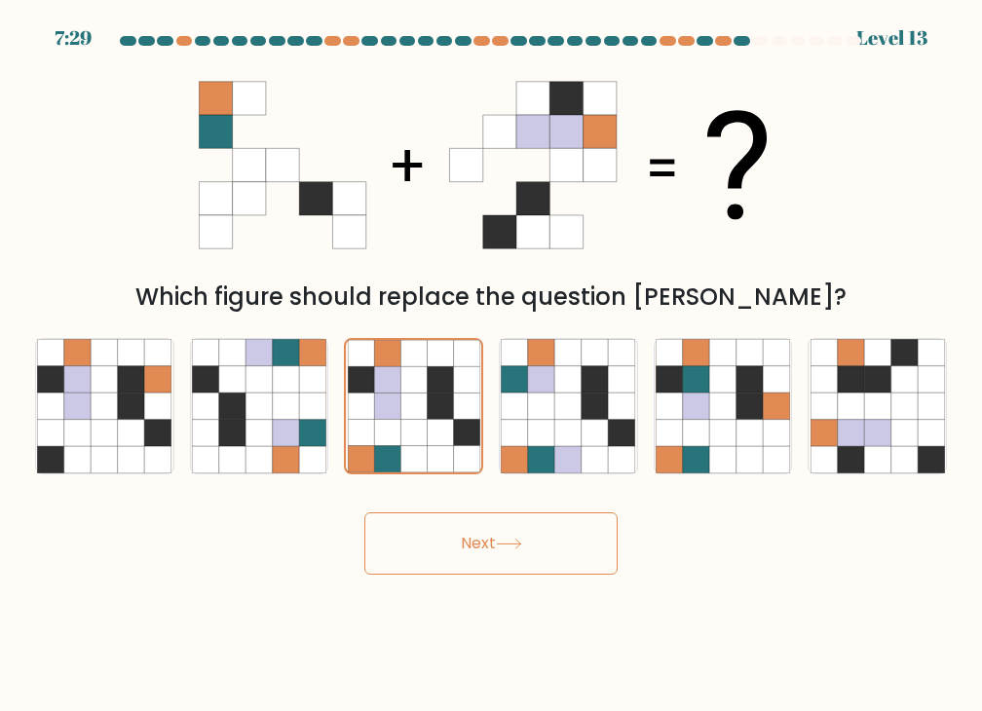
click at [546, 566] on button "Next" at bounding box center [490, 543] width 253 height 62
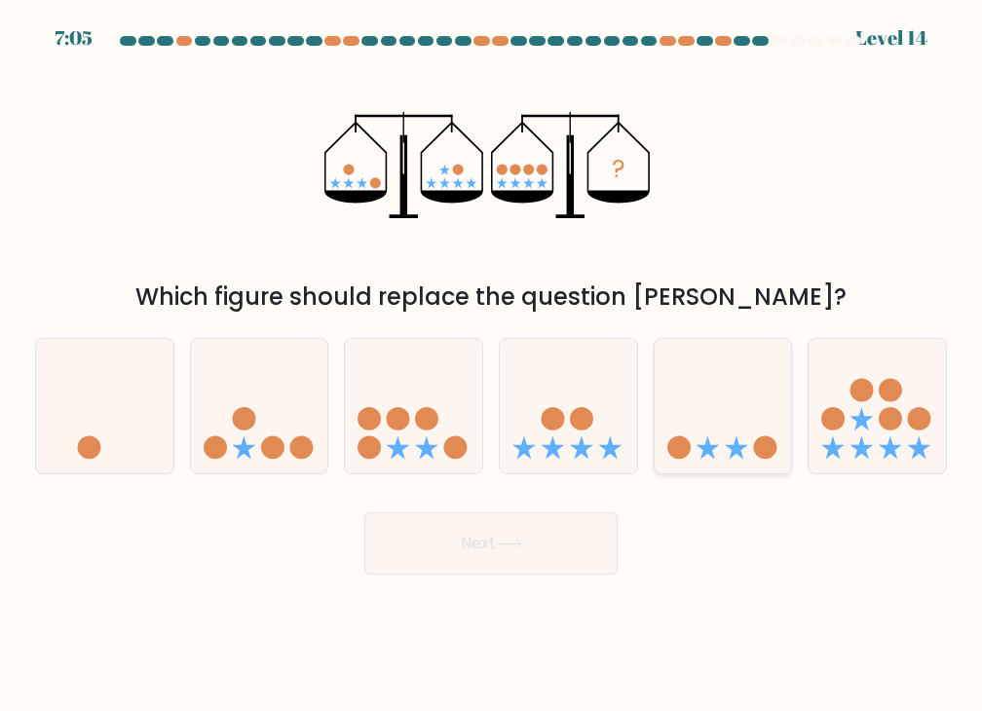
click at [720, 452] on icon at bounding box center [723, 407] width 137 height 114
click at [492, 365] on input "e." at bounding box center [491, 361] width 1 height 10
radio input "true"
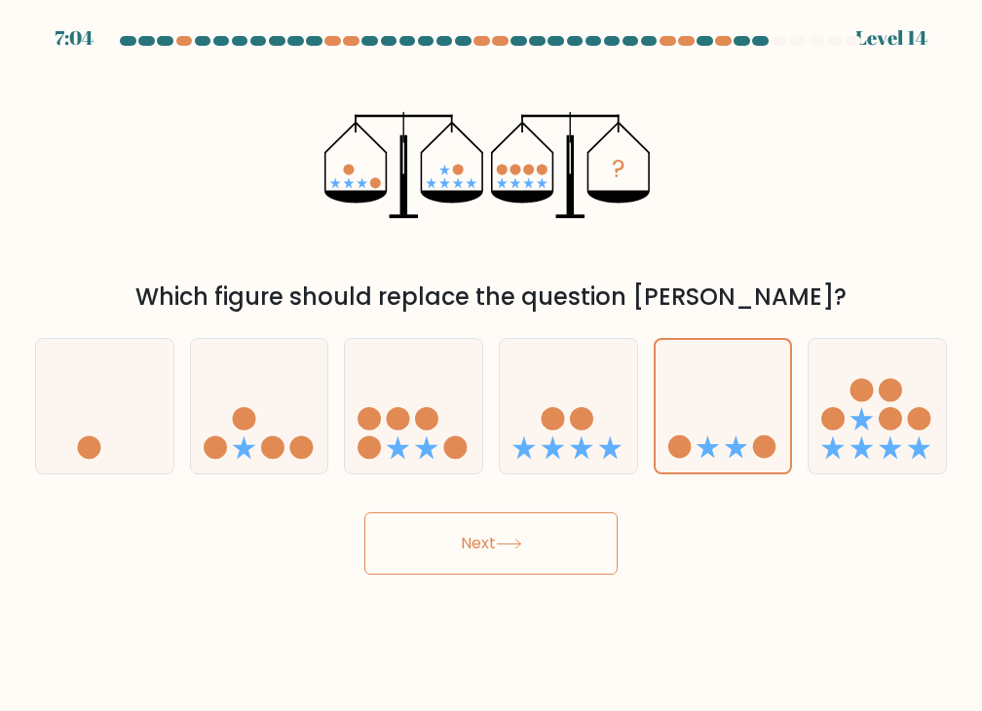
click at [546, 531] on button "Next" at bounding box center [490, 543] width 253 height 62
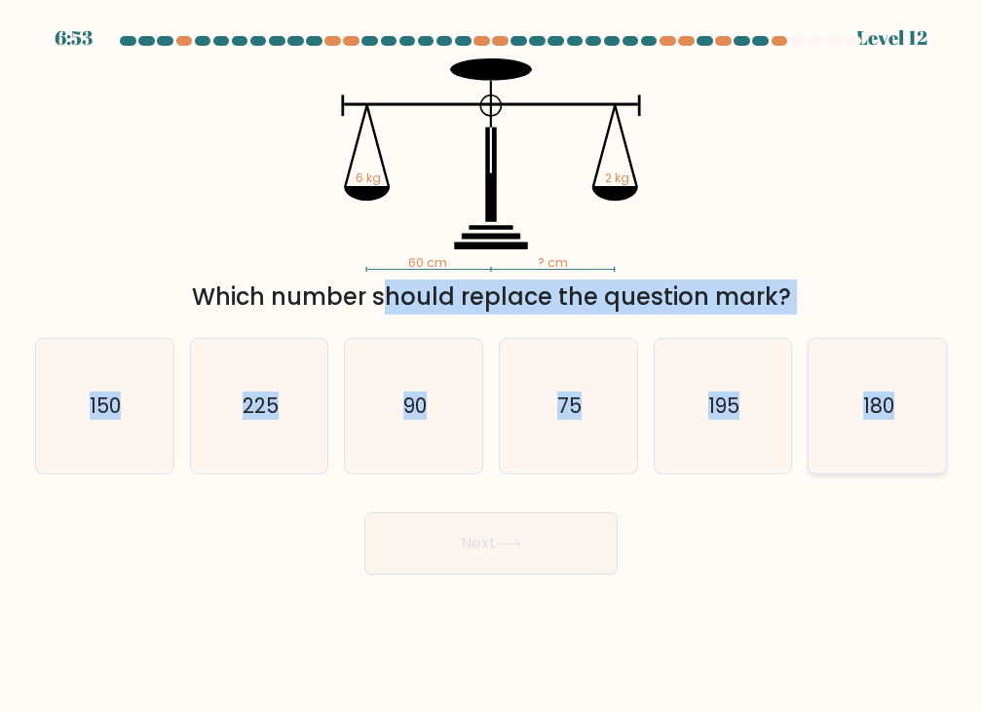
drag, startPoint x: 199, startPoint y: 295, endPoint x: 907, endPoint y: 375, distance: 712.7
click at [907, 375] on form at bounding box center [491, 305] width 982 height 539
copy form "Which number should replace the question mark? a. 150 b. 225 c. 90 d. 75 e. 195…"
click at [118, 272] on div "60 cm ? cm 6 kg 2 kg Which number should replace the question mark?" at bounding box center [490, 186] width 935 height 256
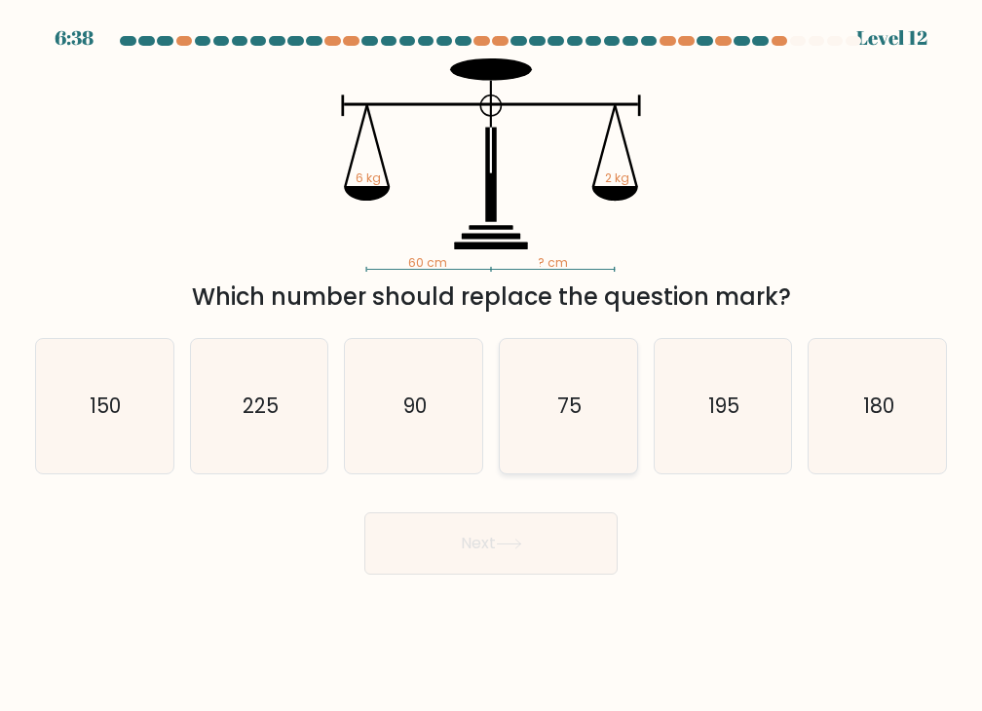
click at [592, 414] on icon "75" at bounding box center [568, 406] width 134 height 134
click at [492, 365] on input "d. 75" at bounding box center [491, 361] width 1 height 10
radio input "true"
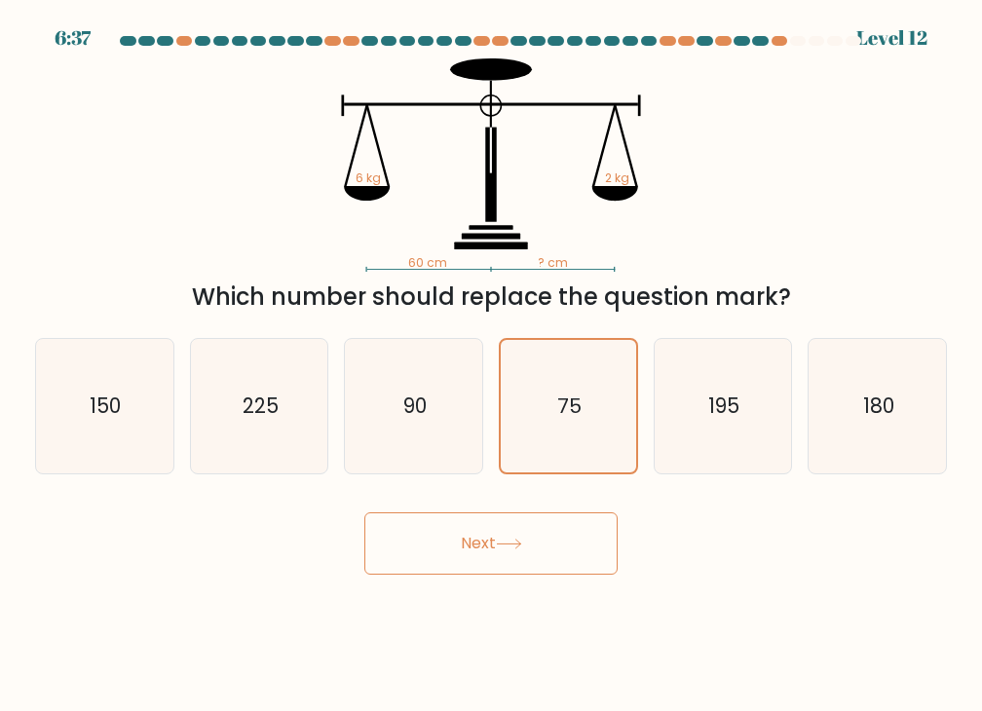
click at [561, 531] on button "Next" at bounding box center [490, 543] width 253 height 62
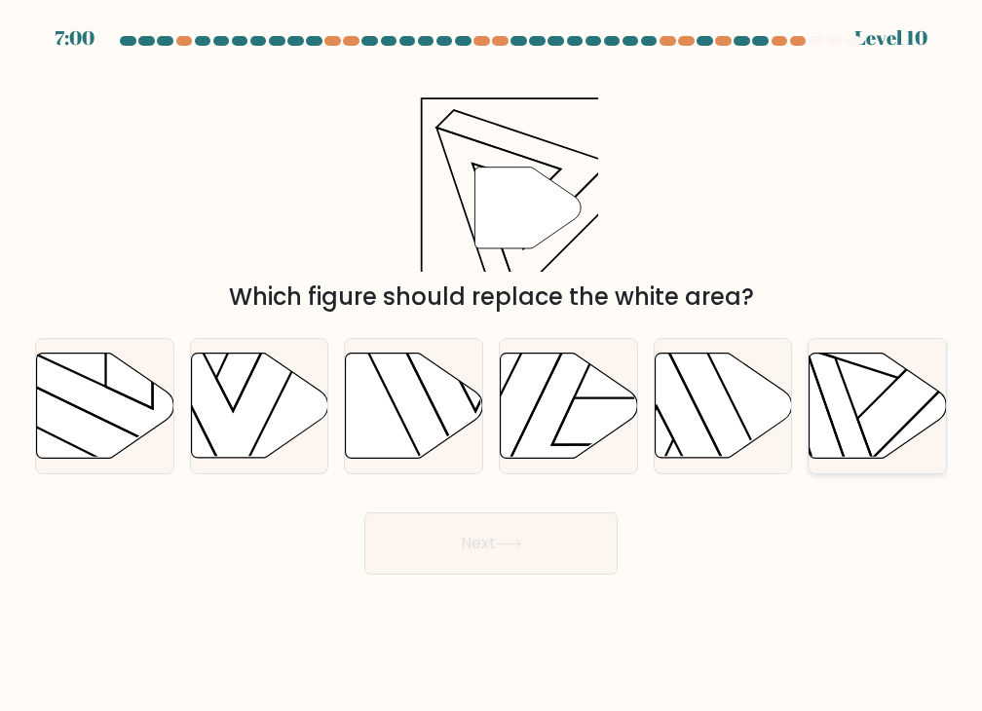
click at [927, 425] on icon at bounding box center [878, 406] width 137 height 105
click at [492, 365] on input "f." at bounding box center [491, 361] width 1 height 10
radio input "true"
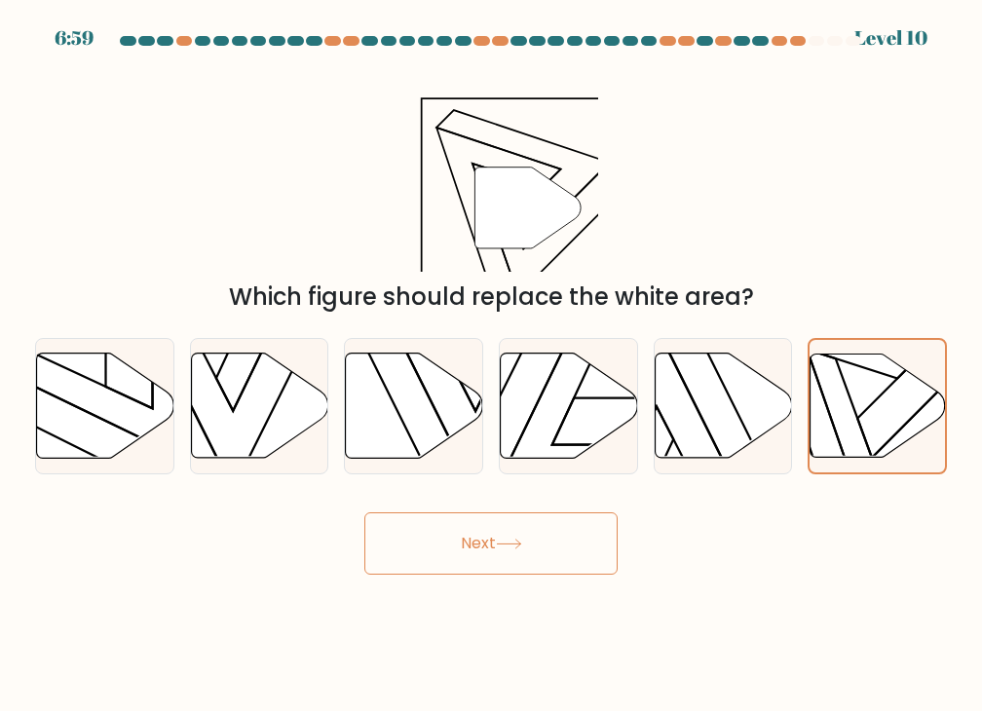
click at [511, 554] on button "Next" at bounding box center [490, 543] width 253 height 62
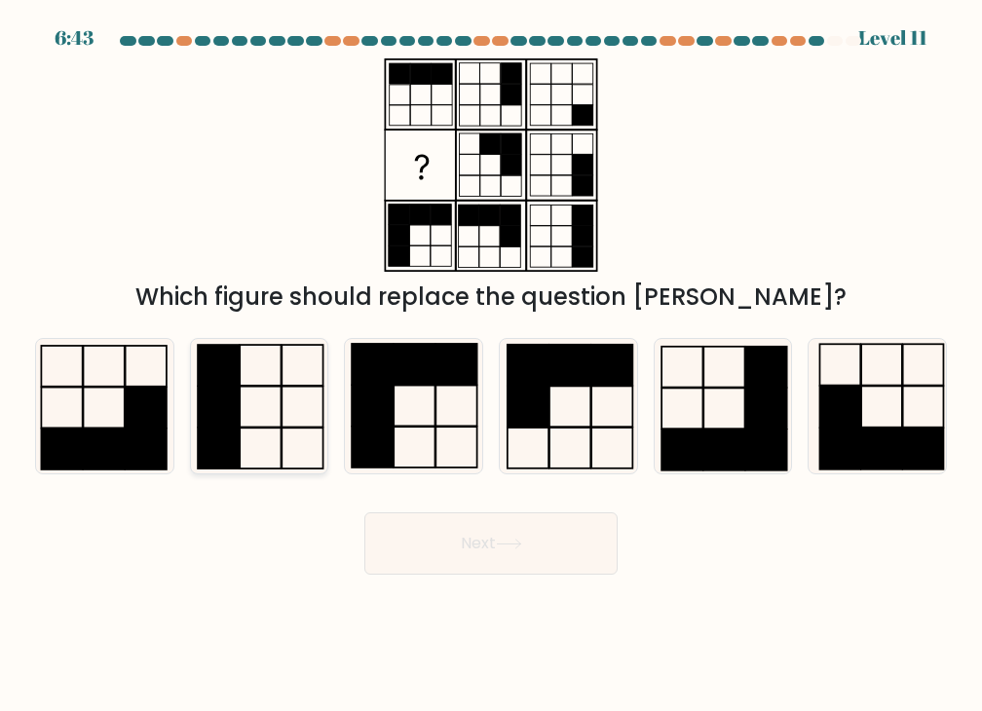
click at [282, 408] on rect at bounding box center [302, 407] width 41 height 41
click at [491, 365] on input "b." at bounding box center [491, 361] width 1 height 10
radio input "true"
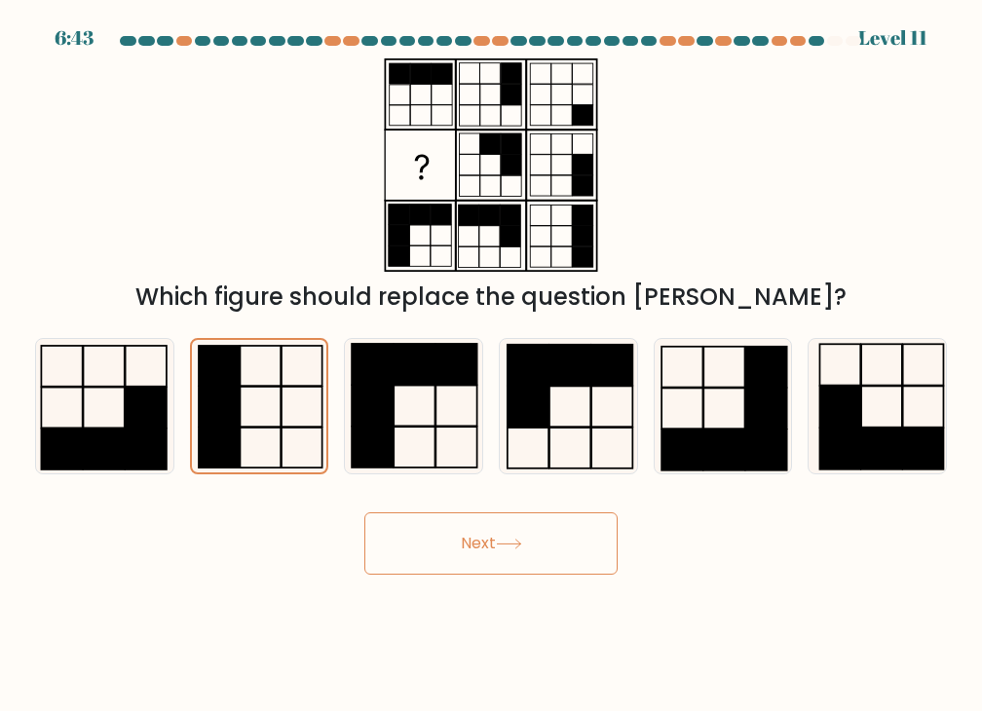
click at [542, 546] on button "Next" at bounding box center [490, 543] width 253 height 62
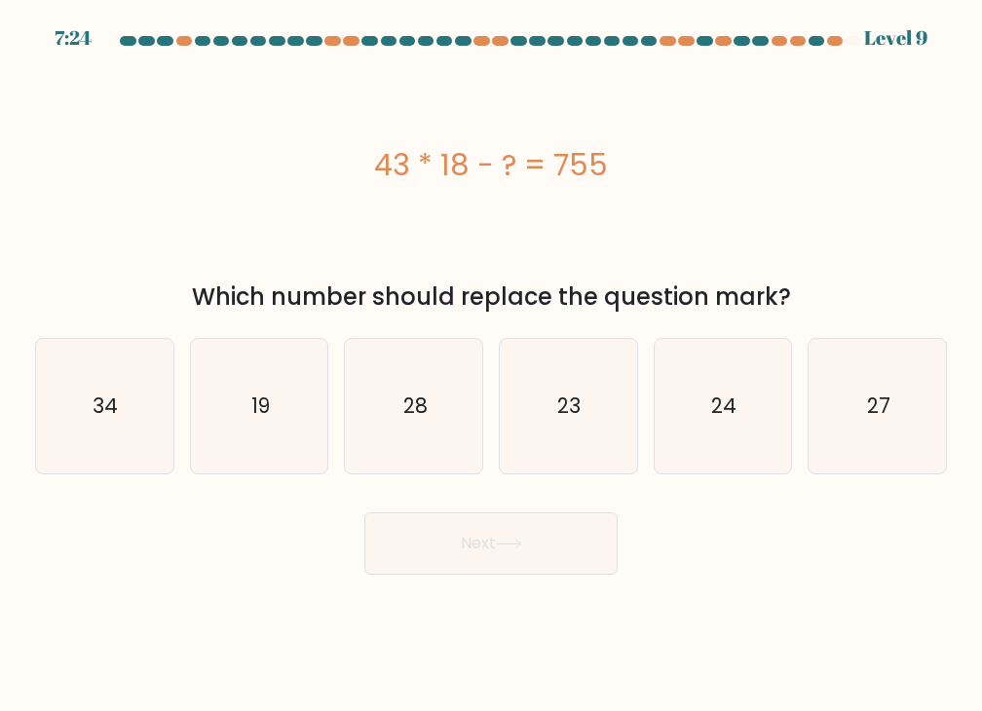
drag, startPoint x: 395, startPoint y: 167, endPoint x: 679, endPoint y: 176, distance: 284.6
click at [679, 176] on div "43 * 18 - ? = 755" at bounding box center [491, 165] width 912 height 44
copy div "43 * 18 - ? = 755"
click at [249, 412] on icon "19" at bounding box center [259, 406] width 134 height 134
click at [491, 365] on input "b. 19" at bounding box center [491, 361] width 1 height 10
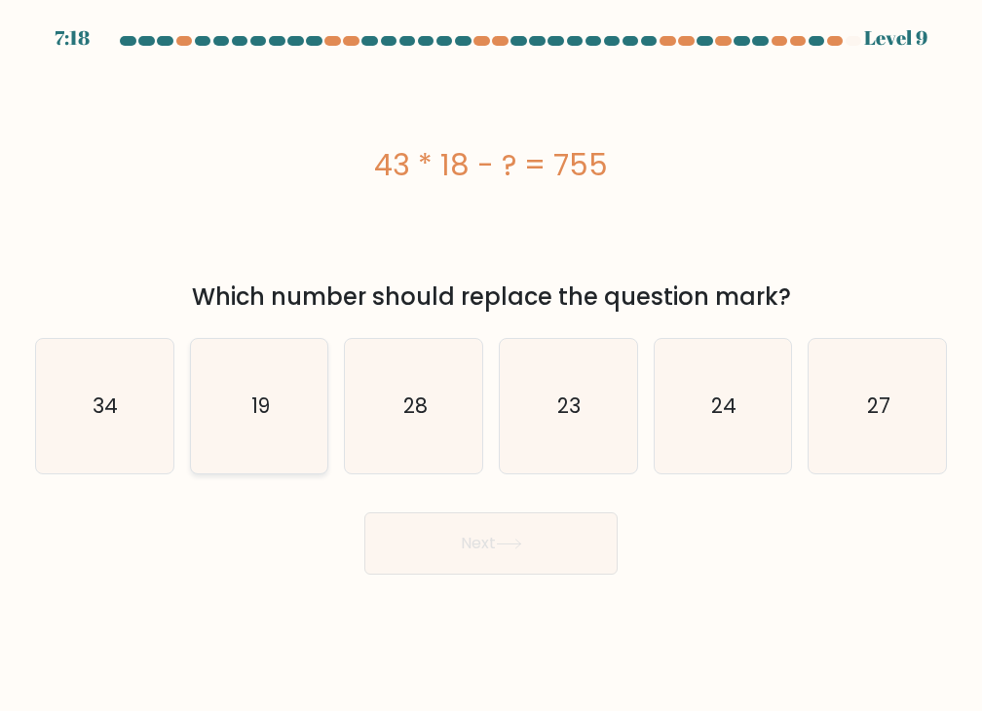
radio input "true"
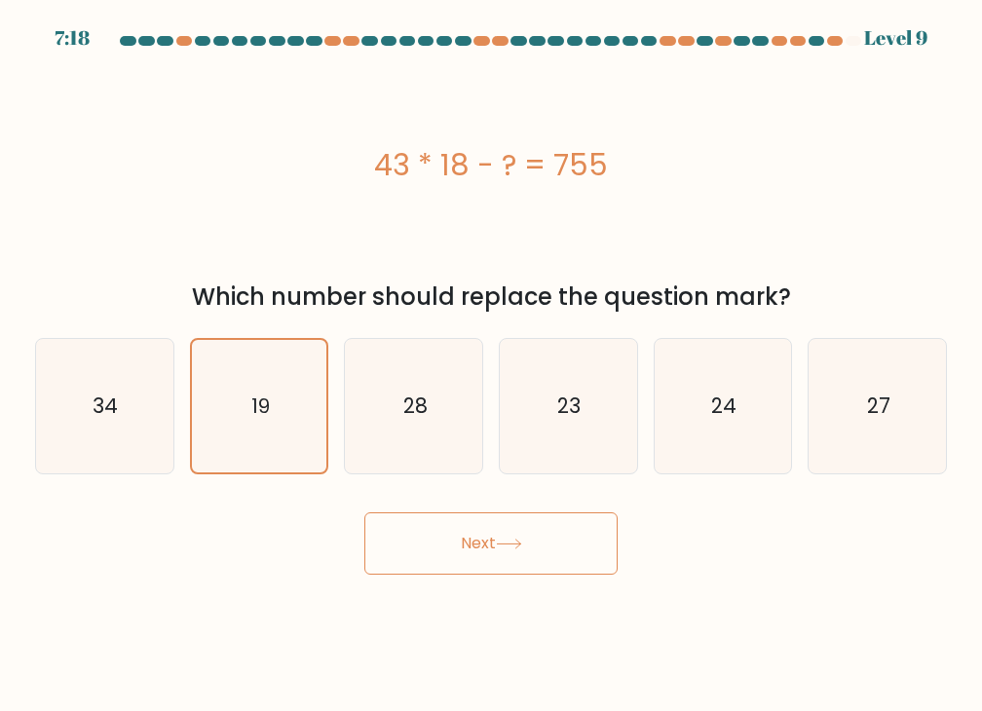
click at [565, 531] on button "Next" at bounding box center [490, 543] width 253 height 62
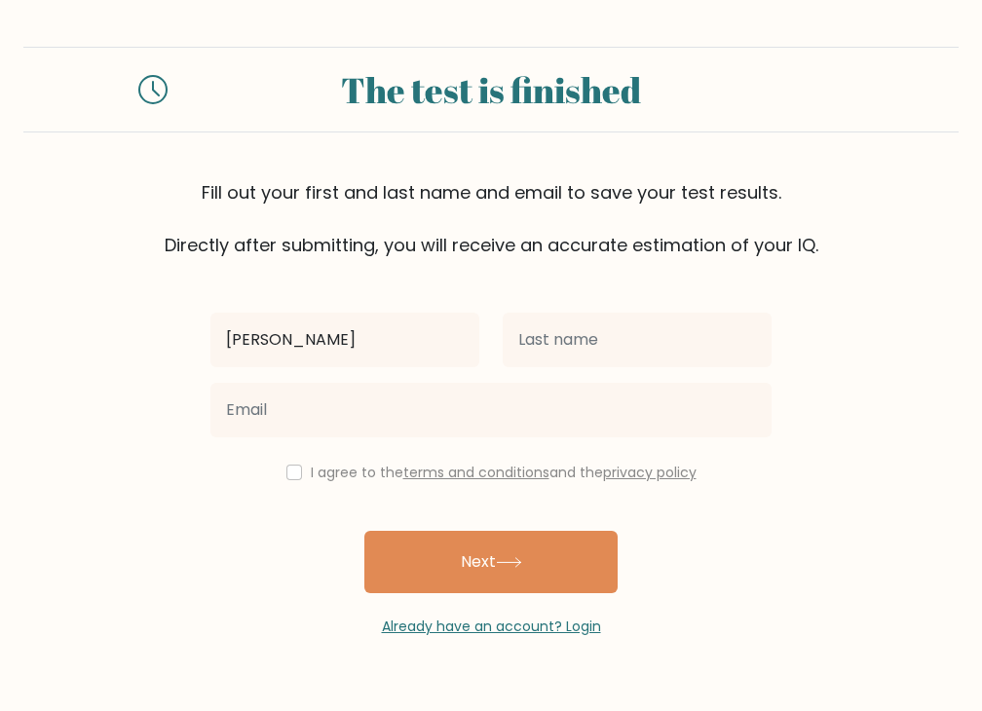
type input "[PERSON_NAME]"
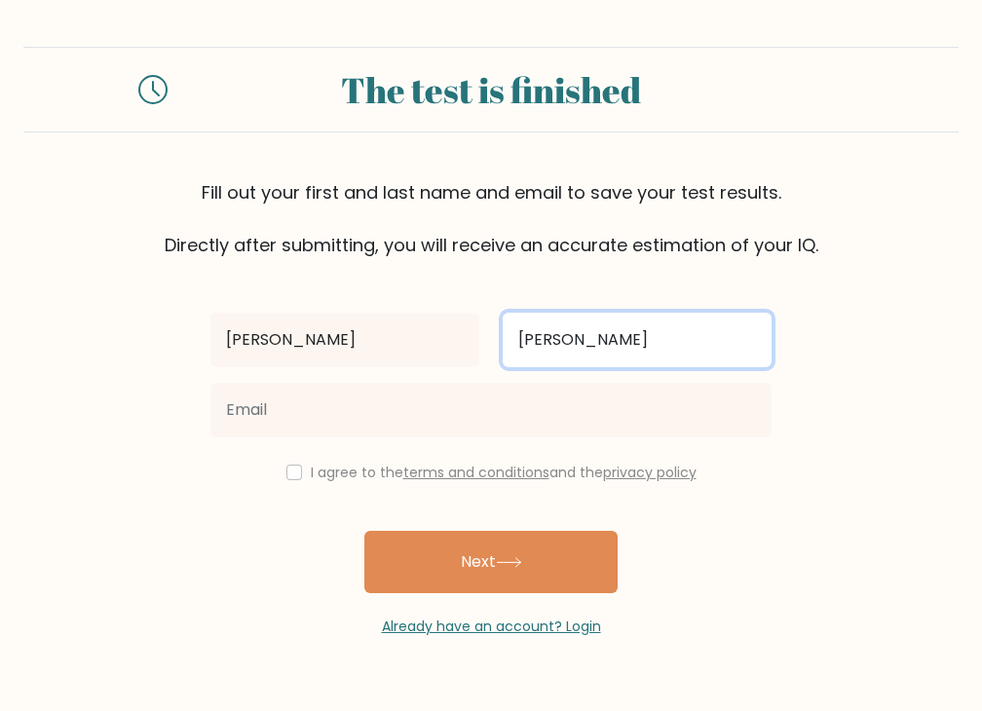
type input "[PERSON_NAME]"
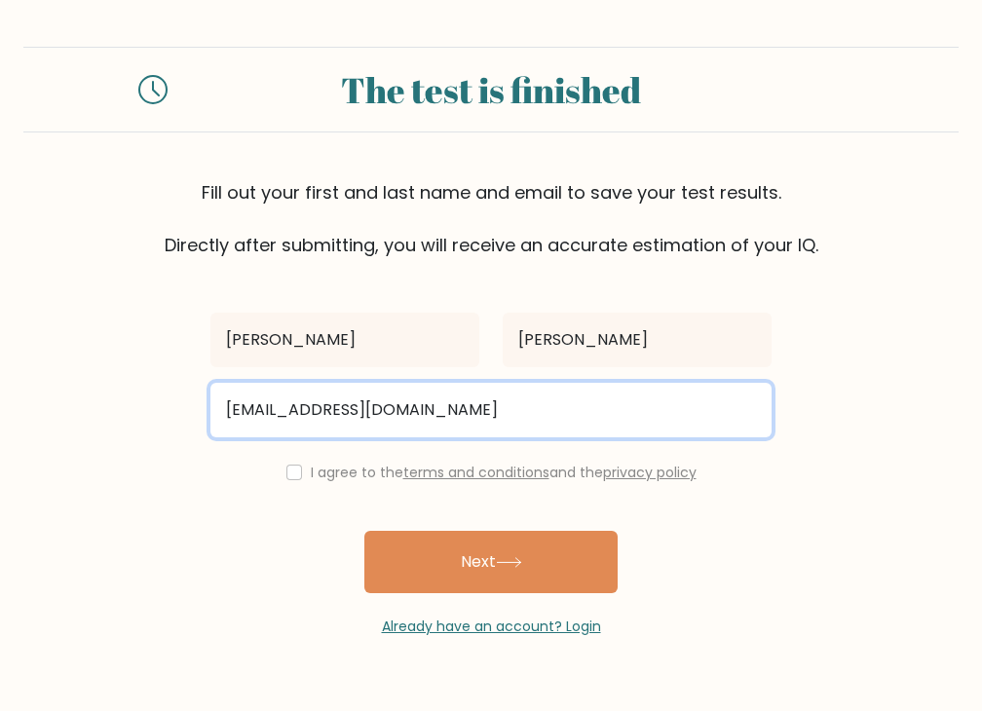
type input "[EMAIL_ADDRESS][DOMAIN_NAME]"
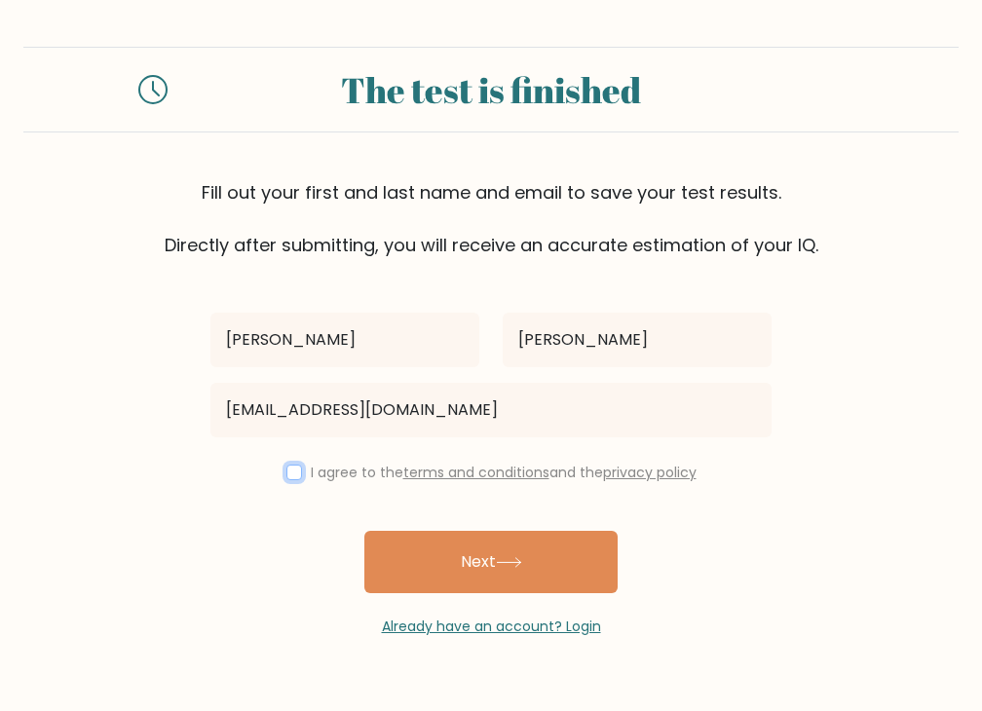
click at [296, 469] on input "checkbox" at bounding box center [294, 473] width 16 height 16
checkbox input "true"
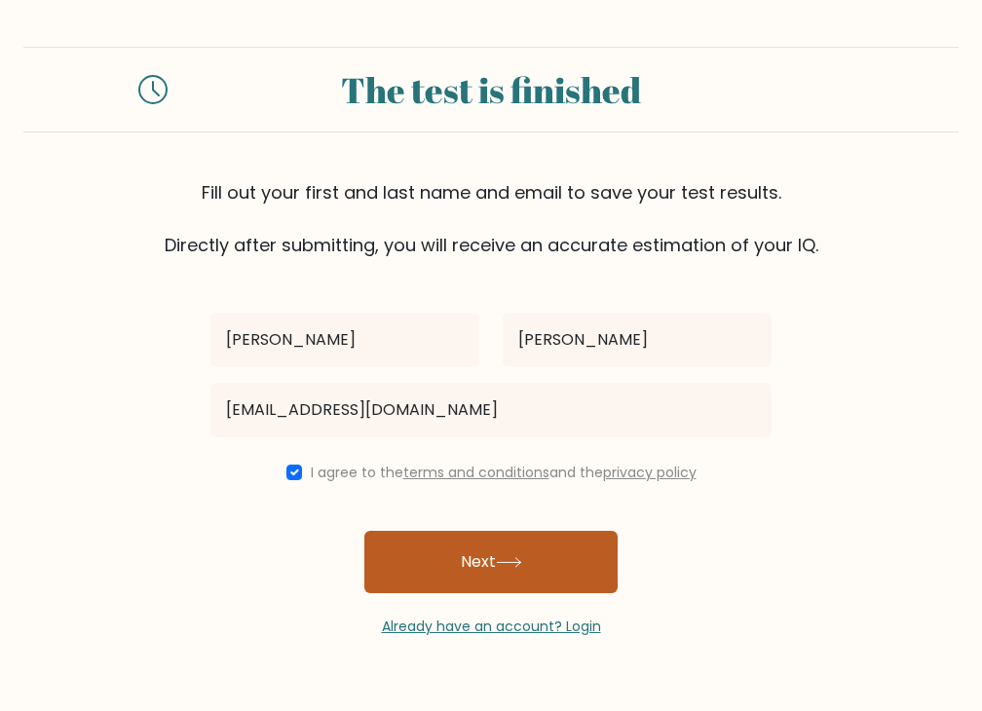
click at [490, 570] on button "Next" at bounding box center [490, 562] width 253 height 62
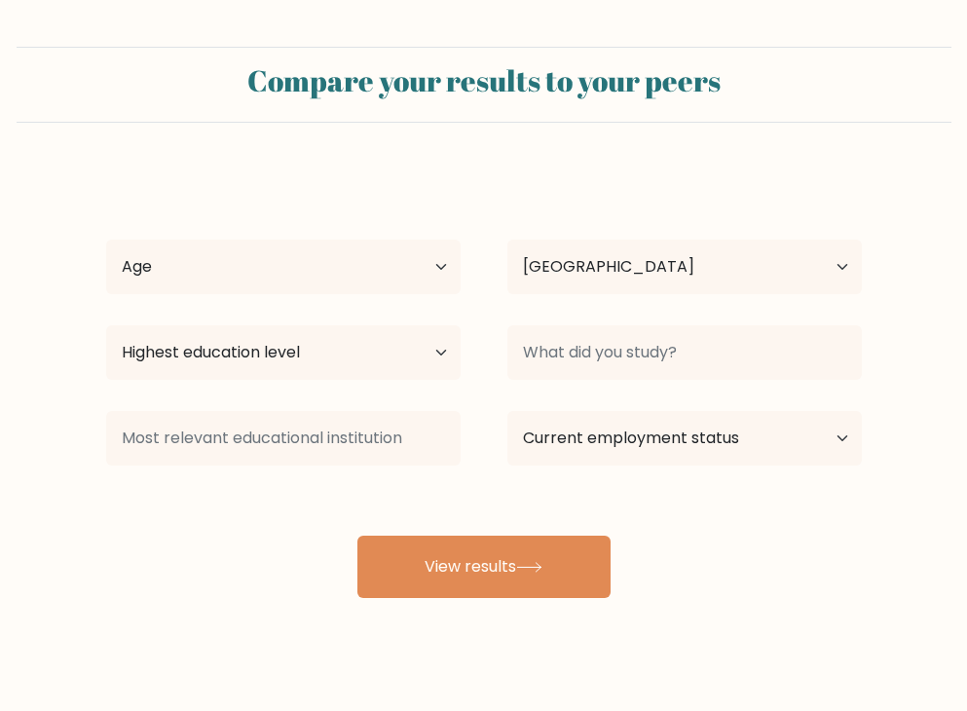
select select "PH"
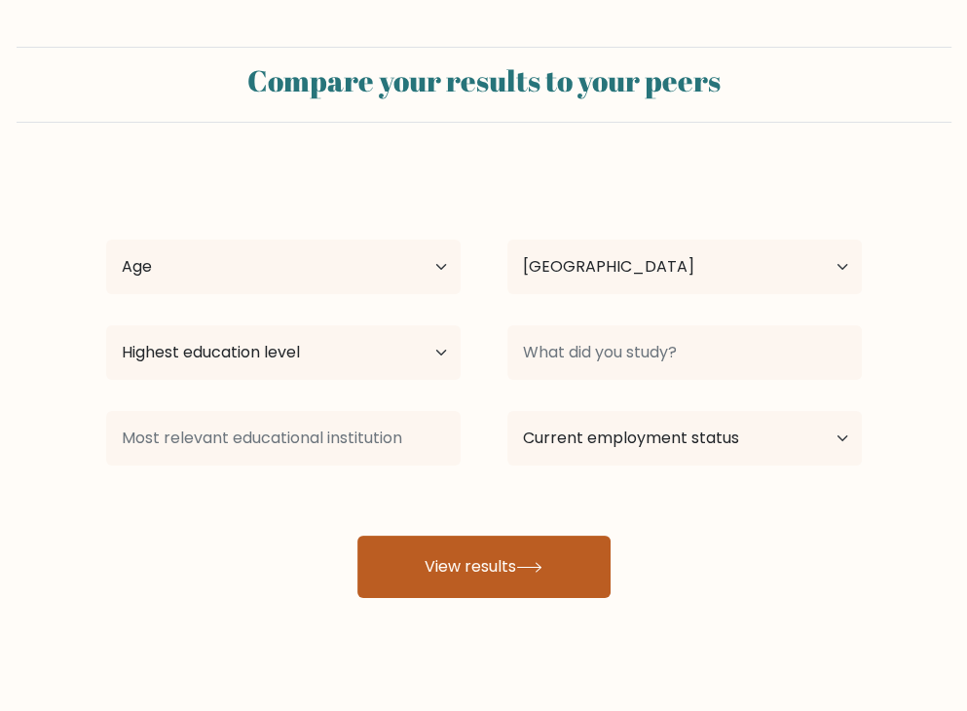
click at [553, 561] on button "View results" at bounding box center [484, 567] width 253 height 62
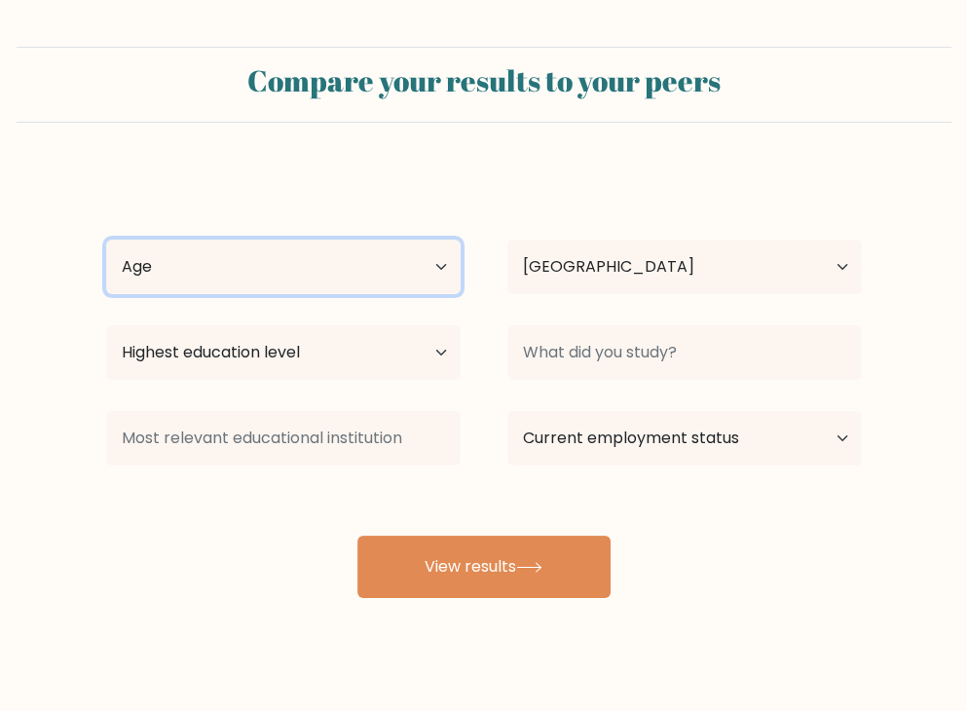
click at [384, 276] on select "Age Under 18 years old 18-24 years old 25-34 years old 35-44 years old 45-54 ye…" at bounding box center [283, 267] width 355 height 55
select select "25_34"
click at [106, 240] on select "Age Under 18 years old 18-24 years old 25-34 years old 35-44 years old 45-54 ye…" at bounding box center [283, 267] width 355 height 55
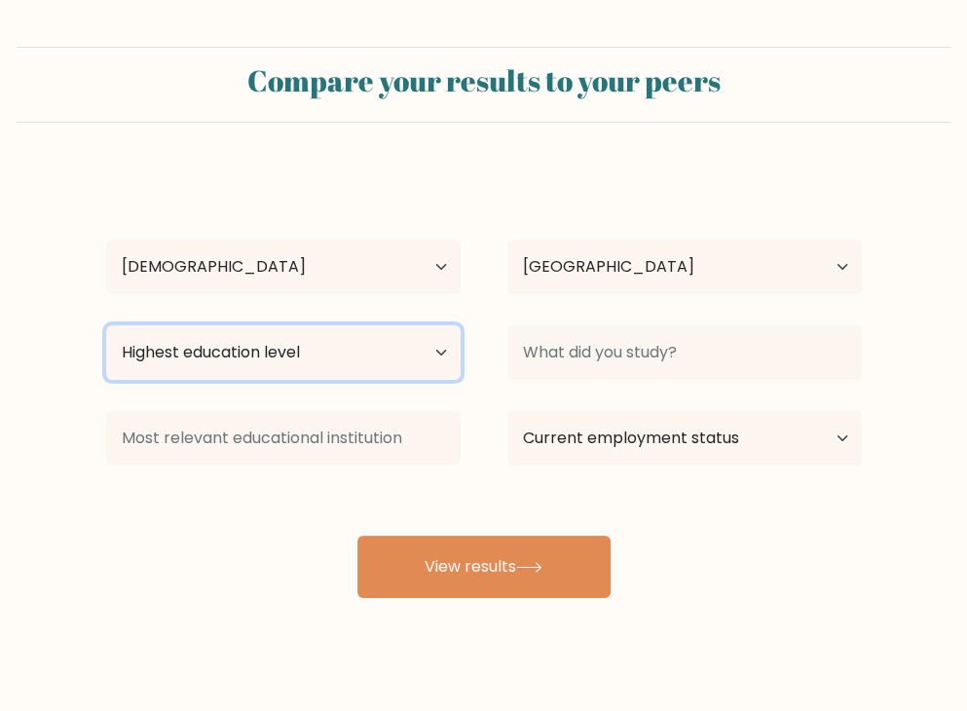
click at [351, 358] on select "Highest education level No schooling Primary Lower Secondary Upper Secondary Oc…" at bounding box center [283, 352] width 355 height 55
select select "occupation_specific"
click at [106, 325] on select "Highest education level No schooling Primary Lower Secondary Upper Secondary Oc…" at bounding box center [283, 352] width 355 height 55
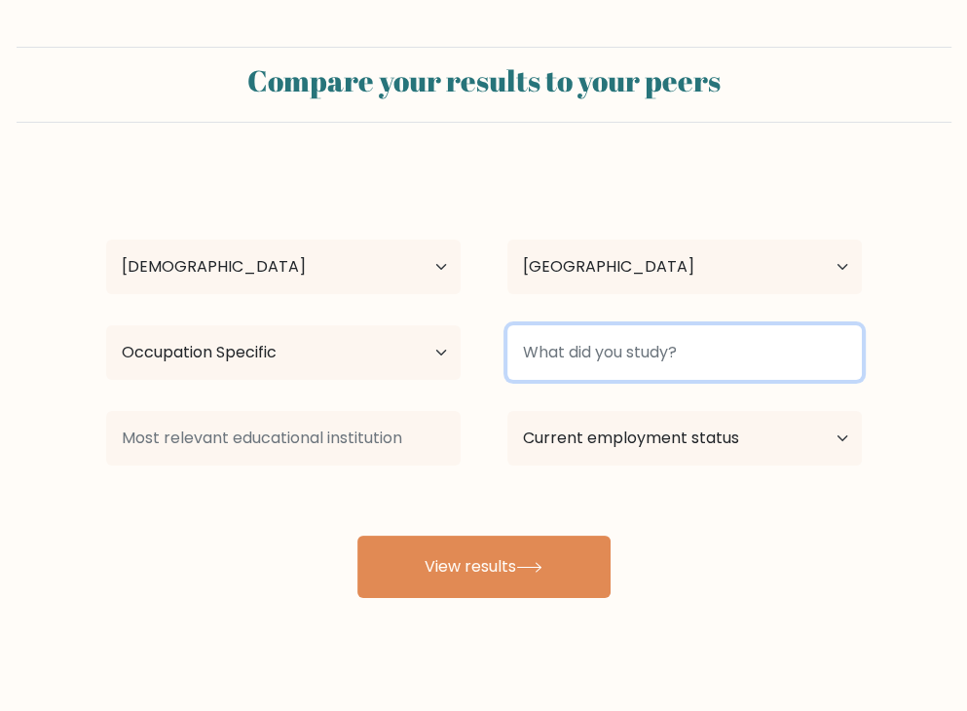
click at [629, 340] on input at bounding box center [685, 352] width 355 height 55
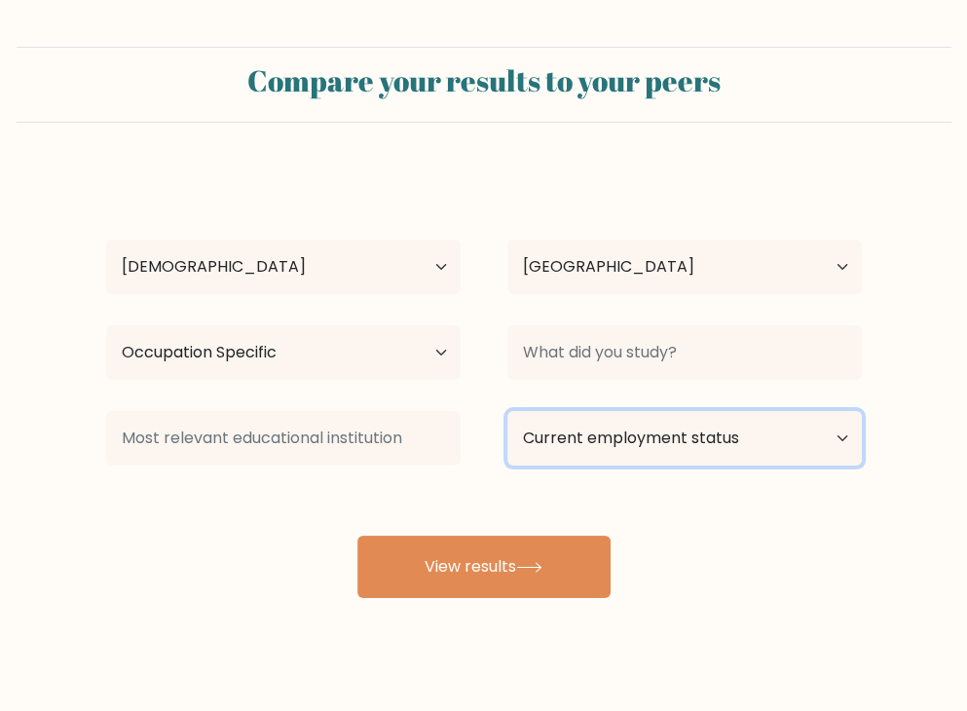
click at [674, 445] on select "Current employment status Employed Student Retired Other / prefer not to answer" at bounding box center [685, 438] width 355 height 55
select select "other"
click at [508, 411] on select "Current employment status Employed Student Retired Other / prefer not to answer" at bounding box center [685, 438] width 355 height 55
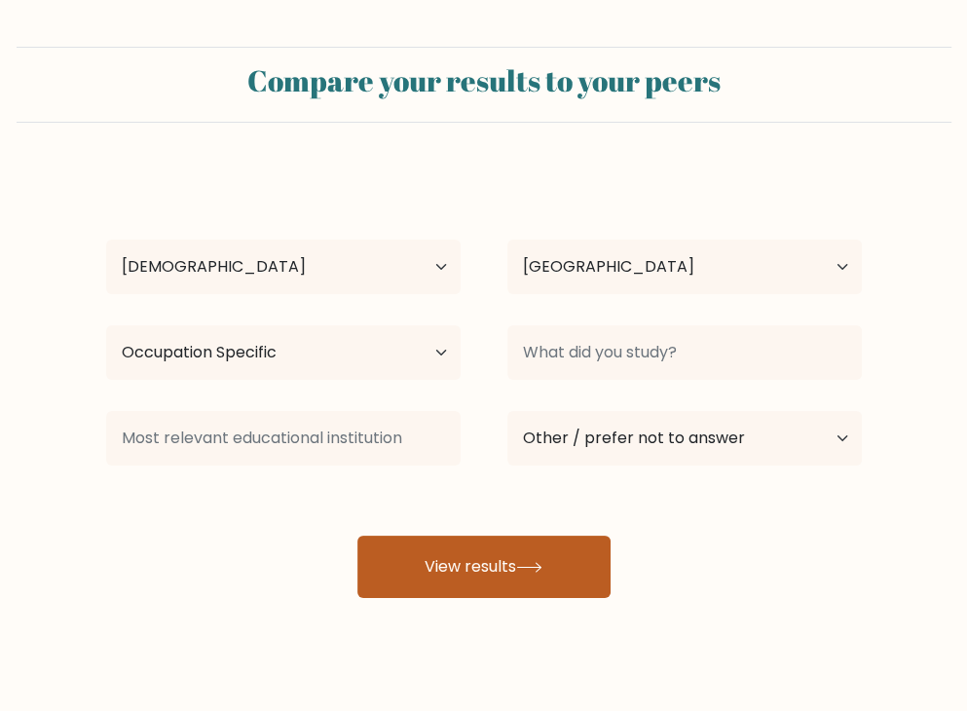
click at [545, 580] on button "View results" at bounding box center [484, 567] width 253 height 62
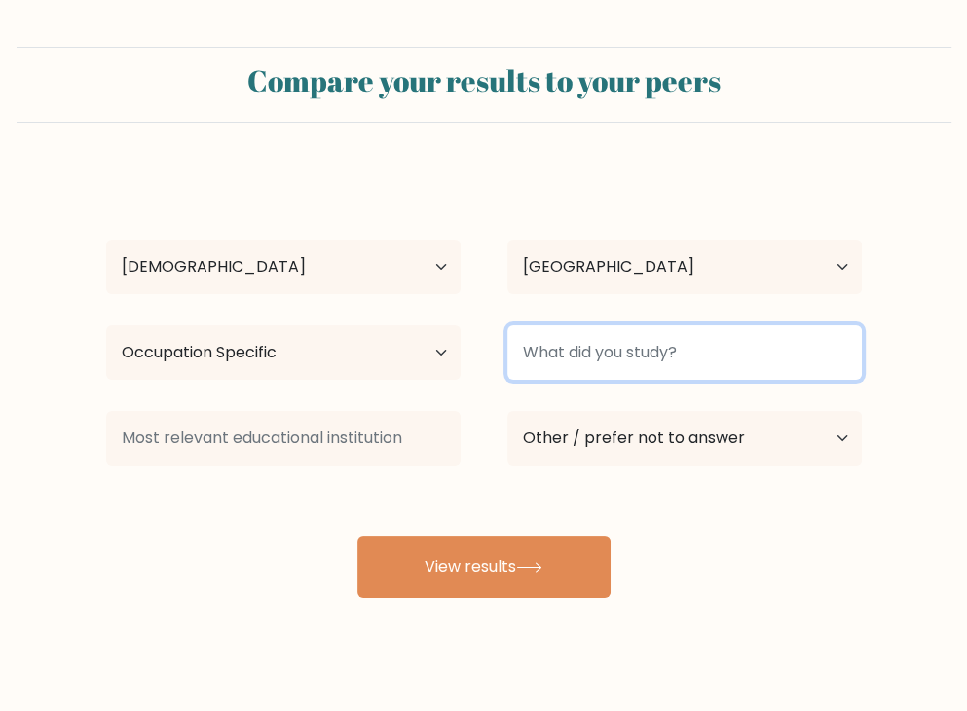
click at [661, 356] on input at bounding box center [685, 352] width 355 height 55
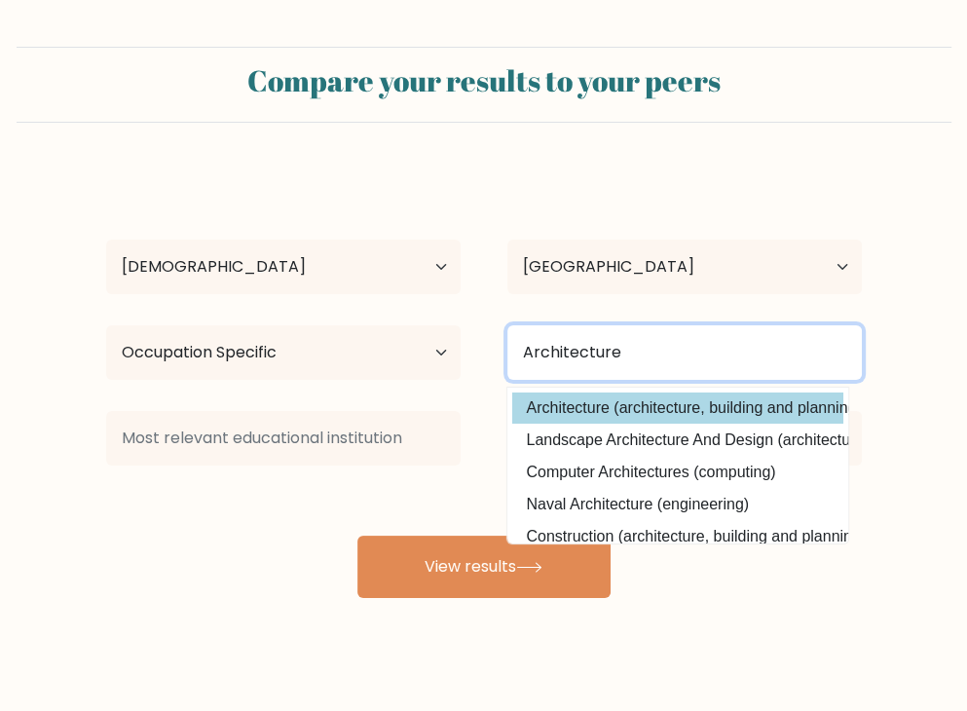
type input "Architecture"
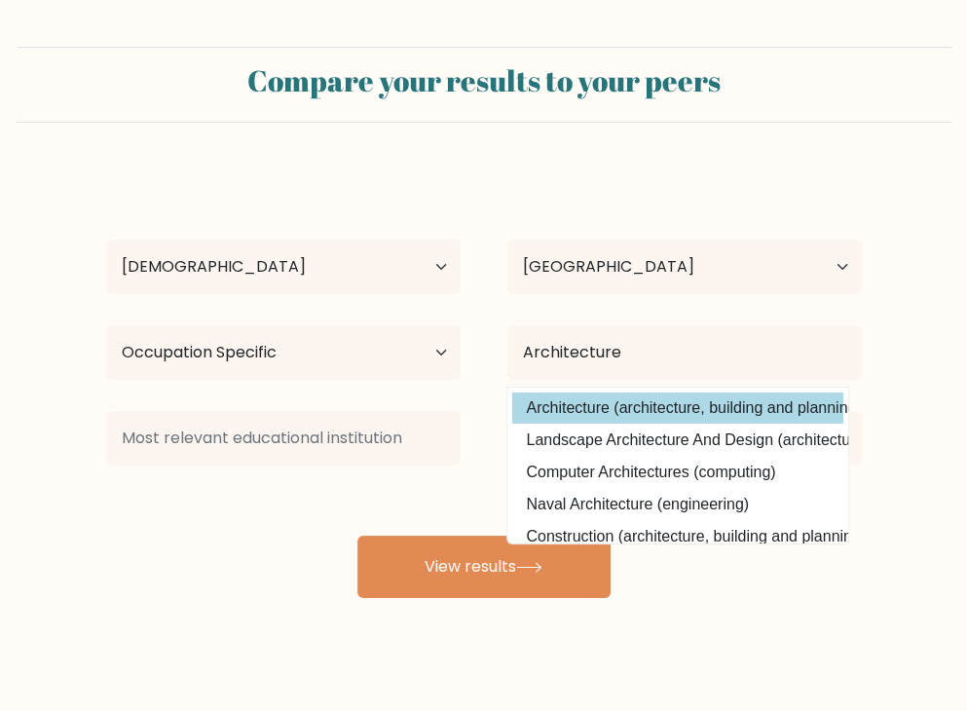
click at [597, 417] on div "Vida Camille Balbas Age Under 18 years old 18-24 years old 25-34 years old 35-4…" at bounding box center [483, 384] width 779 height 429
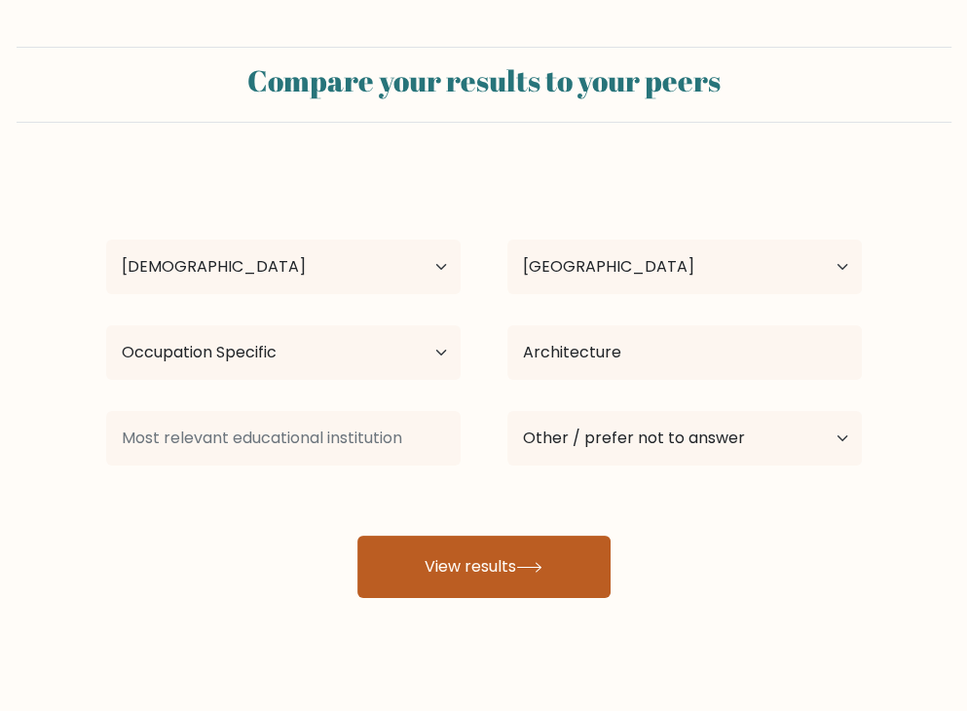
click at [542, 572] on icon at bounding box center [529, 567] width 26 height 11
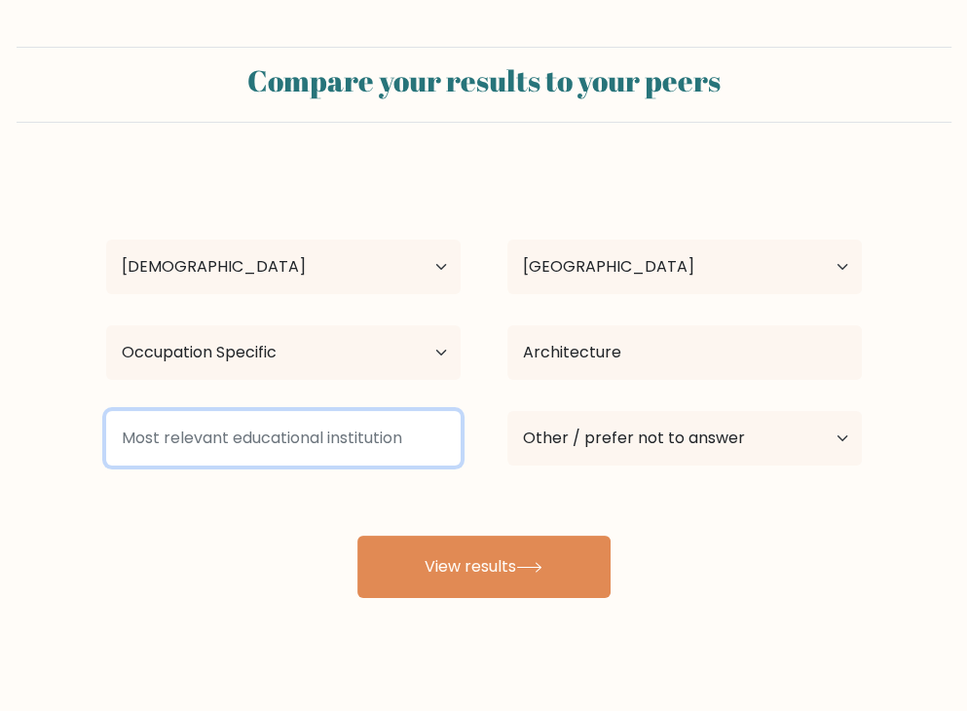
click at [331, 442] on input at bounding box center [283, 438] width 355 height 55
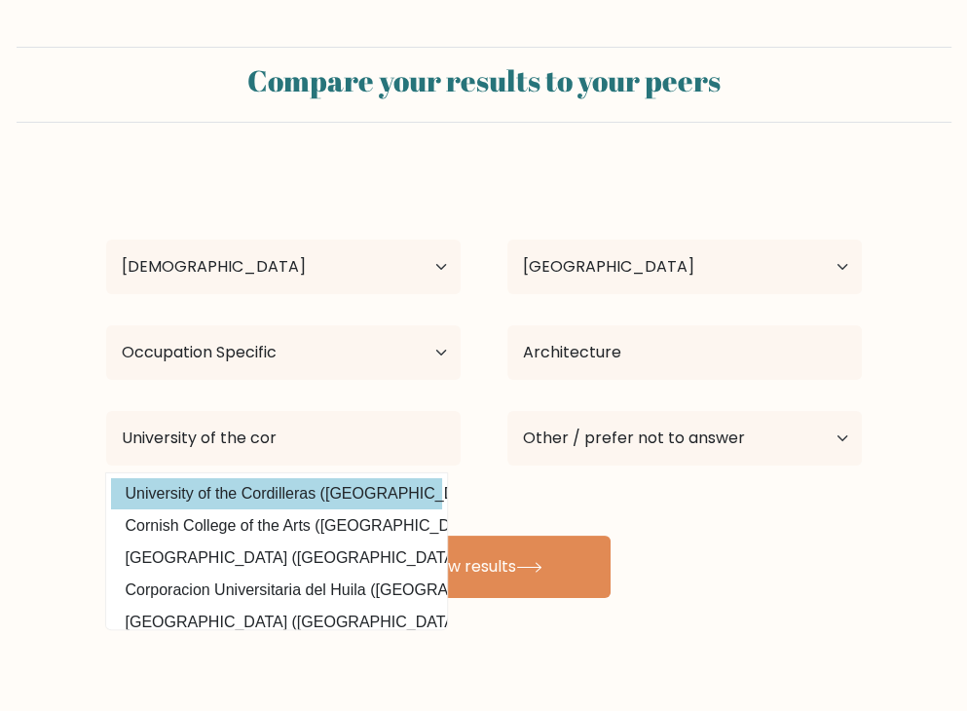
click at [306, 488] on option "University of the Cordilleras (Philippines)" at bounding box center [276, 493] width 331 height 31
type input "University of the Cordilleras"
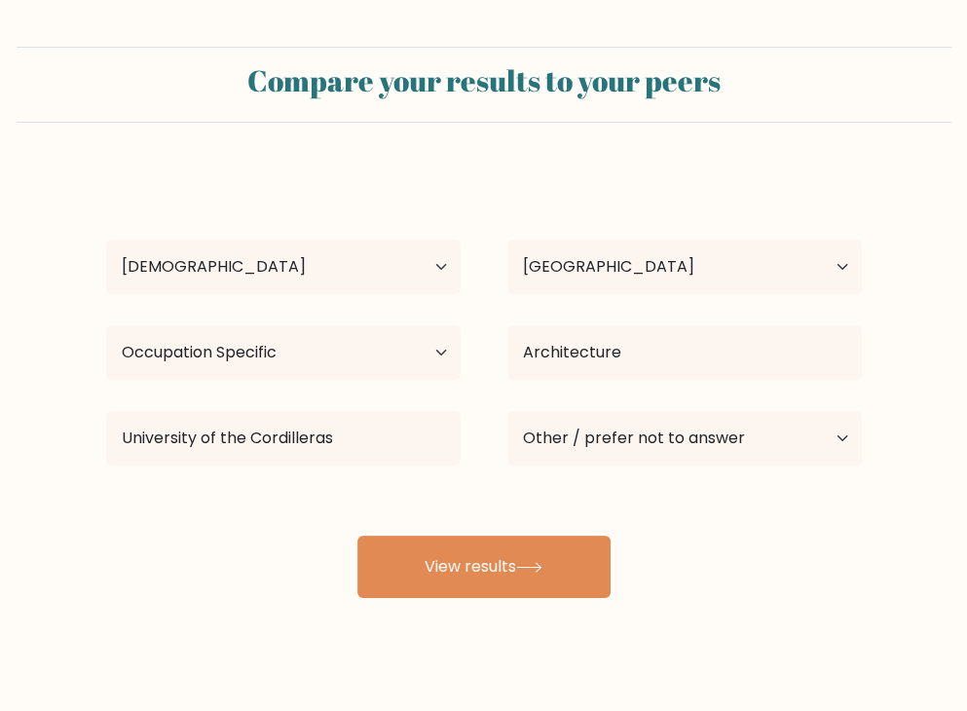
click at [846, 531] on div "Vida Camille Balbas Age Under 18 years old 18-24 years old 25-34 years old 35-4…" at bounding box center [483, 384] width 779 height 429
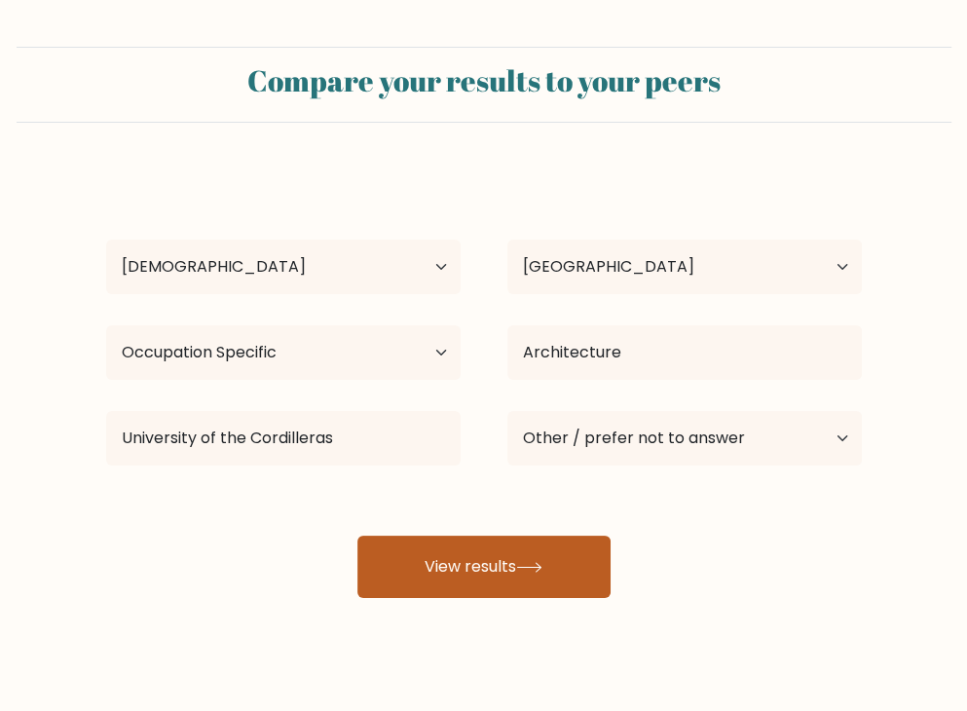
click at [542, 562] on icon at bounding box center [529, 567] width 26 height 11
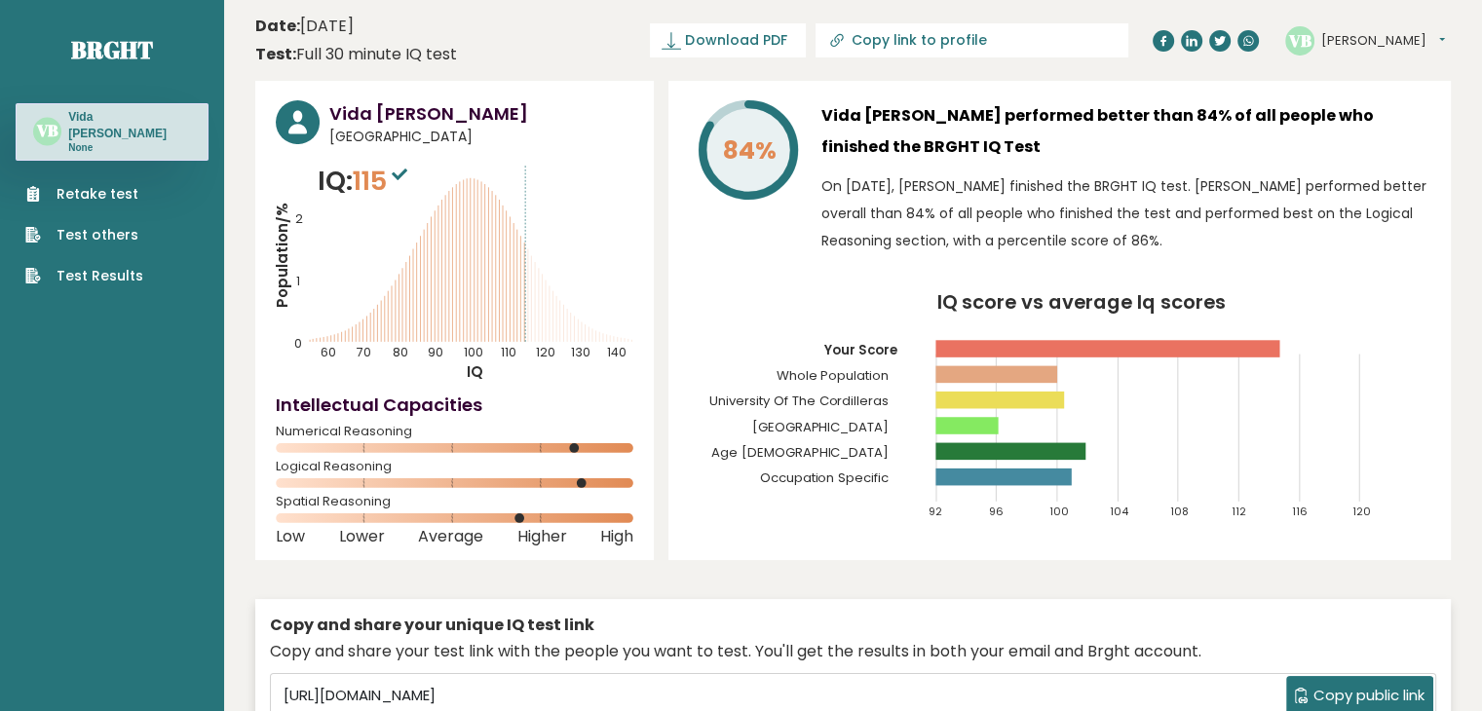
click at [966, 131] on h3 "Vida [PERSON_NAME] performed better than 84% of all people who finished the BRG…" at bounding box center [1125, 131] width 609 height 62
